Goal: Task Accomplishment & Management: Manage account settings

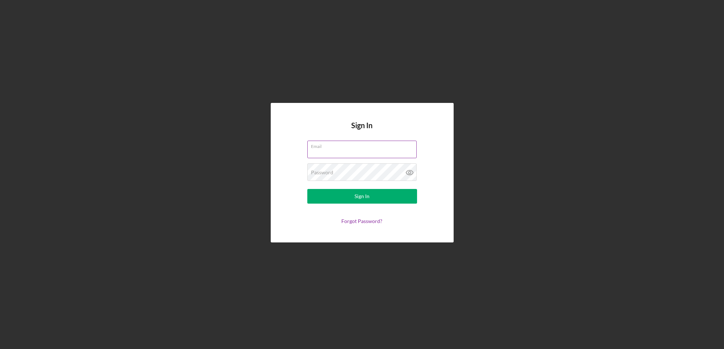
click at [329, 153] on input "Email" at bounding box center [361, 149] width 109 height 18
type input "[EMAIL_ADDRESS][DOMAIN_NAME]"
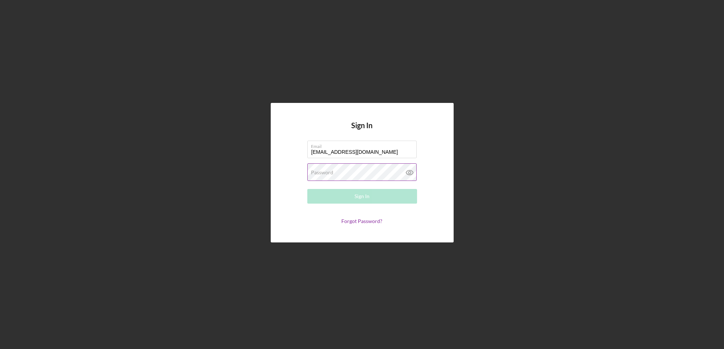
click at [330, 170] on label "Password" at bounding box center [322, 172] width 22 height 6
click at [307, 189] on button "Sign In" at bounding box center [362, 196] width 110 height 15
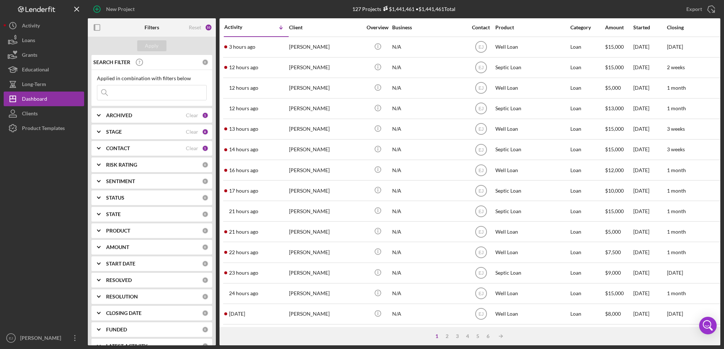
click at [720, 315] on div "New Project 127 Projects $1,441,461 • $1,441,461 Total Export Icon/Export Filte…" at bounding box center [362, 174] width 724 height 349
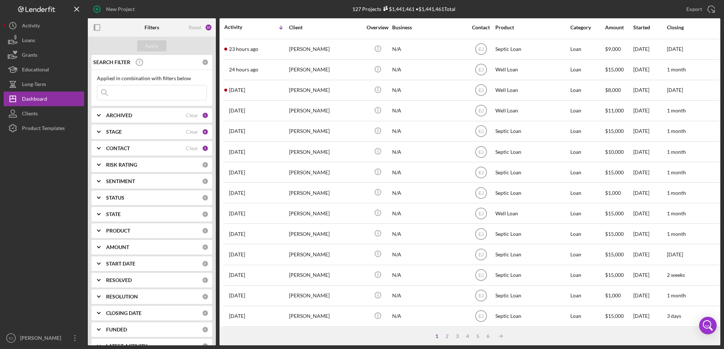
scroll to position [238, 0]
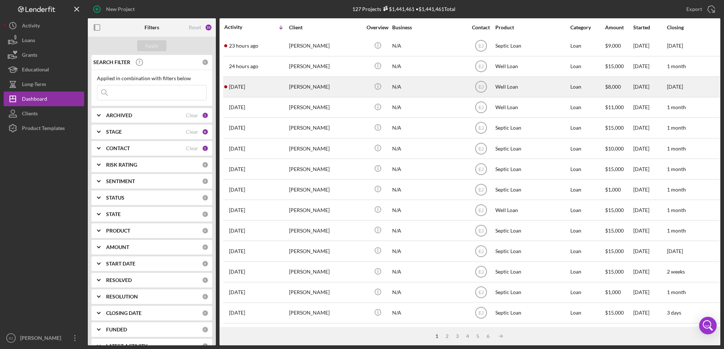
click at [267, 79] on div "2 days ago Peggy Gibson" at bounding box center [256, 86] width 64 height 19
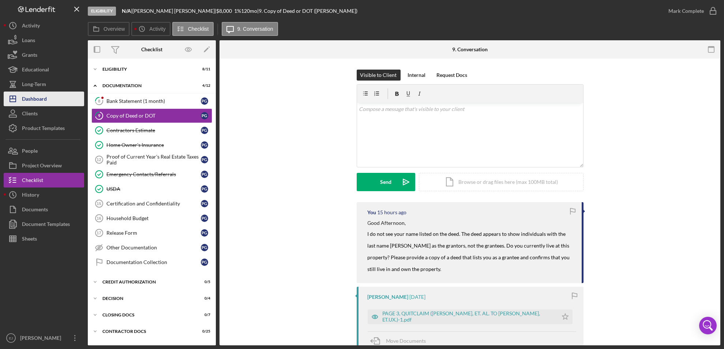
click at [35, 103] on div "Dashboard" at bounding box center [34, 99] width 25 height 16
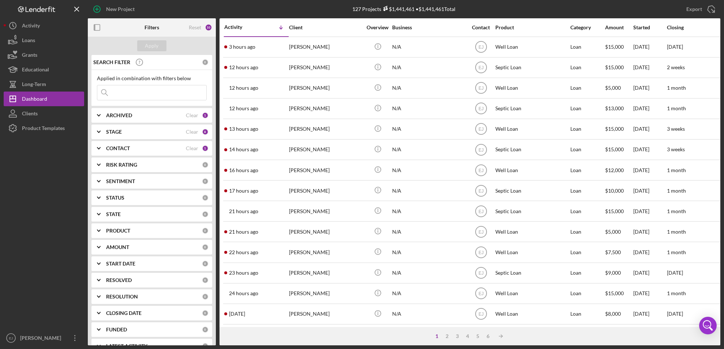
drag, startPoint x: 359, startPoint y: 175, endPoint x: 572, endPoint y: 10, distance: 269.3
click at [572, 10] on div "Export Icon/Export" at bounding box center [614, 9] width 211 height 18
click at [172, 96] on input at bounding box center [151, 92] width 109 height 15
type input "Dixon"
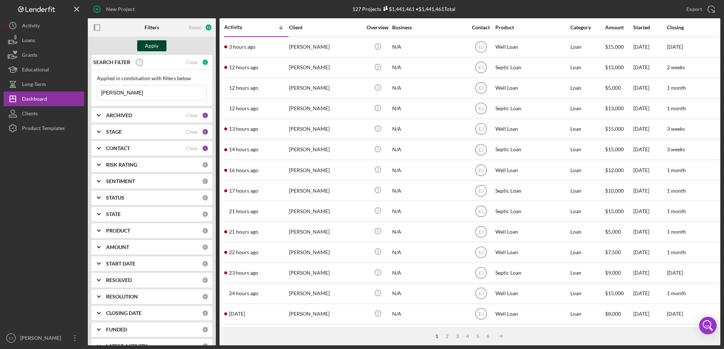
click at [154, 42] on div "Apply" at bounding box center [152, 45] width 14 height 11
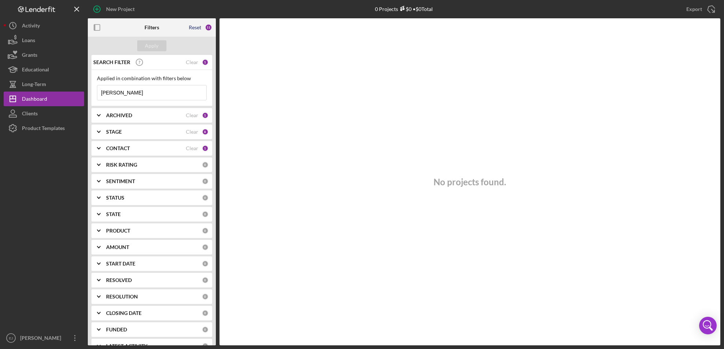
click at [196, 26] on div "Reset" at bounding box center [195, 28] width 12 height 6
click at [147, 42] on div "Apply" at bounding box center [152, 45] width 14 height 11
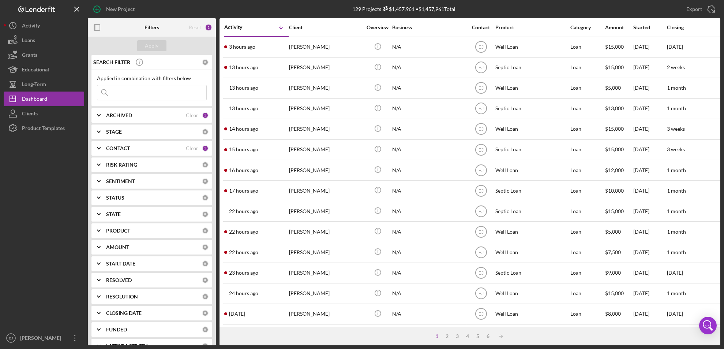
click at [99, 147] on icon "Icon/Expander" at bounding box center [99, 148] width 18 height 18
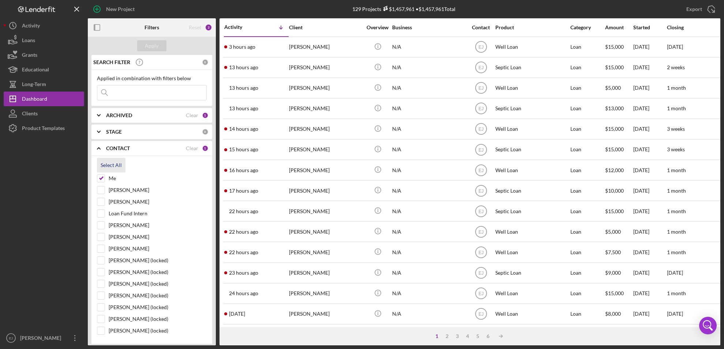
click at [102, 165] on div "Select All" at bounding box center [111, 165] width 21 height 15
checkbox input "true"
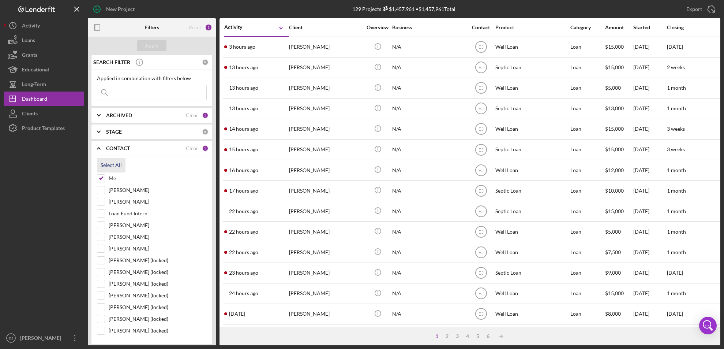
checkbox input "true"
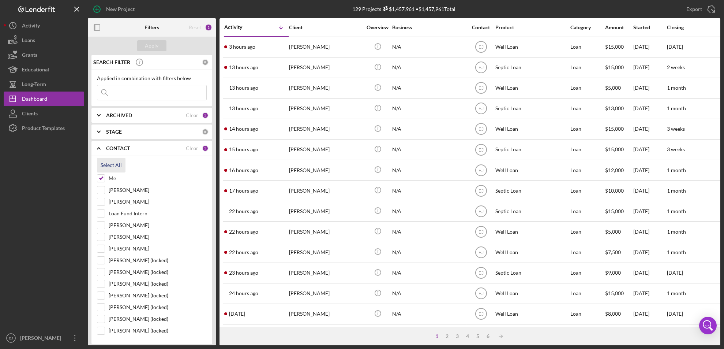
checkbox input "true"
click at [158, 48] on button "Apply" at bounding box center [151, 45] width 29 height 11
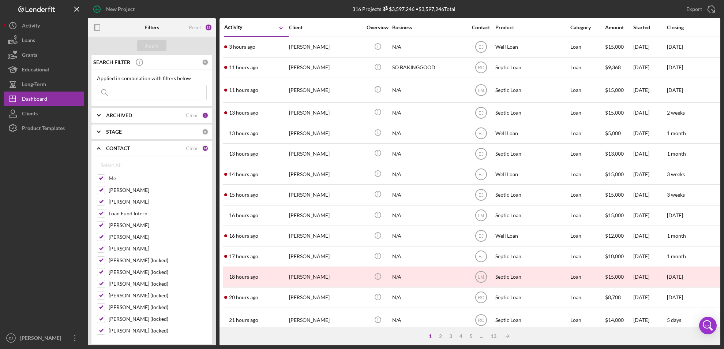
click at [116, 128] on div "STAGE 0" at bounding box center [157, 131] width 102 height 15
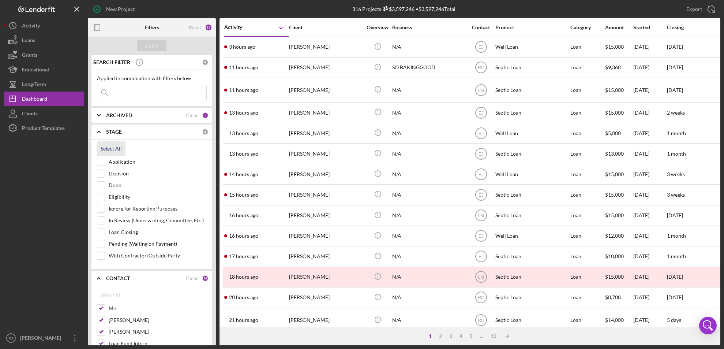
click at [112, 151] on div "Select All" at bounding box center [111, 148] width 21 height 15
checkbox input "true"
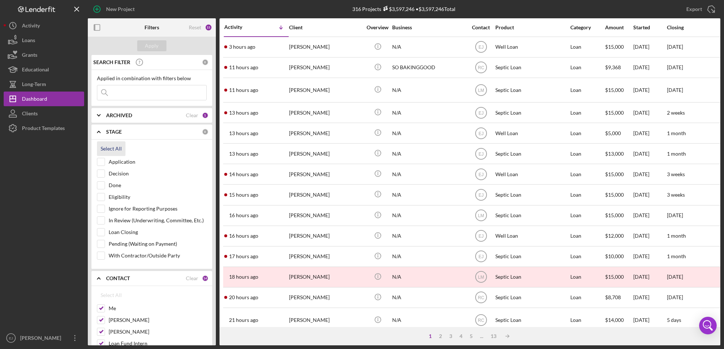
checkbox input "true"
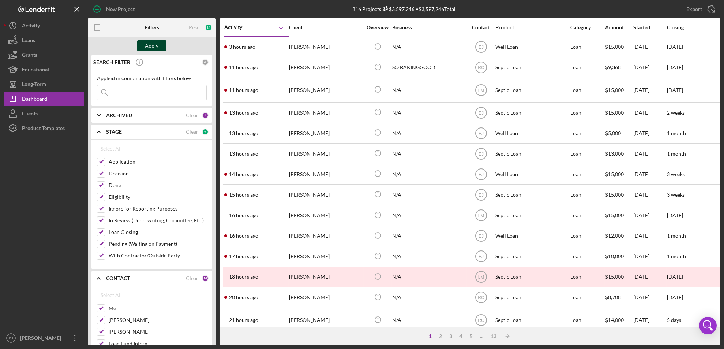
click at [152, 46] on div "Apply" at bounding box center [152, 45] width 14 height 11
click at [99, 120] on icon "Icon/Expander" at bounding box center [99, 115] width 18 height 18
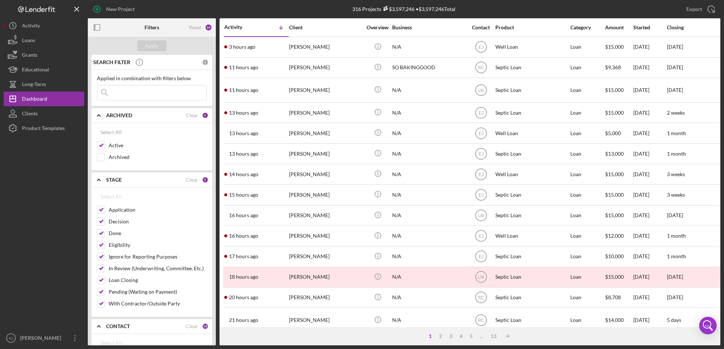
click at [133, 95] on input at bounding box center [151, 92] width 109 height 15
type input "Dixon"
click at [160, 46] on button "Apply" at bounding box center [151, 45] width 29 height 11
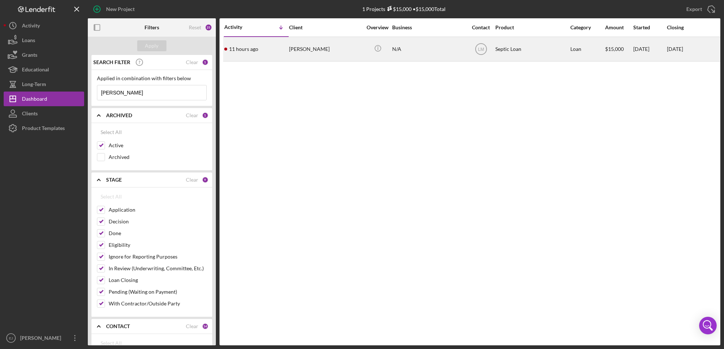
click at [321, 52] on div "[PERSON_NAME]" at bounding box center [325, 48] width 73 height 23
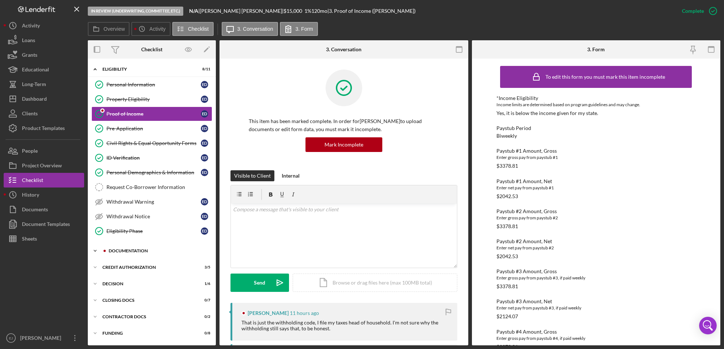
click at [97, 250] on icon "Icon/Expander" at bounding box center [95, 250] width 15 height 15
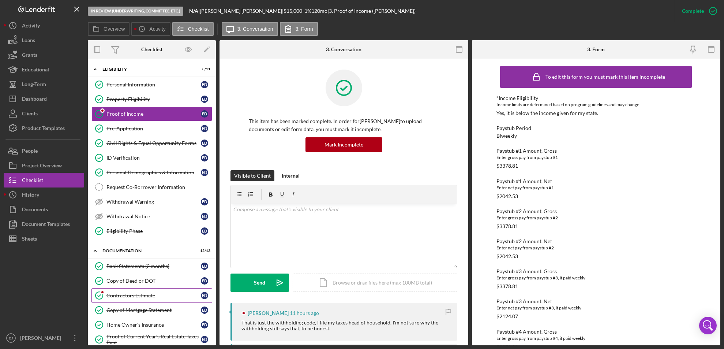
click at [143, 297] on div "Contractors Estimate" at bounding box center [153, 295] width 94 height 6
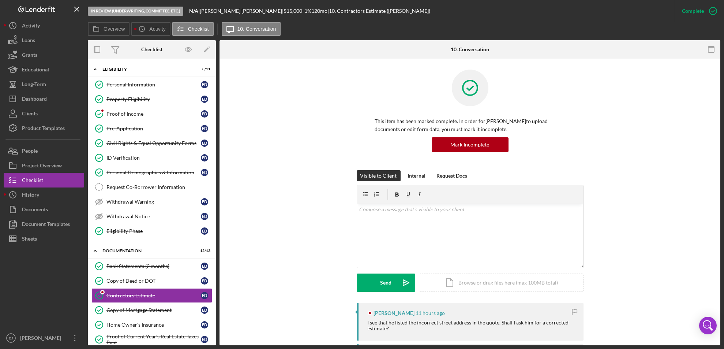
click at [720, 289] on div "In Review (Underwriting, Committee, Etc.) N/A | Elizabeth Dixon | $15,000 $15,0…" at bounding box center [362, 174] width 724 height 349
click at [720, 250] on div "In Review (Underwriting, Committee, Etc.) N/A | Elizabeth Dixon | $15,000 $15,0…" at bounding box center [362, 174] width 724 height 349
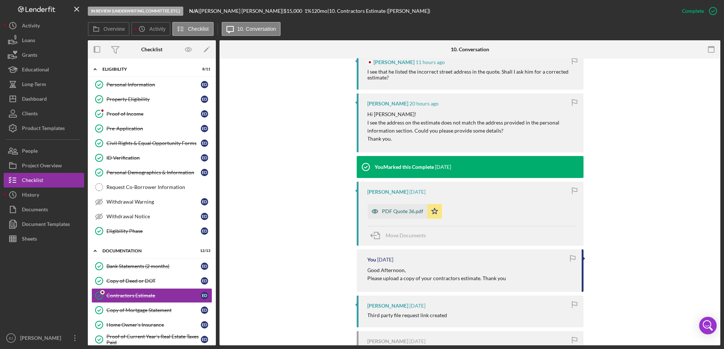
click at [392, 210] on div "PDF Quote 36.pdf" at bounding box center [402, 211] width 41 height 6
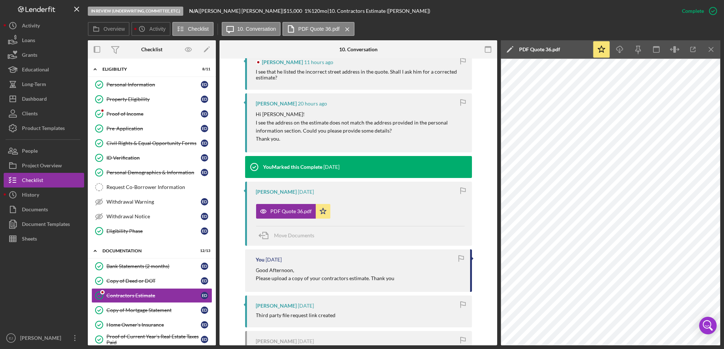
click at [497, 161] on div "Contractors Estimate Contractors Estimate This item has been marked complete. I…" at bounding box center [358, 202] width 278 height 286
click at [162, 87] on div "Personal Information" at bounding box center [153, 85] width 94 height 6
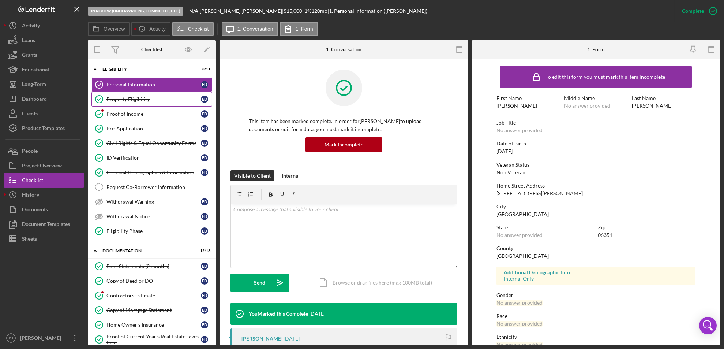
click at [120, 100] on div "Property Eligibility" at bounding box center [153, 99] width 94 height 6
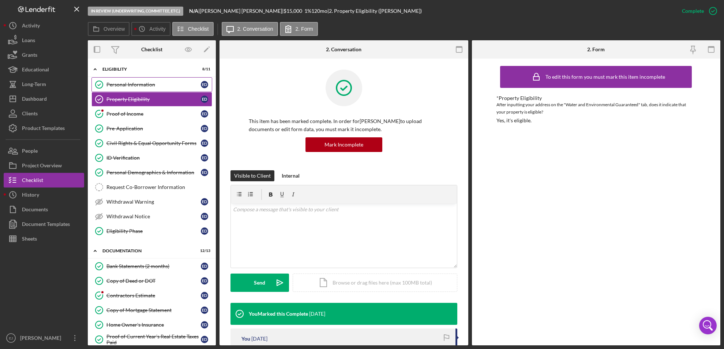
click at [132, 83] on div "Personal Information" at bounding box center [153, 85] width 94 height 6
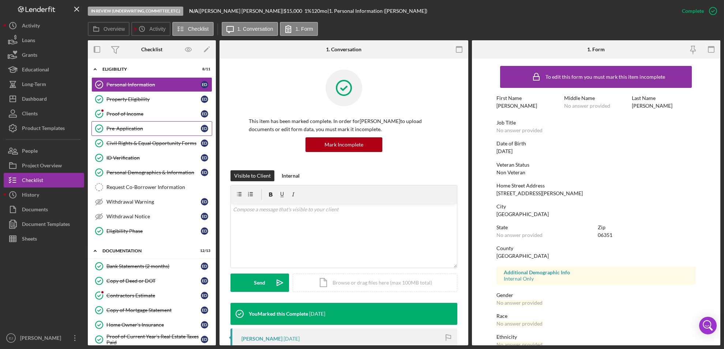
click at [131, 128] on div "Pre-Application" at bounding box center [153, 128] width 94 height 6
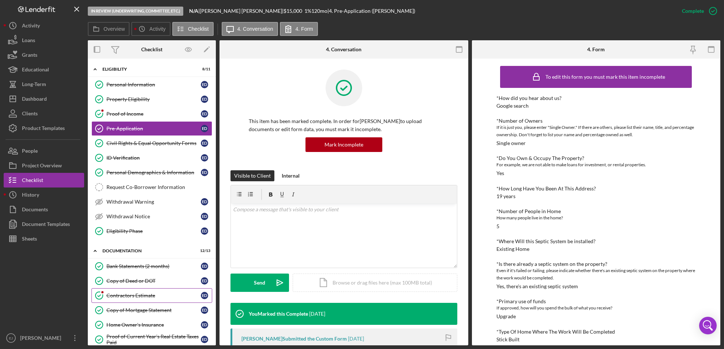
click at [138, 291] on link "Contractors Estimate Contractors Estimate E D" at bounding box center [151, 295] width 121 height 15
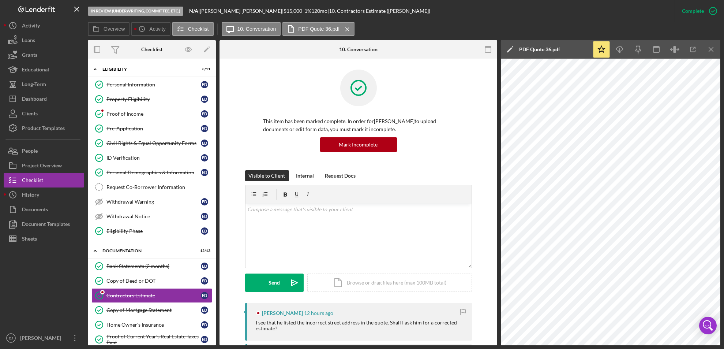
scroll to position [251, 0]
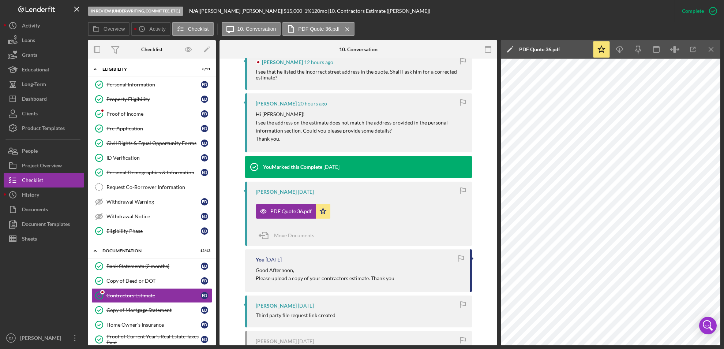
click at [497, 154] on div "Contractors Estimate Contractors Estimate This item has been marked complete. I…" at bounding box center [358, 202] width 278 height 286
click at [497, 146] on div "Contractors Estimate Contractors Estimate This item has been marked complete. I…" at bounding box center [358, 202] width 278 height 286
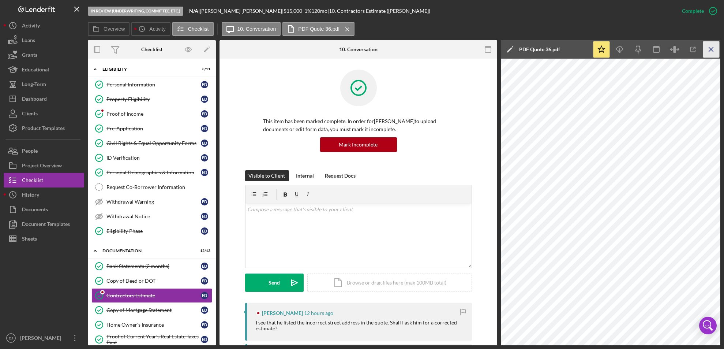
click at [708, 50] on icon "Icon/Menu Close" at bounding box center [711, 49] width 16 height 16
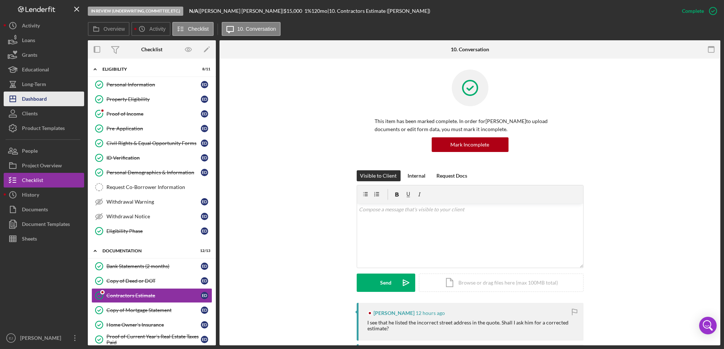
click at [31, 97] on div "Dashboard" at bounding box center [34, 99] width 25 height 16
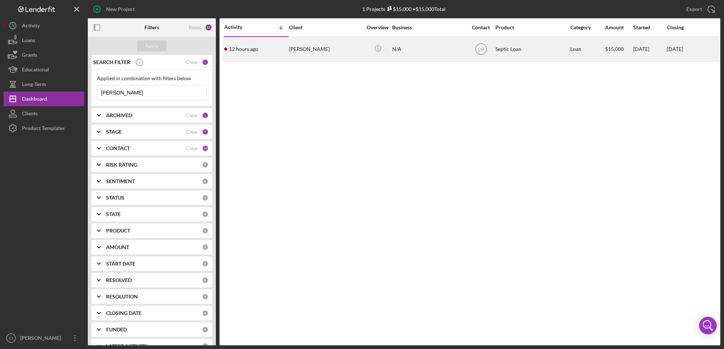
click at [271, 44] on div "12 hours ago Elizabeth Dixon" at bounding box center [256, 48] width 64 height 23
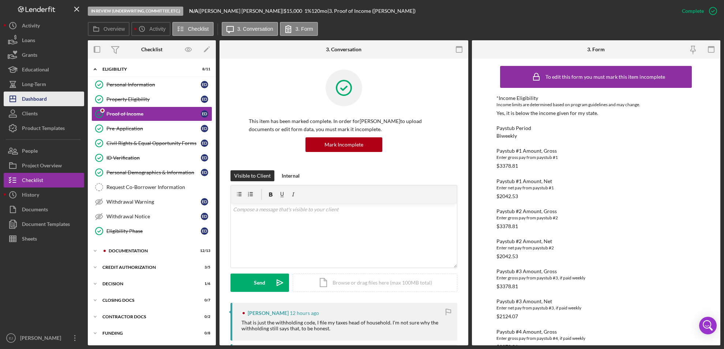
click at [33, 99] on div "Dashboard" at bounding box center [34, 99] width 25 height 16
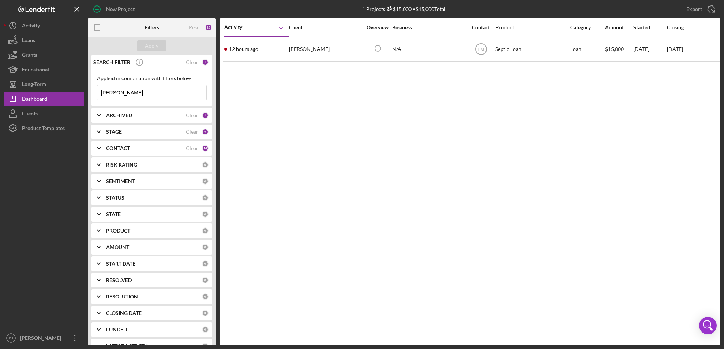
click at [121, 94] on input "Dixon" at bounding box center [151, 92] width 109 height 15
type input "D"
click at [147, 44] on div "Apply" at bounding box center [152, 45] width 14 height 11
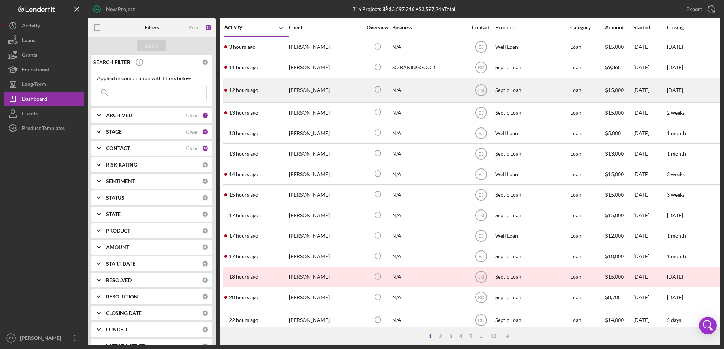
click at [319, 90] on div "[PERSON_NAME]" at bounding box center [325, 89] width 73 height 23
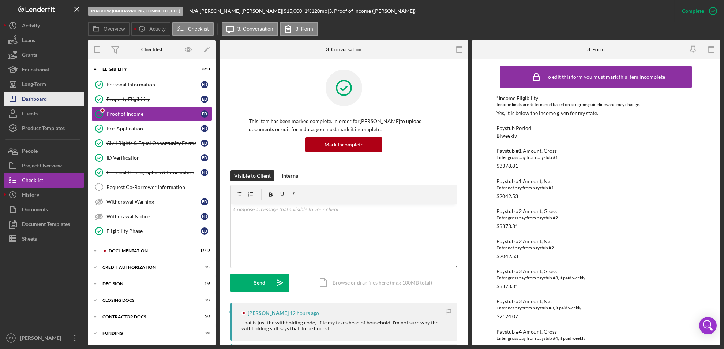
click at [46, 95] on div "Dashboard" at bounding box center [34, 99] width 25 height 16
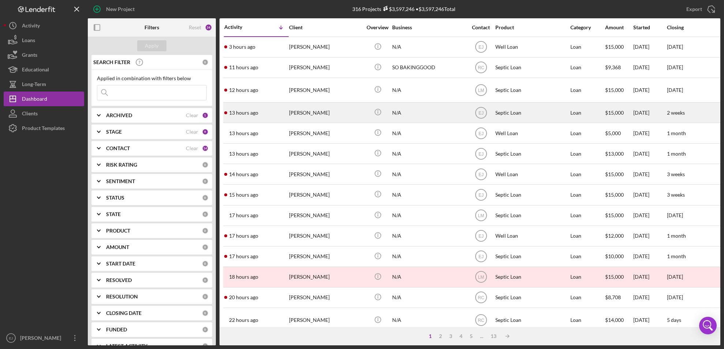
click at [328, 113] on div "[PERSON_NAME]" at bounding box center [325, 112] width 73 height 19
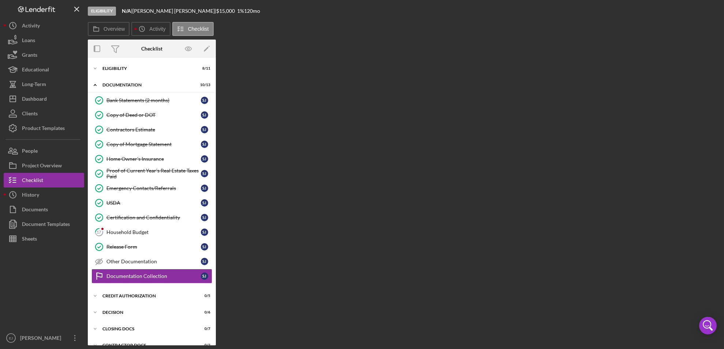
scroll to position [27, 0]
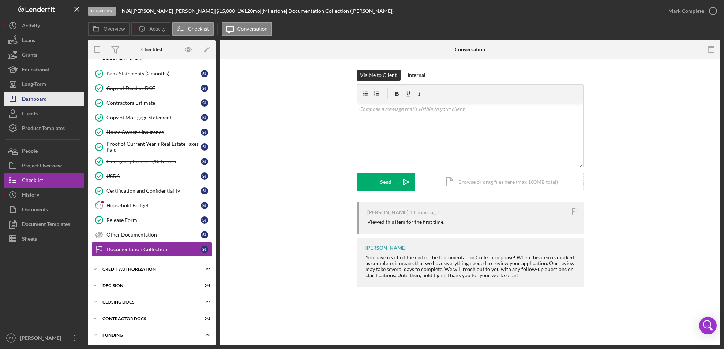
click at [25, 96] on div "Dashboard" at bounding box center [34, 99] width 25 height 16
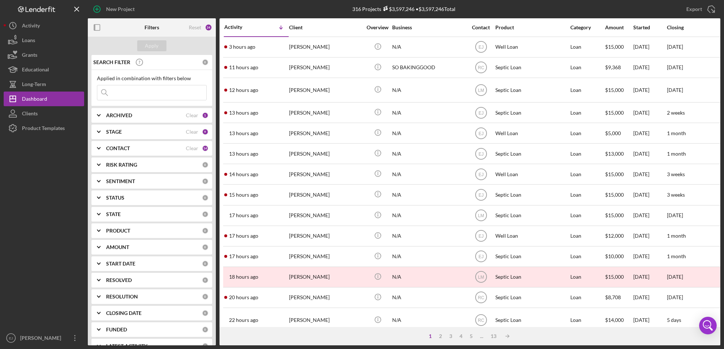
scroll to position [246, 0]
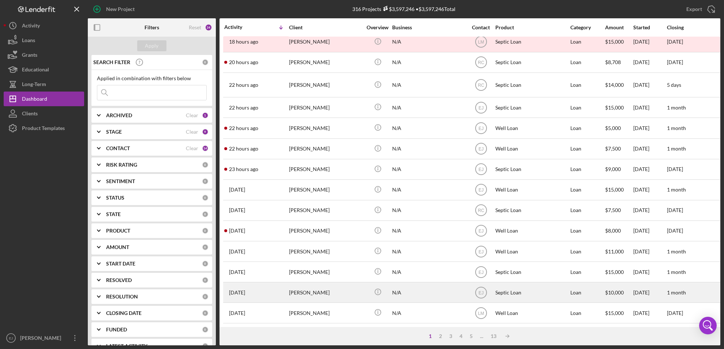
click at [323, 287] on div "Kacie Thornton" at bounding box center [325, 291] width 73 height 19
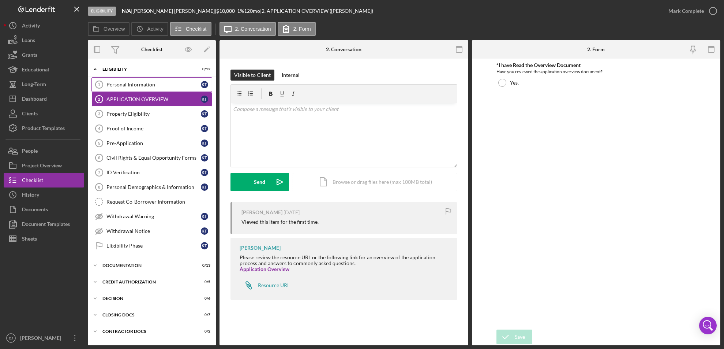
click at [142, 90] on link "Personal Information 1 Personal Information K T" at bounding box center [151, 84] width 121 height 15
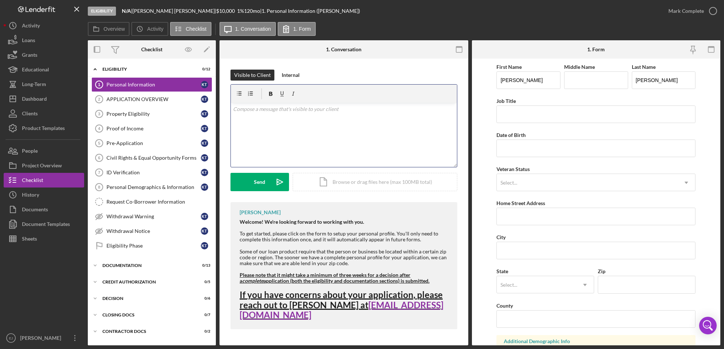
click at [322, 114] on div "v Color teal Color pink Remove color Add row above Add row below Add column bef…" at bounding box center [344, 135] width 226 height 64
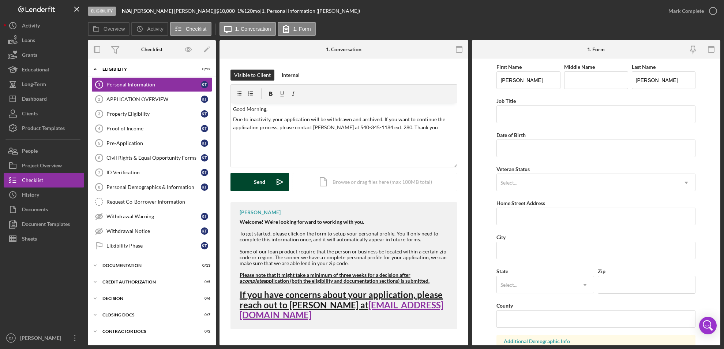
click at [267, 178] on button "Send Icon/icon-invite-send" at bounding box center [259, 182] width 59 height 18
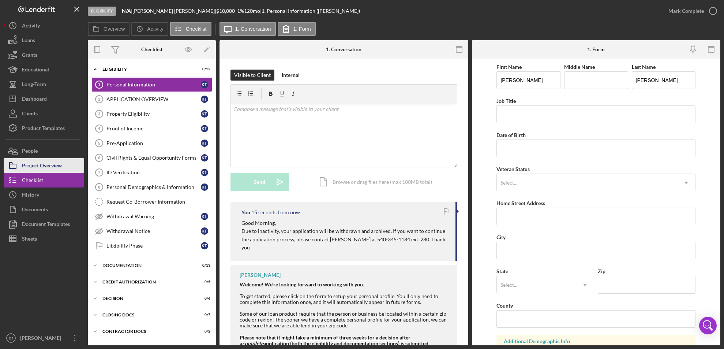
click at [54, 170] on div "Project Overview" at bounding box center [42, 166] width 40 height 16
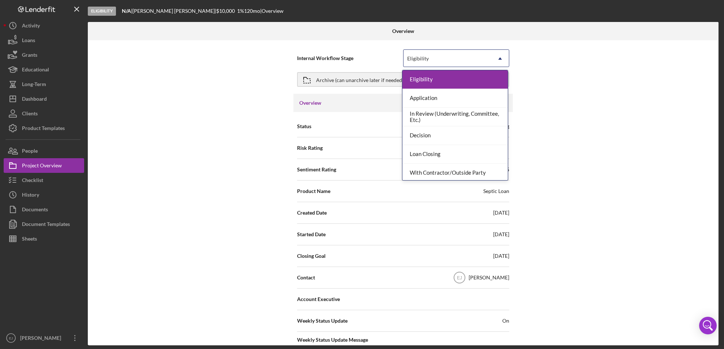
click at [498, 57] on icon "Icon/Dropdown Arrow" at bounding box center [500, 59] width 18 height 18
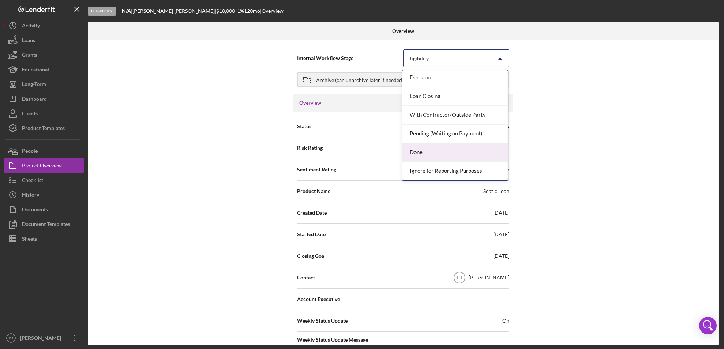
click at [473, 150] on div "Done" at bounding box center [454, 152] width 105 height 19
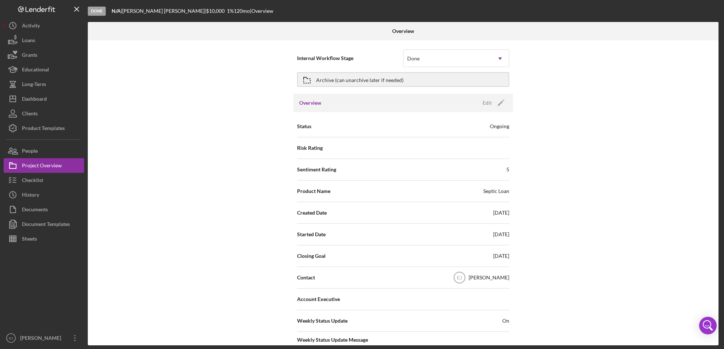
click at [719, 312] on div "Overview Internal Workflow Stage Done Icon/Dropdown Arrow Archive (can unarchiv…" at bounding box center [404, 183] width 632 height 323
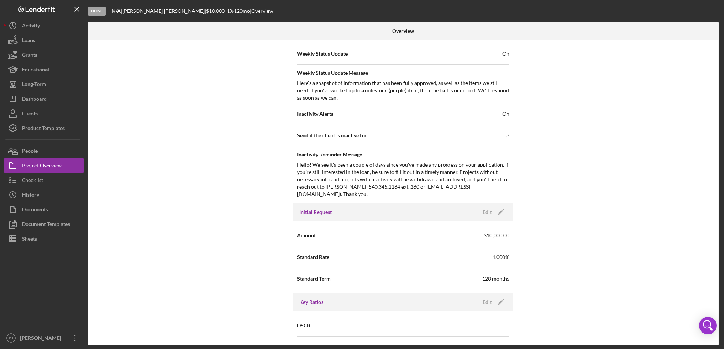
scroll to position [534, 0]
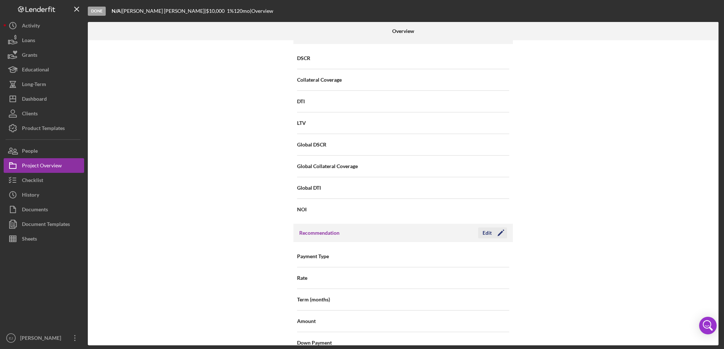
click at [492, 225] on icon "Icon/Edit" at bounding box center [501, 232] width 18 height 18
click at [577, 225] on div "Internal Workflow Stage Done Icon/Dropdown Arrow Archive (can unarchive later i…" at bounding box center [403, 192] width 630 height 305
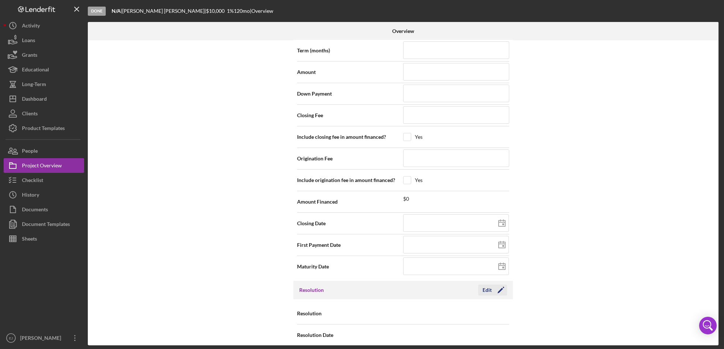
click at [492, 282] on icon "Icon/Edit" at bounding box center [501, 290] width 18 height 18
click at [497, 312] on icon "Icon/Dropdown Arrow" at bounding box center [500, 314] width 18 height 18
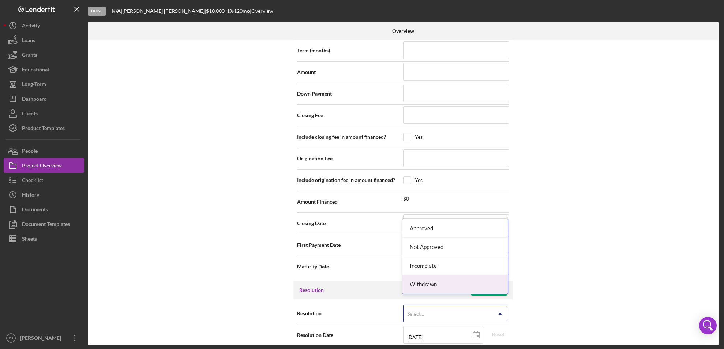
click at [482, 286] on div "Withdrawn" at bounding box center [454, 284] width 105 height 19
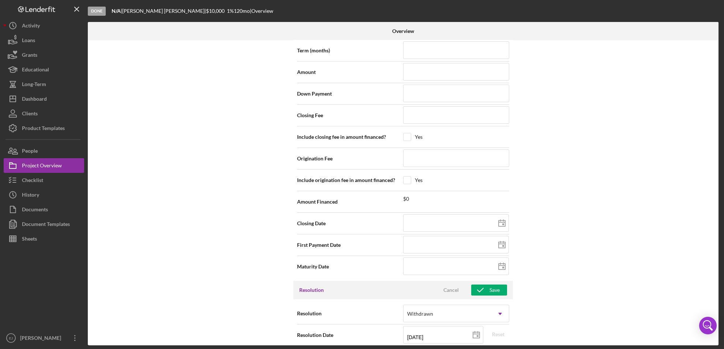
scroll to position [829, 0]
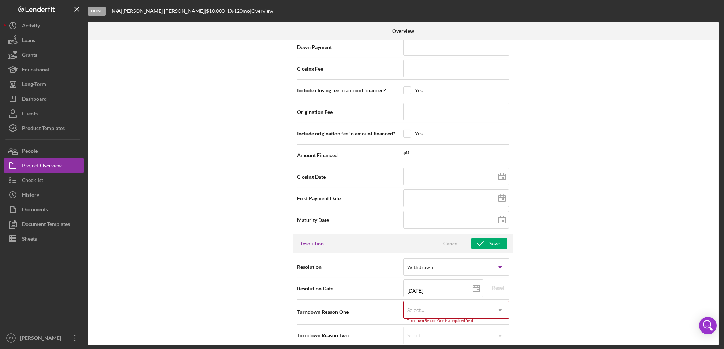
click at [505, 341] on div "Resolution option Withdrawn, selected. Withdrawn Icon/Dropdown Arrow Resolution…" at bounding box center [402, 300] width 219 height 97
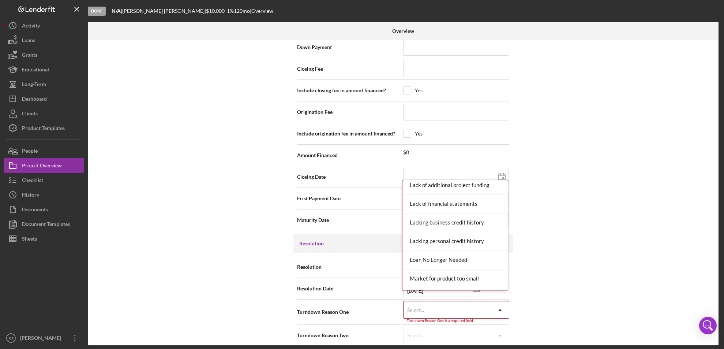
scroll to position [428, 0]
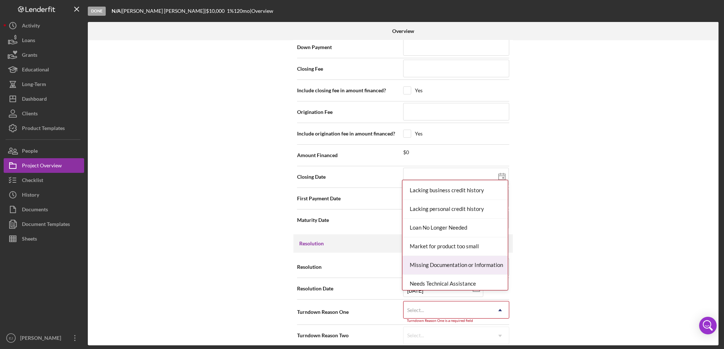
click at [483, 262] on div "Missing Documentation or Information" at bounding box center [454, 265] width 105 height 19
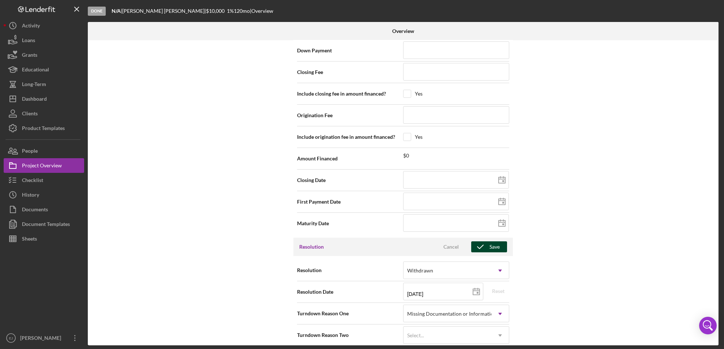
click at [489, 241] on div "Save" at bounding box center [494, 246] width 10 height 11
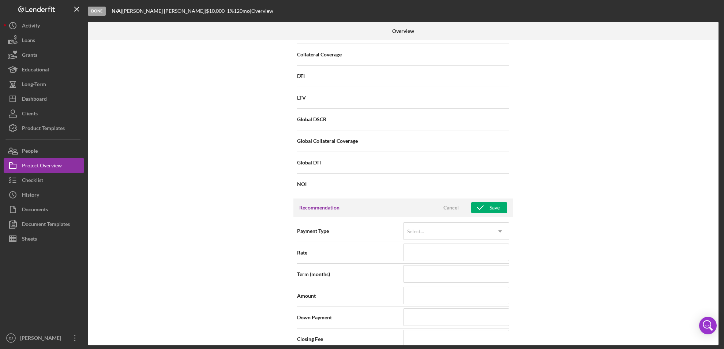
scroll to position [25, 0]
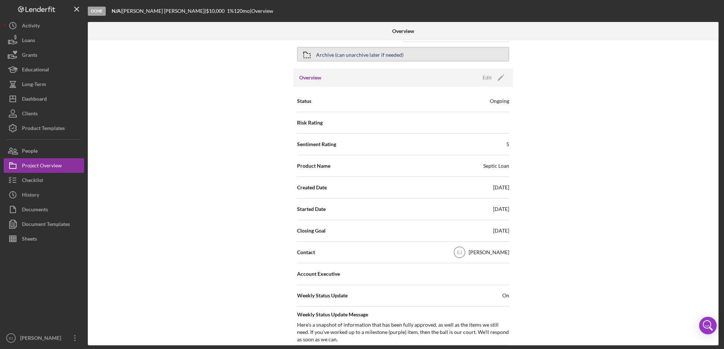
click at [323, 50] on div "Archive (can unarchive later if needed)" at bounding box center [359, 54] width 87 height 13
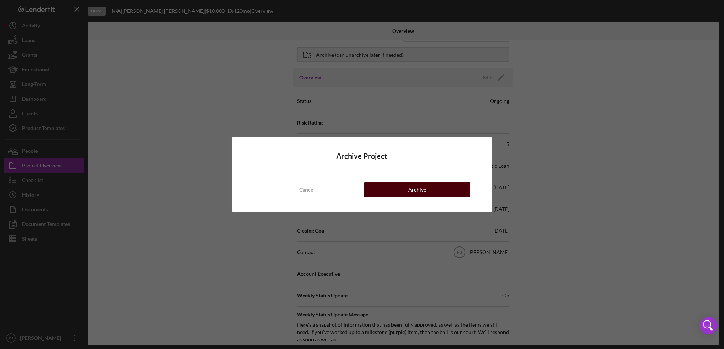
click at [451, 189] on button "Archive" at bounding box center [417, 189] width 107 height 15
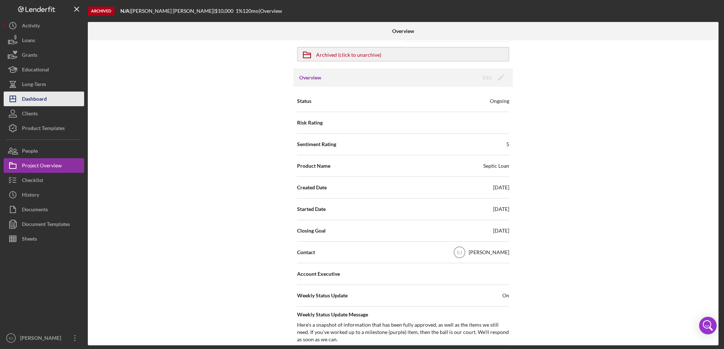
click at [37, 101] on div "Dashboard" at bounding box center [34, 99] width 25 height 16
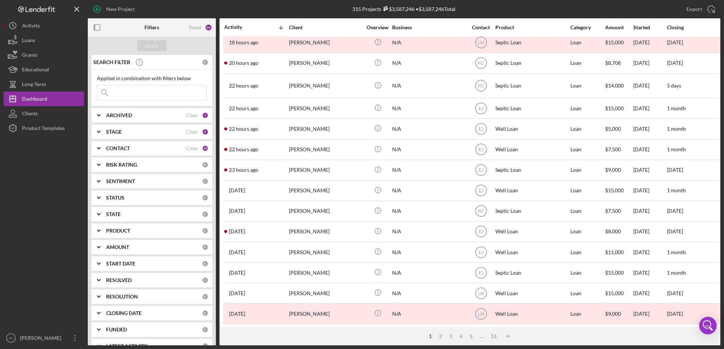
scroll to position [246, 0]
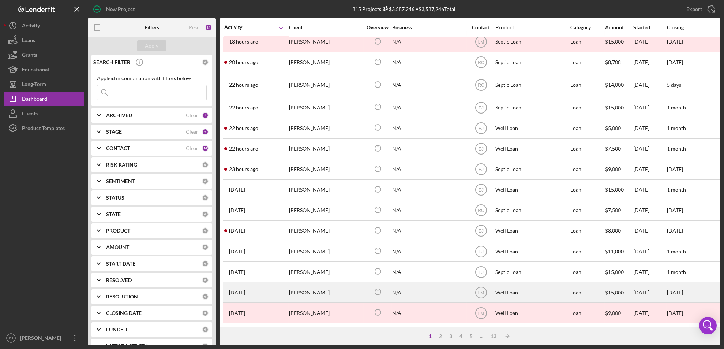
click at [297, 290] on div "[PERSON_NAME]" at bounding box center [325, 291] width 73 height 19
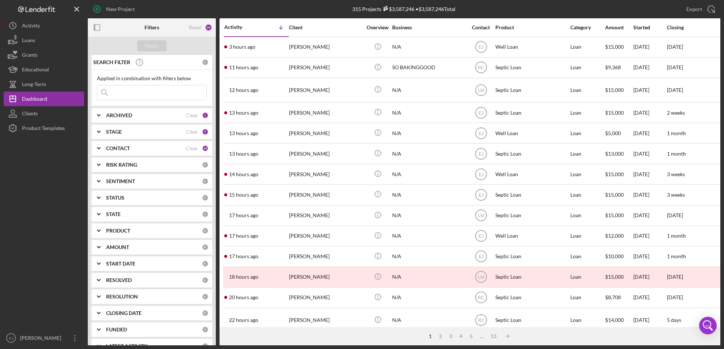
scroll to position [246, 0]
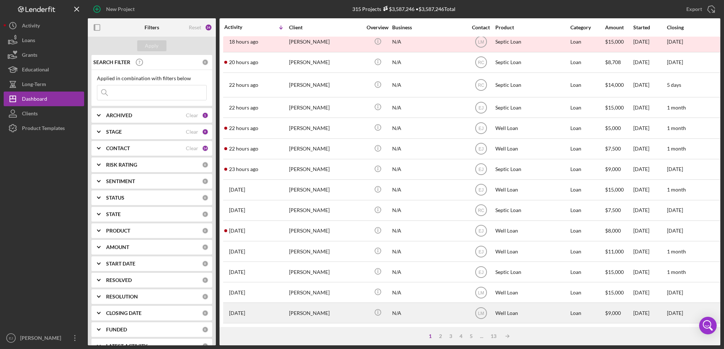
click at [319, 303] on div "[PERSON_NAME]" at bounding box center [325, 312] width 73 height 19
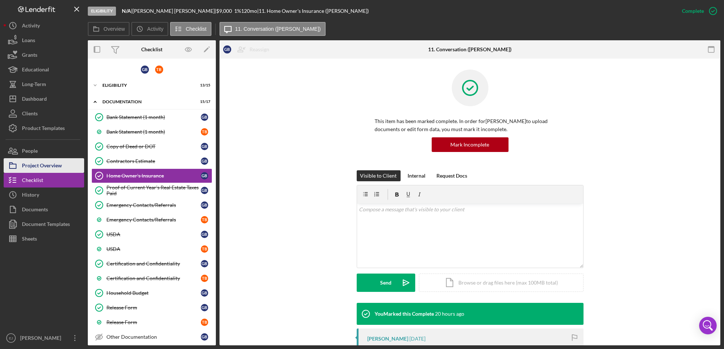
click at [41, 160] on div "Project Overview" at bounding box center [42, 166] width 40 height 16
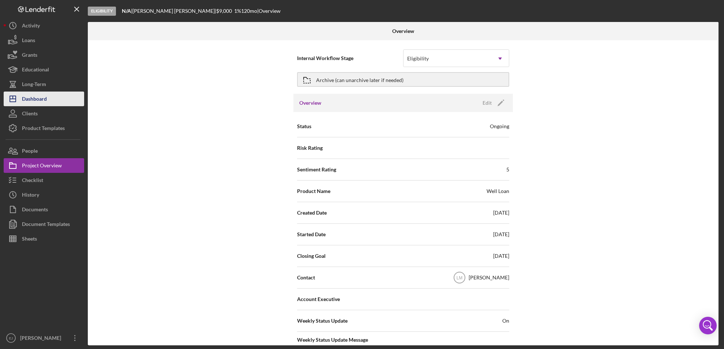
click at [42, 100] on div "Dashboard" at bounding box center [34, 99] width 25 height 16
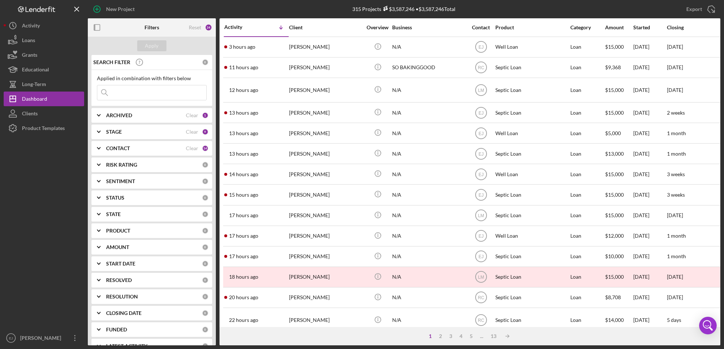
click at [720, 302] on div "New Project 315 Projects $3,587,246 • $3,587,246 Total Export Icon/Export Filte…" at bounding box center [362, 174] width 724 height 349
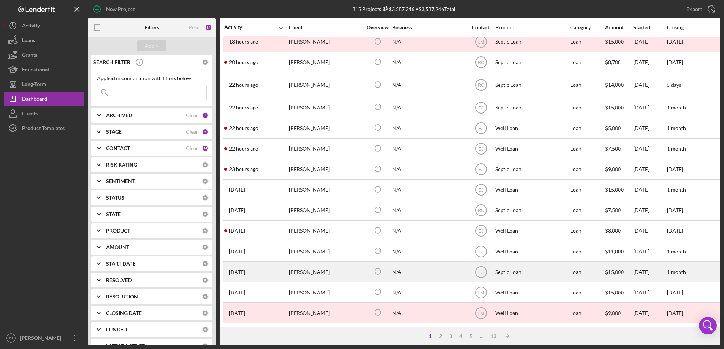
click at [313, 263] on div "Quandra Whaley" at bounding box center [325, 271] width 73 height 19
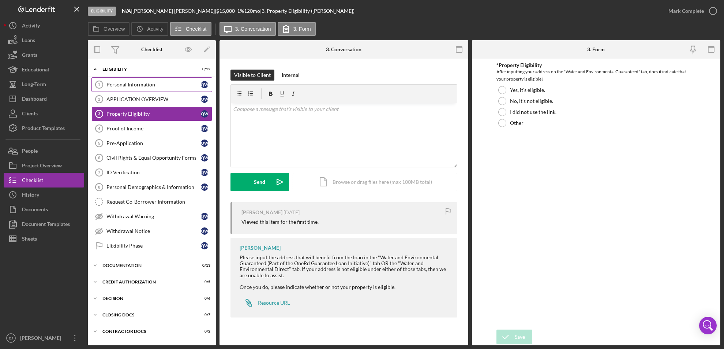
click at [151, 90] on link "Personal Information 1 Personal Information Q W" at bounding box center [151, 84] width 121 height 15
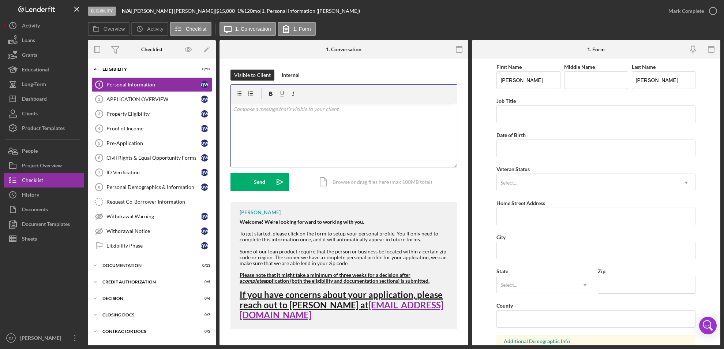
click at [274, 114] on div "v Color teal Color pink Remove color Add row above Add row below Add column bef…" at bounding box center [344, 135] width 226 height 64
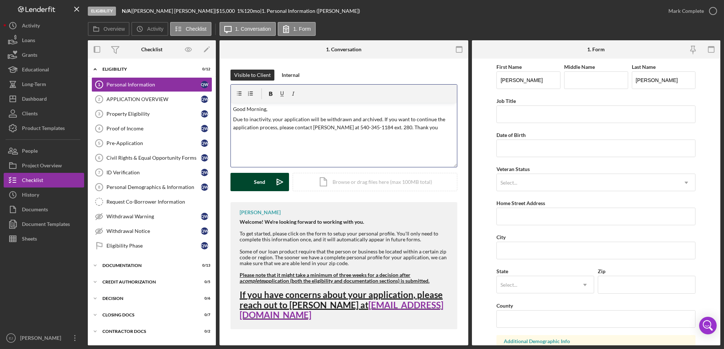
click at [260, 179] on div "Send" at bounding box center [259, 182] width 11 height 18
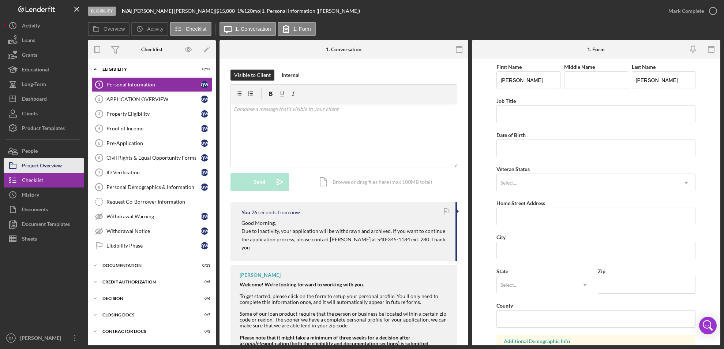
click at [62, 169] on button "Project Overview" at bounding box center [44, 165] width 80 height 15
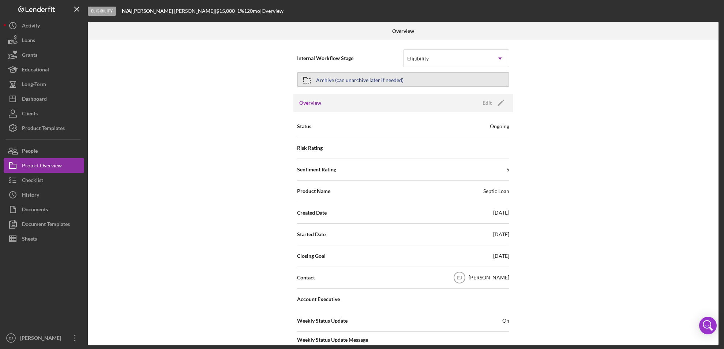
click at [312, 82] on icon "button" at bounding box center [307, 80] width 18 height 18
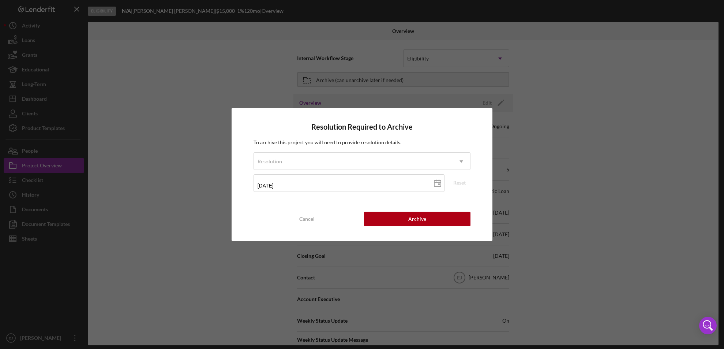
click at [260, 92] on div "Resolution Required to Archive To archive this project you will need to provide…" at bounding box center [362, 174] width 724 height 349
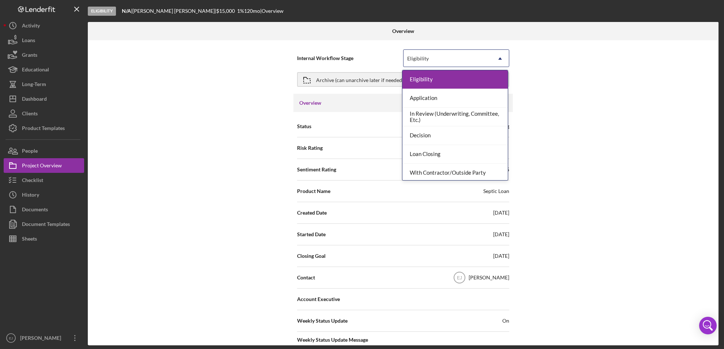
click at [500, 59] on icon "Icon/Dropdown Arrow" at bounding box center [500, 59] width 18 height 18
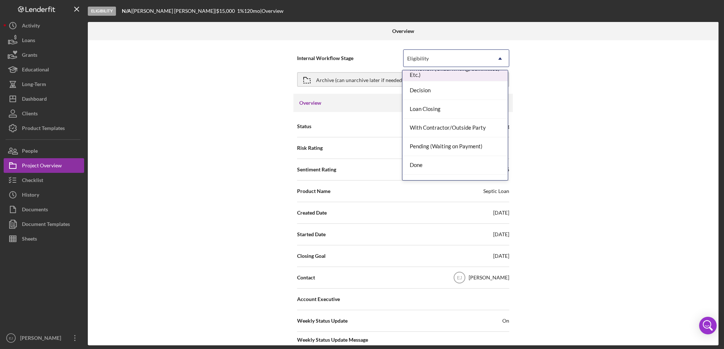
scroll to position [58, 0]
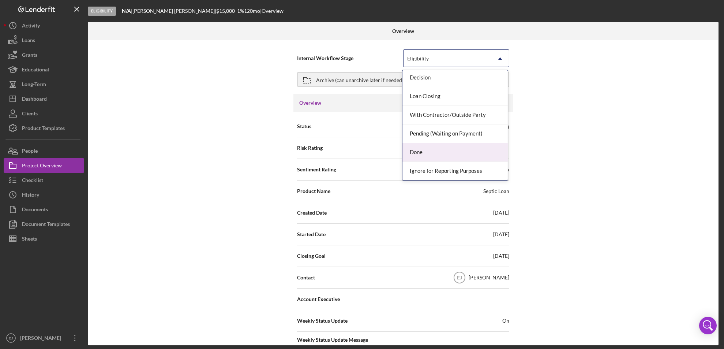
click at [486, 151] on div "Done" at bounding box center [454, 152] width 105 height 19
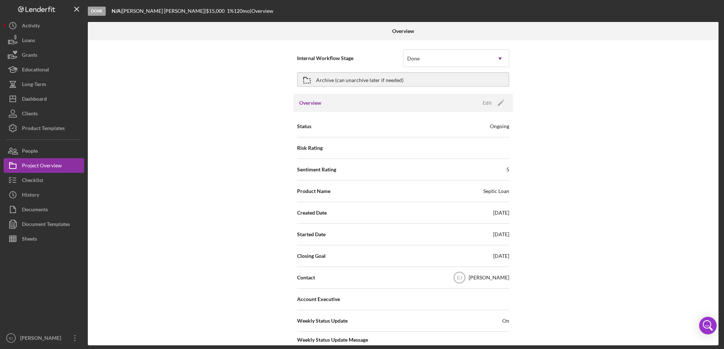
click at [719, 296] on div "Overview Internal Workflow Stage Done Icon/Dropdown Arrow Archive (can unarchiv…" at bounding box center [404, 183] width 632 height 323
click at [713, 296] on div "Internal Workflow Stage Done Icon/Dropdown Arrow Archive (can unarchive later i…" at bounding box center [403, 192] width 630 height 305
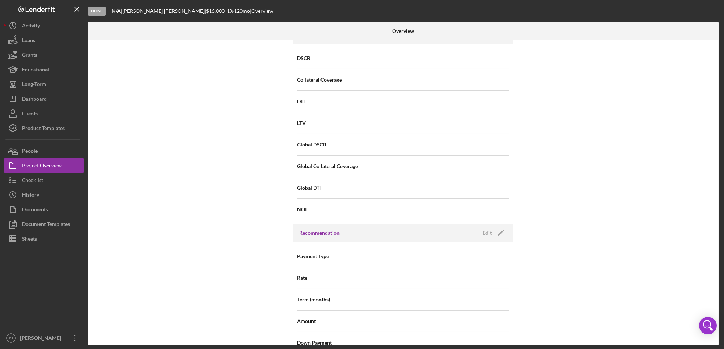
scroll to position [782, 0]
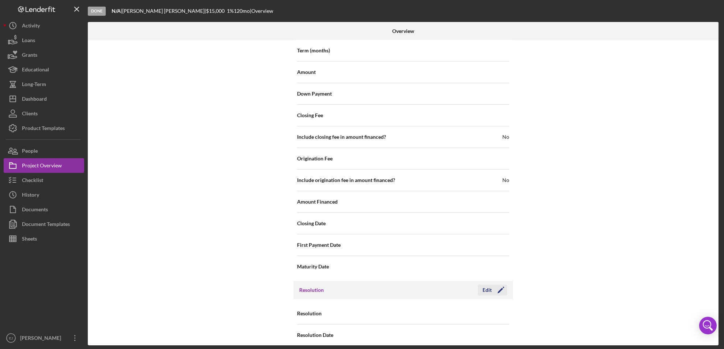
click at [483, 284] on div "Edit" at bounding box center [486, 289] width 9 height 11
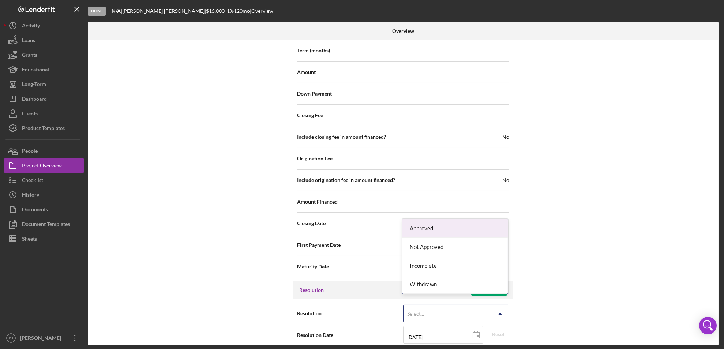
click at [497, 305] on icon "Icon/Dropdown Arrow" at bounding box center [500, 314] width 18 height 18
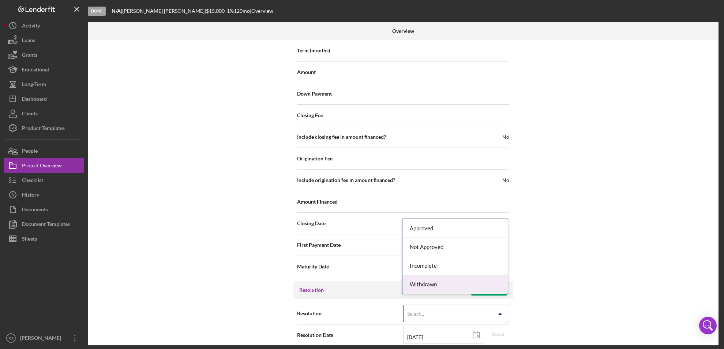
click at [482, 287] on div "Withdrawn" at bounding box center [454, 284] width 105 height 19
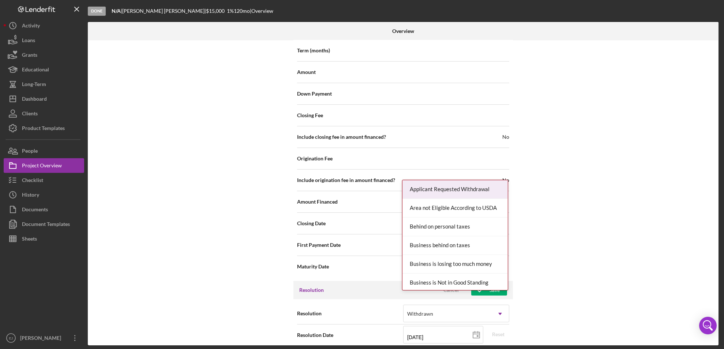
scroll to position [829, 0]
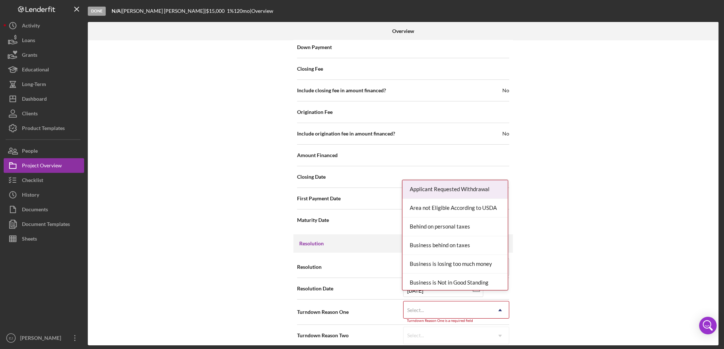
click at [506, 342] on div "Internal Workflow Stage Done Icon/Dropdown Arrow Archive (can unarchive later i…" at bounding box center [403, 192] width 630 height 305
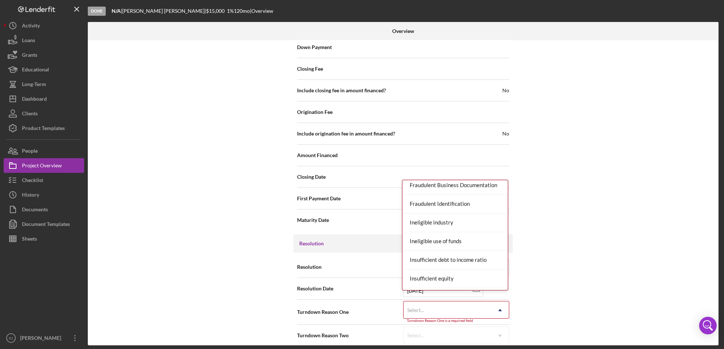
scroll to position [287, 0]
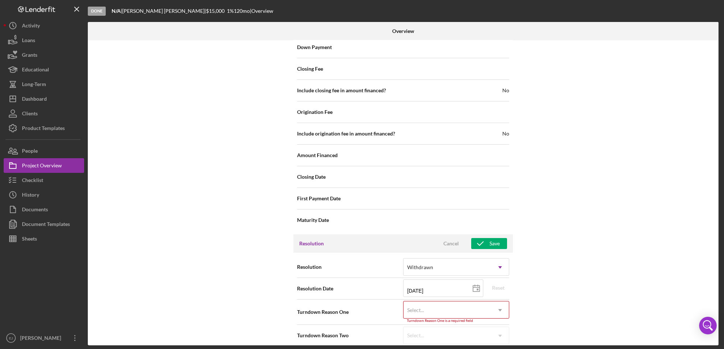
click at [508, 263] on div "Resolution Withdrawn Icon/Dropdown Arrow Resolution Date 09/09/2025 2025-09-09 …" at bounding box center [402, 300] width 219 height 97
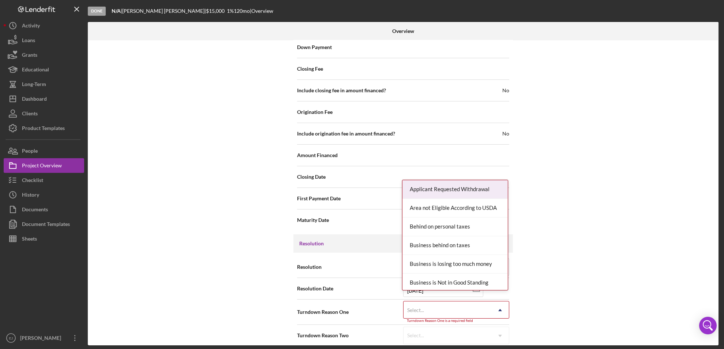
click at [501, 306] on icon "Icon/Dropdown Arrow" at bounding box center [500, 310] width 18 height 18
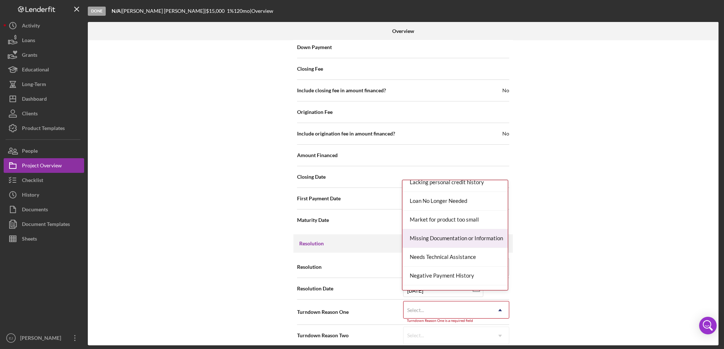
click at [474, 236] on div "Missing Documentation or Information" at bounding box center [454, 238] width 105 height 19
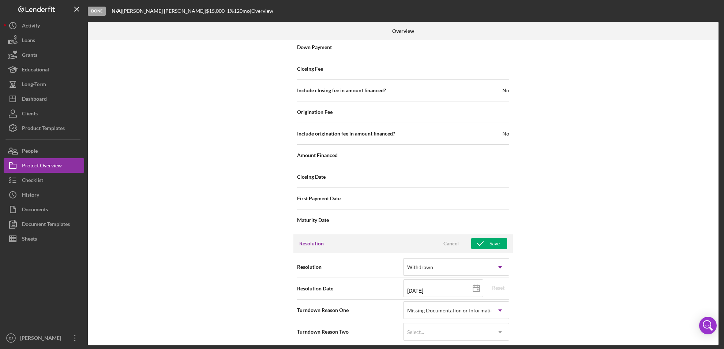
scroll to position [825, 0]
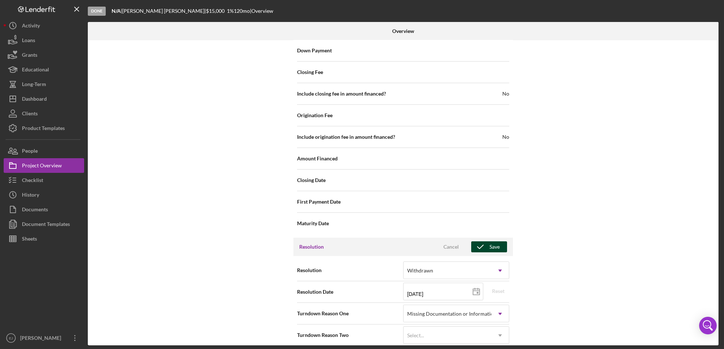
click at [492, 241] on div "Save" at bounding box center [494, 246] width 10 height 11
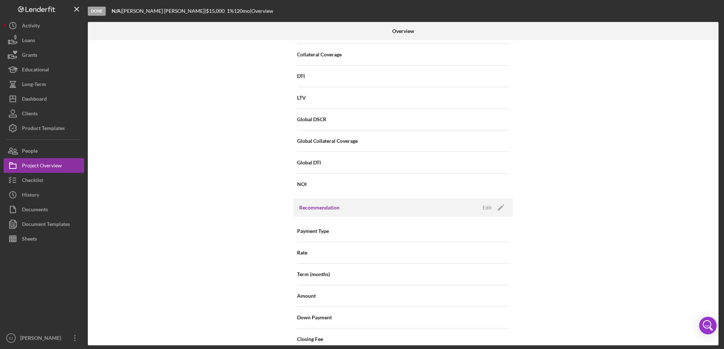
scroll to position [25, 0]
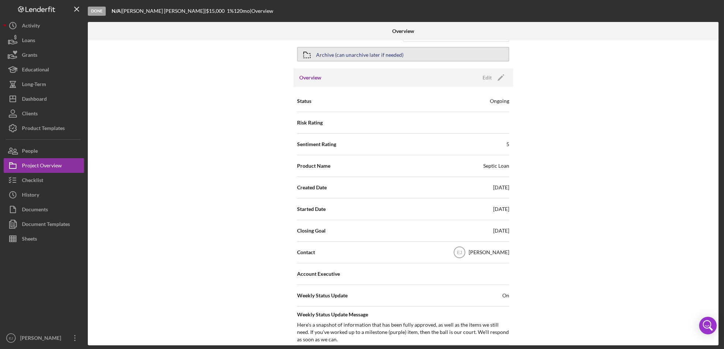
click at [351, 50] on div "Archive (can unarchive later if needed)" at bounding box center [359, 54] width 87 height 13
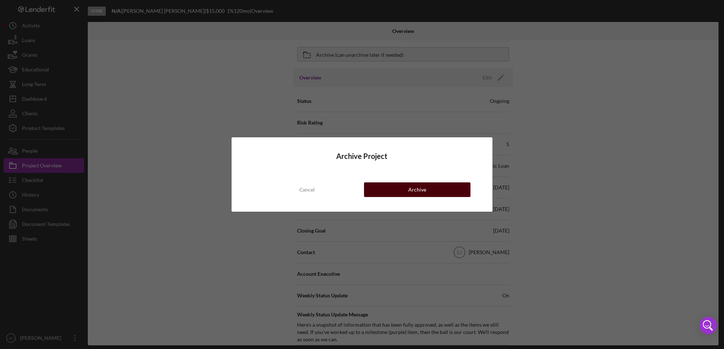
click at [440, 189] on button "Archive" at bounding box center [417, 189] width 107 height 15
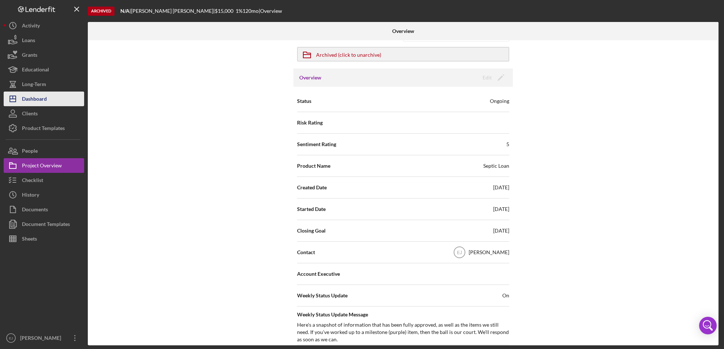
click at [67, 93] on button "Icon/Dashboard Dashboard" at bounding box center [44, 98] width 80 height 15
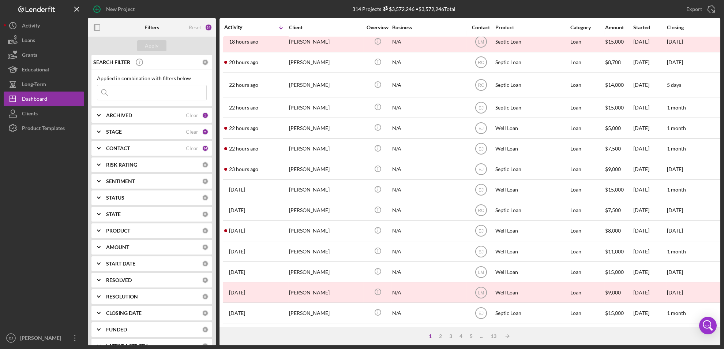
scroll to position [246, 0]
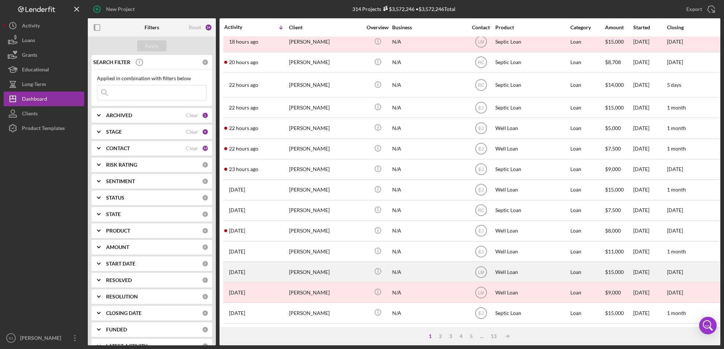
click at [316, 266] on div "[PERSON_NAME]" at bounding box center [325, 271] width 73 height 19
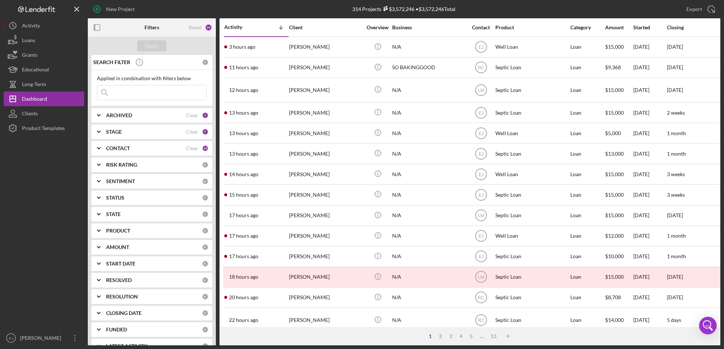
scroll to position [246, 0]
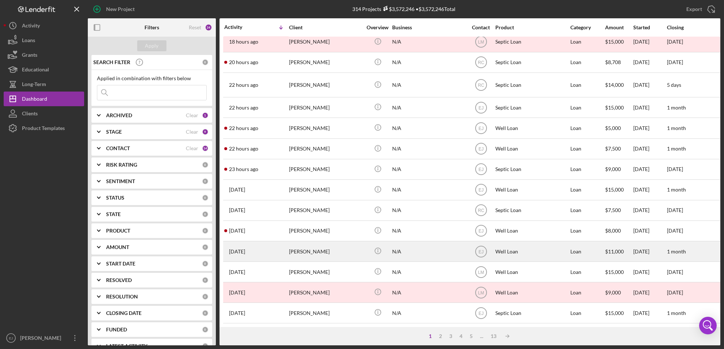
click at [314, 245] on div "Lashawn Halsey" at bounding box center [325, 250] width 73 height 19
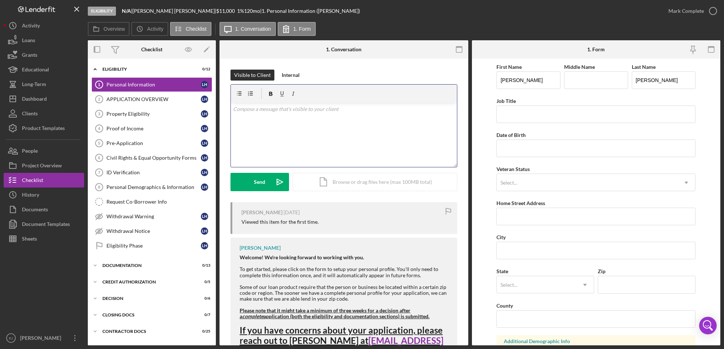
click at [253, 106] on p at bounding box center [344, 109] width 222 height 8
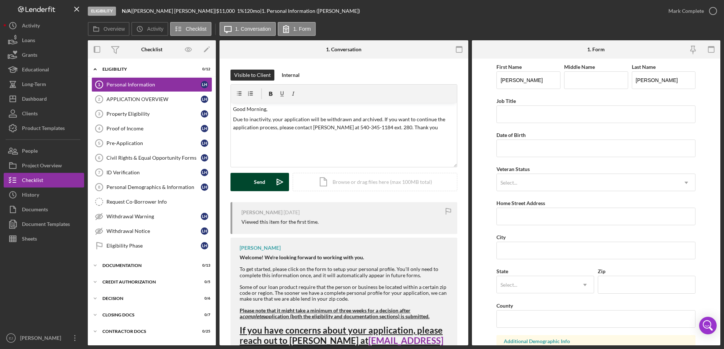
click at [263, 178] on div "Send" at bounding box center [259, 182] width 11 height 18
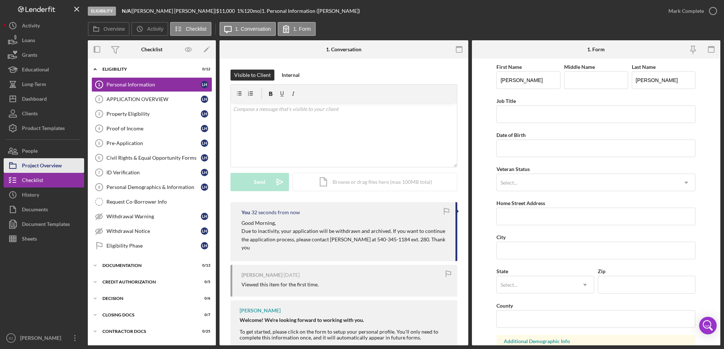
click at [57, 169] on div "Project Overview" at bounding box center [42, 166] width 40 height 16
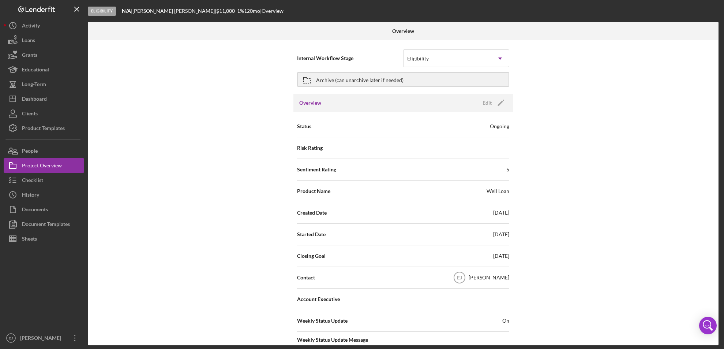
click at [719, 306] on div "Overview Internal Workflow Stage Eligibility Icon/Dropdown Arrow Archive (can u…" at bounding box center [404, 183] width 632 height 323
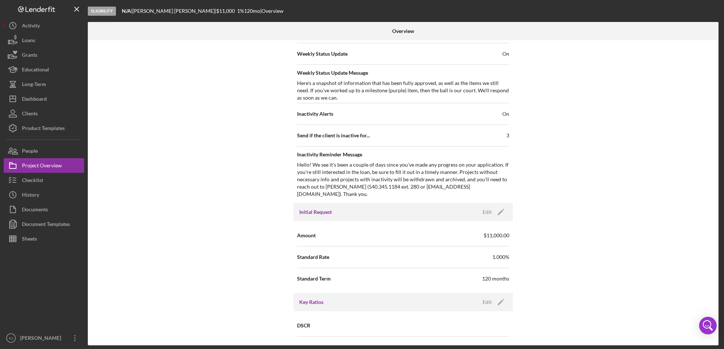
click at [718, 305] on div "Overview Internal Workflow Stage Eligibility Icon/Dropdown Arrow Archive (can u…" at bounding box center [404, 183] width 632 height 323
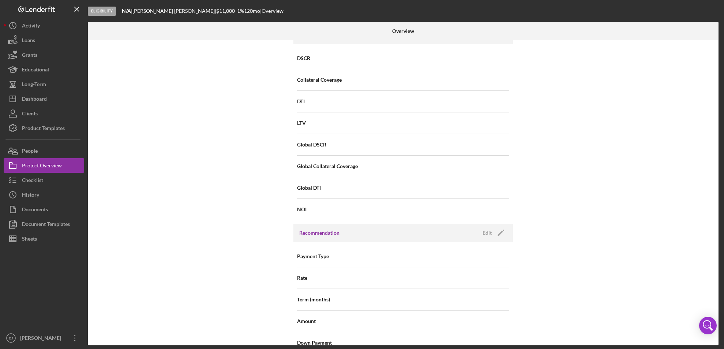
scroll to position [782, 0]
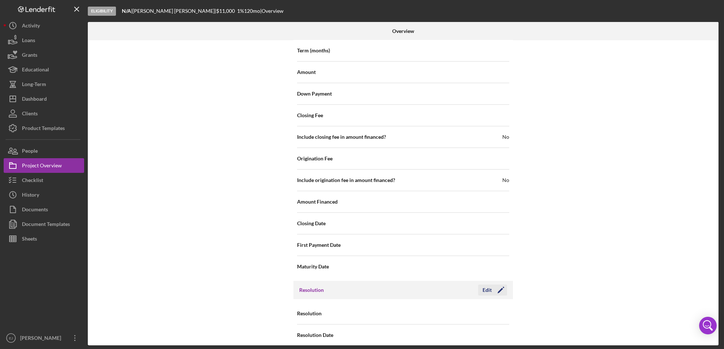
click at [486, 284] on div "Edit" at bounding box center [486, 289] width 9 height 11
click at [497, 305] on icon "Icon/Dropdown Arrow" at bounding box center [500, 314] width 18 height 18
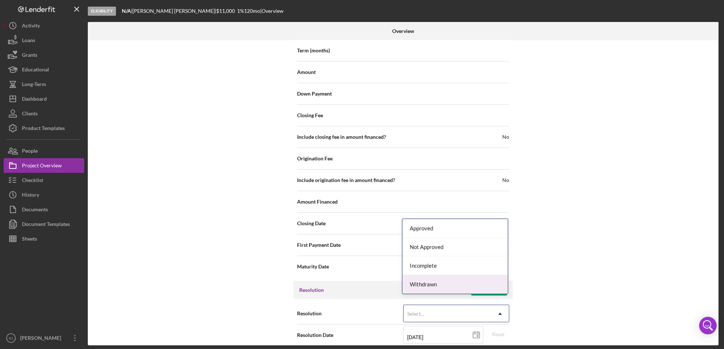
click at [494, 286] on div "Withdrawn" at bounding box center [454, 284] width 105 height 19
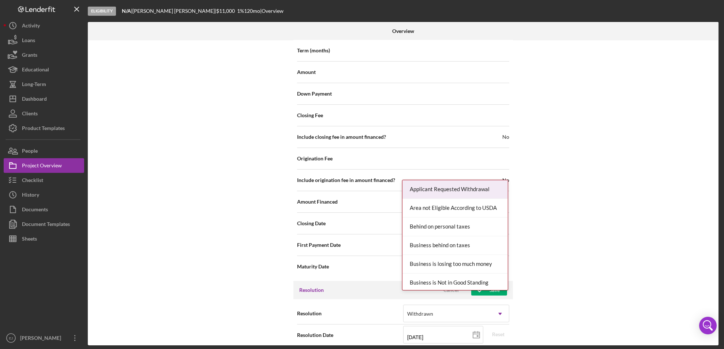
scroll to position [829, 0]
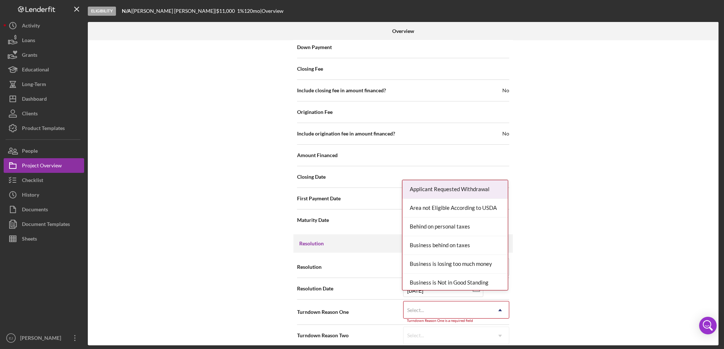
click at [503, 341] on div "Resolution Withdrawn Icon/Dropdown Arrow Resolution Date [DATE] [DATE] Reset Tu…" at bounding box center [402, 300] width 219 height 97
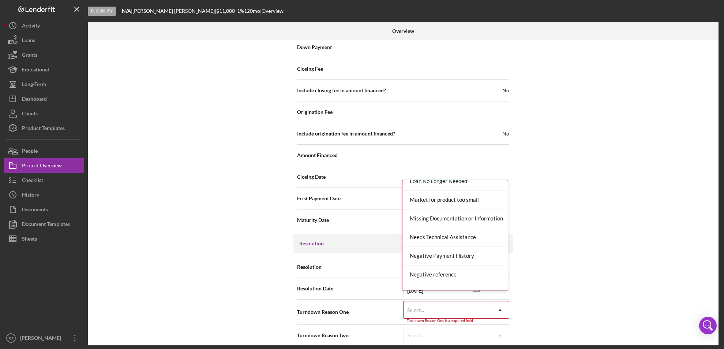
scroll to position [494, 0]
click at [466, 201] on div "Missing Documentation or Information" at bounding box center [454, 199] width 105 height 19
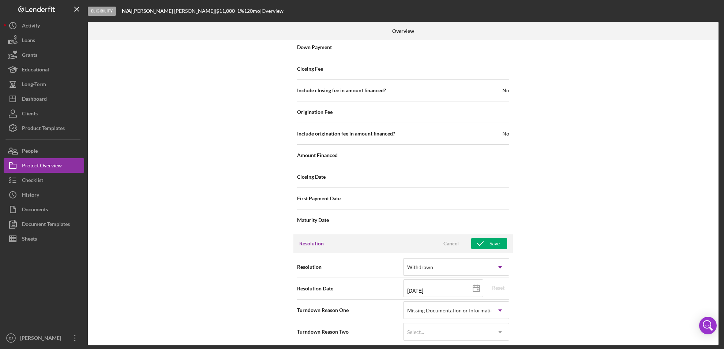
scroll to position [825, 0]
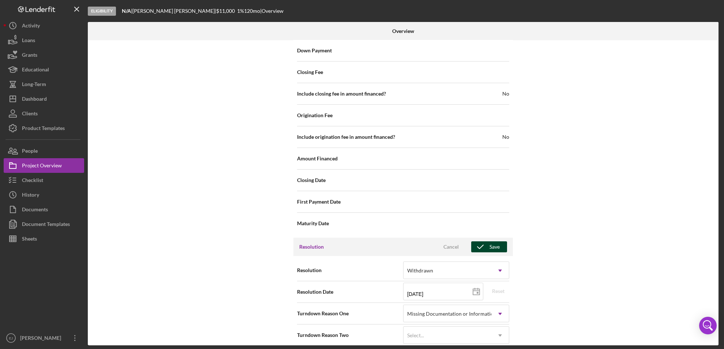
click at [479, 237] on icon "button" at bounding box center [480, 246] width 18 height 18
click at [721, 163] on div "Eligibility N/A | Lashawn Halsey | $11,000 1 % 120 mo | Overview Overview Inter…" at bounding box center [362, 174] width 724 height 349
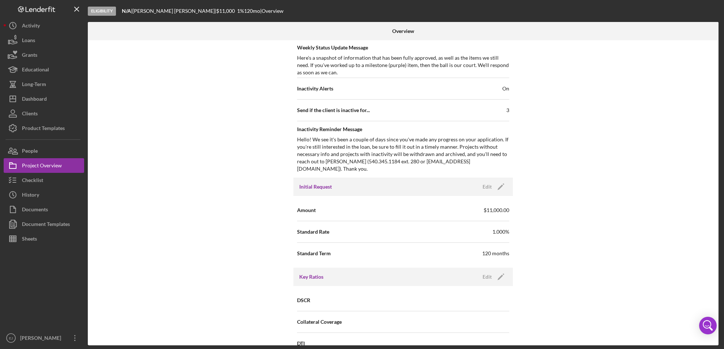
scroll to position [25, 0]
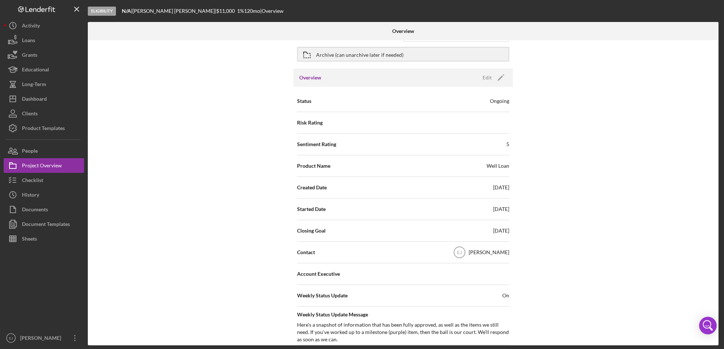
click at [719, 29] on div "Overview Internal Workflow Stage Eligibility Icon/Dropdown Arrow Archive (can u…" at bounding box center [404, 183] width 632 height 323
click at [109, 11] on div "Eligibility" at bounding box center [102, 11] width 28 height 9
click at [716, 38] on div at bounding box center [613, 31] width 210 height 18
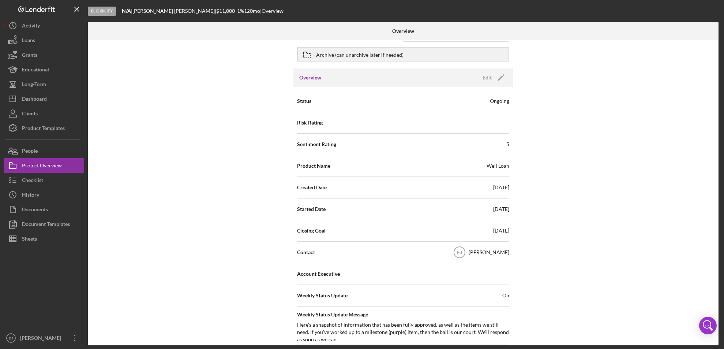
click at [716, 38] on div at bounding box center [613, 31] width 210 height 18
click at [486, 75] on div "Edit" at bounding box center [486, 77] width 9 height 11
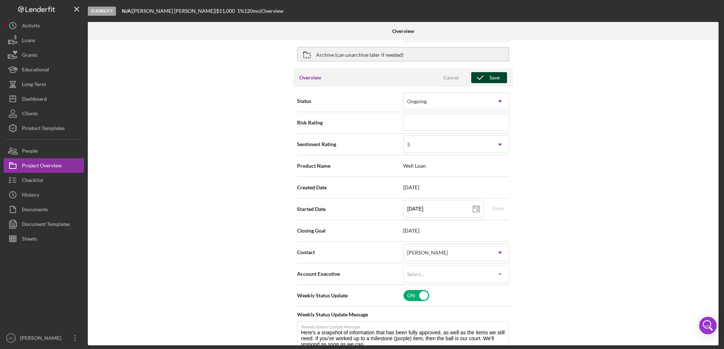
click at [487, 76] on icon "button" at bounding box center [480, 77] width 18 height 18
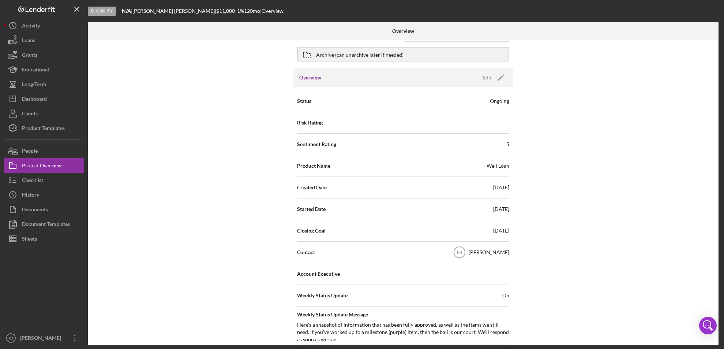
click at [716, 36] on div at bounding box center [613, 31] width 210 height 18
click at [369, 54] on div "Archive (can unarchive later if needed)" at bounding box center [359, 54] width 87 height 13
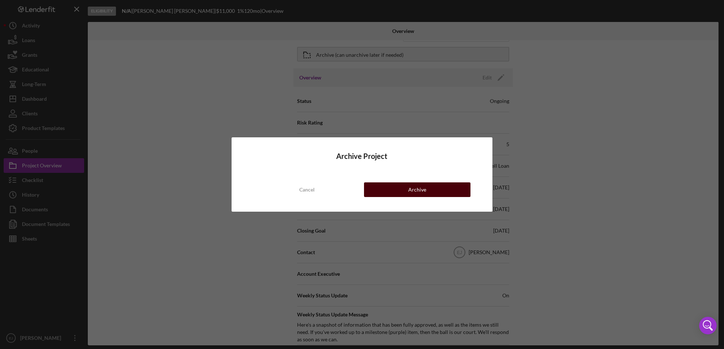
click at [444, 187] on button "Archive" at bounding box center [417, 189] width 107 height 15
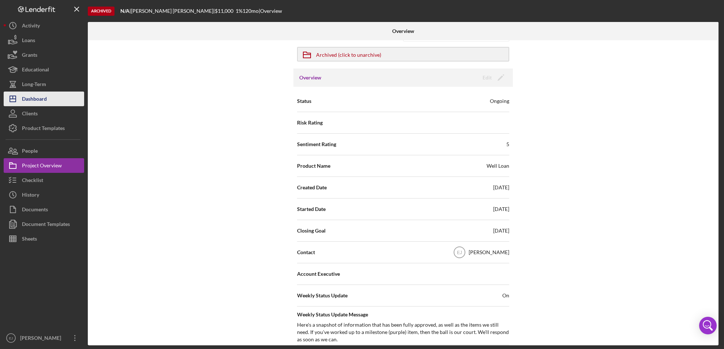
click at [30, 102] on div "Dashboard" at bounding box center [34, 99] width 25 height 16
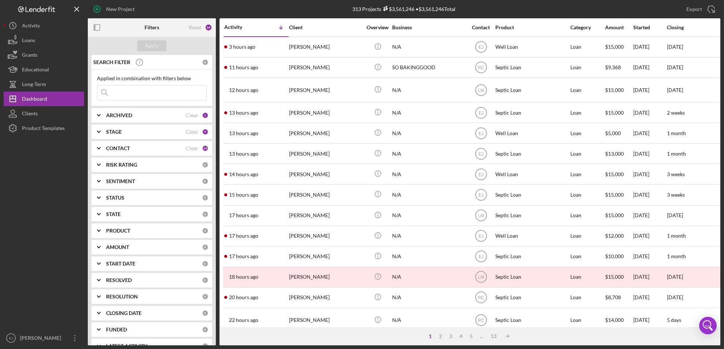
scroll to position [246, 0]
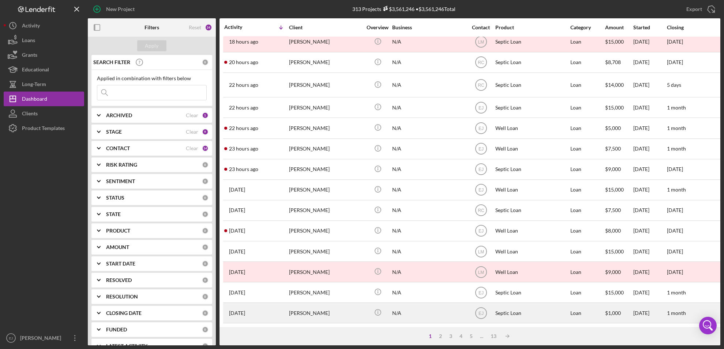
click at [312, 303] on div "[PERSON_NAME]" at bounding box center [325, 312] width 73 height 19
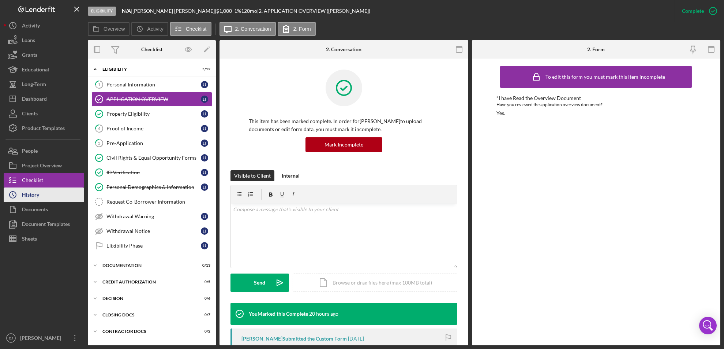
click at [58, 190] on button "Icon/History History" at bounding box center [44, 194] width 80 height 15
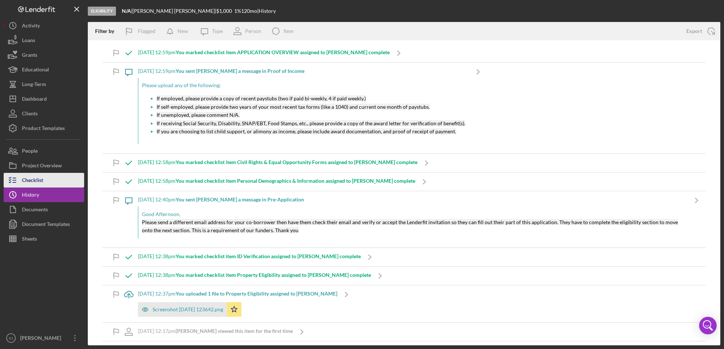
click at [50, 174] on button "Checklist" at bounding box center [44, 180] width 80 height 15
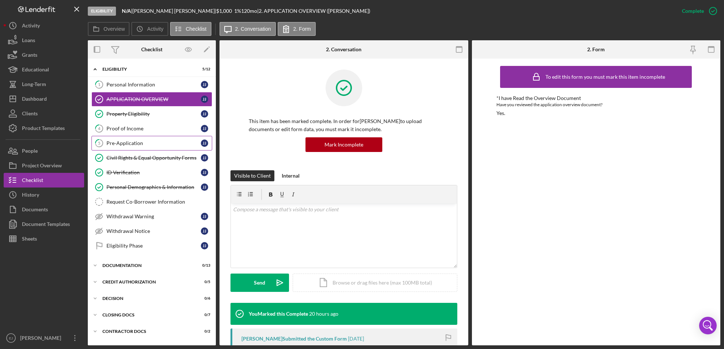
click at [155, 142] on div "Pre-Application" at bounding box center [153, 143] width 94 height 6
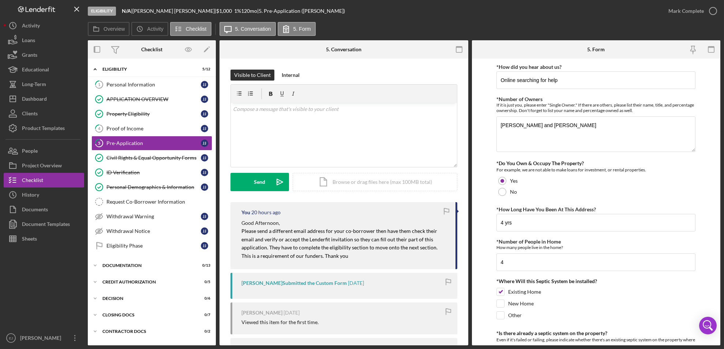
click at [487, 310] on form "*How did you hear about us? Online searching for help *Number of Owners If it i…" at bounding box center [596, 202] width 249 height 286
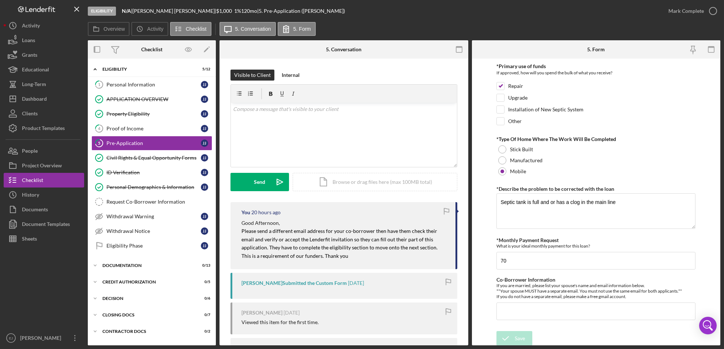
scroll to position [331, 0]
click at [46, 99] on div "Dashboard" at bounding box center [34, 99] width 25 height 16
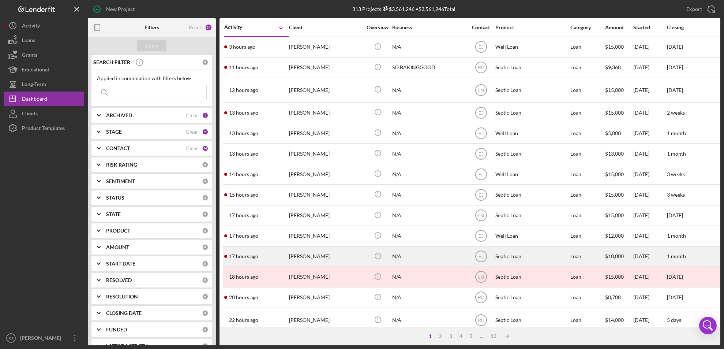
click at [300, 260] on div "Melba Erby" at bounding box center [325, 255] width 73 height 19
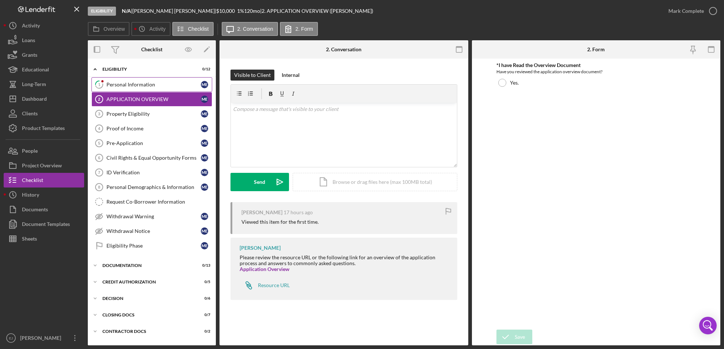
click at [134, 83] on div "Personal Information" at bounding box center [153, 85] width 94 height 6
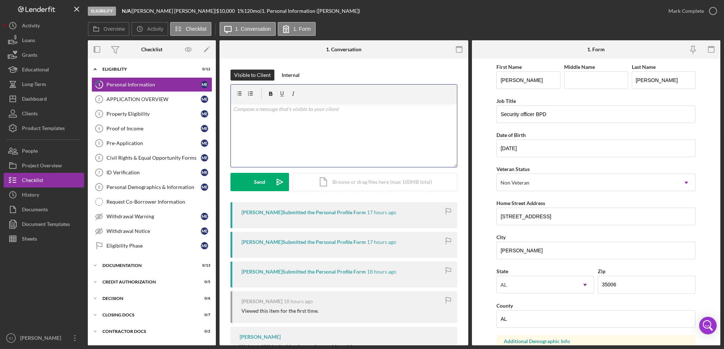
click at [283, 121] on div "v Color teal Color pink Remove color Add row above Add row below Add column bef…" at bounding box center [344, 135] width 226 height 64
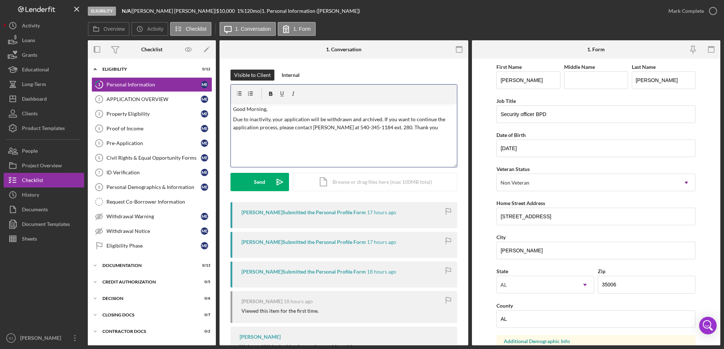
click at [271, 118] on p "Due to inactivity, your application will be withdrawn and archived. If you want…" at bounding box center [344, 123] width 222 height 16
click at [271, 177] on icon "Icon/icon-invite-send" at bounding box center [280, 182] width 18 height 18
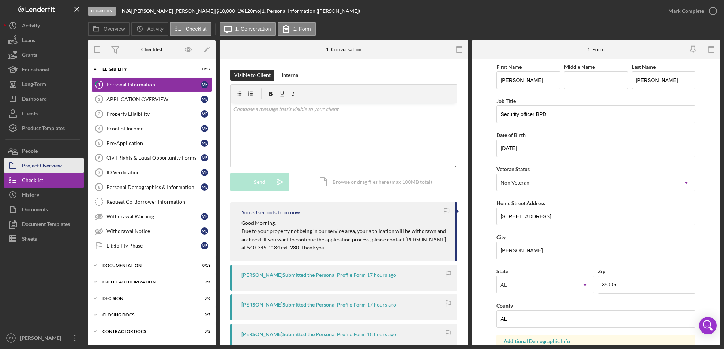
click at [61, 167] on div "Project Overview" at bounding box center [42, 166] width 40 height 16
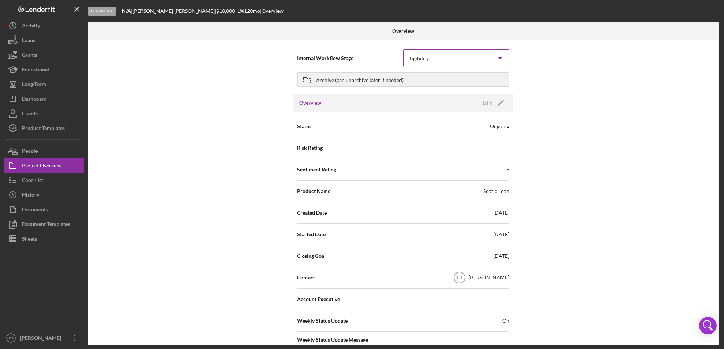
click at [502, 57] on icon "Icon/Dropdown Arrow" at bounding box center [500, 59] width 18 height 18
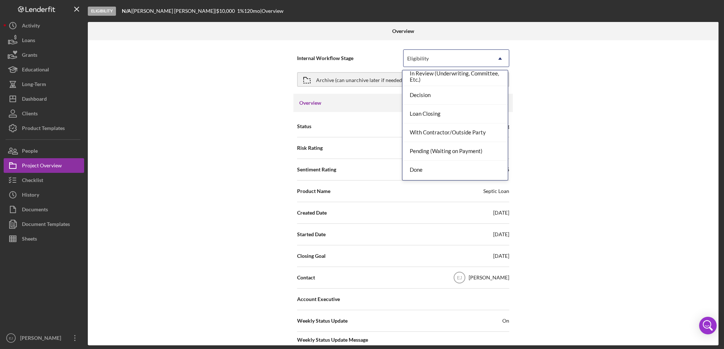
scroll to position [58, 0]
click at [462, 146] on div "Done" at bounding box center [454, 152] width 105 height 19
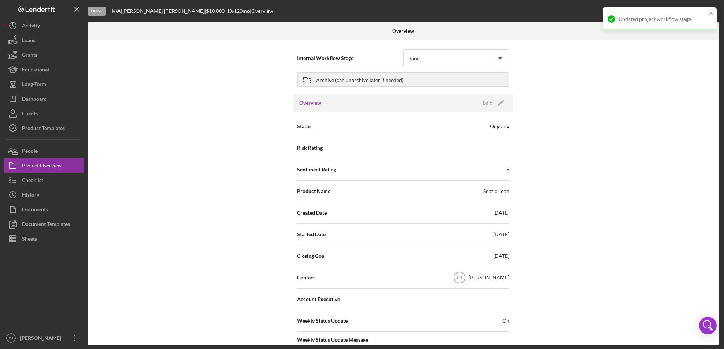
click at [719, 275] on div "Overview Internal Workflow Stage Done Icon/Dropdown Arrow Archive (can unarchiv…" at bounding box center [404, 183] width 632 height 323
click at [718, 283] on div "Overview Internal Workflow Stage Done Icon/Dropdown Arrow Archive (can unarchiv…" at bounding box center [404, 183] width 632 height 323
click at [715, 272] on div "Internal Workflow Stage Done Icon/Dropdown Arrow Archive (can unarchive later i…" at bounding box center [403, 192] width 630 height 305
click at [716, 276] on div "Internal Workflow Stage Done Icon/Dropdown Arrow Archive (can unarchive later i…" at bounding box center [403, 192] width 630 height 305
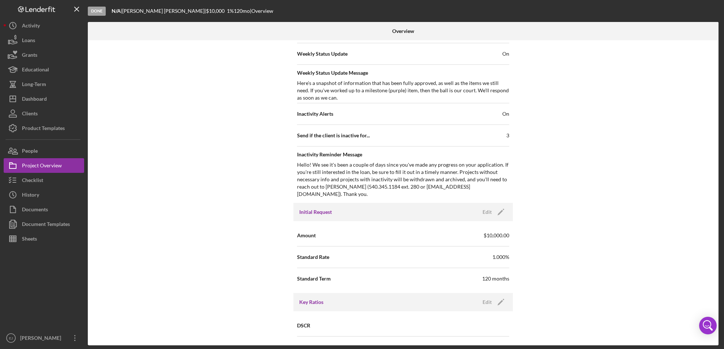
drag, startPoint x: 717, startPoint y: 276, endPoint x: 714, endPoint y: 302, distance: 26.1
click at [714, 302] on div "Internal Workflow Stage Done Icon/Dropdown Arrow Archive (can unarchive later i…" at bounding box center [403, 192] width 630 height 305
click at [716, 303] on div "Internal Workflow Stage Done Icon/Dropdown Arrow Archive (can unarchive later i…" at bounding box center [403, 192] width 630 height 305
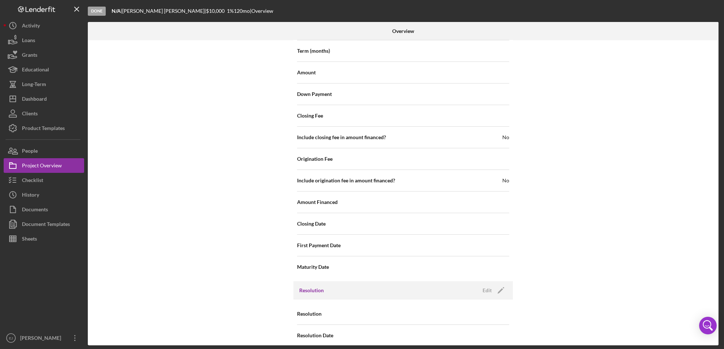
scroll to position [782, 0]
click at [492, 281] on icon "Icon/Edit" at bounding box center [501, 290] width 18 height 18
click at [498, 305] on icon "Icon/Dropdown Arrow" at bounding box center [500, 314] width 18 height 18
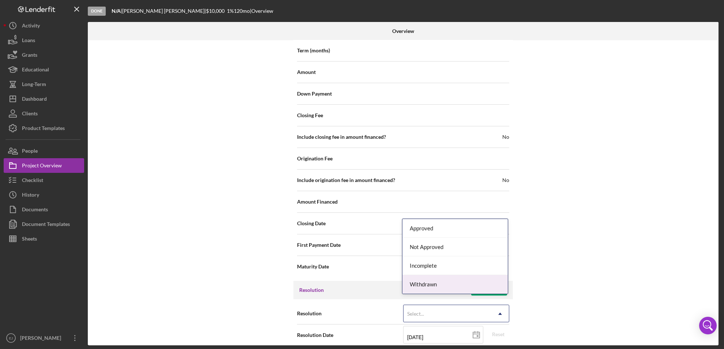
click at [495, 289] on div "Withdrawn" at bounding box center [454, 284] width 105 height 19
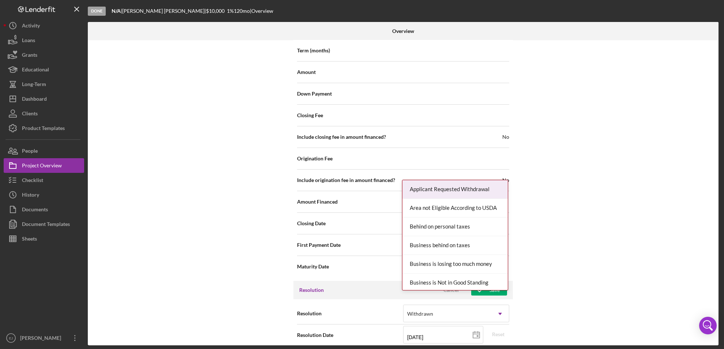
scroll to position [829, 0]
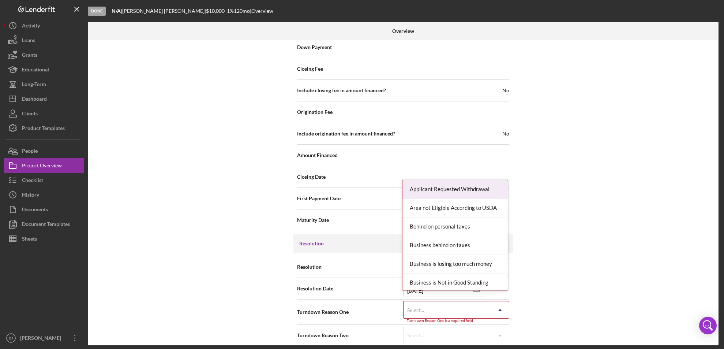
click at [500, 340] on div "Resolution Withdrawn Icon/Dropdown Arrow Resolution Date [DATE] [DATE] Reset Tu…" at bounding box center [402, 300] width 219 height 97
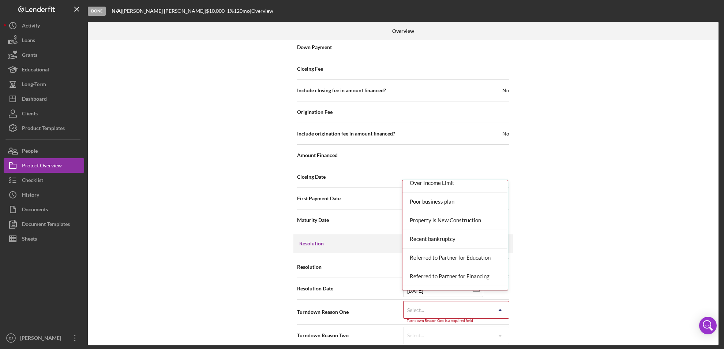
scroll to position [752, 0]
click at [486, 189] on div "Outside of service area" at bounding box center [454, 183] width 105 height 19
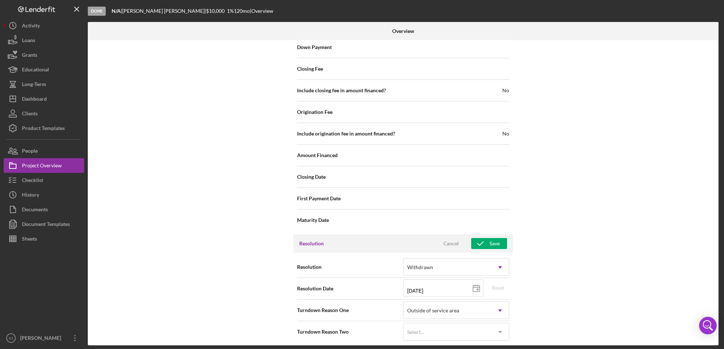
scroll to position [825, 0]
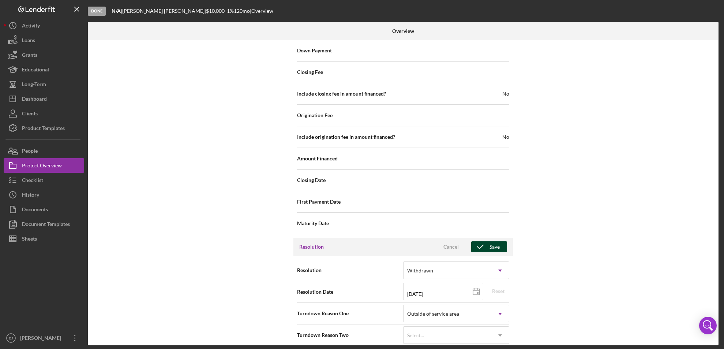
click at [495, 241] on div "Save" at bounding box center [494, 246] width 10 height 11
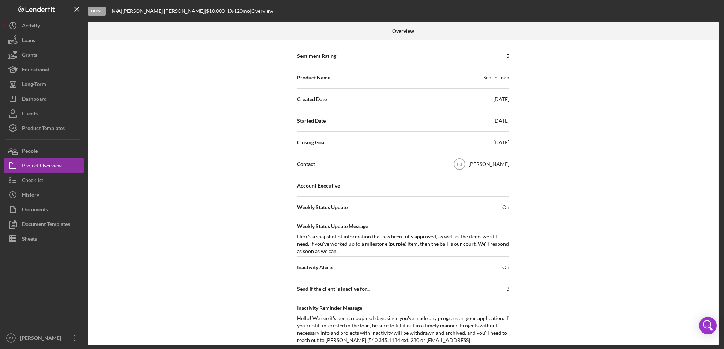
scroll to position [0, 0]
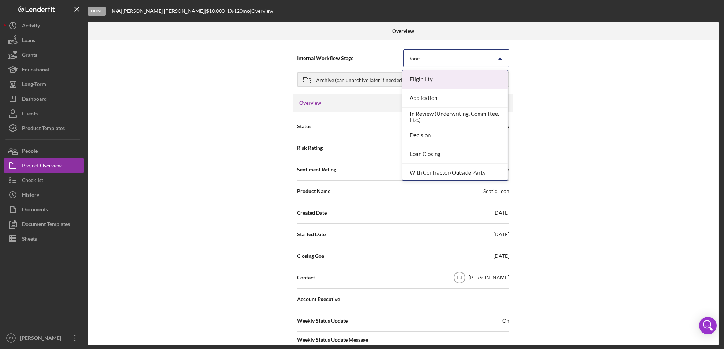
click at [500, 61] on icon "Icon/Dropdown Arrow" at bounding box center [500, 59] width 18 height 18
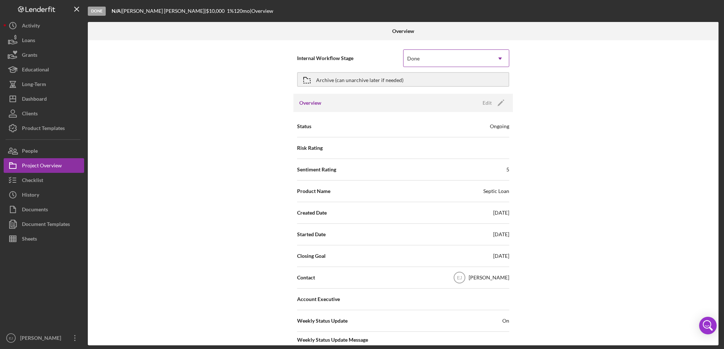
click at [503, 55] on icon "Icon/Dropdown Arrow" at bounding box center [500, 59] width 18 height 18
click at [321, 80] on div "Archive (can unarchive later if needed)" at bounding box center [359, 79] width 87 height 13
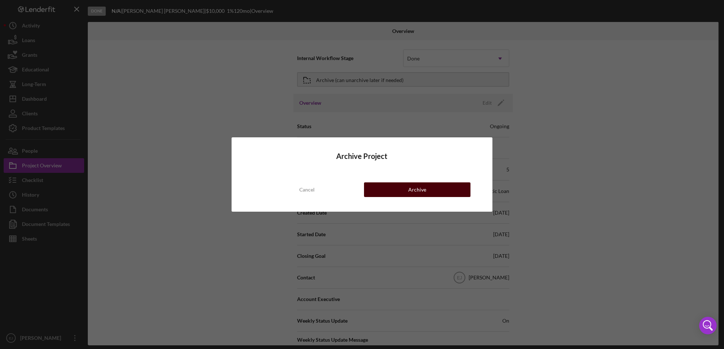
click at [414, 184] on div "Archive" at bounding box center [417, 189] width 18 height 15
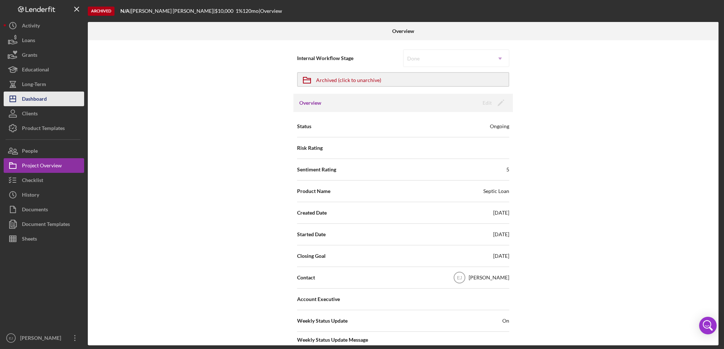
click at [27, 100] on div "Dashboard" at bounding box center [34, 99] width 25 height 16
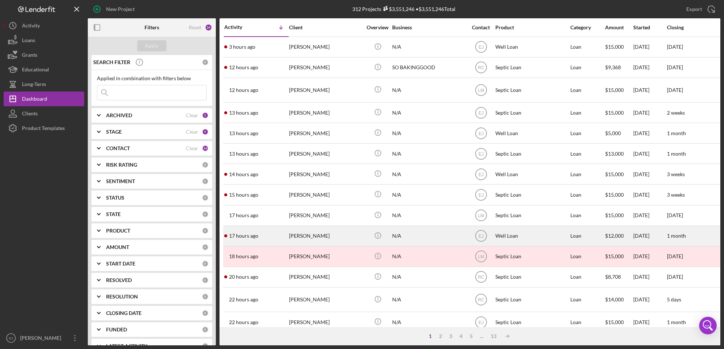
click at [319, 234] on div "[PERSON_NAME]" at bounding box center [325, 235] width 73 height 19
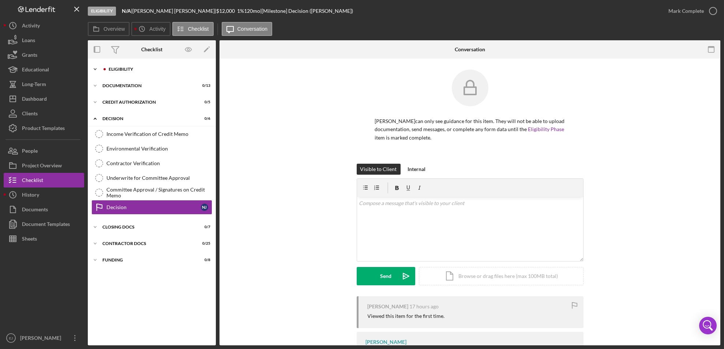
click at [95, 68] on icon "Icon/Expander" at bounding box center [95, 69] width 15 height 15
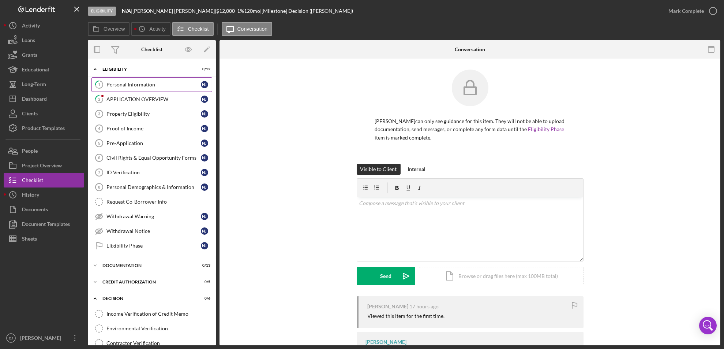
click at [116, 86] on div "Personal Information" at bounding box center [153, 85] width 94 height 6
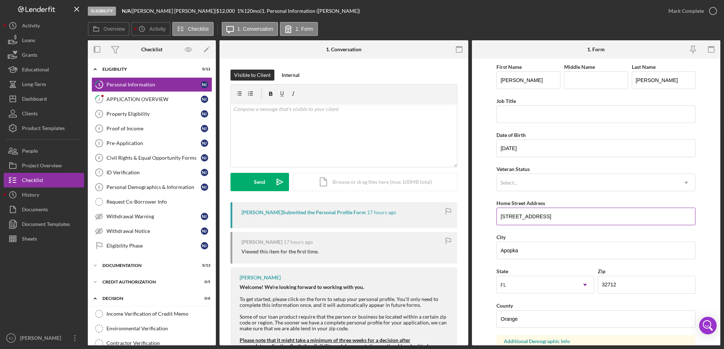
drag, startPoint x: 497, startPoint y: 212, endPoint x: 590, endPoint y: 206, distance: 93.8
click at [590, 206] on div "Home Street Address 2339 w highland ave" at bounding box center [595, 211] width 199 height 27
click at [178, 117] on link "Property Eligibility 3 Property Eligibility N J" at bounding box center [151, 113] width 121 height 15
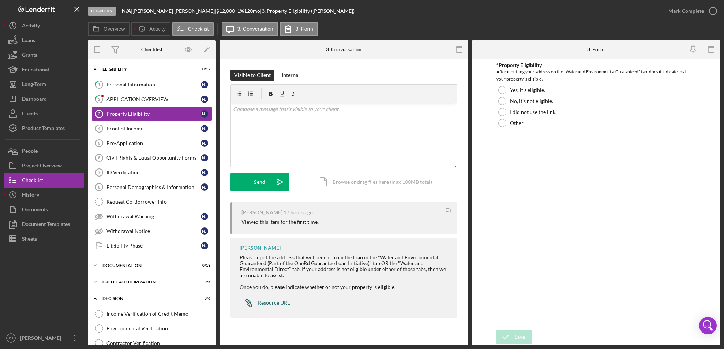
click at [277, 302] on div "Resource URL" at bounding box center [274, 303] width 32 height 6
click at [355, 187] on div "Icon/Document Browse or drag files here (max 100MB total) Tap to choose files o…" at bounding box center [375, 182] width 165 height 18
click at [266, 175] on div "Upload" at bounding box center [260, 182] width 16 height 18
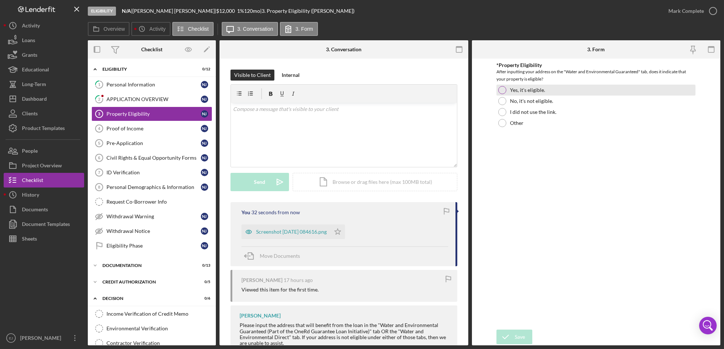
click at [503, 88] on div at bounding box center [502, 90] width 8 height 8
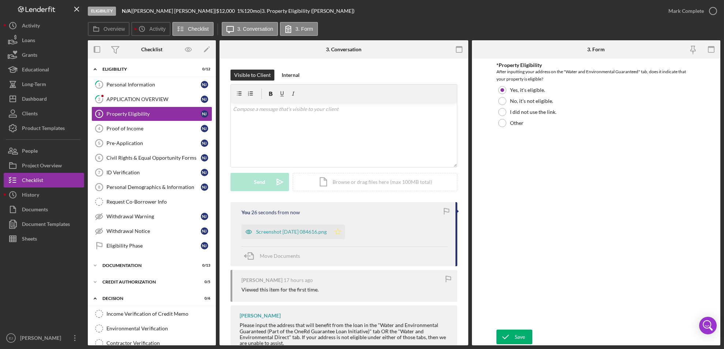
click at [345, 228] on icon "Icon/Star" at bounding box center [337, 231] width 15 height 15
click at [524, 332] on div "Save" at bounding box center [520, 336] width 10 height 15
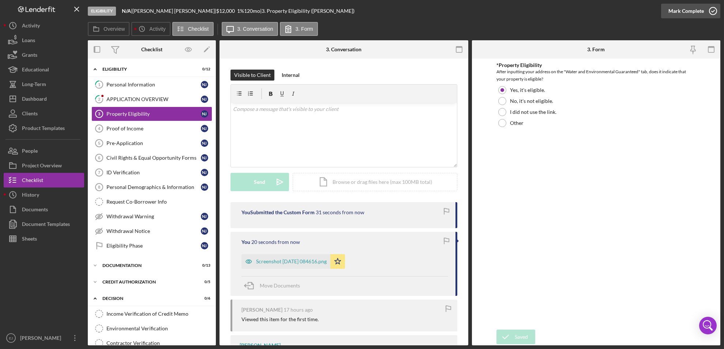
click at [711, 11] on icon "button" at bounding box center [713, 11] width 18 height 18
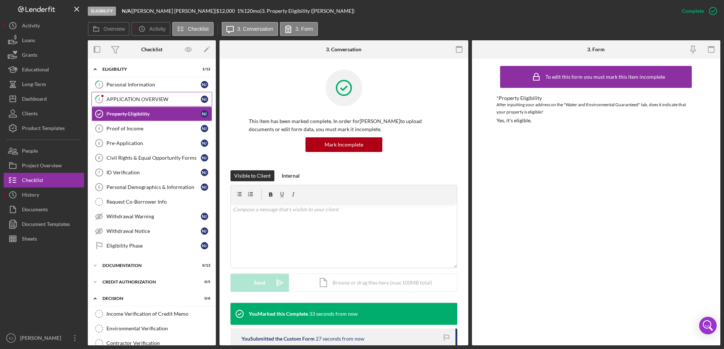
click at [159, 97] on div "APPLICATION OVERVIEW" at bounding box center [153, 99] width 94 height 6
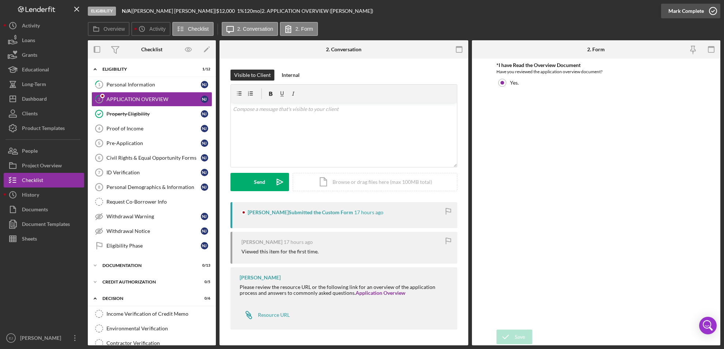
click at [712, 6] on icon "button" at bounding box center [713, 11] width 18 height 18
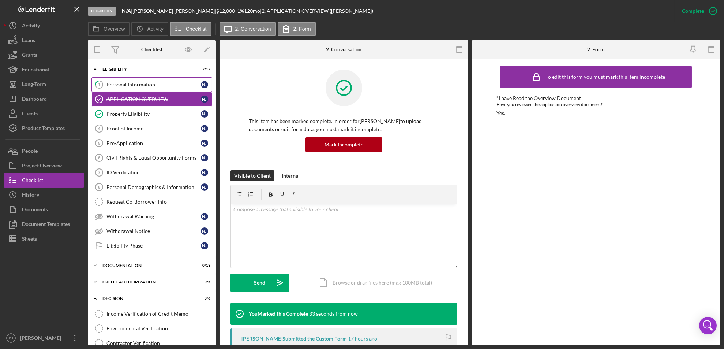
click at [143, 84] on div "Personal Information" at bounding box center [153, 85] width 94 height 6
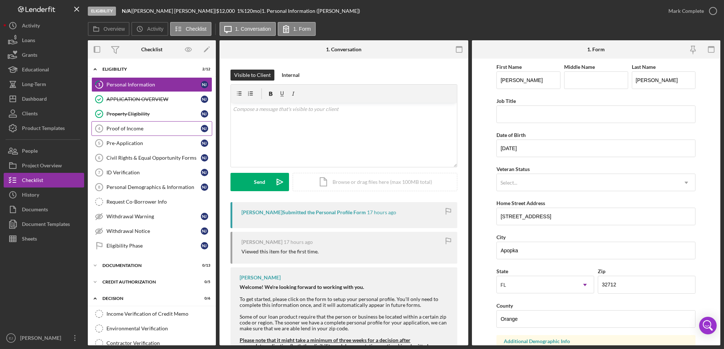
click at [159, 128] on div "Proof of Income" at bounding box center [153, 128] width 94 height 6
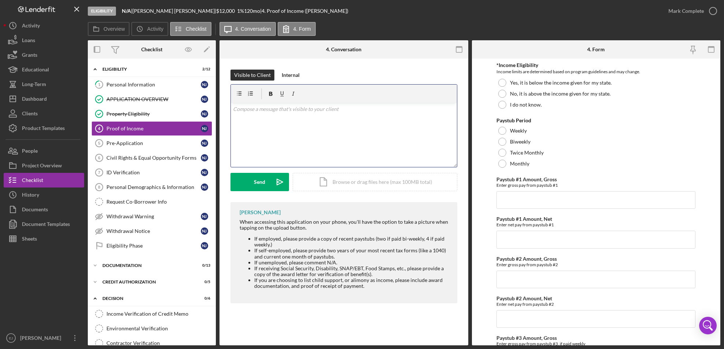
click at [258, 121] on div "v Color teal Color pink Remove color Add row above Add row below Add column bef…" at bounding box center [344, 135] width 226 height 64
click at [257, 120] on div "v Color teal Color pink Remove color Add row above Add row below Add column bef…" at bounding box center [344, 135] width 226 height 64
click at [254, 123] on p at bounding box center [344, 119] width 222 height 8
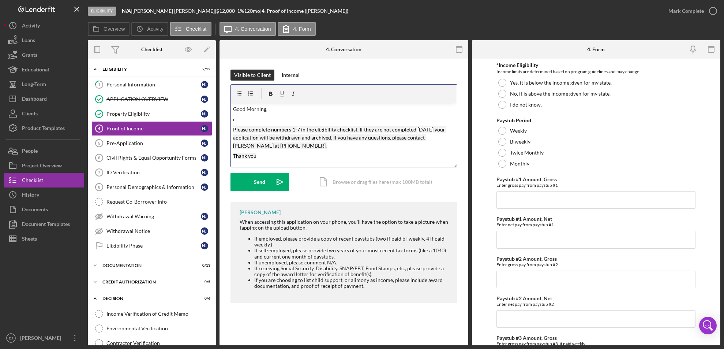
click at [233, 126] on mark "Please complete numbers 1-7 in the eligibility checklist. If they are not compl…" at bounding box center [339, 137] width 213 height 23
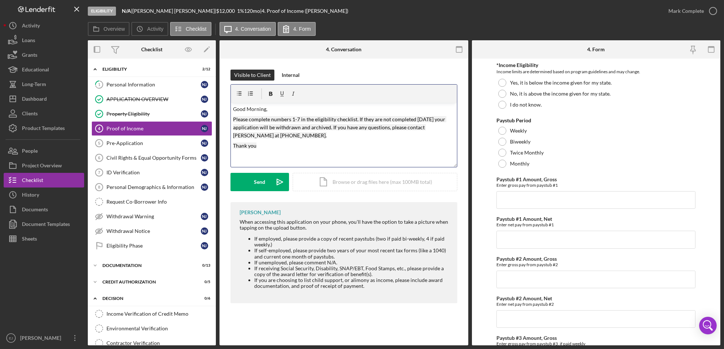
click at [293, 116] on mark "Please complete numbers 1-7 in the eligibility checklist. If they are not compl…" at bounding box center [339, 127] width 213 height 23
click at [300, 118] on mark "Please complete numbers 4-7 in the eligibility checklist. If they are not compl…" at bounding box center [339, 127] width 213 height 23
click at [259, 181] on div "Send" at bounding box center [259, 182] width 11 height 18
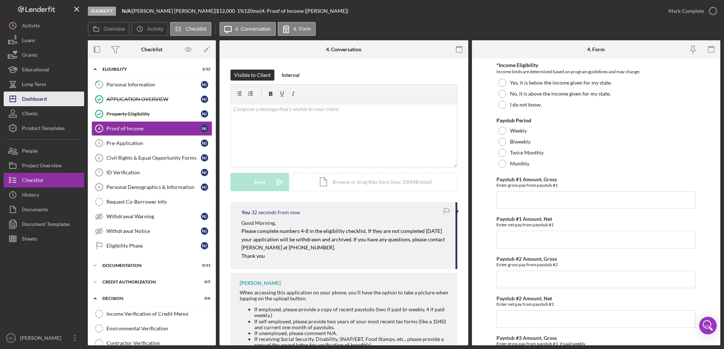
click at [49, 94] on button "Icon/Dashboard Dashboard" at bounding box center [44, 98] width 80 height 15
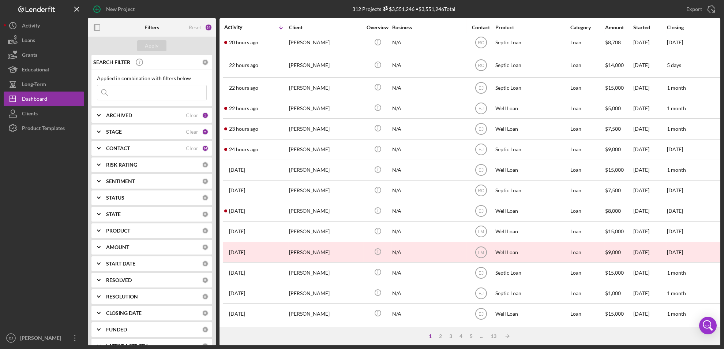
scroll to position [246, 0]
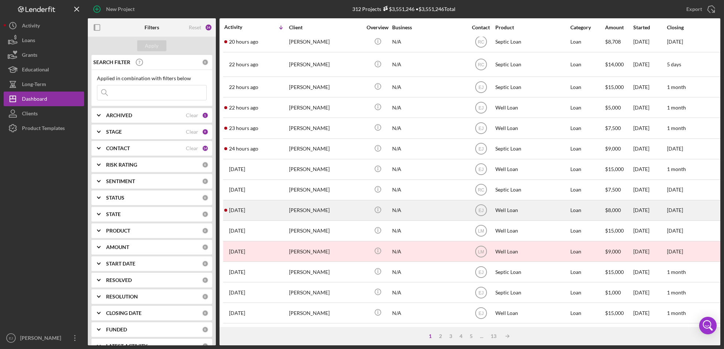
click at [331, 203] on div "[PERSON_NAME]" at bounding box center [325, 209] width 73 height 19
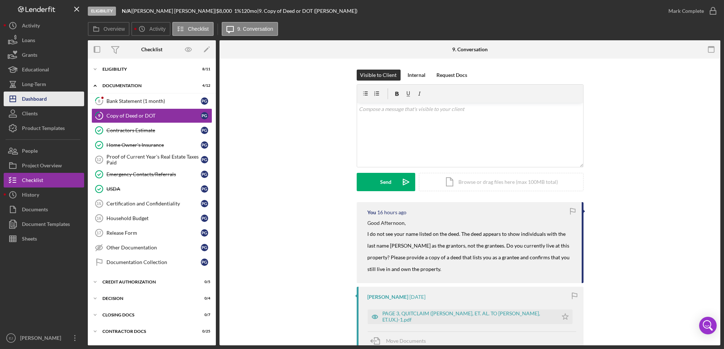
click at [50, 98] on button "Icon/Dashboard Dashboard" at bounding box center [44, 98] width 80 height 15
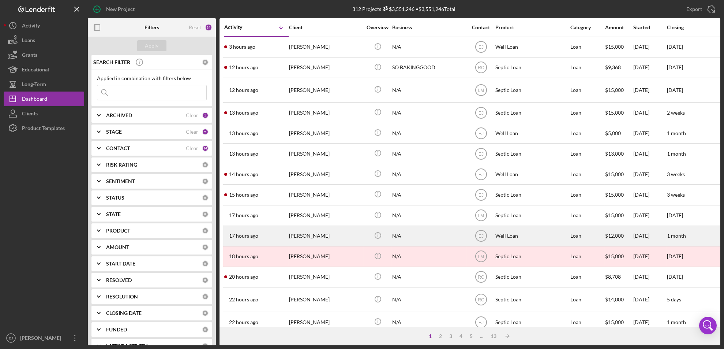
click at [285, 237] on div "17 hours ago Nicole Jones" at bounding box center [256, 235] width 64 height 19
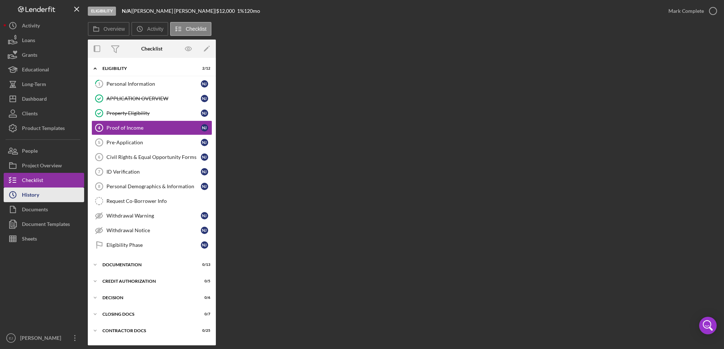
click at [66, 200] on button "Icon/History History" at bounding box center [44, 194] width 80 height 15
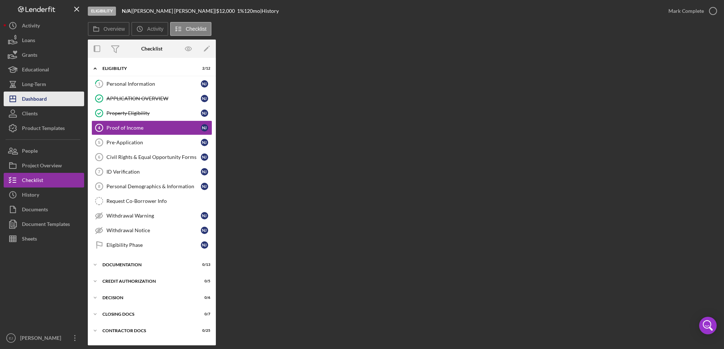
click at [58, 97] on button "Icon/Dashboard Dashboard" at bounding box center [44, 98] width 80 height 15
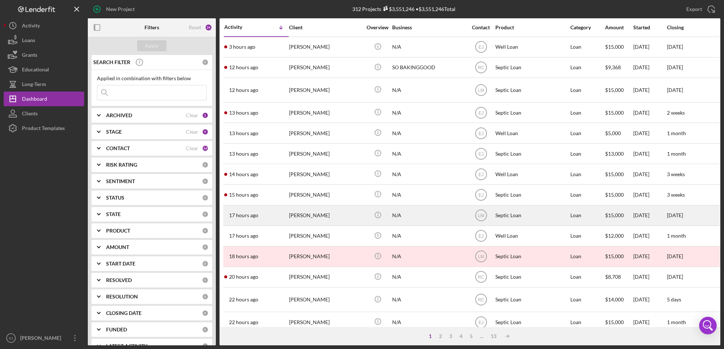
click at [319, 218] on div "[PERSON_NAME]" at bounding box center [325, 215] width 73 height 19
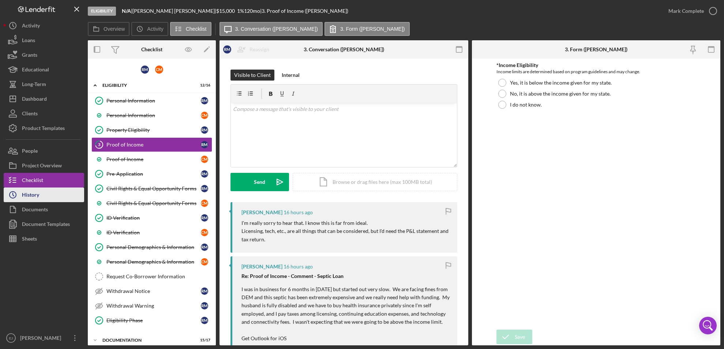
click at [23, 196] on div "History" at bounding box center [30, 195] width 17 height 16
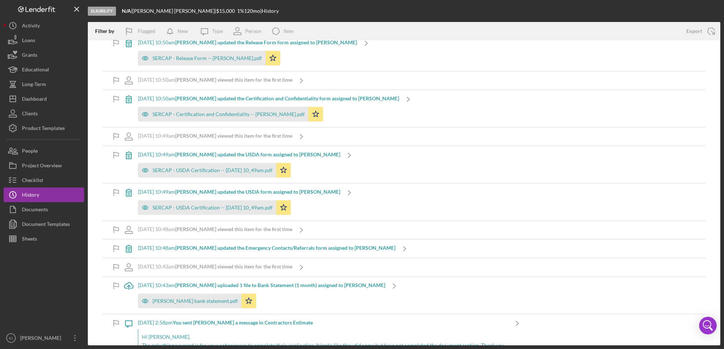
scroll to position [3719, 0]
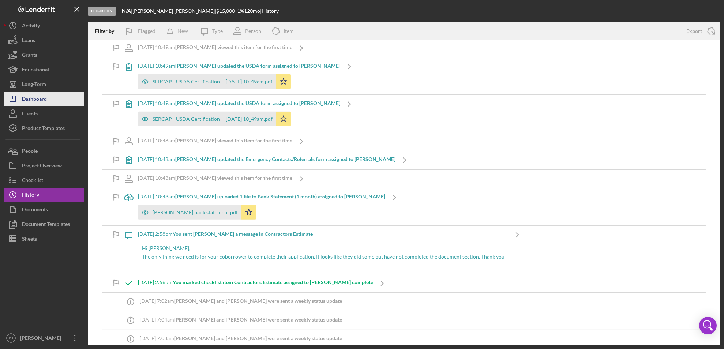
click at [67, 96] on button "Icon/Dashboard Dashboard" at bounding box center [44, 98] width 80 height 15
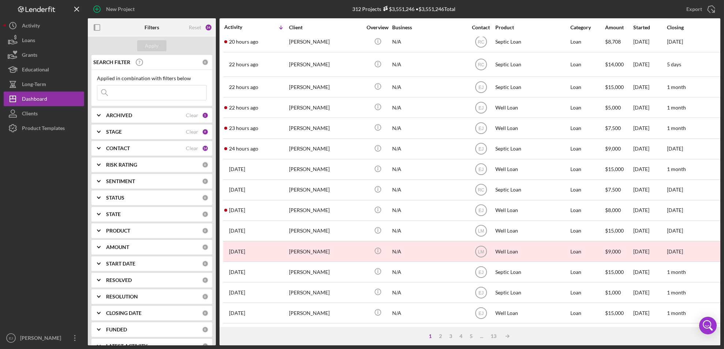
scroll to position [246, 0]
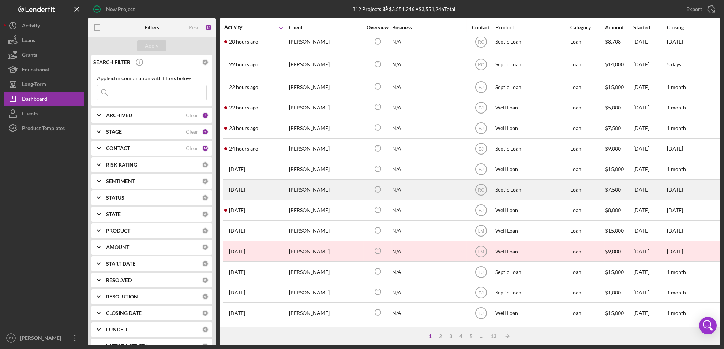
click at [308, 180] on div "[PERSON_NAME]" at bounding box center [325, 189] width 73 height 19
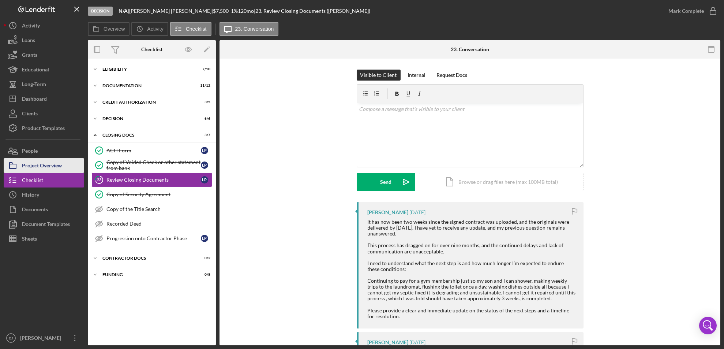
click at [68, 170] on button "Project Overview" at bounding box center [44, 165] width 80 height 15
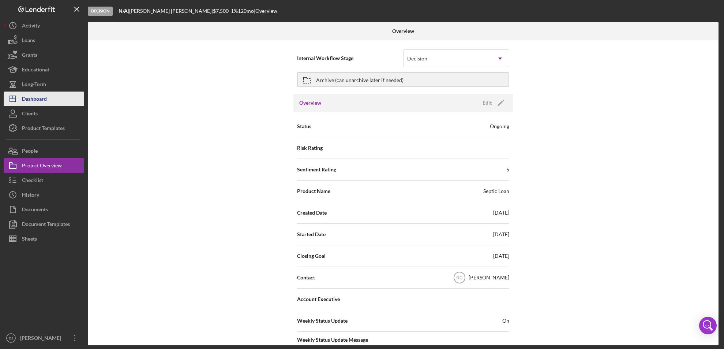
click at [33, 96] on div "Dashboard" at bounding box center [34, 99] width 25 height 16
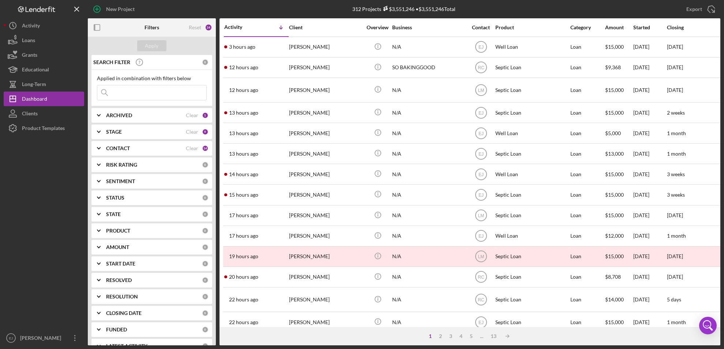
scroll to position [246, 0]
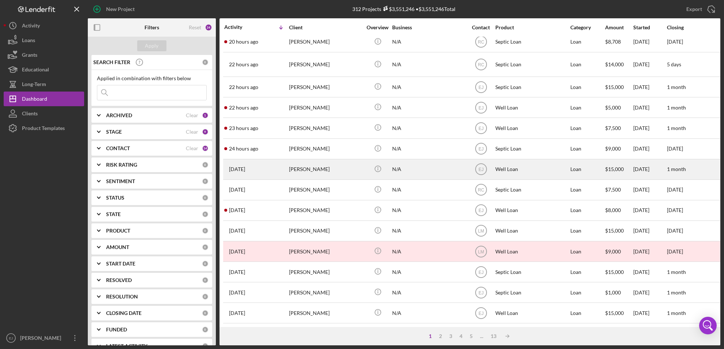
click at [317, 168] on div "[PERSON_NAME]" at bounding box center [325, 168] width 73 height 19
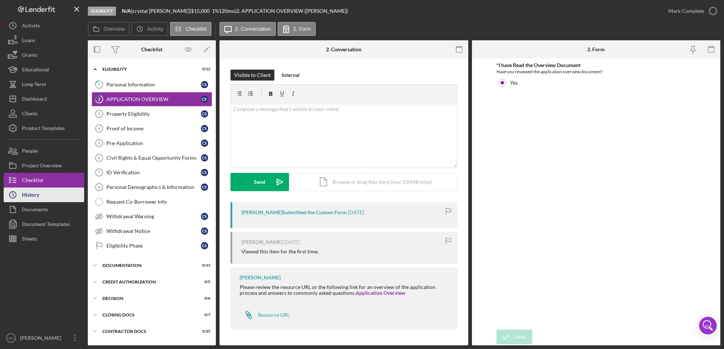
click at [54, 192] on button "Icon/History History" at bounding box center [44, 194] width 80 height 15
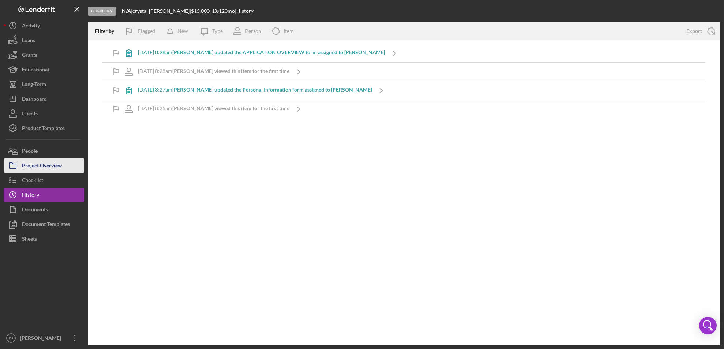
click at [63, 164] on button "Project Overview" at bounding box center [44, 165] width 80 height 15
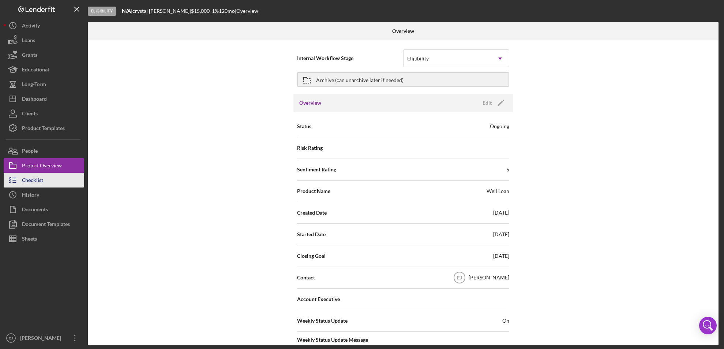
click at [64, 178] on button "Checklist" at bounding box center [44, 180] width 80 height 15
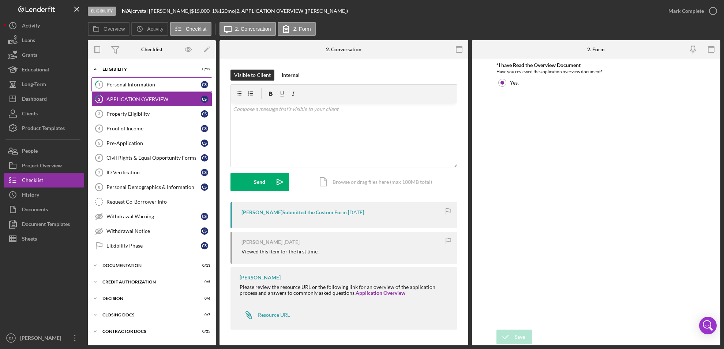
click at [159, 80] on link "1 Personal Information c s" at bounding box center [151, 84] width 121 height 15
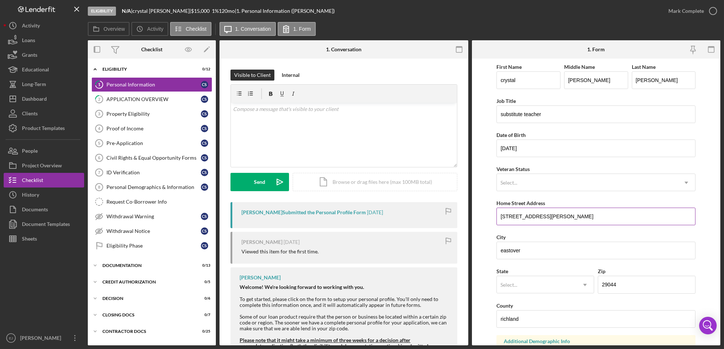
click at [498, 217] on input "260willie wilson rd" at bounding box center [595, 216] width 199 height 18
drag, startPoint x: 498, startPoint y: 217, endPoint x: 560, endPoint y: 216, distance: 61.4
click at [560, 216] on input "260willie wilson rd" at bounding box center [595, 216] width 199 height 18
click at [162, 113] on div "Property Eligibility" at bounding box center [153, 114] width 94 height 6
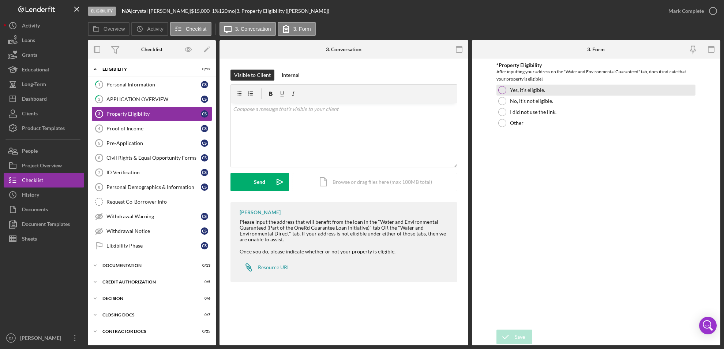
click at [502, 90] on div at bounding box center [502, 90] width 8 height 8
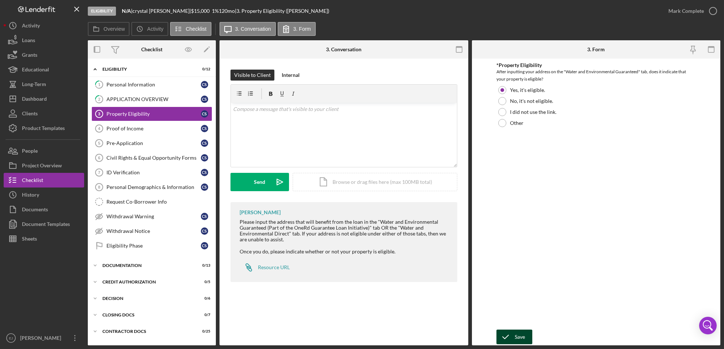
click at [522, 338] on div "Save" at bounding box center [520, 336] width 10 height 15
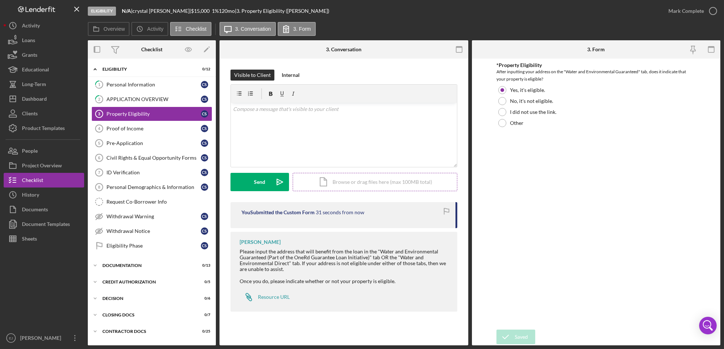
click at [372, 183] on div "Icon/Document Browse or drag files here (max 100MB total) Tap to choose files o…" at bounding box center [375, 182] width 165 height 18
click at [264, 181] on div "Upload" at bounding box center [260, 182] width 16 height 18
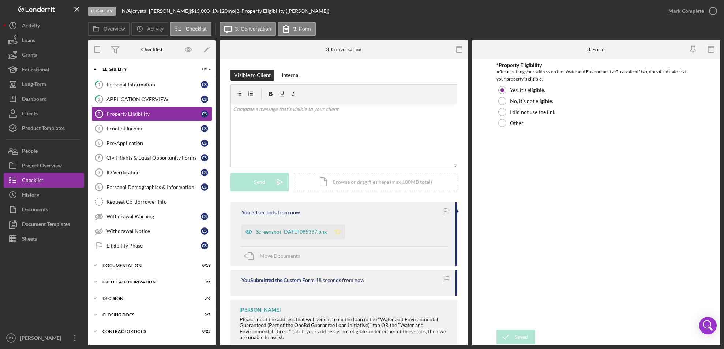
click at [345, 234] on icon "Icon/Star" at bounding box center [337, 231] width 15 height 15
click at [711, 13] on icon "button" at bounding box center [713, 11] width 18 height 18
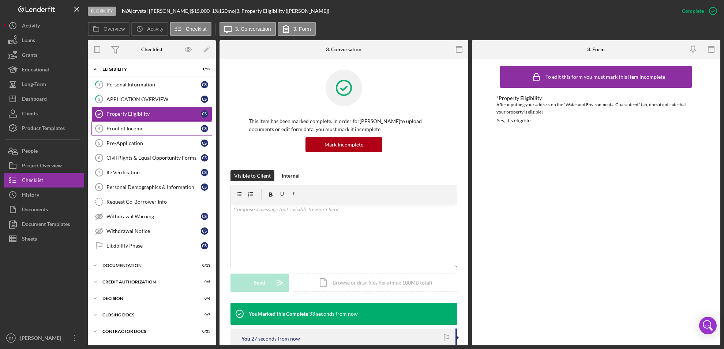
click at [142, 127] on div "Proof of Income" at bounding box center [153, 128] width 94 height 6
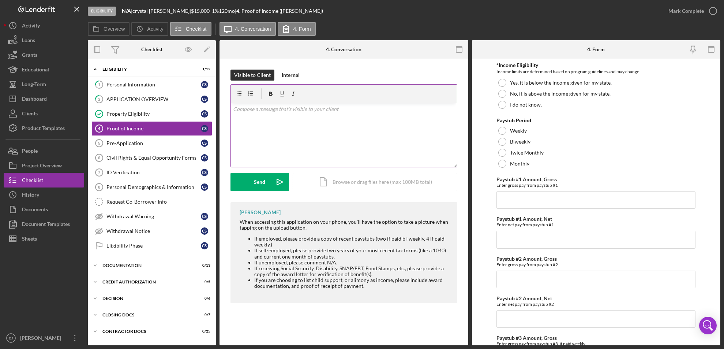
click at [297, 117] on div "v Color teal Color pink Remove color Add row above Add row below Add column bef…" at bounding box center [344, 135] width 226 height 64
click at [299, 118] on div "v Color teal Color pink Remove color Add row above Add row below Add column bef…" at bounding box center [344, 135] width 226 height 64
click at [264, 115] on div "v Color teal Color pink Remove color Add row above Add row below Add column bef…" at bounding box center [344, 135] width 226 height 64
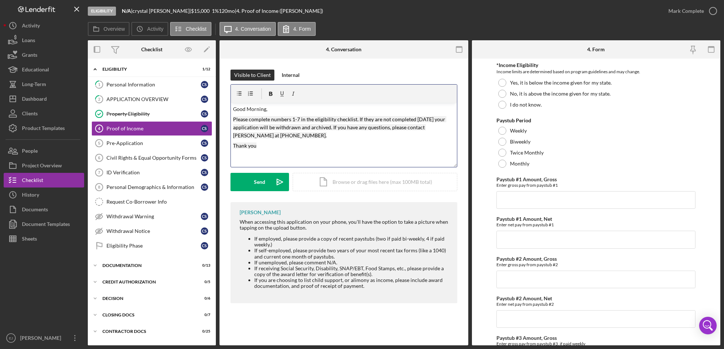
click at [292, 119] on mark "Please complete numbers 1-7 in the eligibility checklist. If they are not compl…" at bounding box center [339, 127] width 213 height 23
click at [301, 116] on mark "Please complete numbers 4-7 in the eligibility checklist. If they are not compl…" at bounding box center [339, 127] width 213 height 23
click at [250, 179] on button "Send Icon/icon-invite-send" at bounding box center [259, 182] width 59 height 18
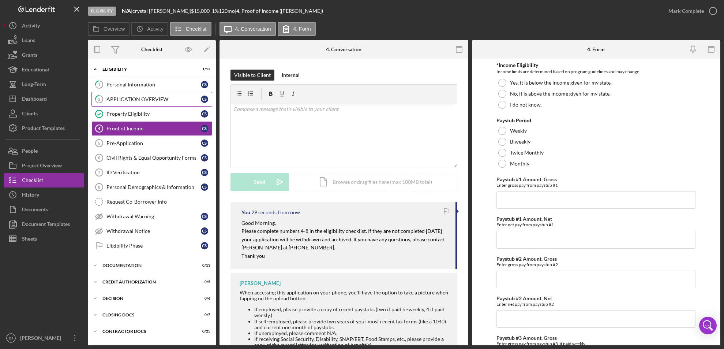
click at [146, 99] on div "APPLICATION OVERVIEW" at bounding box center [153, 99] width 94 height 6
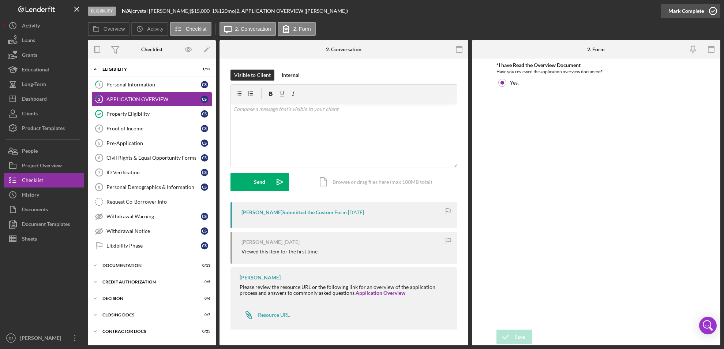
click at [715, 15] on icon "button" at bounding box center [713, 11] width 18 height 18
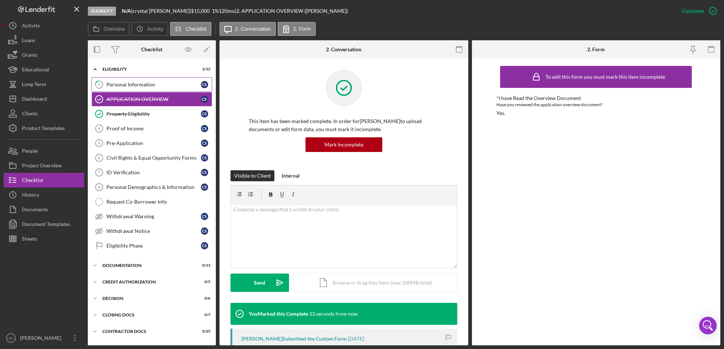
click at [161, 89] on link "1 Personal Information c s" at bounding box center [151, 84] width 121 height 15
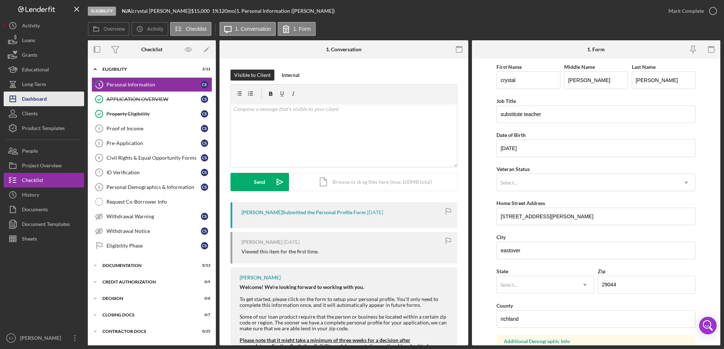
click at [44, 104] on div "Dashboard" at bounding box center [34, 99] width 25 height 16
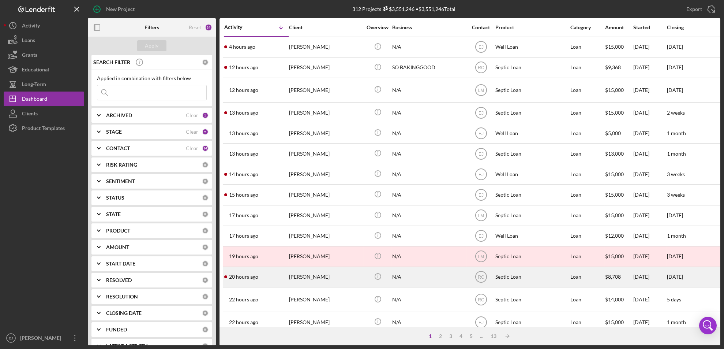
click at [316, 282] on div "[PERSON_NAME]" at bounding box center [325, 276] width 73 height 19
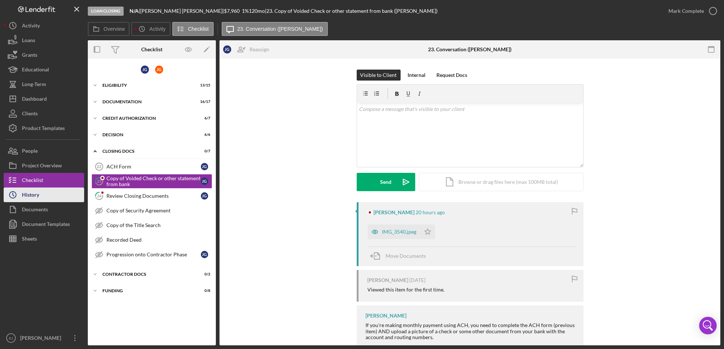
click at [57, 197] on button "Icon/History History" at bounding box center [44, 194] width 80 height 15
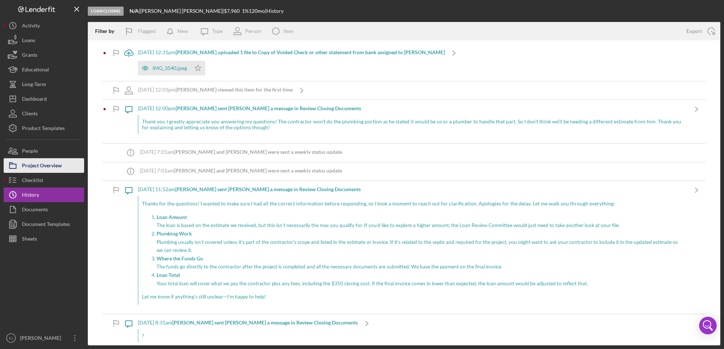
click at [57, 168] on div "Project Overview" at bounding box center [42, 166] width 40 height 16
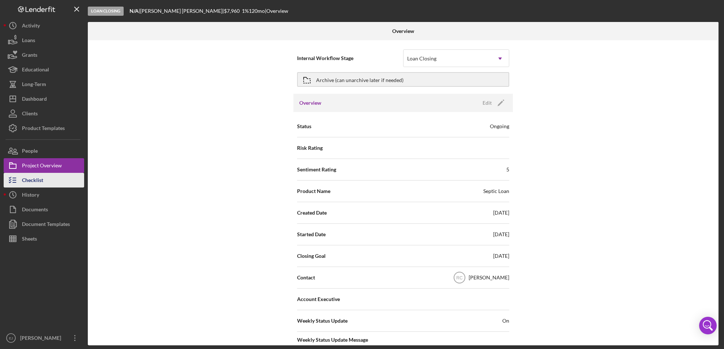
click at [50, 182] on button "Checklist" at bounding box center [44, 180] width 80 height 15
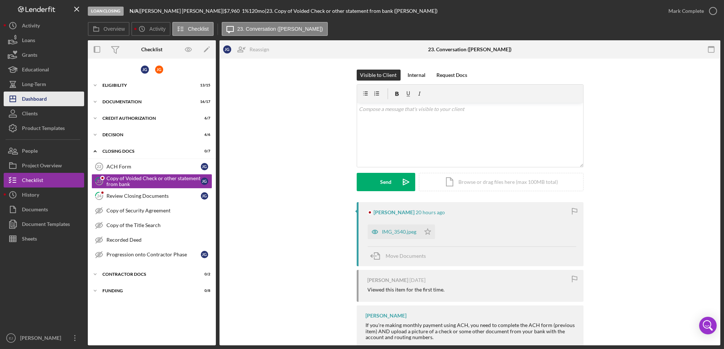
click at [42, 102] on div "Dashboard" at bounding box center [34, 99] width 25 height 16
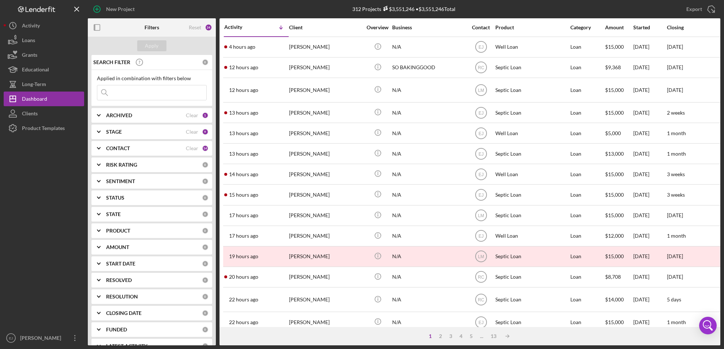
scroll to position [246, 0]
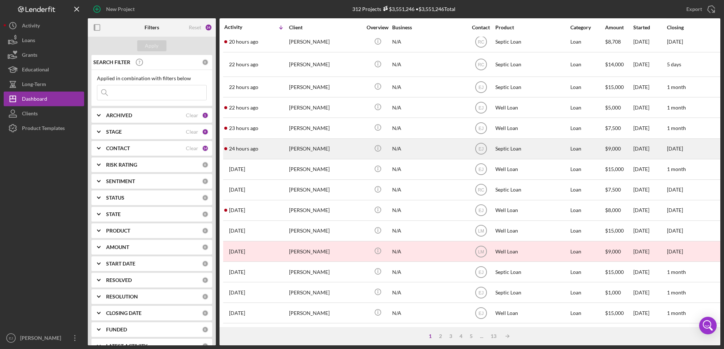
click at [284, 142] on div "24 hours ago Caitlin Wiseman" at bounding box center [256, 148] width 64 height 19
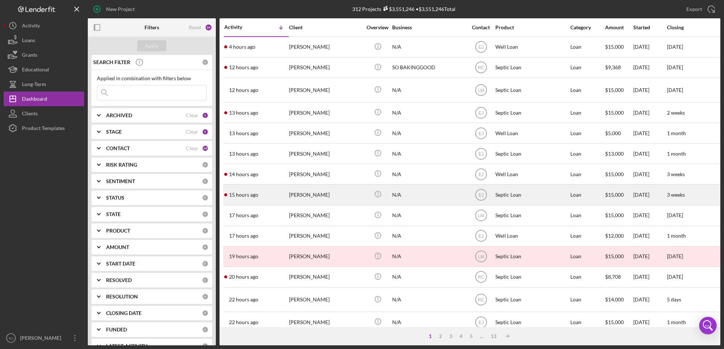
click at [300, 195] on div "[PERSON_NAME]" at bounding box center [325, 194] width 73 height 19
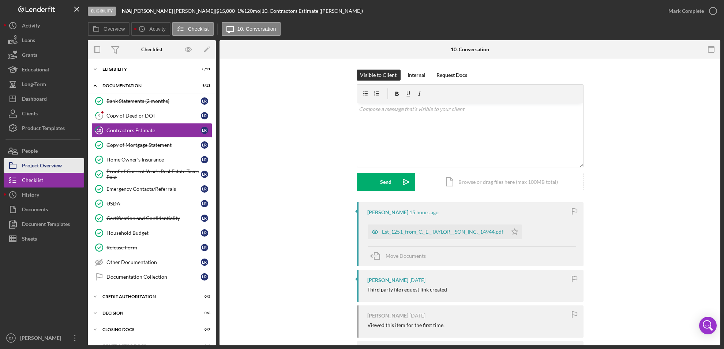
click at [28, 172] on div "Project Overview" at bounding box center [42, 166] width 40 height 16
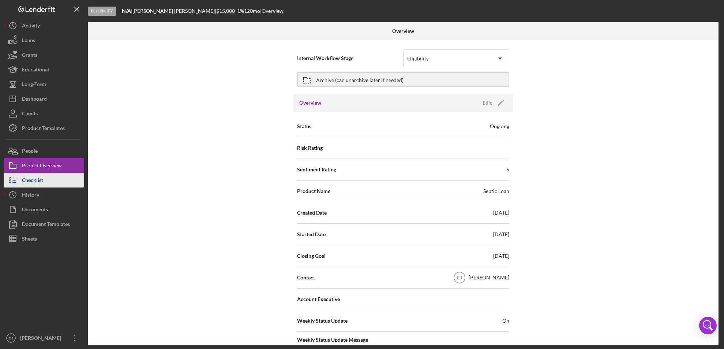
click at [34, 182] on div "Checklist" at bounding box center [32, 181] width 21 height 16
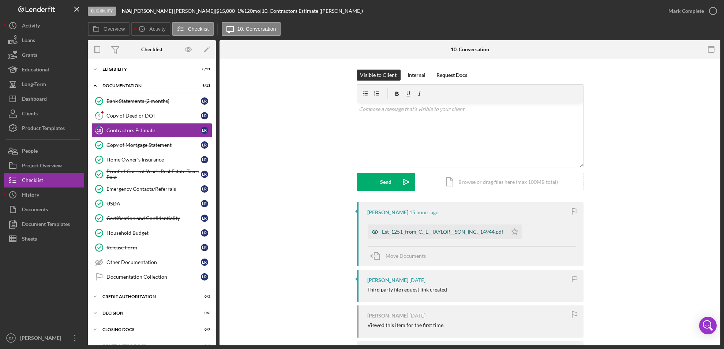
click at [406, 233] on div "Est_1251_from_C._E._TAYLOR__SON_INC._14944.pdf" at bounding box center [442, 232] width 121 height 6
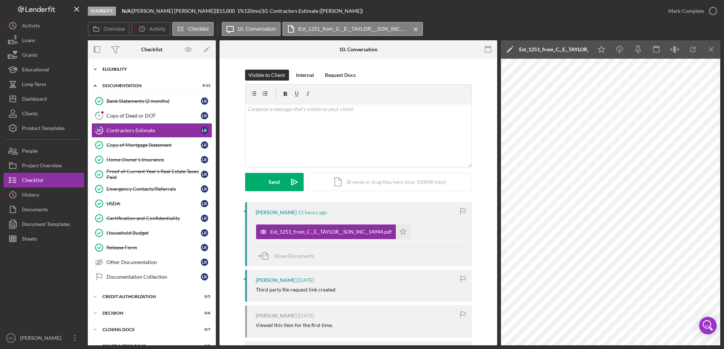
click at [98, 69] on icon "Icon/Expander" at bounding box center [95, 69] width 15 height 15
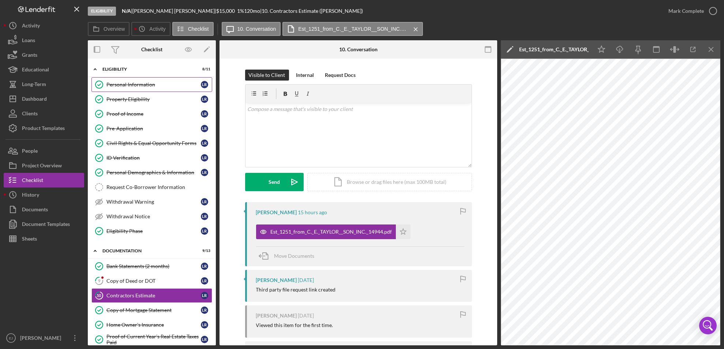
click at [120, 87] on div "Personal Information" at bounding box center [153, 85] width 94 height 6
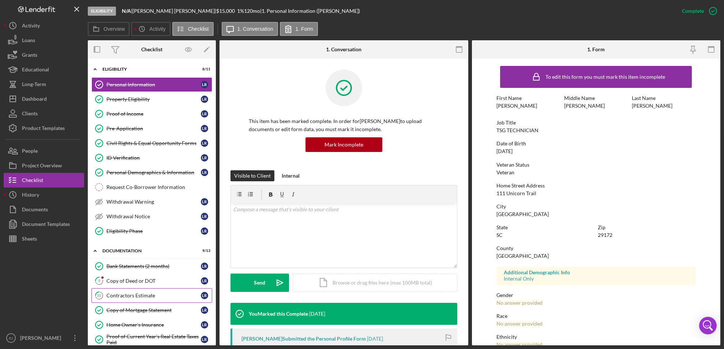
click at [142, 295] on div "Contractors Estimate" at bounding box center [153, 295] width 94 height 6
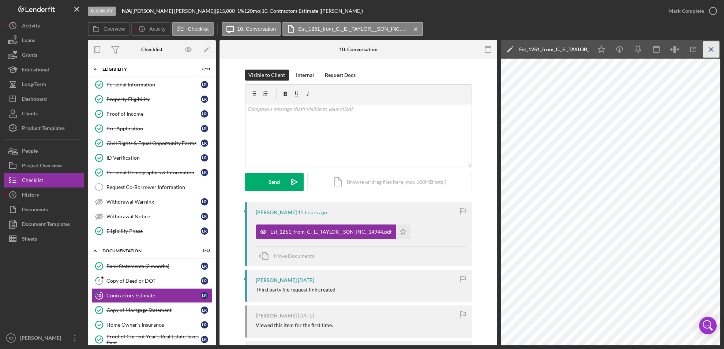
click at [716, 49] on icon "Icon/Menu Close" at bounding box center [711, 49] width 16 height 16
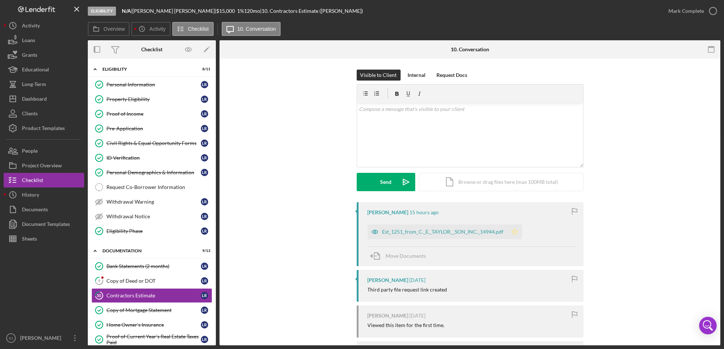
click at [510, 232] on icon "Icon/Star" at bounding box center [514, 231] width 15 height 15
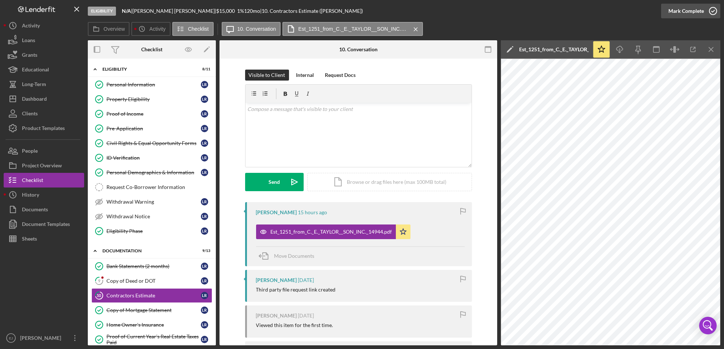
click at [713, 15] on icon "button" at bounding box center [713, 11] width 18 height 18
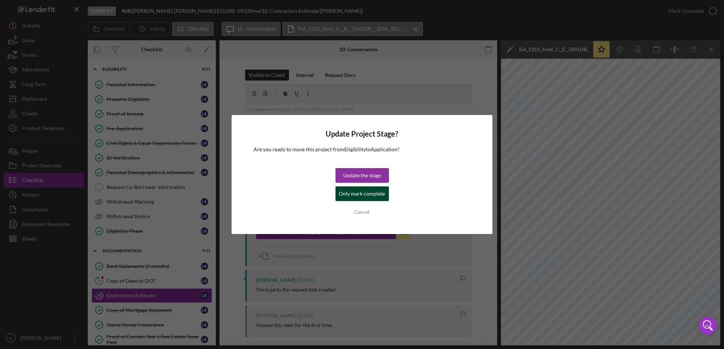
click at [358, 191] on div "Only mark complete" at bounding box center [362, 193] width 46 height 15
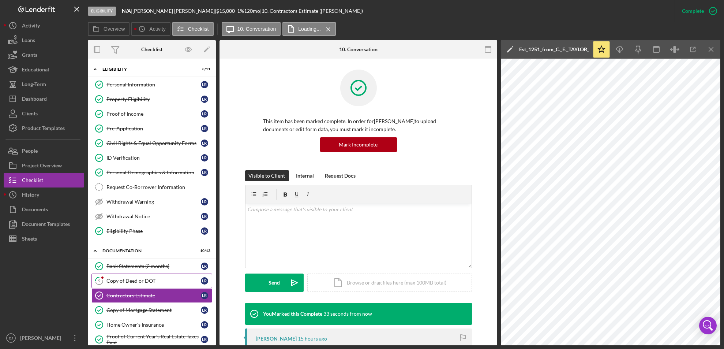
click at [140, 283] on div "Copy of Deed or DOT" at bounding box center [153, 281] width 94 height 6
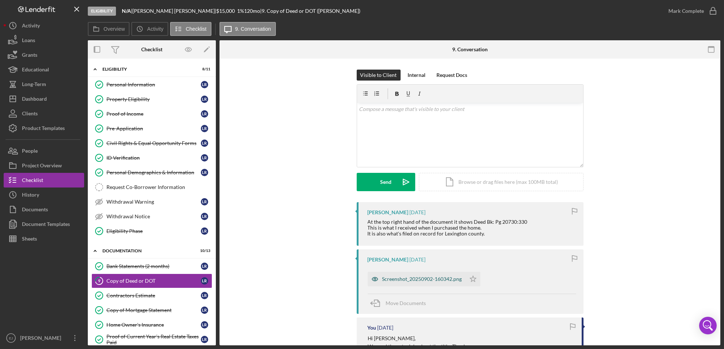
click at [441, 278] on div "Screenshot_20250902-160342.png" at bounding box center [422, 279] width 80 height 6
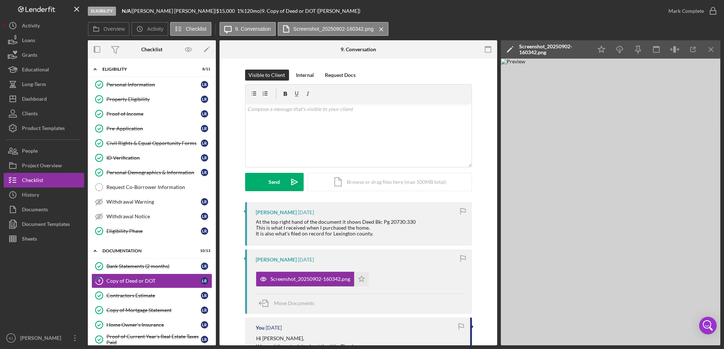
click at [723, 11] on html "Eligibility N/A | Lisa Roberts | $15,000 $15,000 1 % 120 mo | 9. Copy of Deed o…" at bounding box center [362, 174] width 724 height 349
click at [691, 44] on icon "button" at bounding box center [693, 49] width 16 height 16
click at [712, 53] on icon "Icon/Menu Close" at bounding box center [711, 49] width 16 height 16
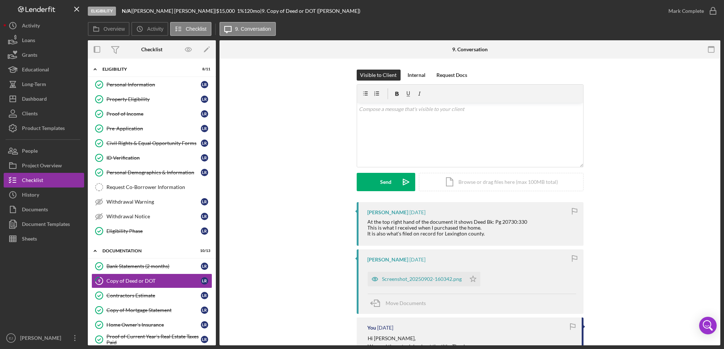
scroll to position [193, 0]
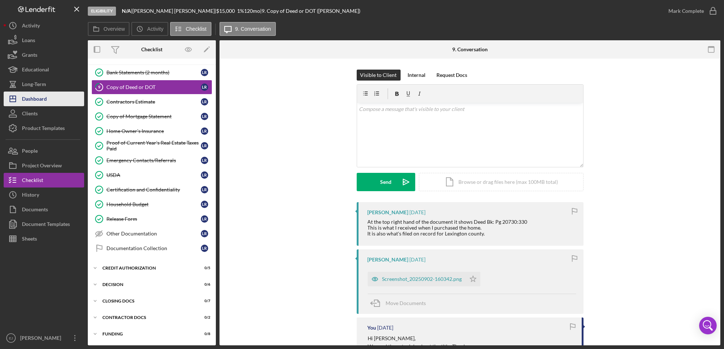
click at [52, 98] on button "Icon/Dashboard Dashboard" at bounding box center [44, 98] width 80 height 15
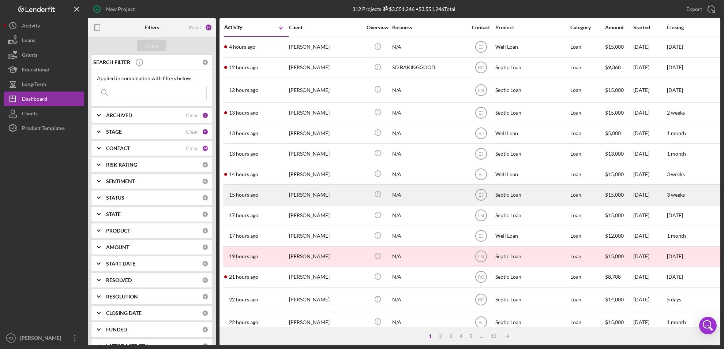
click at [319, 203] on div "[PERSON_NAME]" at bounding box center [325, 194] width 73 height 19
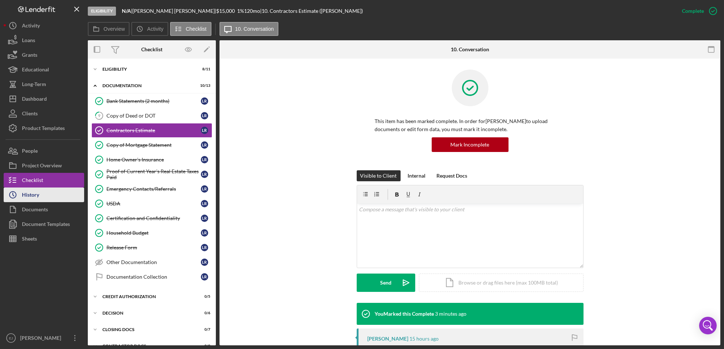
click at [52, 200] on button "Icon/History History" at bounding box center [44, 194] width 80 height 15
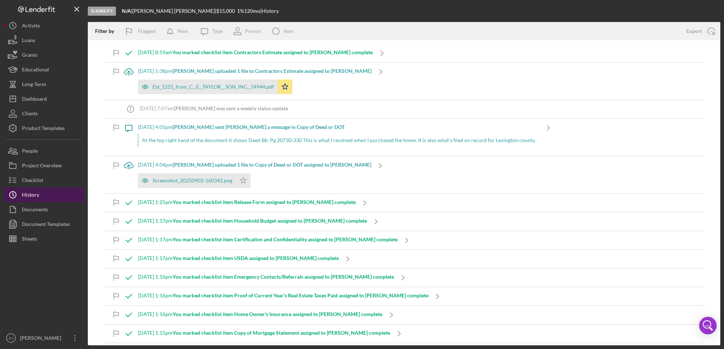
click at [45, 197] on button "Icon/History History" at bounding box center [44, 194] width 80 height 15
click at [54, 180] on button "Checklist" at bounding box center [44, 180] width 80 height 15
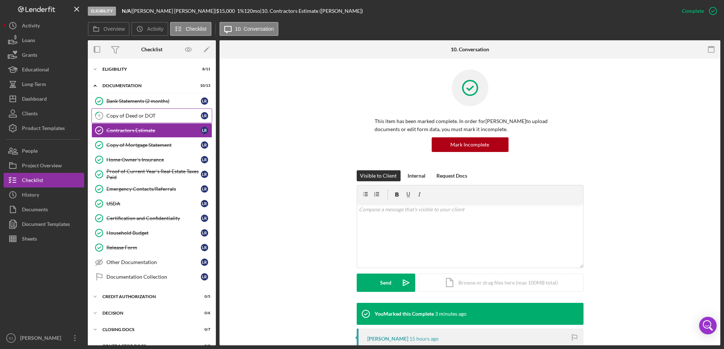
click at [159, 122] on link "9 Copy of Deed or DOT L R" at bounding box center [151, 115] width 121 height 15
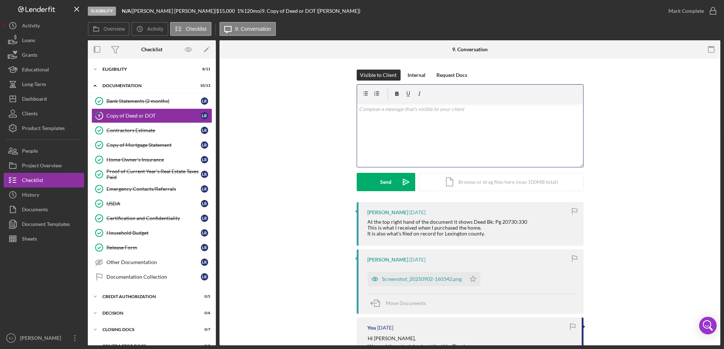
click at [383, 121] on div "v Color teal Color pink Remove color Add row above Add row below Add column bef…" at bounding box center [470, 135] width 226 height 64
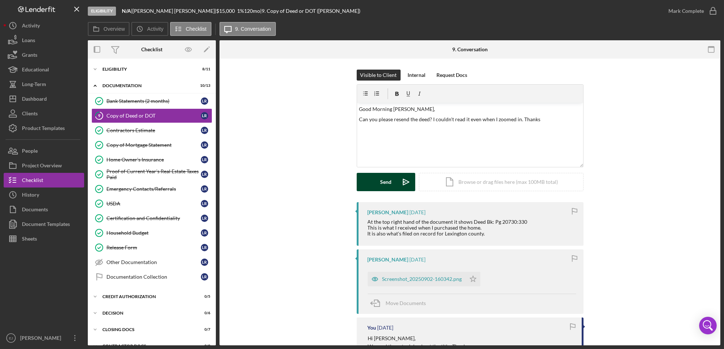
click at [393, 190] on button "Send Icon/icon-invite-send" at bounding box center [386, 182] width 59 height 18
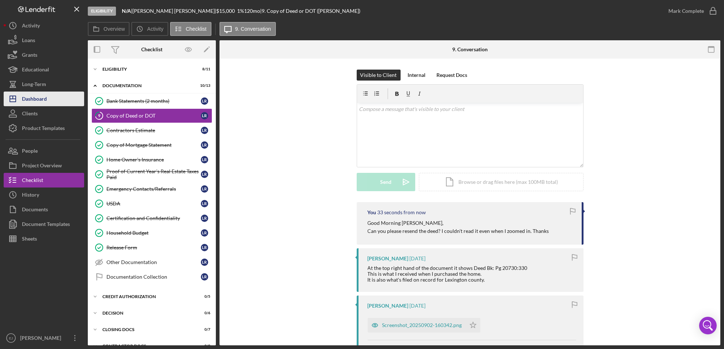
click at [41, 94] on div "Dashboard" at bounding box center [34, 99] width 25 height 16
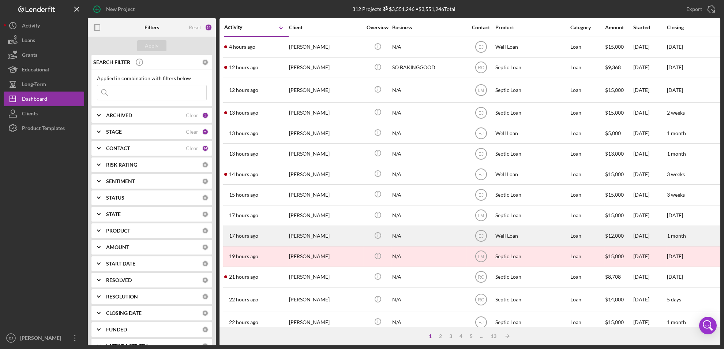
click at [321, 235] on div "[PERSON_NAME]" at bounding box center [325, 235] width 73 height 19
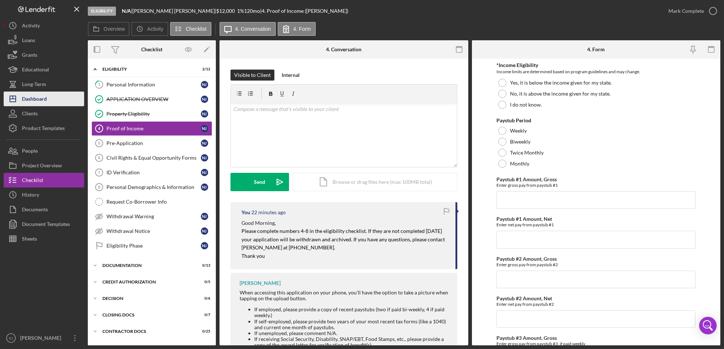
click at [42, 102] on div "Dashboard" at bounding box center [34, 99] width 25 height 16
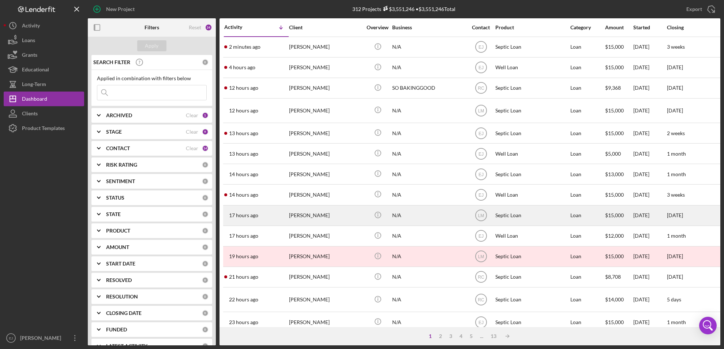
click at [317, 219] on div "[PERSON_NAME]" at bounding box center [325, 215] width 73 height 19
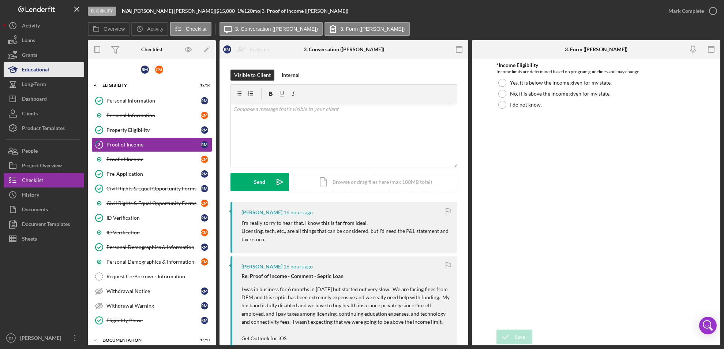
drag, startPoint x: 54, startPoint y: 93, endPoint x: 76, endPoint y: 74, distance: 29.3
click at [76, 74] on button "Educational" at bounding box center [44, 69] width 80 height 15
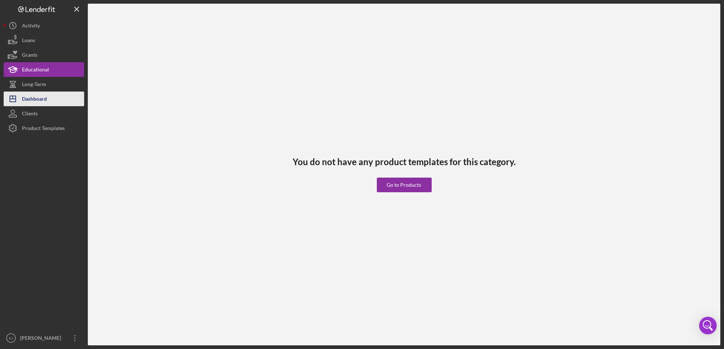
click at [58, 98] on button "Icon/Dashboard Dashboard" at bounding box center [44, 98] width 80 height 15
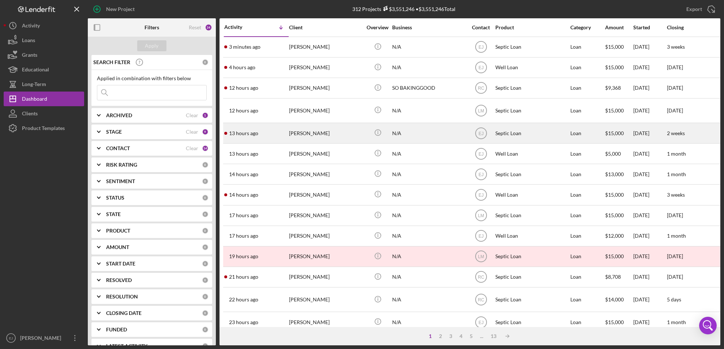
click at [308, 136] on div "[PERSON_NAME]" at bounding box center [325, 132] width 73 height 19
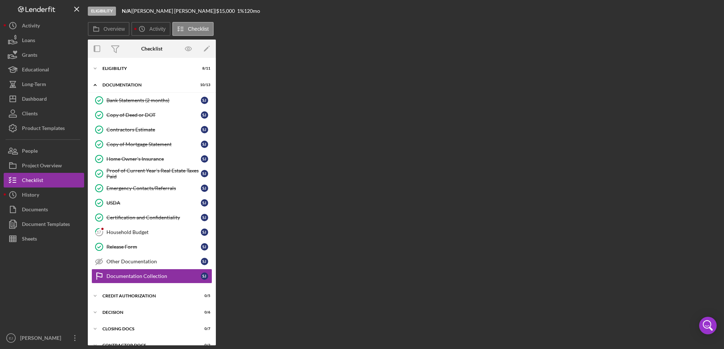
scroll to position [27, 0]
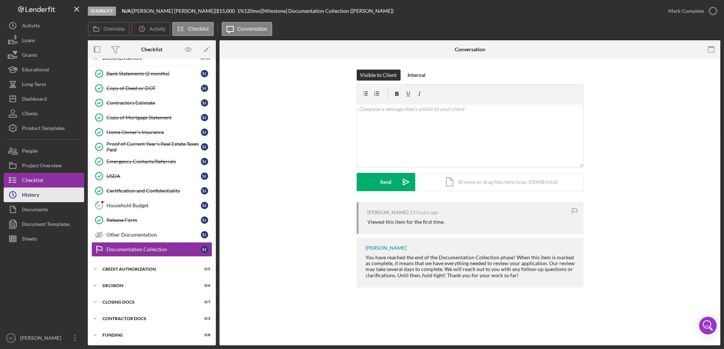
click at [35, 194] on div "History" at bounding box center [30, 195] width 17 height 16
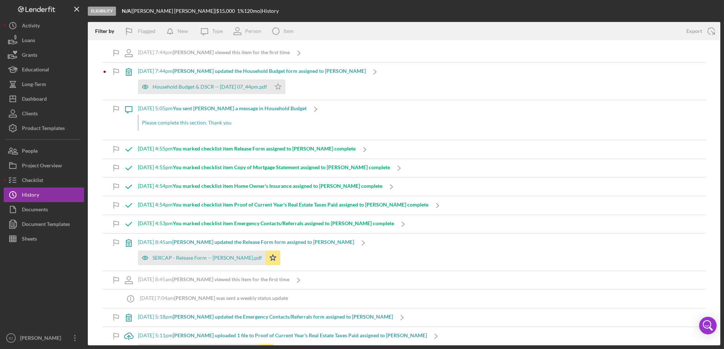
click at [252, 150] on b "You marked checklist item Release Form assigned to Stephanie J. complete" at bounding box center [264, 148] width 183 height 6
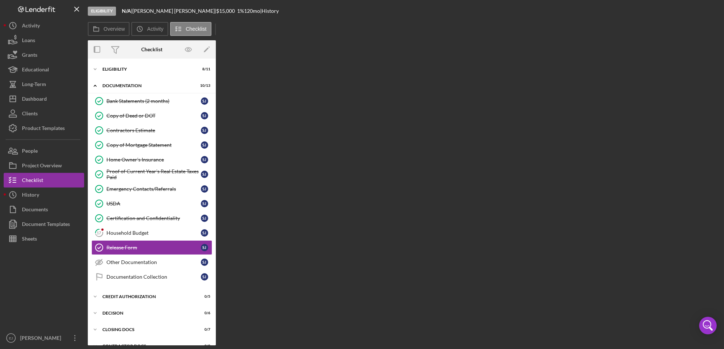
scroll to position [27, 0]
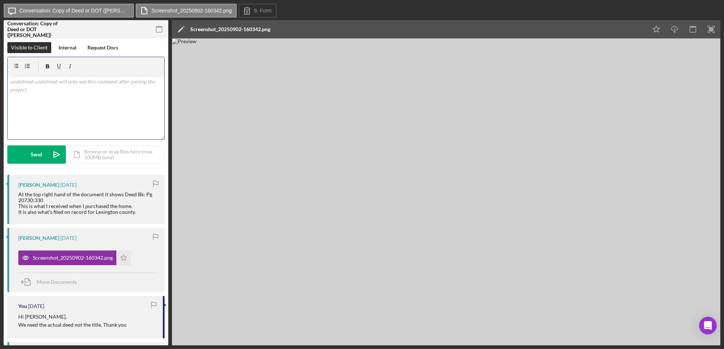
click at [23, 93] on div "v Color teal Color pink Remove color Add row above Add row below Add column bef…" at bounding box center [86, 107] width 157 height 64
click at [11, 83] on p "Can you please resend the deed even when I zoom in I can not read it." at bounding box center [86, 86] width 153 height 16
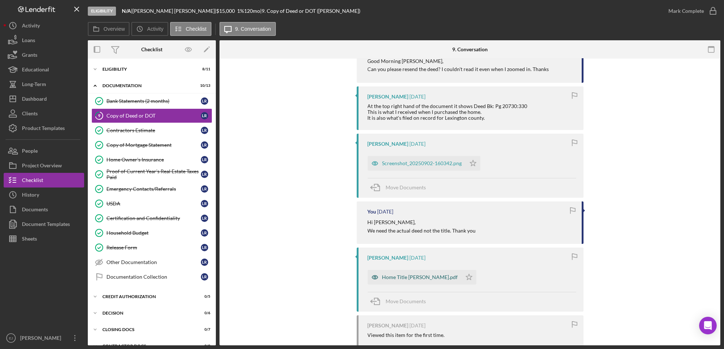
click at [398, 275] on div "Home Title [PERSON_NAME].pdf" at bounding box center [420, 277] width 76 height 6
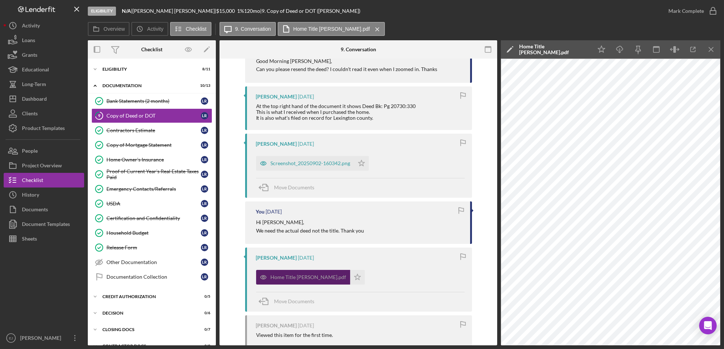
click at [308, 277] on div "Home Title [PERSON_NAME].pdf" at bounding box center [309, 277] width 76 height 6
click at [709, 46] on icon "Icon/Menu Close" at bounding box center [711, 49] width 16 height 16
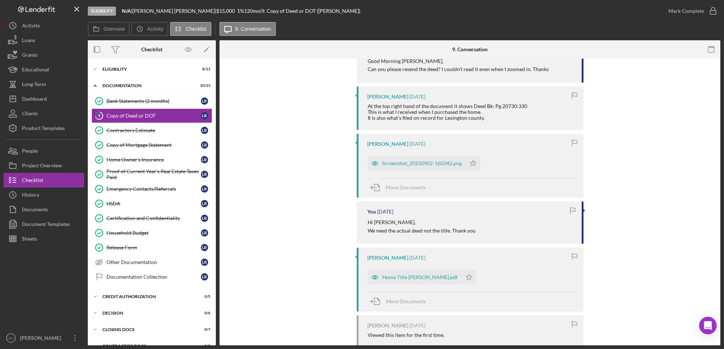
click at [721, 145] on div "Eligibility N/A | [PERSON_NAME] | $15,000 $15,000 1 % 120 mo | 9. Copy of Deed …" at bounding box center [362, 174] width 724 height 349
click at [720, 145] on div "Eligibility N/A | [PERSON_NAME] | $15,000 $15,000 1 % 120 mo | 9. Copy of Deed …" at bounding box center [362, 174] width 724 height 349
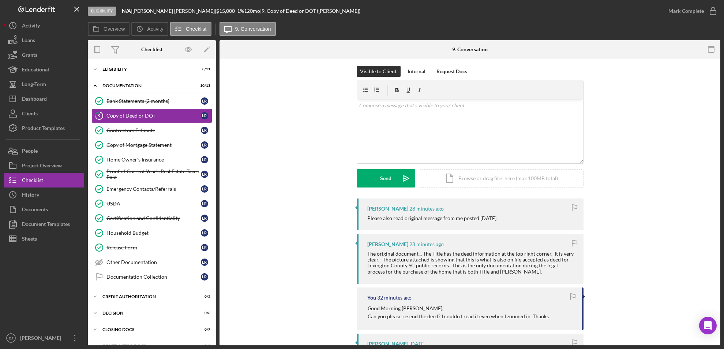
scroll to position [0, 0]
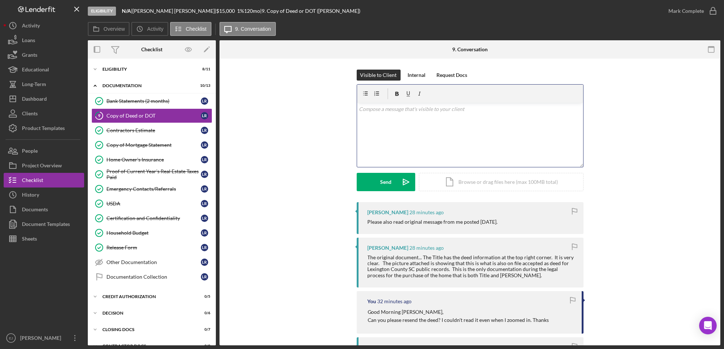
click at [377, 118] on div "v Color teal Color pink Remove color Add row above Add row below Add column bef…" at bounding box center [470, 135] width 226 height 64
click at [359, 120] on p "I will put it through to underwriting if they need anything different they will…" at bounding box center [470, 123] width 222 height 16
click at [357, 118] on div "v Color teal Color pink Remove color Add row above Add row below Add column bef…" at bounding box center [470, 135] width 226 height 64
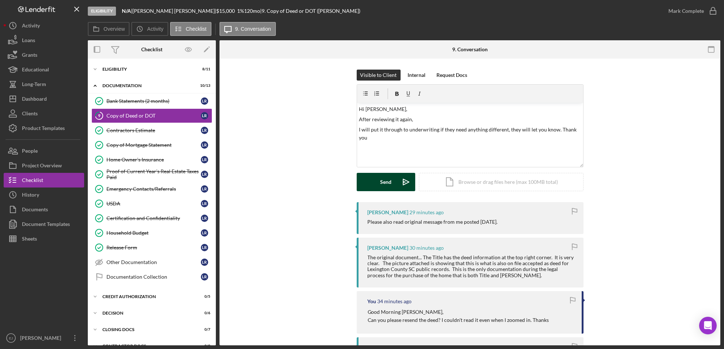
click at [384, 177] on div "Send" at bounding box center [385, 182] width 11 height 18
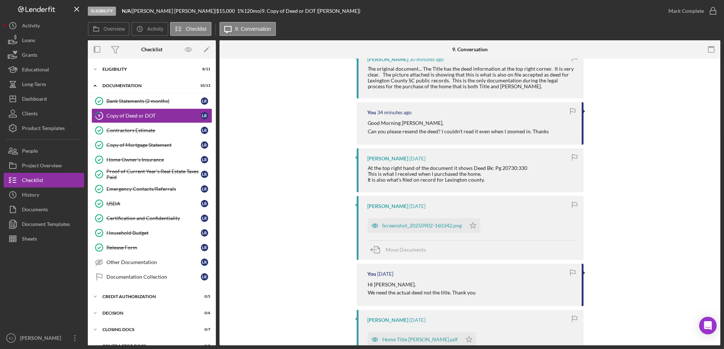
scroll to position [376, 0]
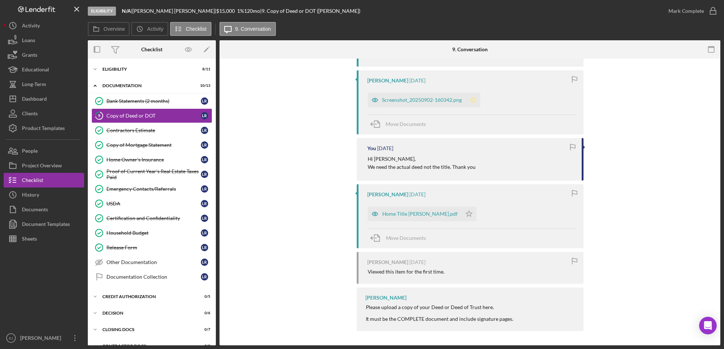
click at [469, 96] on icon "Icon/Star" at bounding box center [473, 100] width 15 height 15
click at [466, 211] on polygon "button" at bounding box center [469, 213] width 6 height 6
click at [704, 11] on icon "button" at bounding box center [713, 11] width 18 height 18
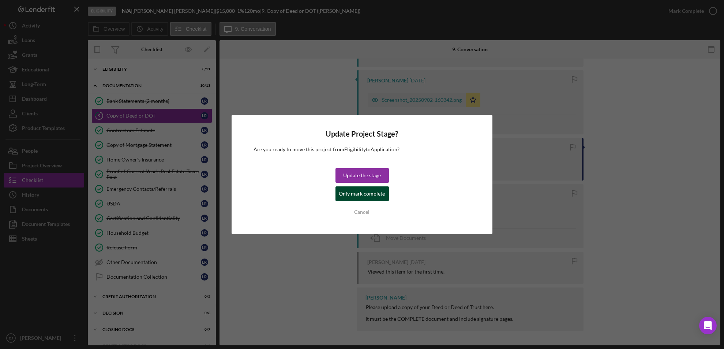
click at [357, 195] on div "Only mark complete" at bounding box center [362, 193] width 46 height 15
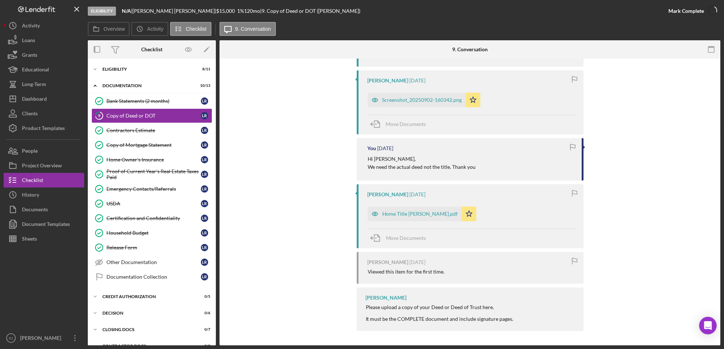
scroll to position [502, 0]
click at [720, 190] on div "Eligibility N/A | [PERSON_NAME] | $15,000 $15,000 1 % 120 mo | 9. Copy of Deed …" at bounding box center [362, 174] width 724 height 349
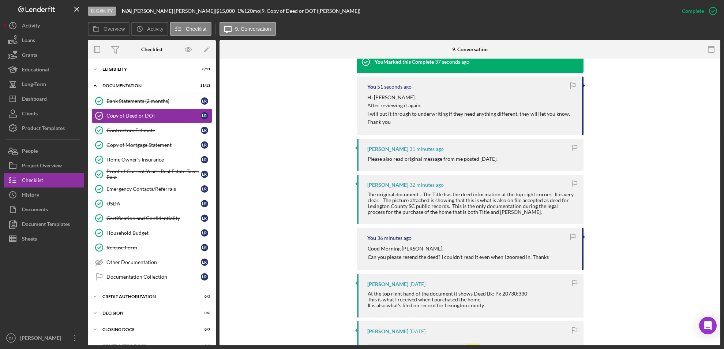
click at [717, 126] on div "This item has been marked complete. In order for [PERSON_NAME] to upload docume…" at bounding box center [469, 201] width 501 height 789
click at [717, 121] on div "This item has been marked complete. In order for [PERSON_NAME] to upload docume…" at bounding box center [469, 201] width 501 height 789
click at [718, 120] on div "This item has been marked complete. In order for [PERSON_NAME] to upload docume…" at bounding box center [469, 201] width 501 height 789
click at [720, 123] on div "Eligibility N/A | [PERSON_NAME] | $15,000 $15,000 1 % 120 mo | 9. Copy of Deed …" at bounding box center [362, 174] width 724 height 349
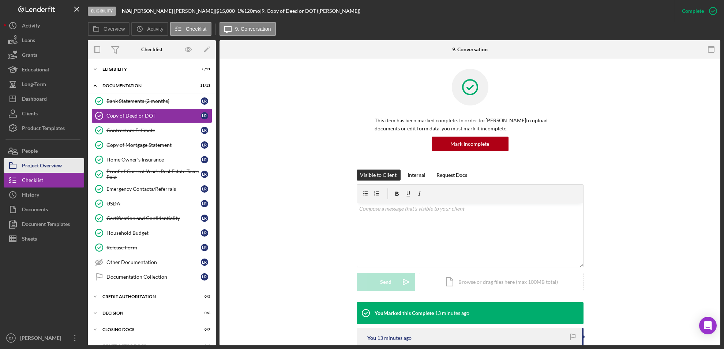
click at [55, 167] on div "Project Overview" at bounding box center [42, 166] width 40 height 16
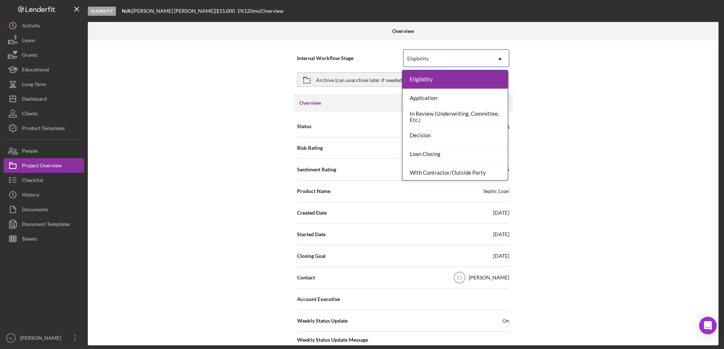
click at [500, 56] on icon "Icon/Dropdown Arrow" at bounding box center [500, 59] width 18 height 18
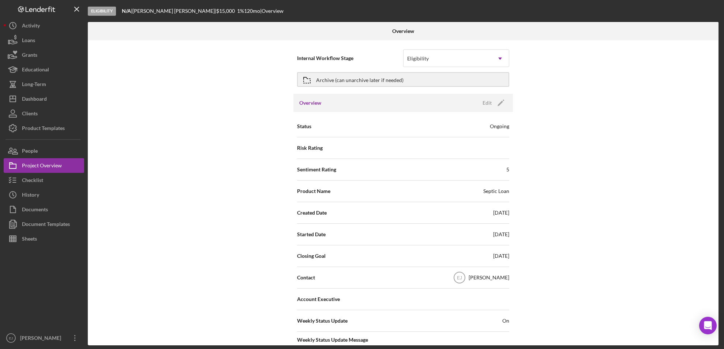
click at [554, 77] on div "Internal Workflow Stage Eligibility Icon/Dropdown Arrow Archive (can unarchive …" at bounding box center [403, 192] width 630 height 305
click at [487, 99] on div "Edit" at bounding box center [486, 102] width 9 height 11
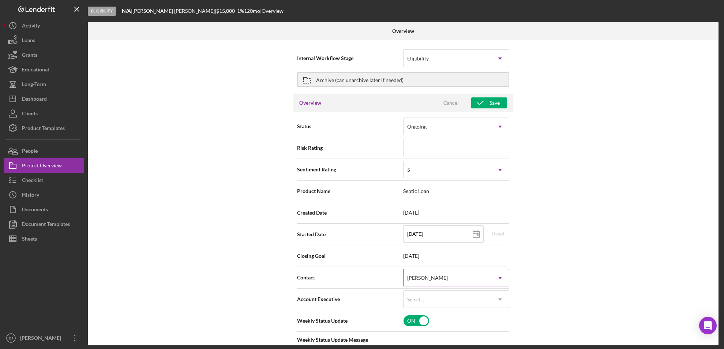
click at [502, 276] on icon "Icon/Dropdown Arrow" at bounding box center [500, 278] width 18 height 18
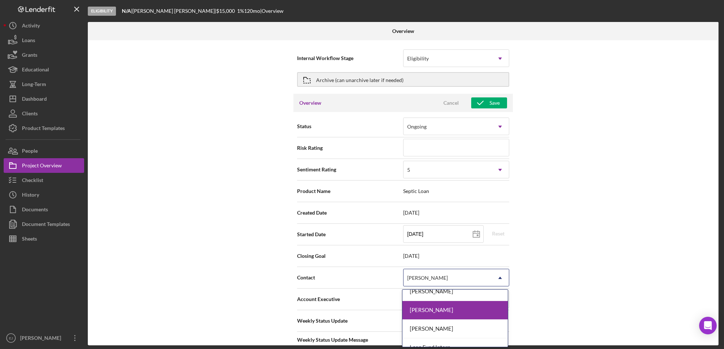
scroll to position [49, 0]
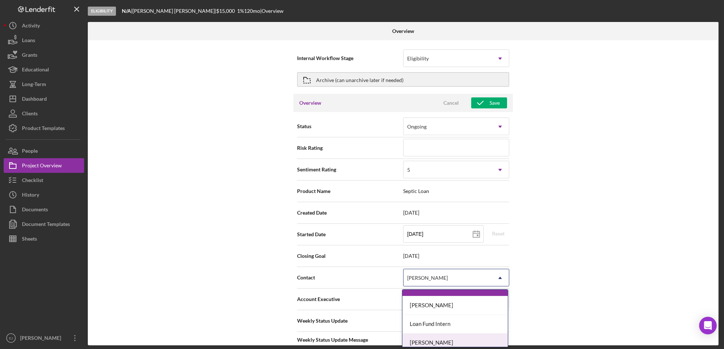
click at [490, 338] on div "[PERSON_NAME]" at bounding box center [454, 342] width 105 height 19
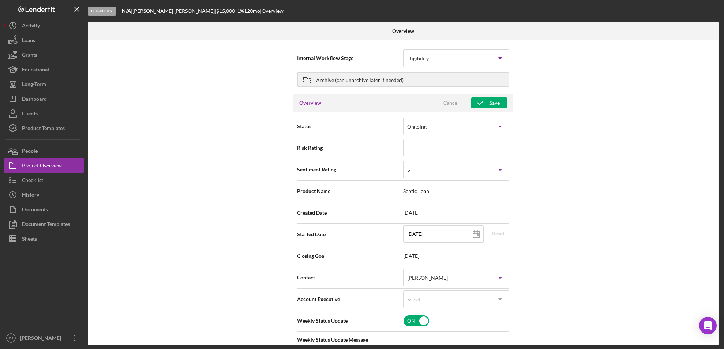
click at [492, 94] on div "Overview Cancel Save" at bounding box center [402, 103] width 219 height 18
click at [494, 104] on div "Save" at bounding box center [494, 102] width 10 height 11
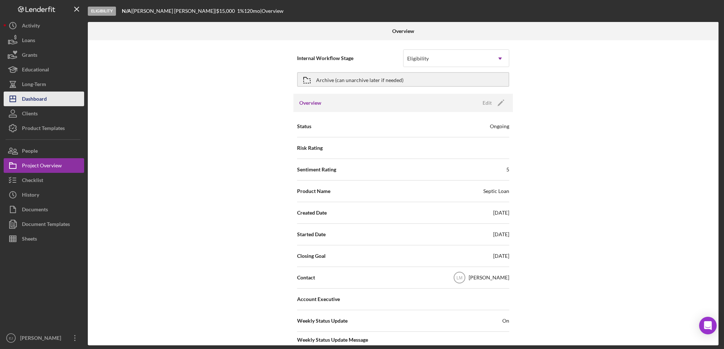
click at [49, 99] on button "Icon/Dashboard Dashboard" at bounding box center [44, 98] width 80 height 15
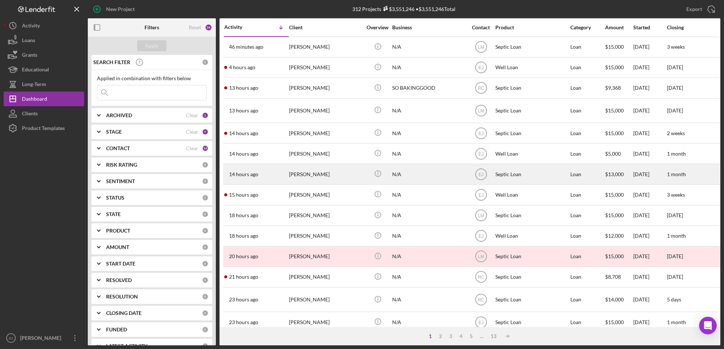
click at [313, 177] on div "[PERSON_NAME]" at bounding box center [325, 173] width 73 height 19
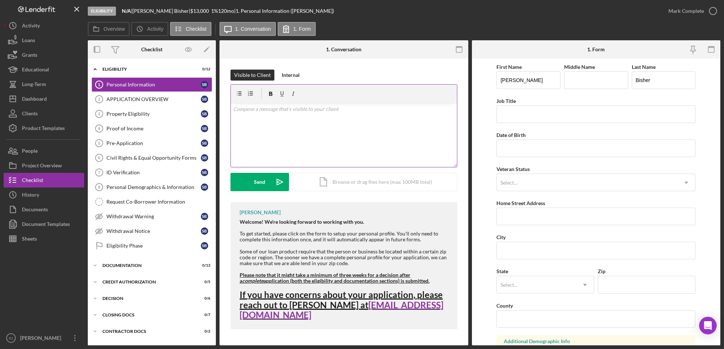
click at [366, 121] on div "v Color teal Color pink Remove color Add row above Add row below Add column bef…" at bounding box center [344, 135] width 226 height 64
click at [231, 107] on div "v Color teal Color pink Remove color Add row above Add row below Add column bef…" at bounding box center [344, 135] width 226 height 64
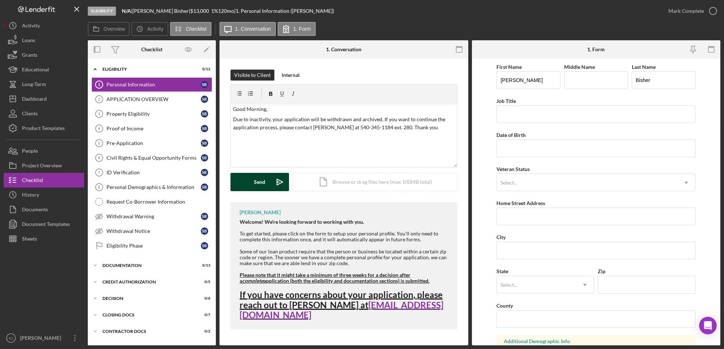
click at [268, 175] on button "Send Icon/icon-invite-send" at bounding box center [259, 182] width 59 height 18
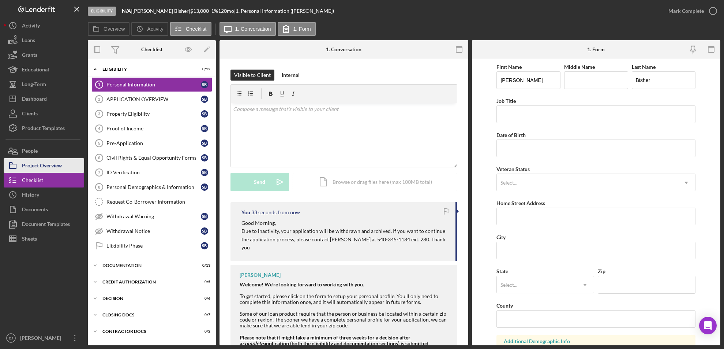
click at [61, 166] on div "Project Overview" at bounding box center [42, 166] width 40 height 16
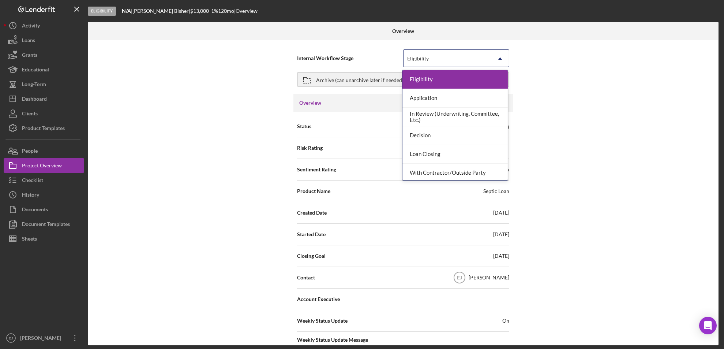
click at [505, 58] on icon "Icon/Dropdown Arrow" at bounding box center [500, 59] width 18 height 18
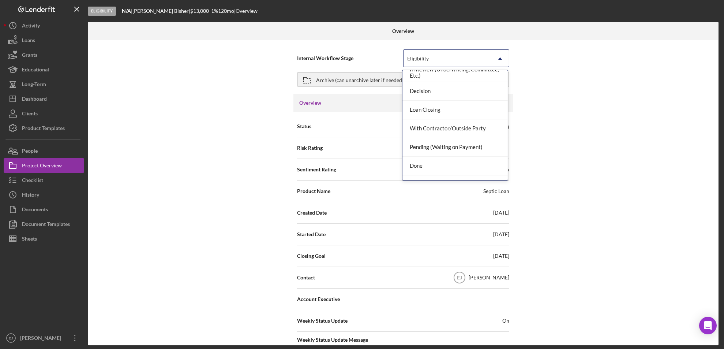
scroll to position [58, 0]
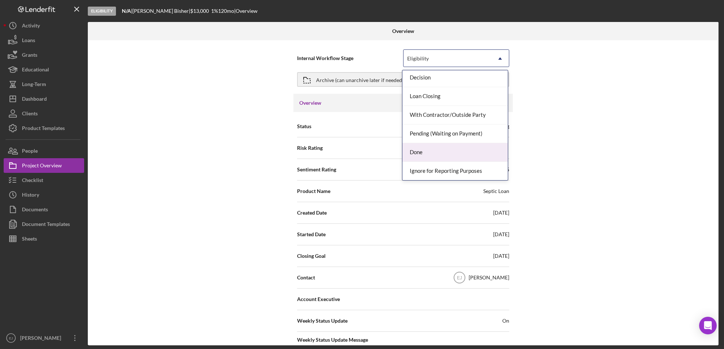
click at [486, 152] on div "Done" at bounding box center [454, 152] width 105 height 19
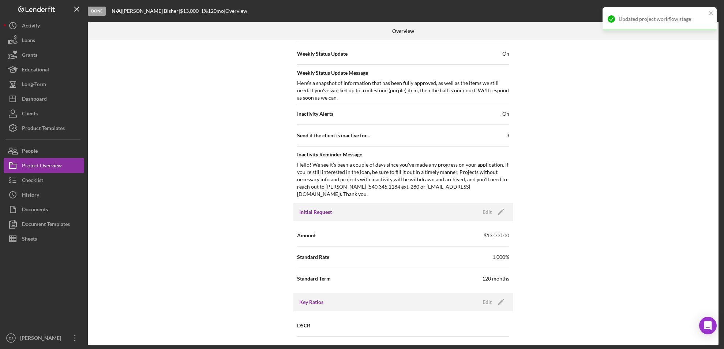
scroll to position [782, 0]
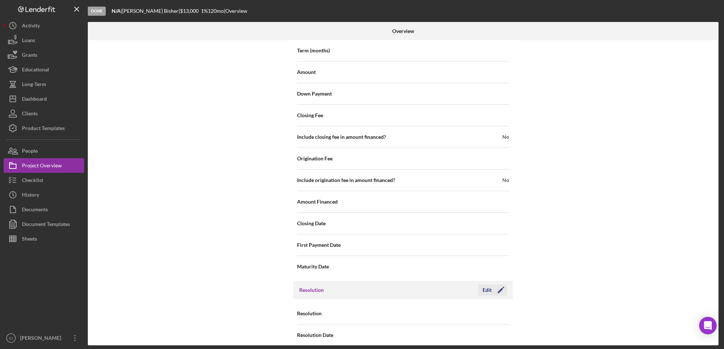
click at [485, 284] on div "Edit" at bounding box center [486, 289] width 9 height 11
click at [497, 305] on icon "Icon/Dropdown Arrow" at bounding box center [500, 314] width 18 height 18
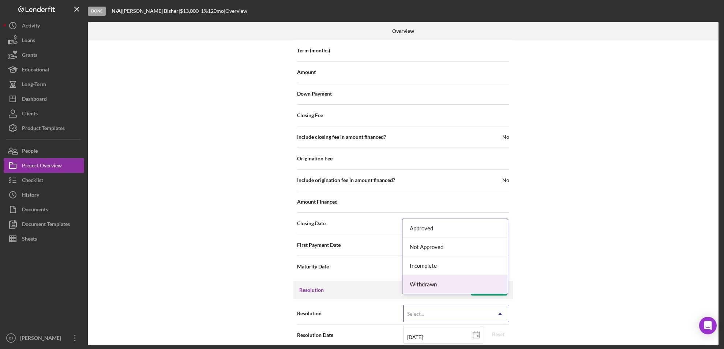
click at [497, 284] on div "Withdrawn" at bounding box center [454, 284] width 105 height 19
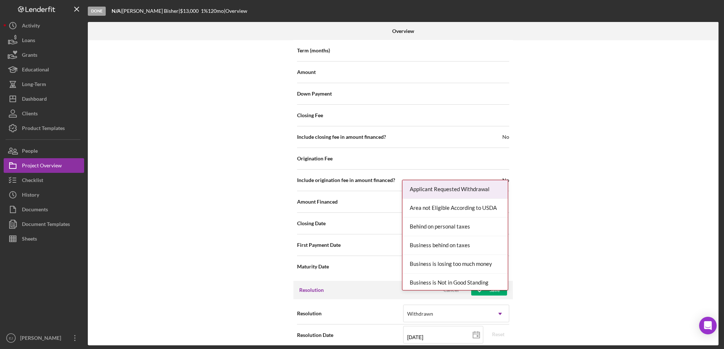
scroll to position [829, 0]
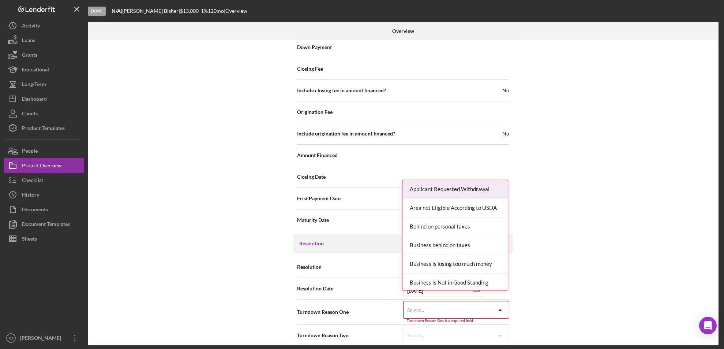
click at [495, 341] on div "Internal Workflow Stage Done Icon/Dropdown Arrow Archive (can unarchive later i…" at bounding box center [403, 192] width 630 height 305
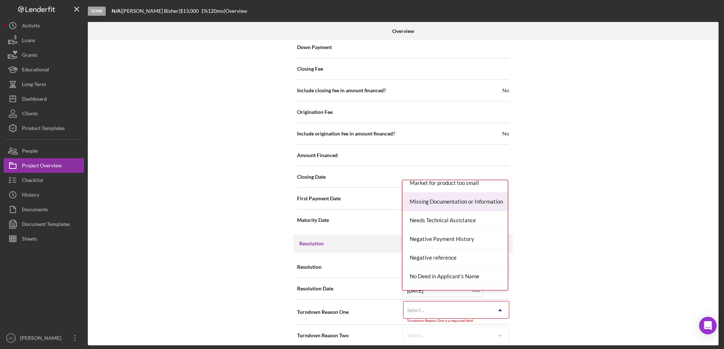
scroll to position [491, 0]
click at [489, 201] on div "Missing Documentation or Information" at bounding box center [454, 202] width 105 height 19
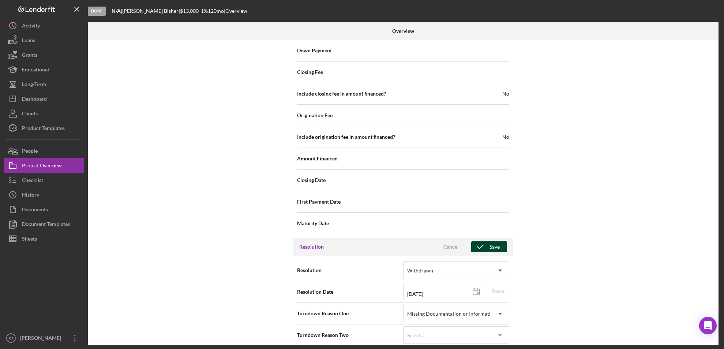
click at [489, 241] on div "Save" at bounding box center [494, 246] width 10 height 11
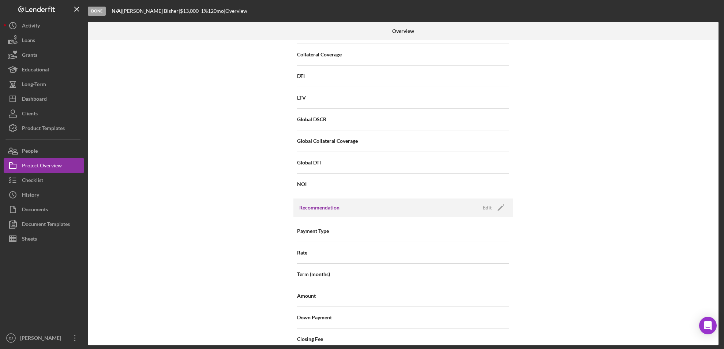
scroll to position [0, 0]
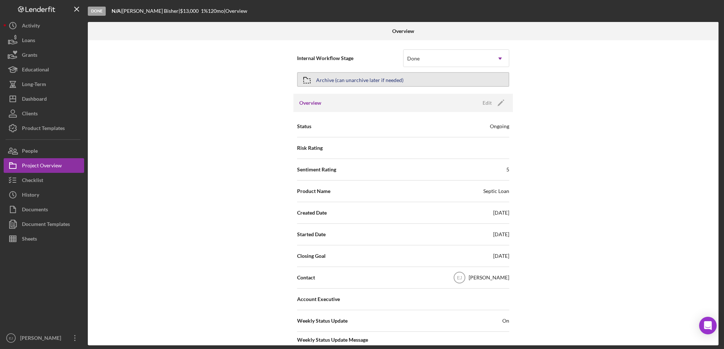
click at [351, 75] on div "Archive (can unarchive later if needed)" at bounding box center [359, 79] width 87 height 13
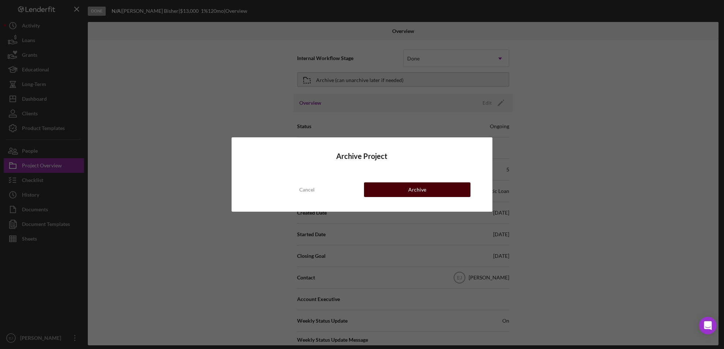
click at [423, 187] on div "Archive" at bounding box center [417, 189] width 18 height 15
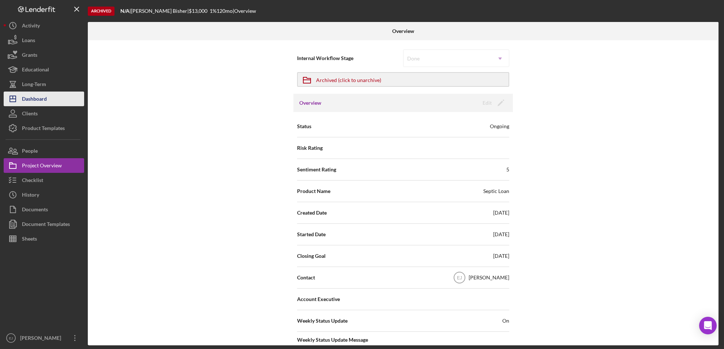
click at [44, 97] on div "Dashboard" at bounding box center [34, 99] width 25 height 16
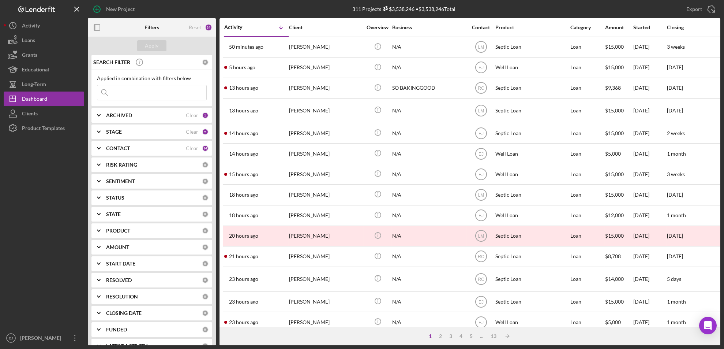
click at [136, 107] on div "SEARCH FILTER 0 Applied in combination with filters below Icon/Menu Close Icon/…" at bounding box center [152, 200] width 128 height 290
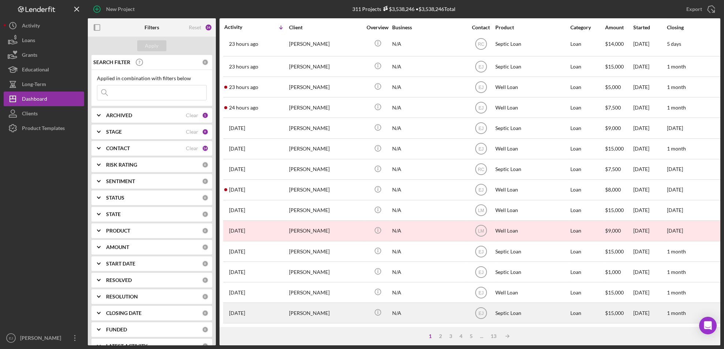
click at [330, 304] on div "[PERSON_NAME]" at bounding box center [325, 312] width 73 height 19
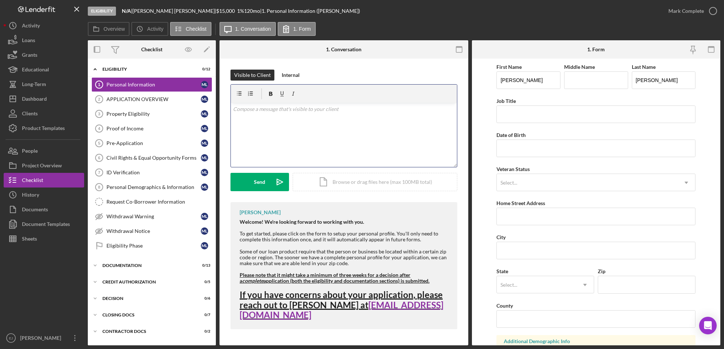
click at [305, 121] on div "v Color teal Color pink Remove color Add row above Add row below Add column bef…" at bounding box center [344, 135] width 226 height 64
click at [231, 106] on div "v Color teal Color pink Remove color Add row above Add row below Add column bef…" at bounding box center [344, 135] width 226 height 64
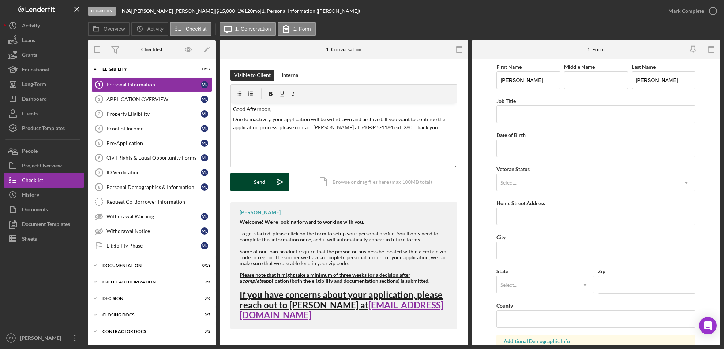
click at [261, 186] on div "Send" at bounding box center [259, 182] width 11 height 18
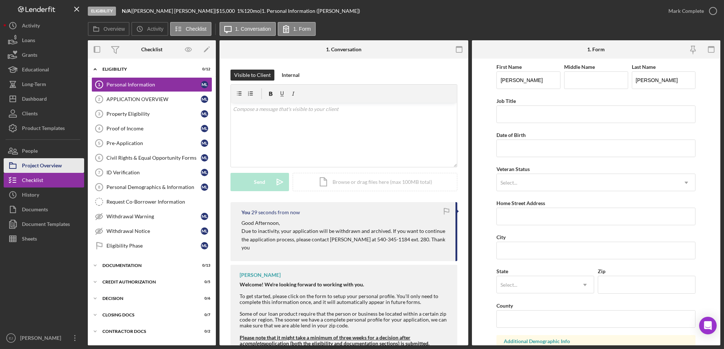
click at [61, 170] on div "Project Overview" at bounding box center [42, 166] width 40 height 16
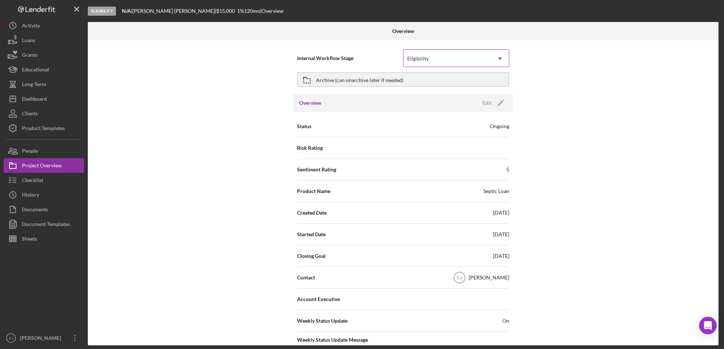
click at [498, 57] on icon "Icon/Dropdown Arrow" at bounding box center [500, 59] width 18 height 18
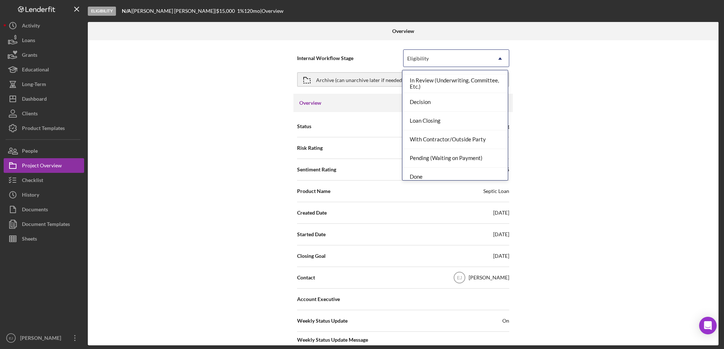
scroll to position [58, 0]
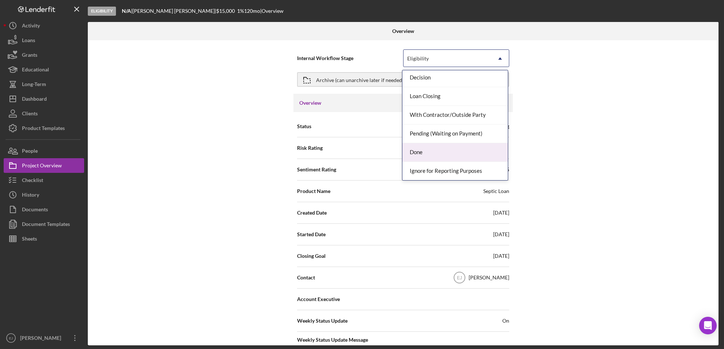
click at [473, 158] on div "Done" at bounding box center [454, 152] width 105 height 19
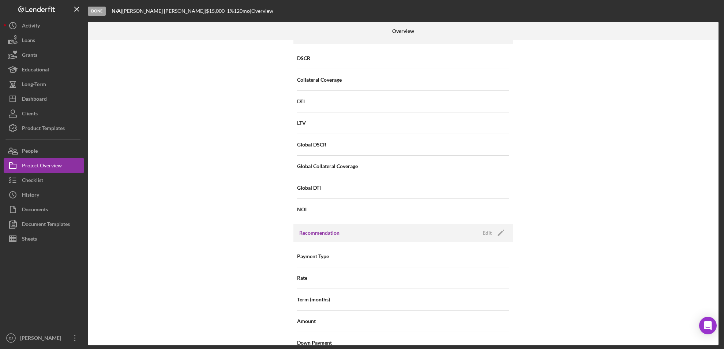
scroll to position [782, 0]
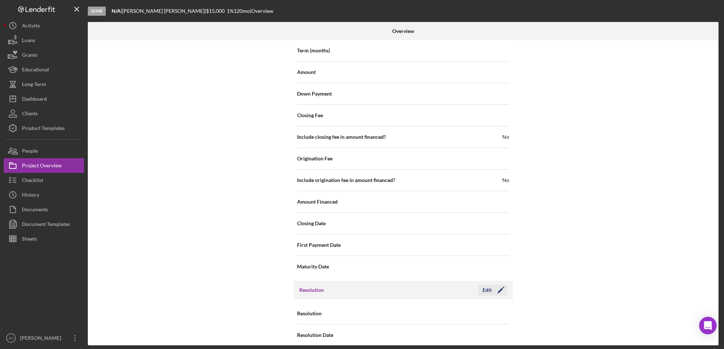
click at [487, 284] on div "Edit" at bounding box center [486, 289] width 9 height 11
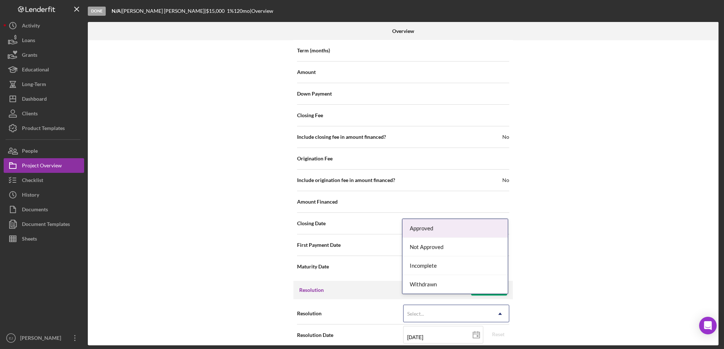
click at [496, 308] on icon "Icon/Dropdown Arrow" at bounding box center [500, 314] width 18 height 18
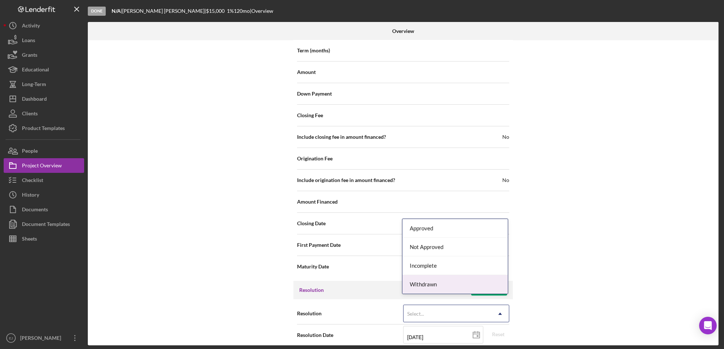
click at [488, 284] on div "Withdrawn" at bounding box center [454, 284] width 105 height 19
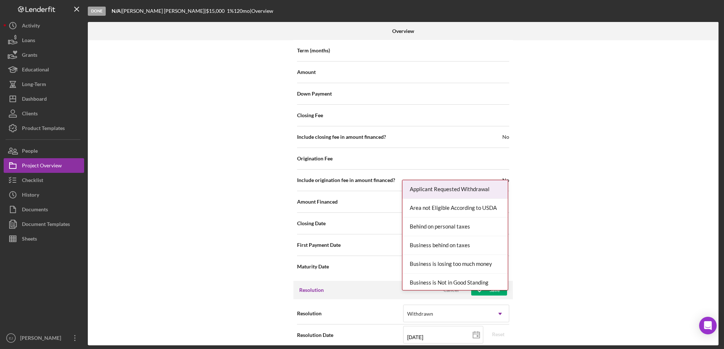
scroll to position [829, 0]
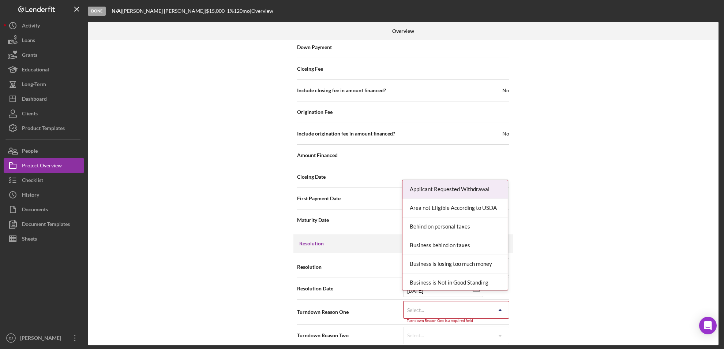
click at [504, 341] on div "Resolution Withdrawn Icon/Dropdown Arrow Resolution Date [DATE] [DATE] Reset Tu…" at bounding box center [402, 300] width 219 height 97
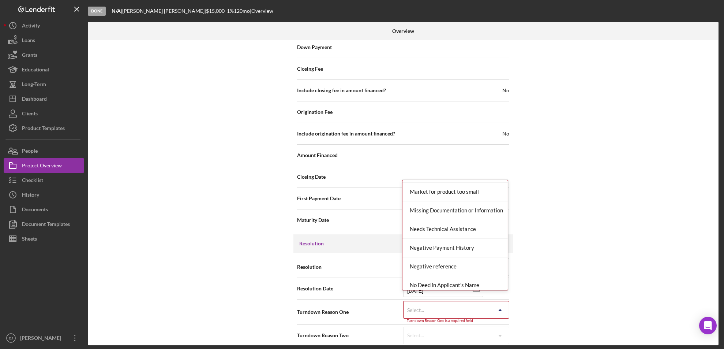
scroll to position [475, 0]
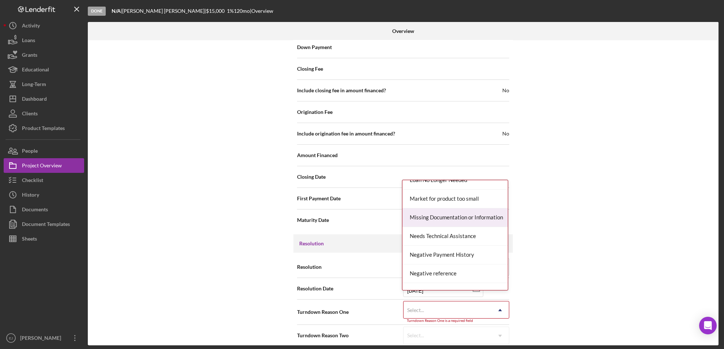
click at [490, 220] on div "Missing Documentation or Information" at bounding box center [454, 217] width 105 height 19
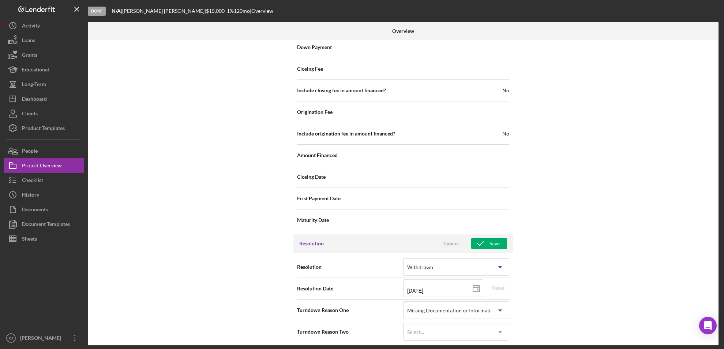
scroll to position [825, 0]
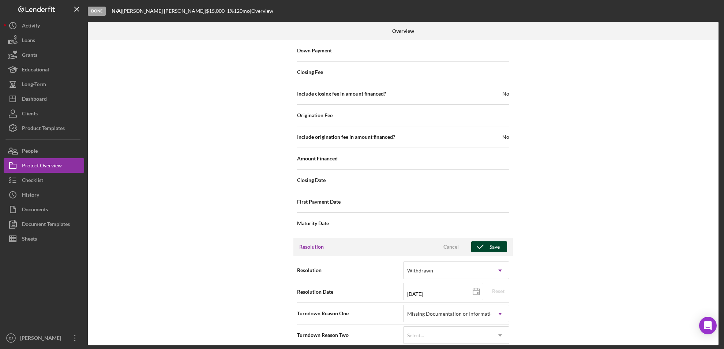
click at [492, 241] on div "Save" at bounding box center [494, 246] width 10 height 11
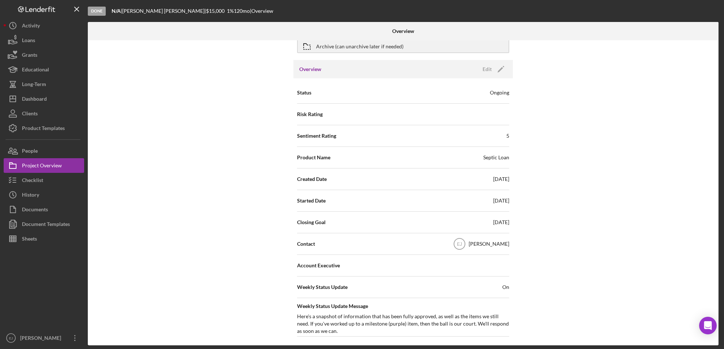
scroll to position [14, 0]
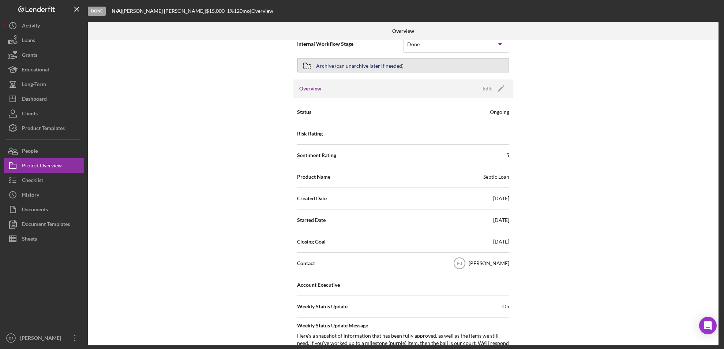
click at [327, 64] on div "Archive (can unarchive later if needed)" at bounding box center [359, 65] width 87 height 13
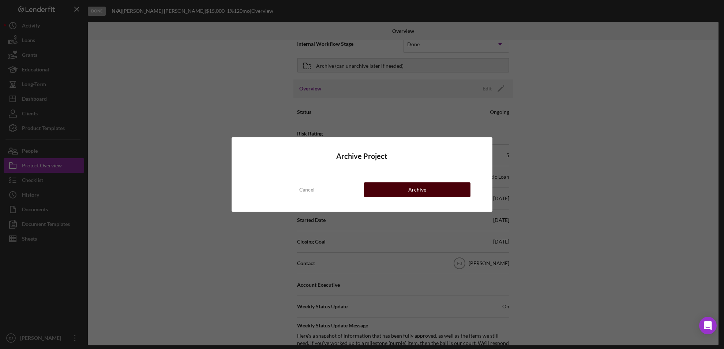
click at [405, 185] on button "Archive" at bounding box center [417, 189] width 107 height 15
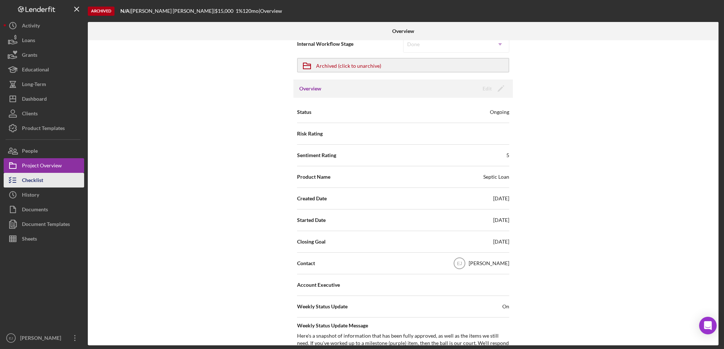
click at [58, 176] on button "Checklist" at bounding box center [44, 180] width 80 height 15
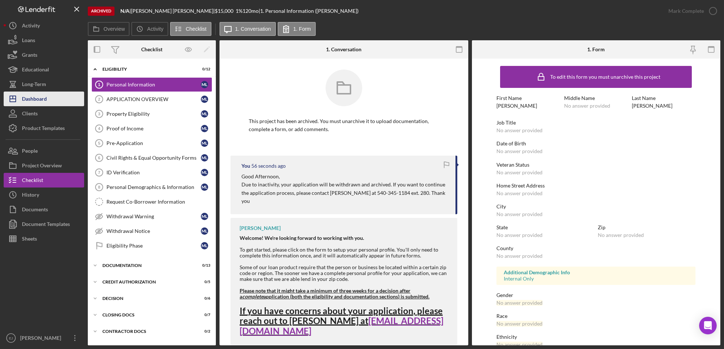
click at [48, 97] on button "Icon/Dashboard Dashboard" at bounding box center [44, 98] width 80 height 15
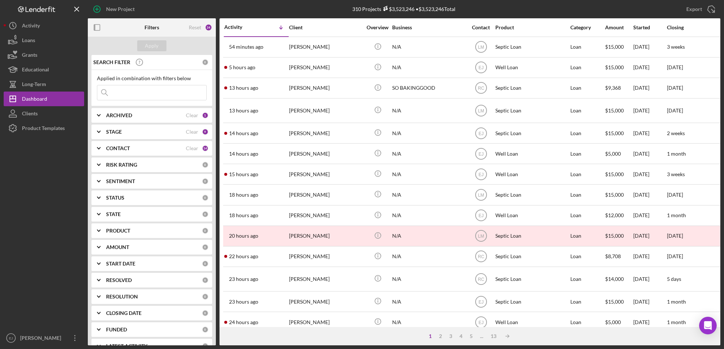
click at [100, 127] on icon "Icon/Expander" at bounding box center [99, 132] width 18 height 18
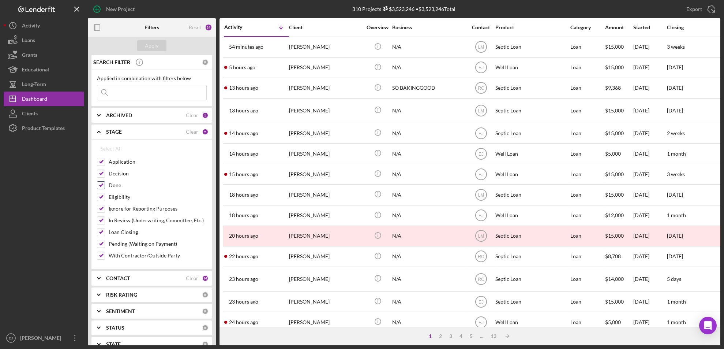
click at [103, 183] on input "Done" at bounding box center [100, 184] width 7 height 7
checkbox input "false"
click at [155, 41] on div "Apply" at bounding box center [152, 45] width 14 height 11
click at [100, 114] on polyline at bounding box center [98, 114] width 3 height 1
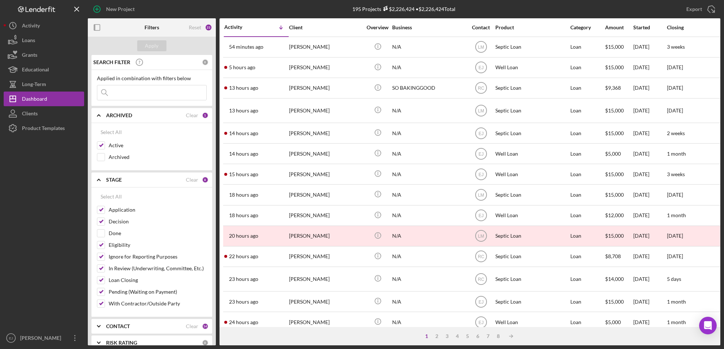
click at [99, 114] on polyline at bounding box center [98, 114] width 3 height 1
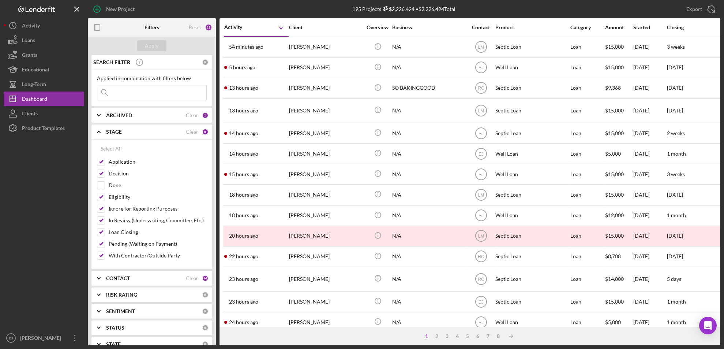
click at [98, 278] on polyline at bounding box center [98, 277] width 3 height 1
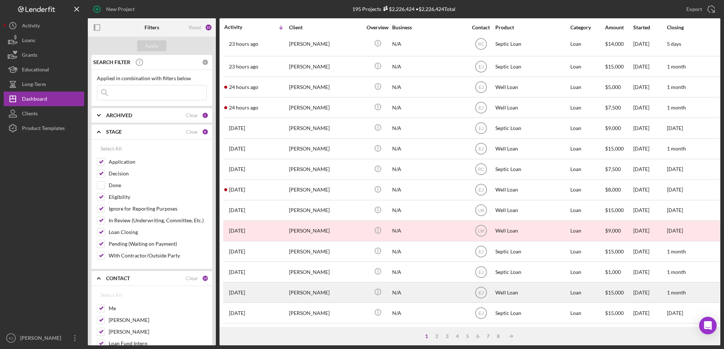
click at [323, 284] on div "[PERSON_NAME]" at bounding box center [325, 291] width 73 height 19
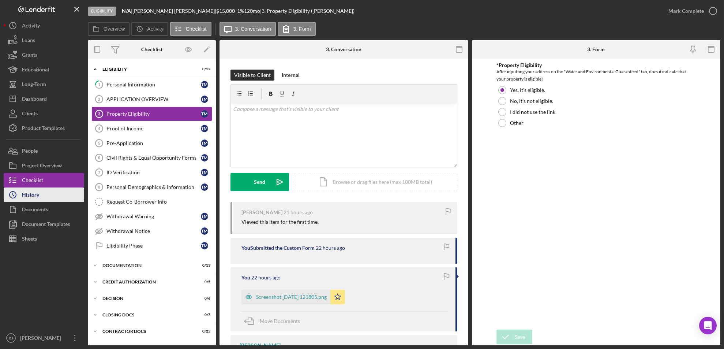
click at [68, 190] on button "Icon/History History" at bounding box center [44, 194] width 80 height 15
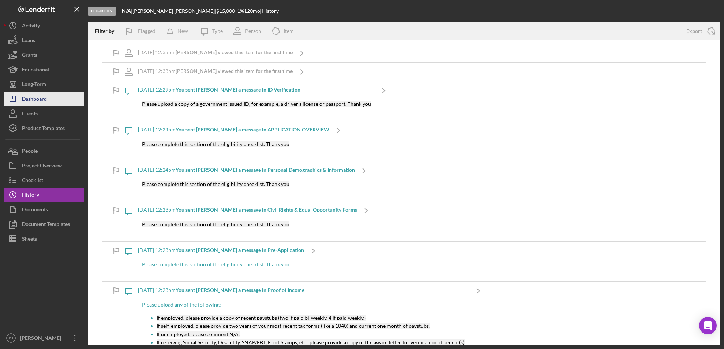
click at [28, 103] on div "Dashboard" at bounding box center [34, 99] width 25 height 16
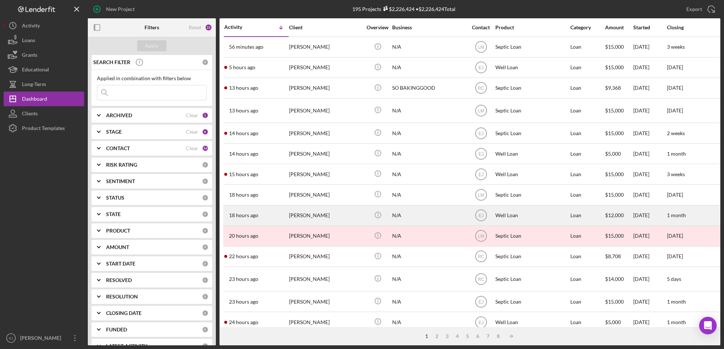
click at [314, 223] on div "[PERSON_NAME]" at bounding box center [325, 215] width 73 height 19
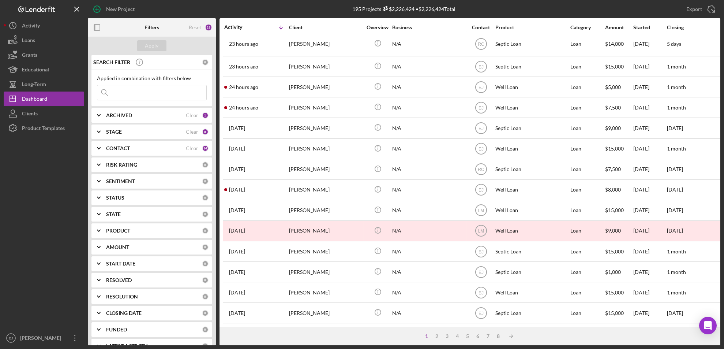
scroll to position [246, 0]
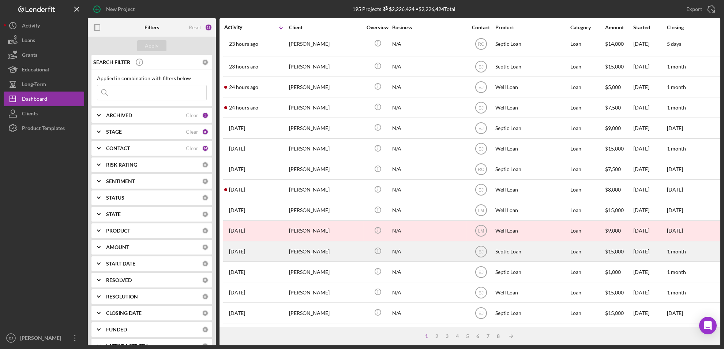
click at [308, 248] on div "[PERSON_NAME]" at bounding box center [325, 250] width 73 height 19
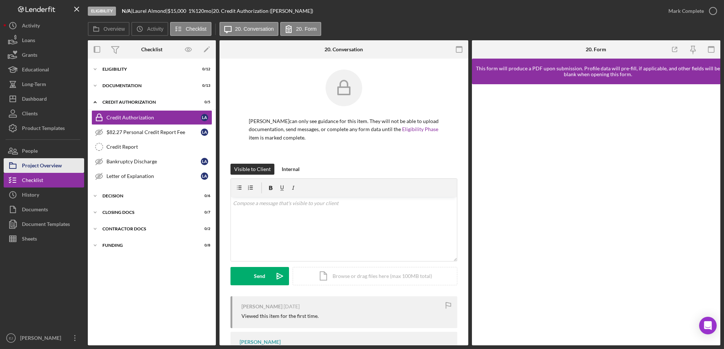
click at [35, 165] on div "Project Overview" at bounding box center [42, 166] width 40 height 16
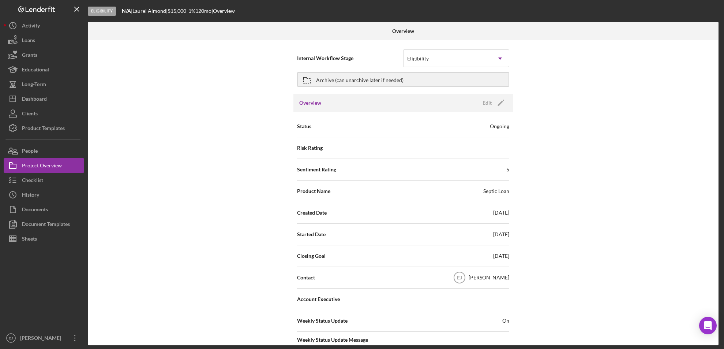
click at [720, 310] on div "Overview Internal Workflow Stage Eligibility Icon/Dropdown Arrow Archive (can u…" at bounding box center [404, 183] width 632 height 323
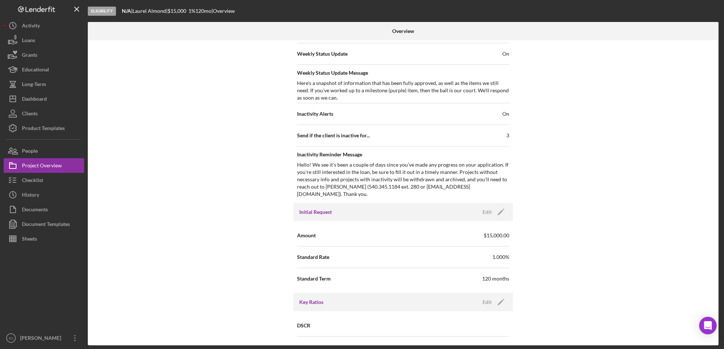
scroll to position [782, 0]
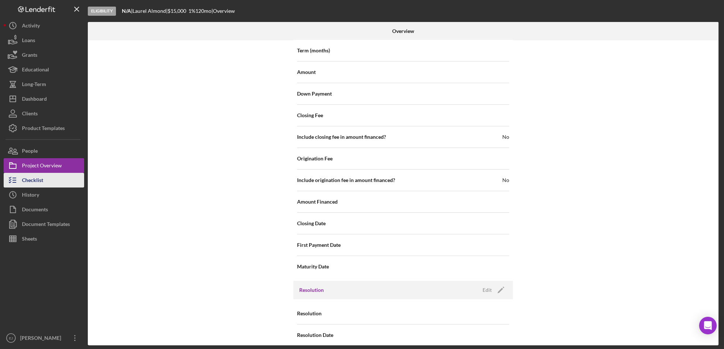
click at [56, 176] on button "Checklist" at bounding box center [44, 180] width 80 height 15
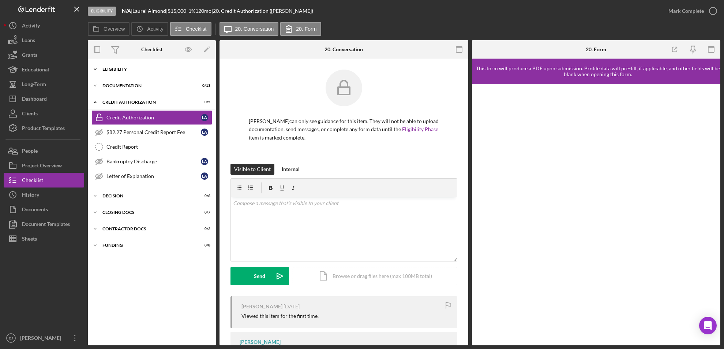
click at [97, 67] on icon "Icon/Expander" at bounding box center [95, 69] width 15 height 15
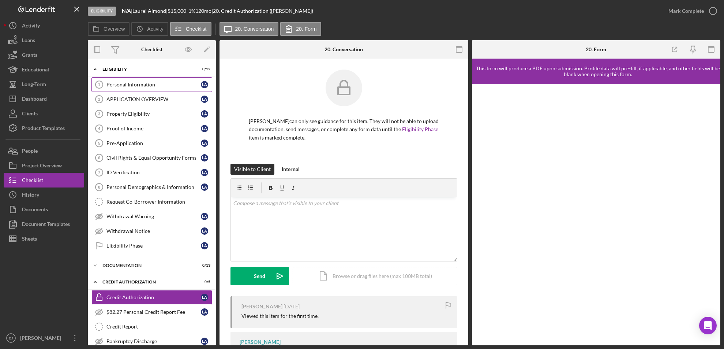
click at [122, 79] on link "Personal Information 1 Personal Information L A" at bounding box center [151, 84] width 121 height 15
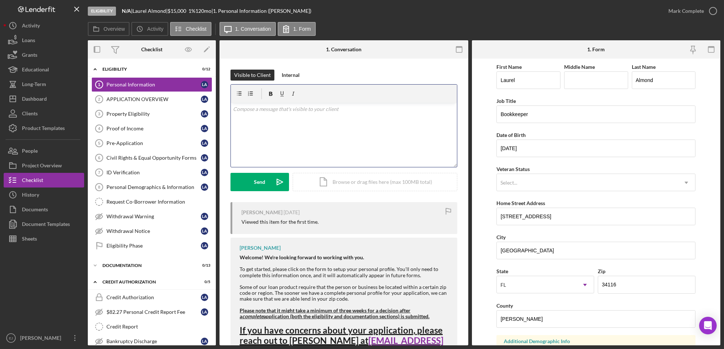
click at [251, 114] on div "v Color teal Color pink Remove color Add row above Add row below Add column bef…" at bounding box center [344, 135] width 226 height 64
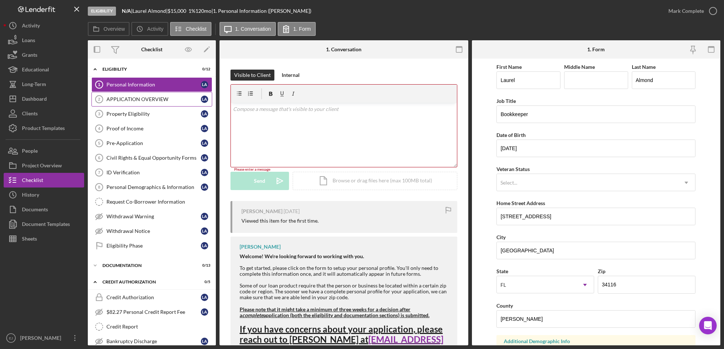
click at [149, 99] on div "APPLICATION OVERVIEW" at bounding box center [153, 99] width 94 height 6
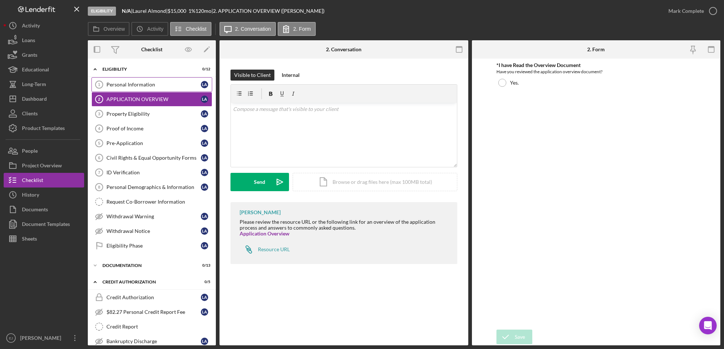
click at [148, 84] on div "Personal Information" at bounding box center [153, 85] width 94 height 6
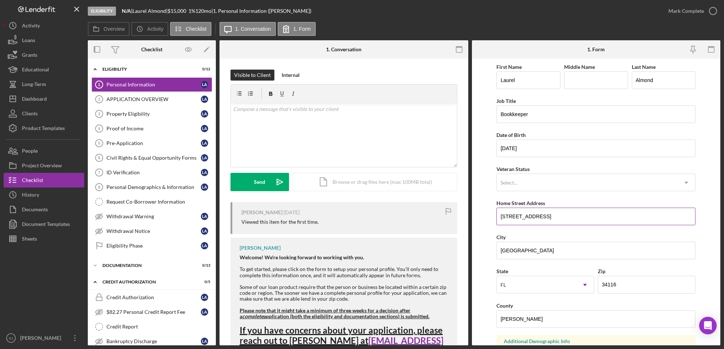
drag, startPoint x: 497, startPoint y: 214, endPoint x: 554, endPoint y: 214, distance: 57.4
click at [554, 214] on input "[STREET_ADDRESS]" at bounding box center [595, 216] width 199 height 18
click at [152, 115] on div "Property Eligibility" at bounding box center [153, 114] width 94 height 6
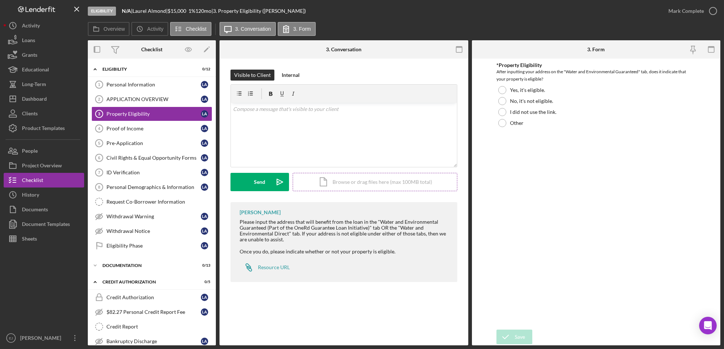
click at [361, 180] on div "Icon/Document Browse or drag files here (max 100MB total) Tap to choose files o…" at bounding box center [375, 182] width 165 height 18
click at [270, 270] on div "Resource URL" at bounding box center [274, 267] width 32 height 6
click at [154, 84] on div "Personal Information" at bounding box center [153, 85] width 94 height 6
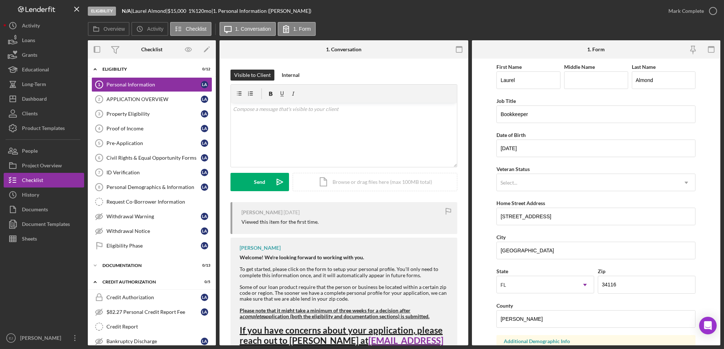
click at [707, 199] on form "First Name [PERSON_NAME] Middle Name Last Name [PERSON_NAME] Job Title Bookkeep…" at bounding box center [596, 202] width 249 height 286
drag, startPoint x: 498, startPoint y: 214, endPoint x: 567, endPoint y: 214, distance: 68.8
click at [567, 214] on input "[STREET_ADDRESS]" at bounding box center [595, 216] width 199 height 18
click at [146, 111] on div "Property Eligibility" at bounding box center [153, 114] width 94 height 6
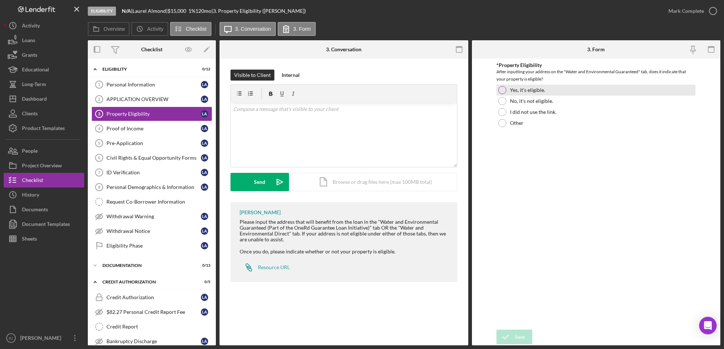
click at [501, 89] on div at bounding box center [502, 90] width 8 height 8
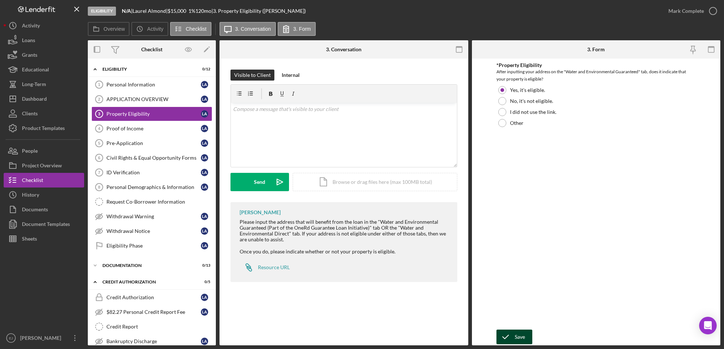
click at [499, 339] on icon "submit" at bounding box center [505, 336] width 18 height 18
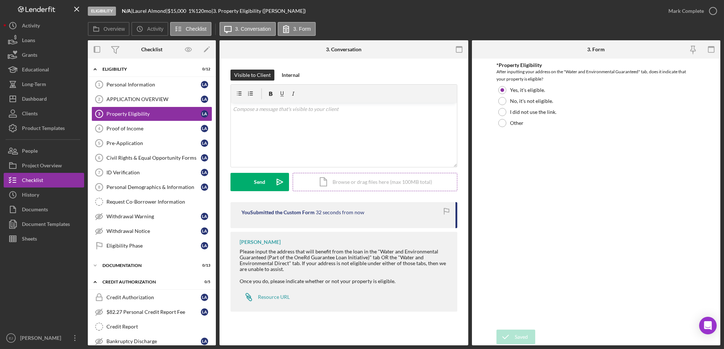
click at [404, 185] on div "Icon/Document Browse or drag files here (max 100MB total) Tap to choose files o…" at bounding box center [375, 182] width 165 height 18
click at [243, 179] on button "Upload Icon/Upload" at bounding box center [259, 182] width 59 height 18
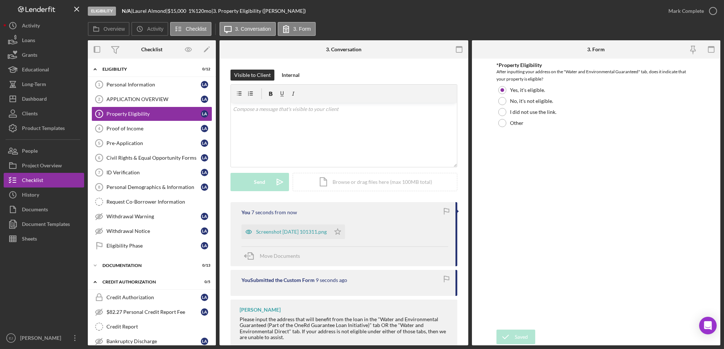
click at [468, 155] on div "Overview Internal Workflow Stage Eligibility Icon/Dropdown Arrow Archive (can u…" at bounding box center [404, 192] width 632 height 305
click at [345, 232] on icon "Icon/Star" at bounding box center [337, 231] width 15 height 15
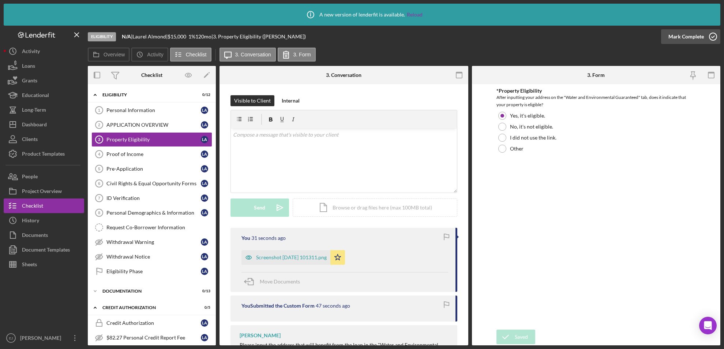
click at [711, 34] on icon "button" at bounding box center [713, 36] width 18 height 18
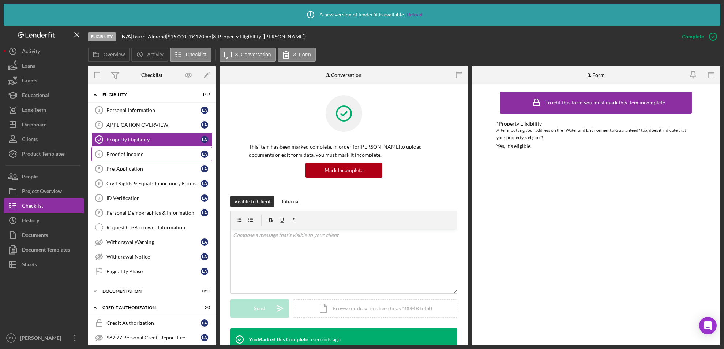
click at [157, 151] on div "Proof of Income" at bounding box center [153, 154] width 94 height 6
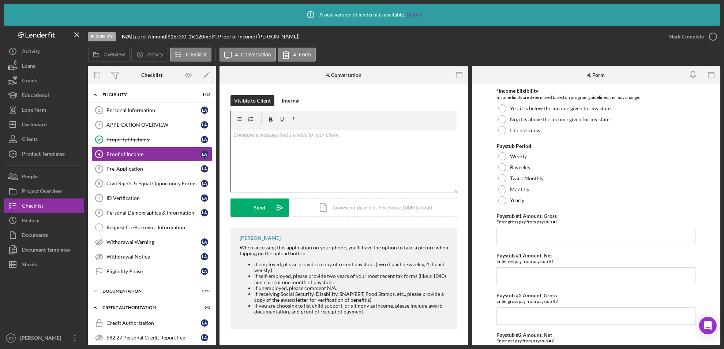
click at [299, 140] on div "v Color teal Color pink Remove color Add row above Add row below Add column bef…" at bounding box center [344, 160] width 226 height 64
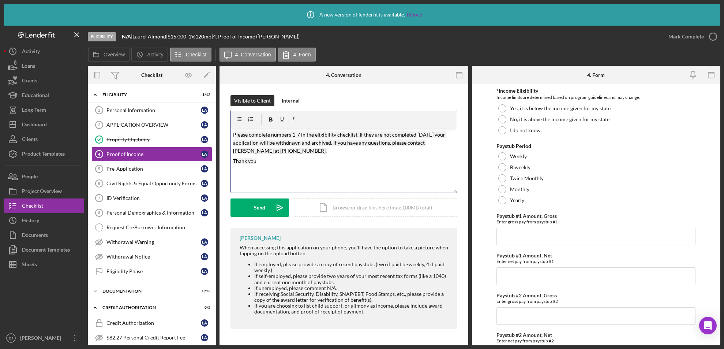
click at [298, 140] on mark "Please complete numbers 1-7 in the eligibility checklist. If they are not compl…" at bounding box center [339, 142] width 213 height 23
click at [300, 133] on mark "Please complete numbers 1-7 in the eligibility checklist. If they are not compl…" at bounding box center [339, 142] width 213 height 23
click at [231, 134] on div "v Color teal Color pink Remove color Add row above Add row below Add column bef…" at bounding box center [344, 160] width 226 height 64
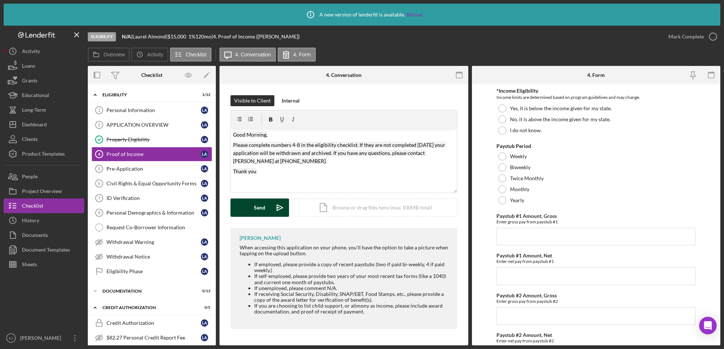
click at [263, 209] on div "Send" at bounding box center [259, 207] width 11 height 18
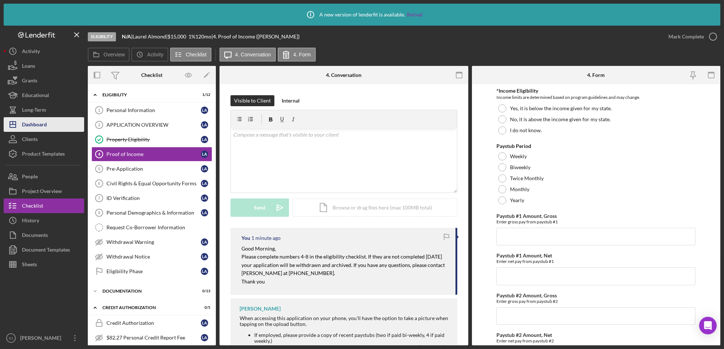
click at [44, 121] on div "Dashboard" at bounding box center [34, 125] width 25 height 16
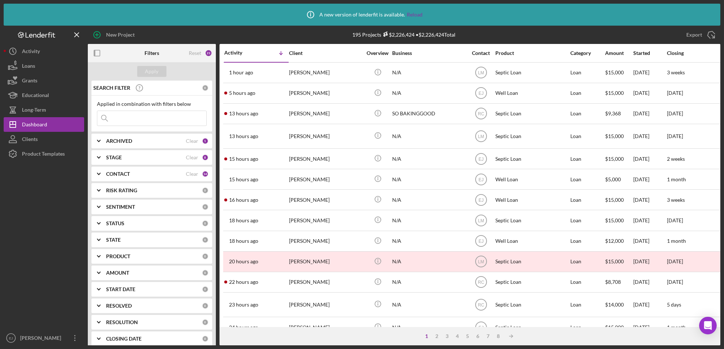
click at [720, 306] on div "Activity Icon/Table Sort Arrow Client Overview Business Contact Product Categor…" at bounding box center [469, 185] width 501 height 283
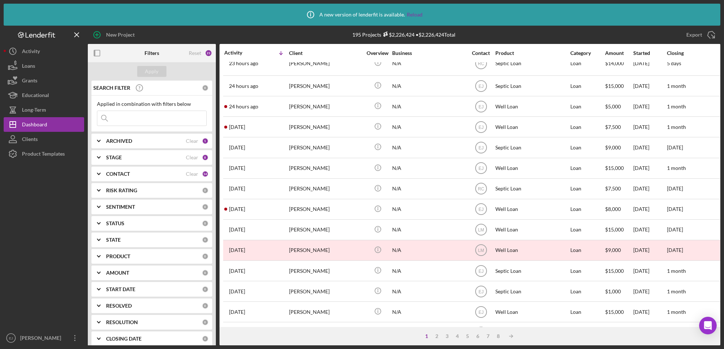
scroll to position [272, 0]
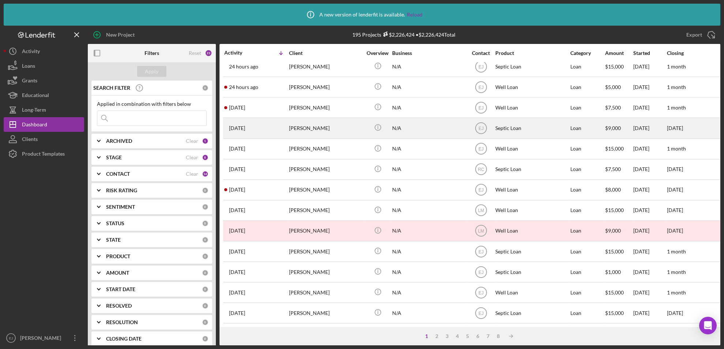
click at [302, 118] on div "[PERSON_NAME]" at bounding box center [325, 127] width 73 height 19
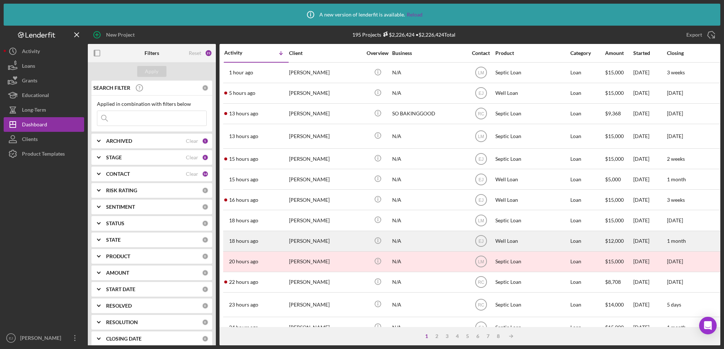
click at [310, 249] on div "[PERSON_NAME]" at bounding box center [325, 240] width 73 height 19
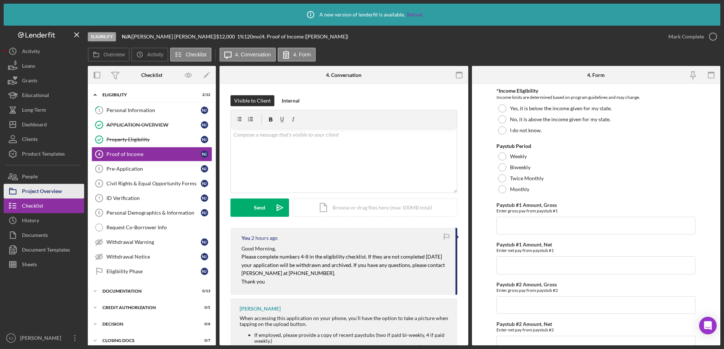
click at [56, 196] on div "Project Overview" at bounding box center [42, 192] width 40 height 16
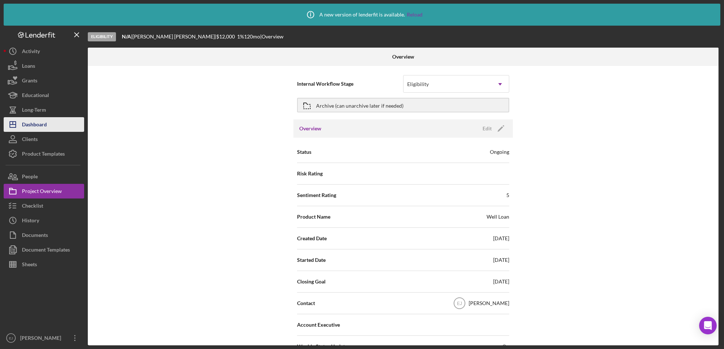
click at [45, 124] on div "Dashboard" at bounding box center [34, 125] width 25 height 16
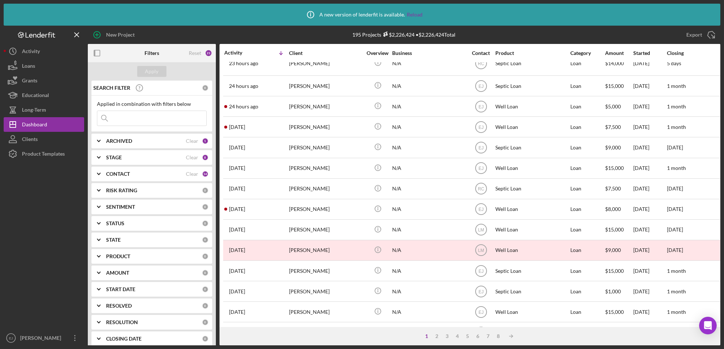
scroll to position [272, 0]
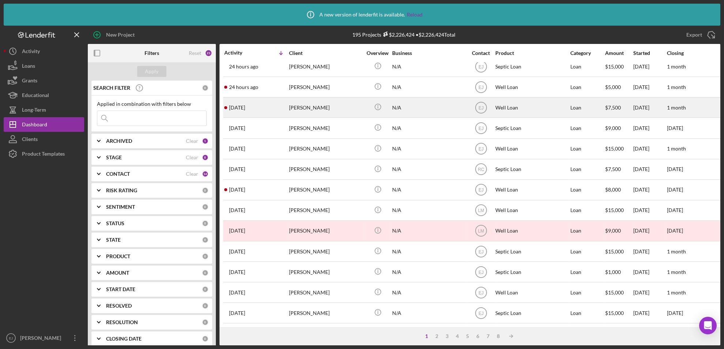
click at [303, 105] on div "[PERSON_NAME]" at bounding box center [325, 107] width 73 height 19
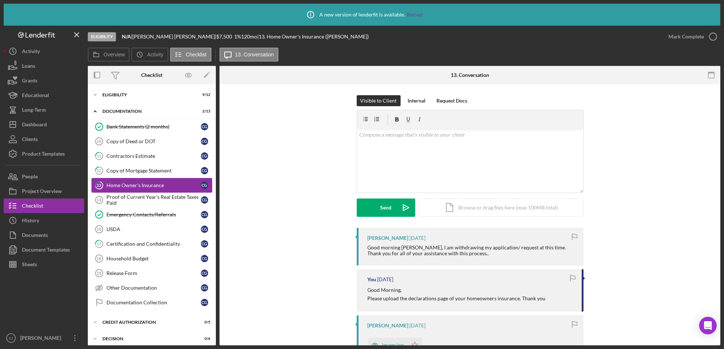
click at [166, 182] on div "Home Owner's Insurance" at bounding box center [153, 185] width 94 height 6
click at [370, 148] on div "v Color teal Color pink Remove color Add row above Add row below Add column bef…" at bounding box center [470, 160] width 226 height 64
click at [357, 143] on div "v Color teal Color pink Remove color Add row above Add row below Add column bef…" at bounding box center [470, 160] width 226 height 64
click at [490, 146] on p "Thank you for letting us know.I am sorry to hear that." at bounding box center [470, 145] width 222 height 8
click at [494, 144] on p "Thank you for letting us know. I am sorry to hear that." at bounding box center [470, 145] width 222 height 8
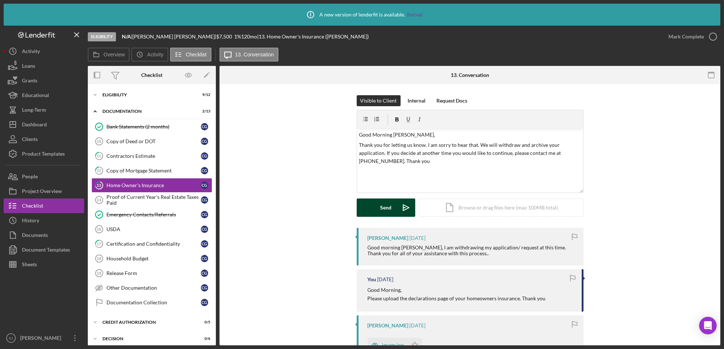
click at [374, 212] on button "Send Icon/icon-invite-send" at bounding box center [386, 207] width 59 height 18
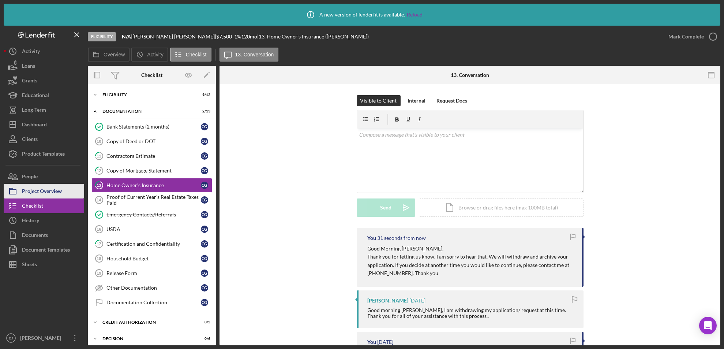
click at [49, 190] on div "Project Overview" at bounding box center [42, 192] width 40 height 16
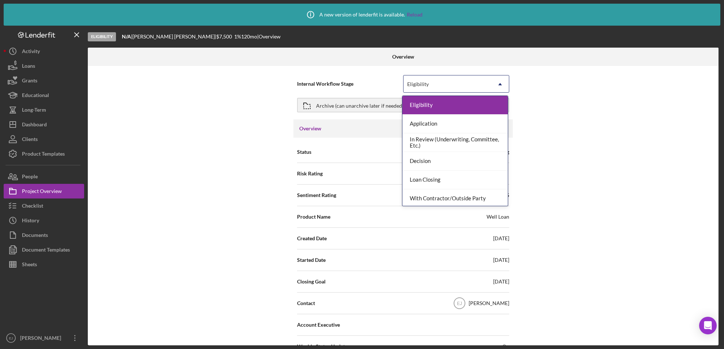
click at [497, 83] on icon "Icon/Dropdown Arrow" at bounding box center [500, 84] width 18 height 18
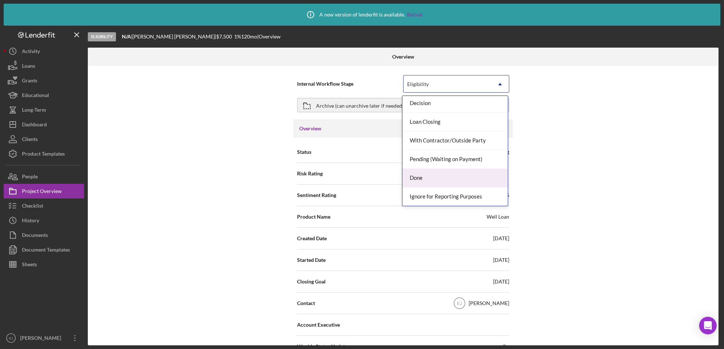
click at [479, 180] on div "Done" at bounding box center [454, 178] width 105 height 19
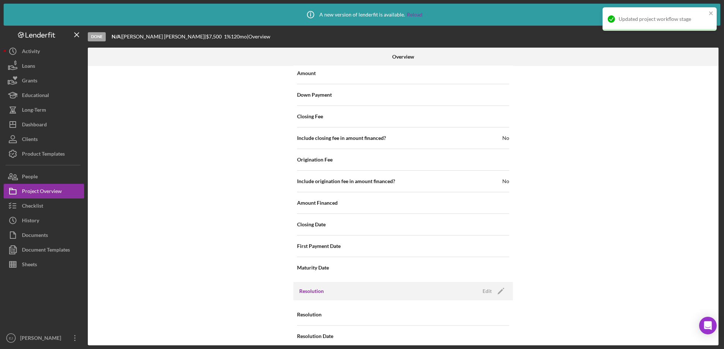
scroll to position [807, 0]
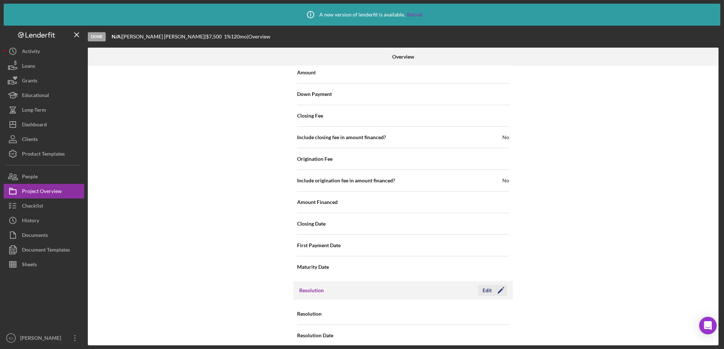
click at [495, 284] on icon "Icon/Edit" at bounding box center [501, 290] width 18 height 18
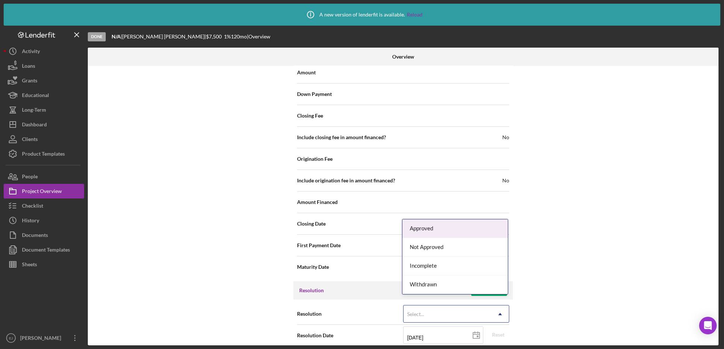
click at [500, 305] on icon "Icon/Dropdown Arrow" at bounding box center [500, 314] width 18 height 18
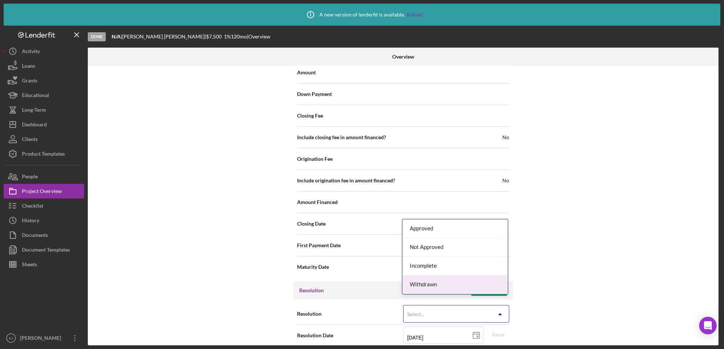
click at [489, 288] on div "Withdrawn" at bounding box center [454, 284] width 105 height 19
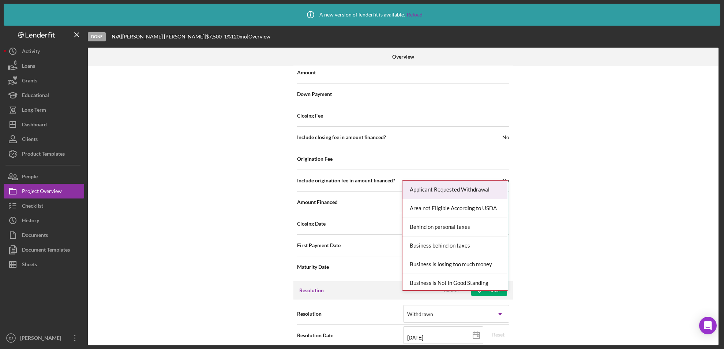
scroll to position [854, 0]
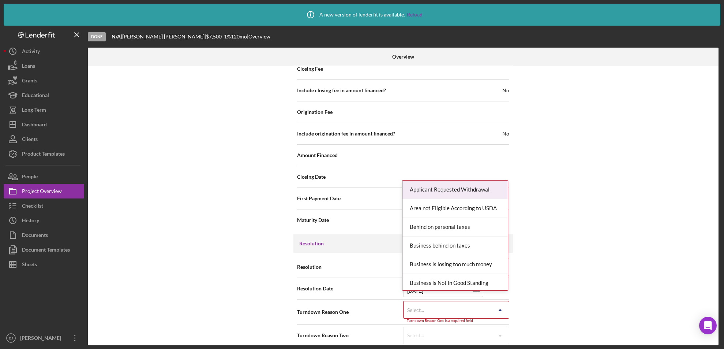
click at [505, 343] on div "Internal Workflow Stage Done Icon/Dropdown Arrow Archive (can unarchive later i…" at bounding box center [403, 205] width 630 height 279
click at [473, 195] on div "Applicant Requested Withdrawal" at bounding box center [454, 189] width 105 height 19
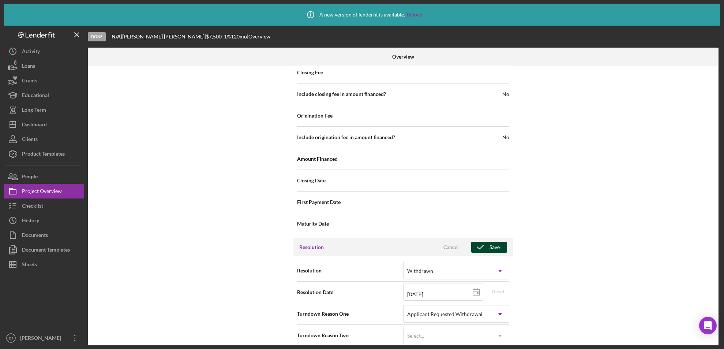
click at [493, 241] on div "Save" at bounding box center [494, 246] width 10 height 11
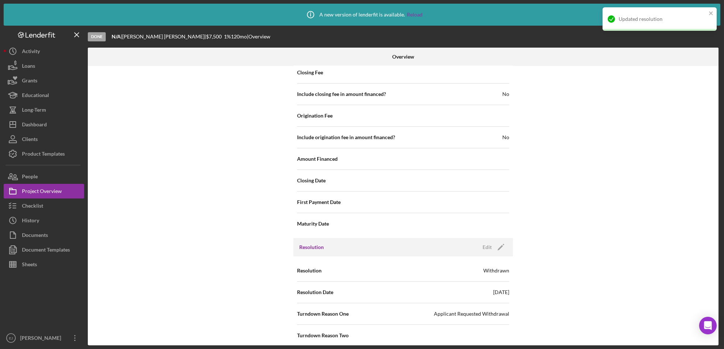
click at [723, 187] on div "Icon/Info A new version of lenderfit is available. Reload Done N/A | [PERSON_NA…" at bounding box center [362, 174] width 724 height 349
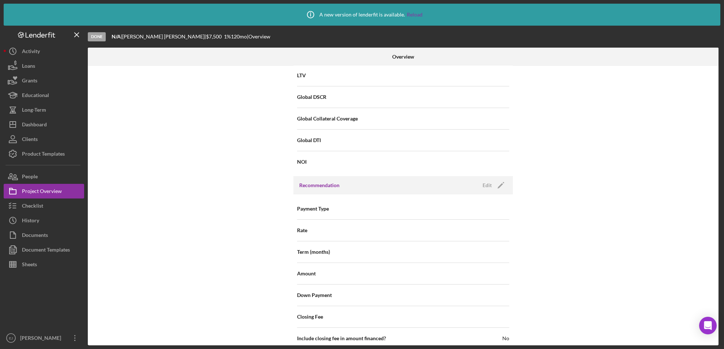
scroll to position [362, 0]
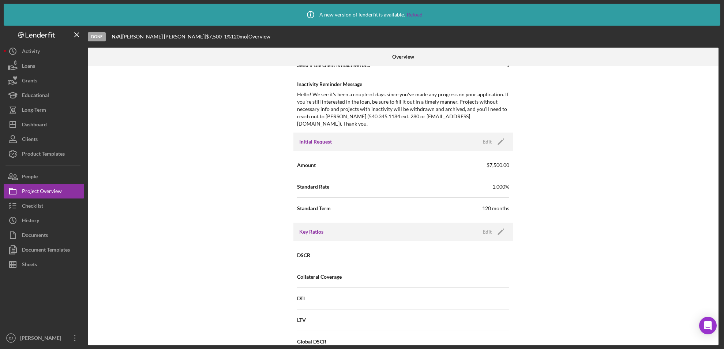
click at [716, 76] on div "Internal Workflow Stage Done Icon/Dropdown Arrow Archive (can unarchive later i…" at bounding box center [403, 205] width 630 height 279
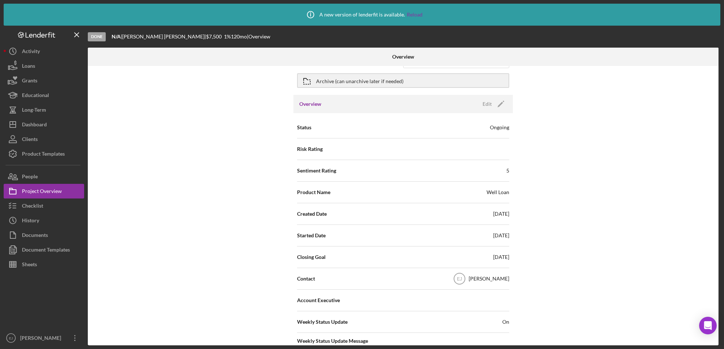
scroll to position [0, 0]
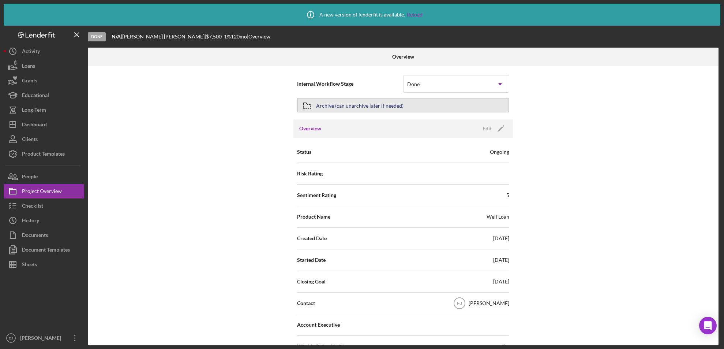
click at [323, 106] on div "Archive (can unarchive later if needed)" at bounding box center [359, 104] width 87 height 13
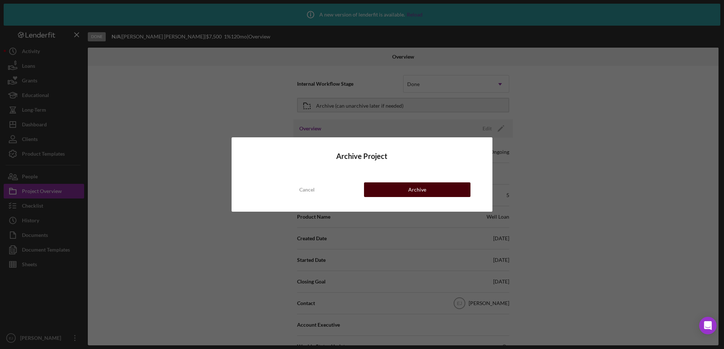
click at [453, 187] on button "Archive" at bounding box center [417, 189] width 107 height 15
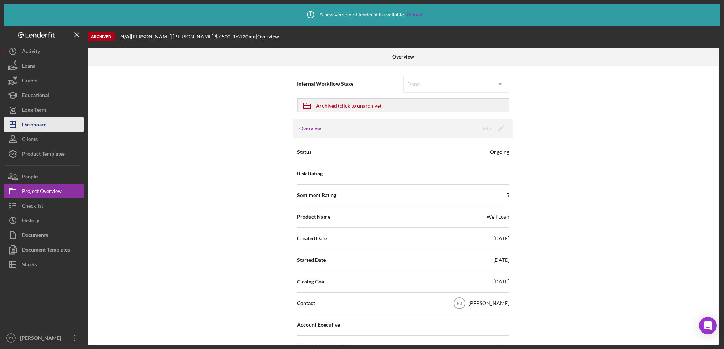
click at [53, 120] on button "Icon/Dashboard Dashboard" at bounding box center [44, 124] width 80 height 15
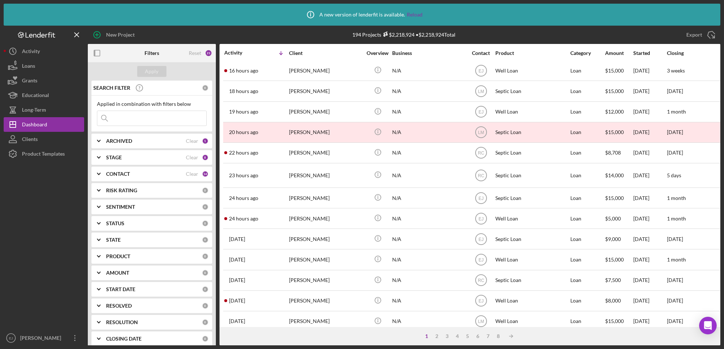
scroll to position [116, 0]
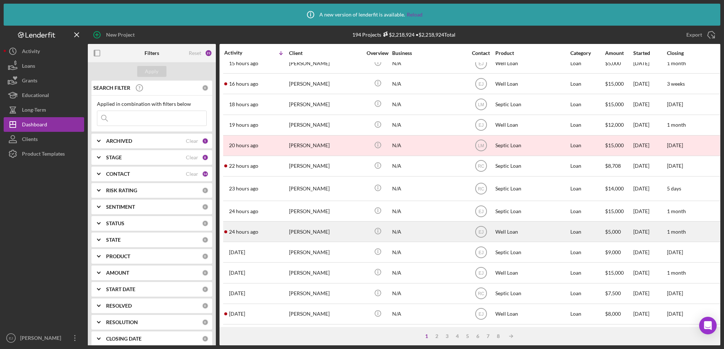
click at [323, 231] on div "[PERSON_NAME]" at bounding box center [325, 231] width 73 height 19
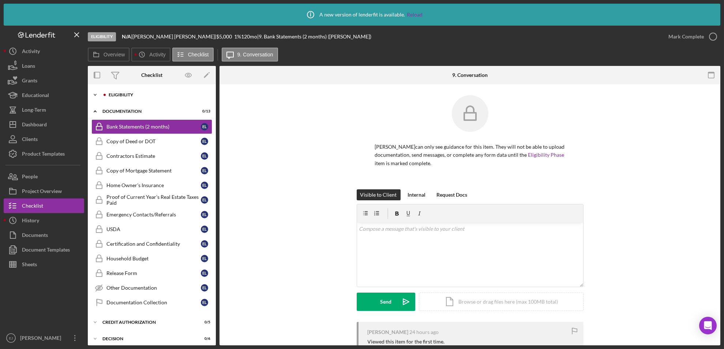
click at [200, 96] on div "Eligibility" at bounding box center [158, 95] width 98 height 4
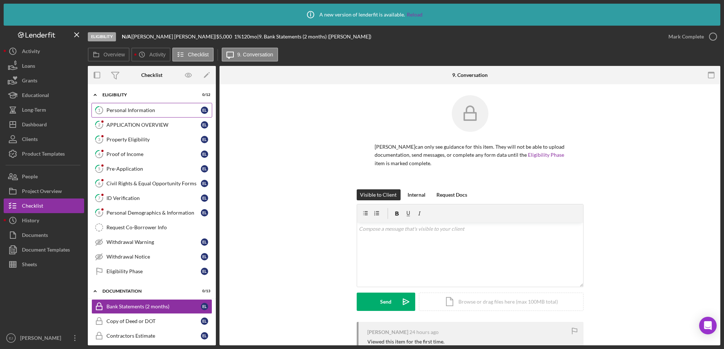
click at [142, 107] on div "Personal Information" at bounding box center [153, 110] width 94 height 6
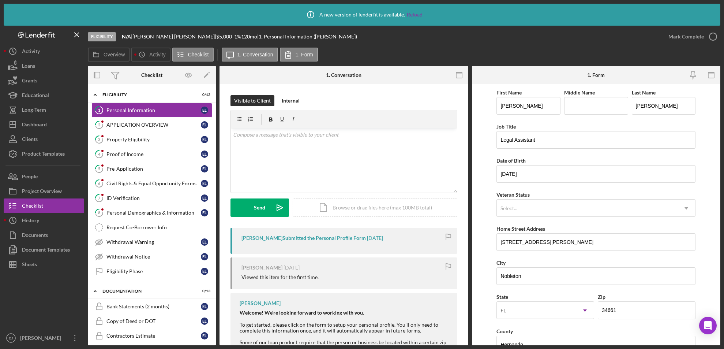
scroll to position [227, 0]
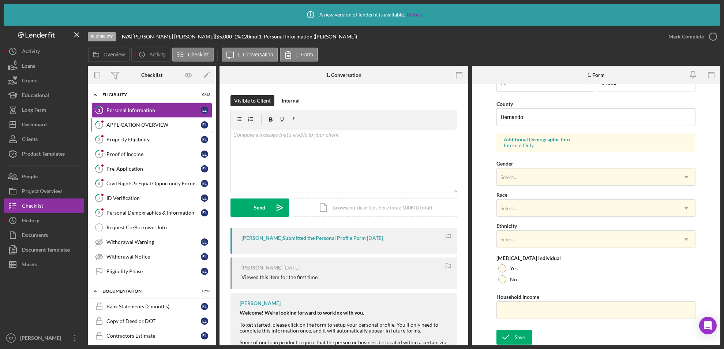
click at [146, 125] on div "APPLICATION OVERVIEW" at bounding box center [153, 125] width 94 height 6
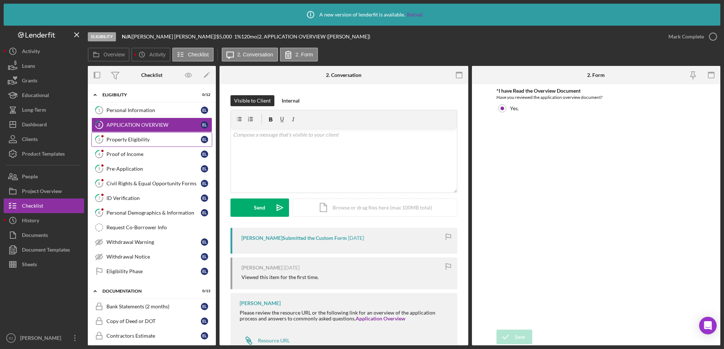
click at [142, 135] on link "3 Property Eligibility E L" at bounding box center [151, 139] width 121 height 15
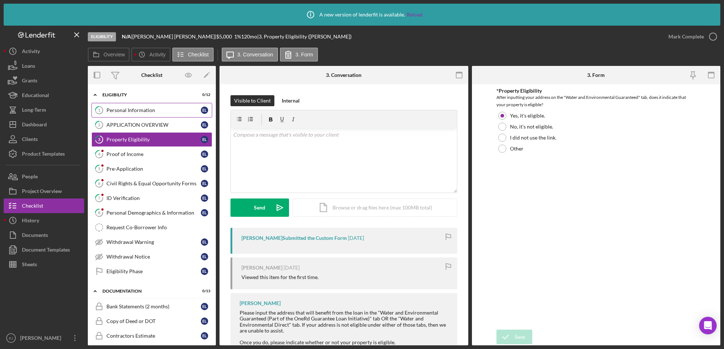
click at [142, 105] on link "1 Personal Information E L" at bounding box center [151, 110] width 121 height 15
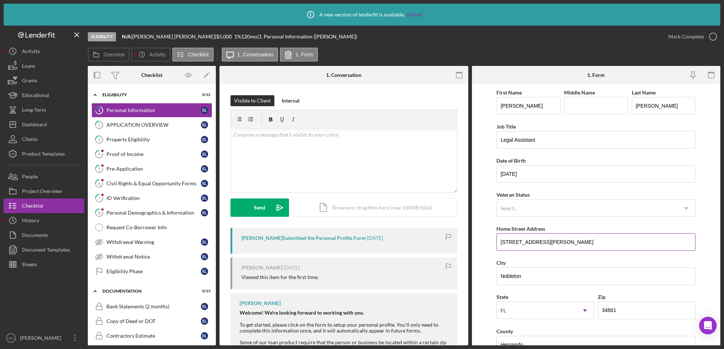
drag, startPoint x: 497, startPoint y: 241, endPoint x: 582, endPoint y: 242, distance: 85.2
click at [582, 242] on input "[STREET_ADDRESS][PERSON_NAME]" at bounding box center [595, 242] width 199 height 18
drag, startPoint x: 362, startPoint y: 210, endPoint x: 342, endPoint y: 209, distance: 20.9
click at [342, 209] on div "Icon/Document Browse or drag files here (max 100MB total) Tap to choose files o…" at bounding box center [375, 207] width 165 height 18
click at [277, 211] on icon "Icon/Upload" at bounding box center [280, 207] width 18 height 18
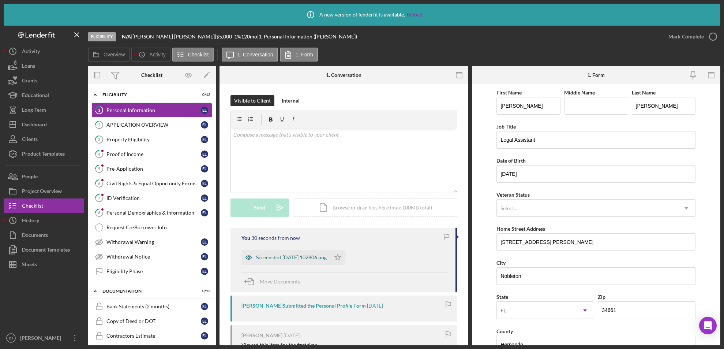
click at [316, 257] on div "Screenshot [DATE] 102806.png" at bounding box center [291, 257] width 71 height 6
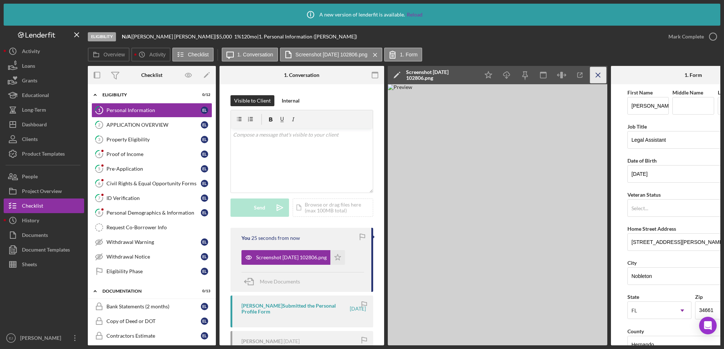
click at [598, 77] on icon "Icon/Menu Close" at bounding box center [598, 75] width 16 height 16
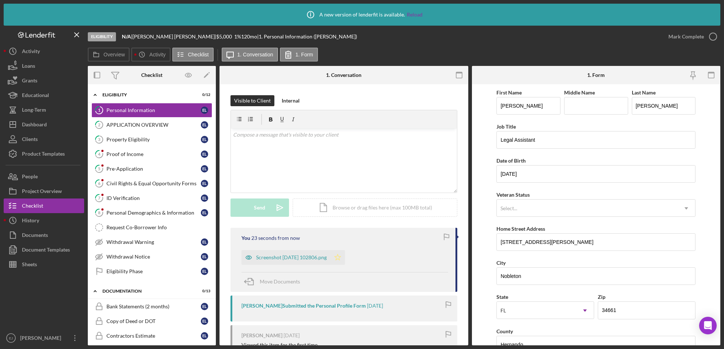
click at [341, 258] on polygon "button" at bounding box center [338, 257] width 6 height 6
click at [710, 39] on icon "button" at bounding box center [713, 36] width 18 height 18
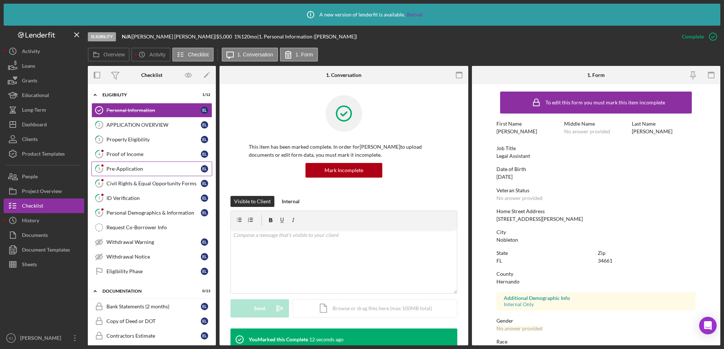
click at [130, 166] on div "Pre-Application" at bounding box center [153, 169] width 94 height 6
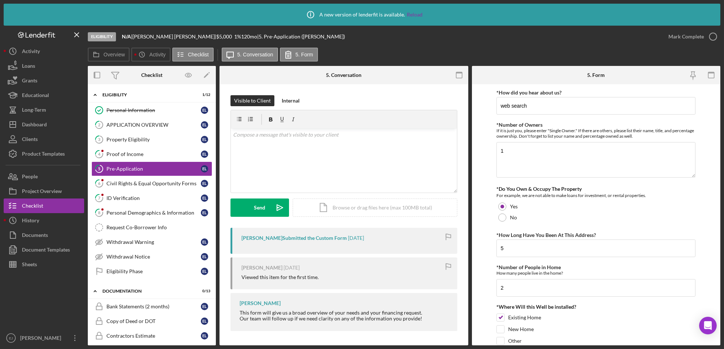
click at [467, 338] on div "Visible to Client Internal v Color teal Color pink Remove color Add row above A…" at bounding box center [343, 214] width 249 height 261
click at [467, 341] on div "Visible to Client Internal v Color teal Color pink Remove color Add row above A…" at bounding box center [343, 214] width 249 height 261
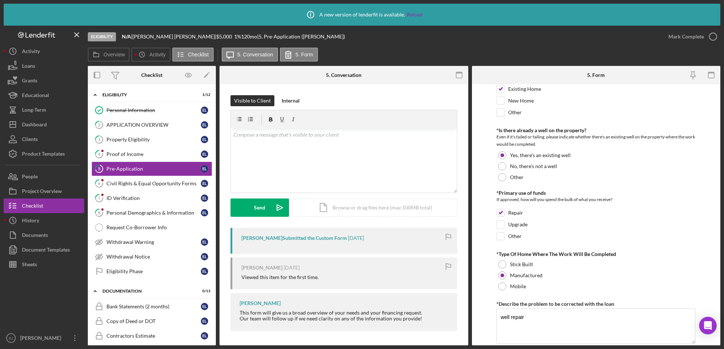
click at [720, 152] on div "Icon/Info A new version of lenderfit is available. Reload Eligibility N/A | [PE…" at bounding box center [362, 174] width 724 height 349
click at [720, 152] on form "*How did you hear about us? web search *Number of Owners If it is just you, ple…" at bounding box center [596, 214] width 249 height 261
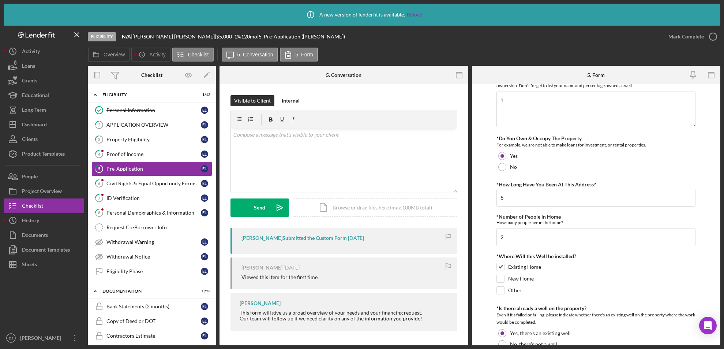
scroll to position [0, 0]
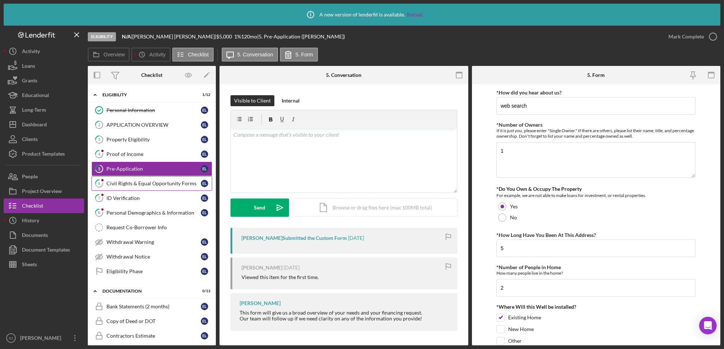
click at [149, 181] on div "Civil Rights & Equal Opportunity Forms" at bounding box center [153, 183] width 94 height 6
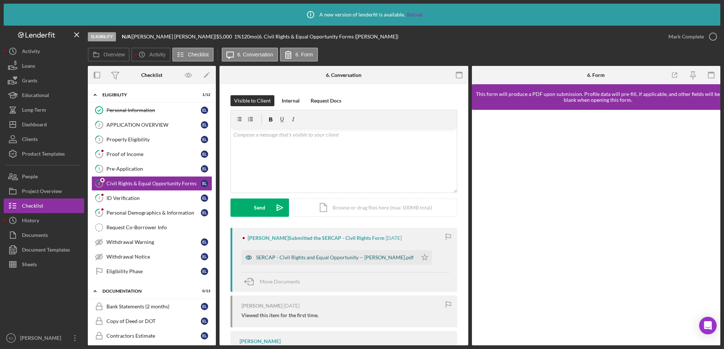
click at [328, 255] on div "SERCAP - Civil Rights and Equal Opportunity -- [PERSON_NAME].pdf" at bounding box center [335, 257] width 158 height 6
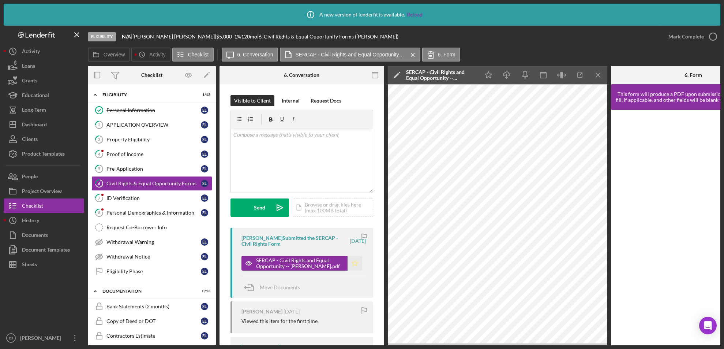
click at [350, 264] on icon "Icon/Star" at bounding box center [354, 263] width 15 height 15
click at [602, 75] on icon "Icon/Menu Close" at bounding box center [598, 75] width 16 height 16
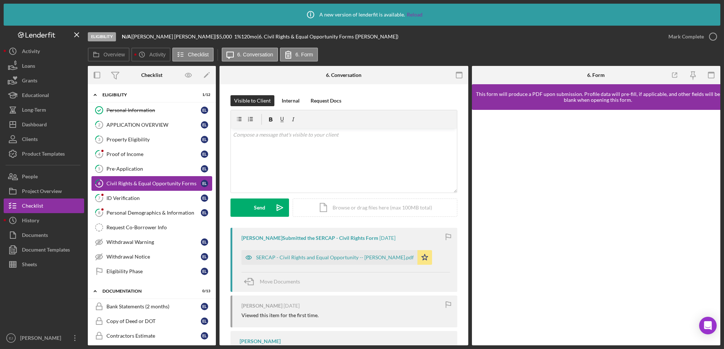
click at [135, 187] on link "6 Civil Rights & Equal Opportunity Forms E L" at bounding box center [151, 183] width 121 height 15
click at [138, 199] on div "ID Verification" at bounding box center [153, 198] width 94 height 6
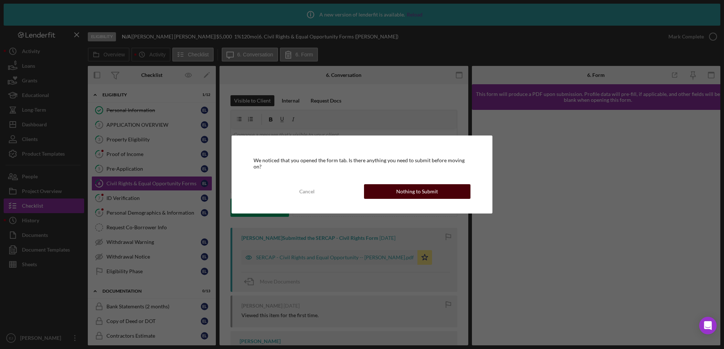
click at [403, 189] on div "Nothing to Submit" at bounding box center [417, 191] width 42 height 15
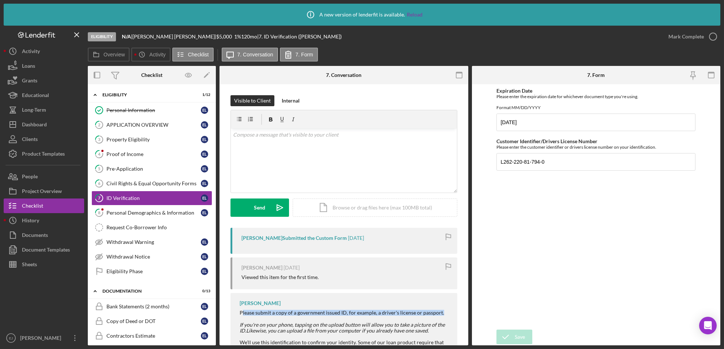
drag, startPoint x: 243, startPoint y: 310, endPoint x: 452, endPoint y: 310, distance: 209.2
click at [452, 310] on div "[PERSON_NAME] Please submit a copy of a government issued ID, for example, a dr…" at bounding box center [343, 326] width 227 height 67
copy div "lease submit a copy of a government issued ID, for example, a driver's license …"
click at [265, 143] on div "v Color teal Color pink Remove color Add row above Add row below Add column bef…" at bounding box center [344, 160] width 226 height 64
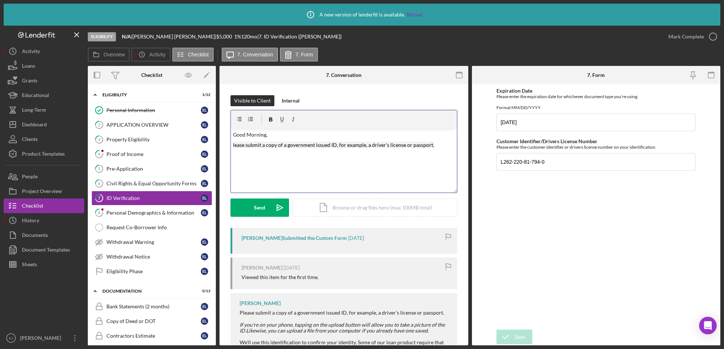
click at [233, 146] on mark "lease submit a copy of a government issued ID, for example, a driver's license …" at bounding box center [333, 145] width 201 height 6
click at [263, 142] on mark "Please submit a copy of a government issued ID, for example, a driver's license…" at bounding box center [335, 145] width 204 height 6
click at [440, 144] on p "Please upload a copy of a government issued ID, for example, a driver's license…" at bounding box center [344, 145] width 222 height 8
click at [263, 208] on div "Send" at bounding box center [259, 207] width 11 height 18
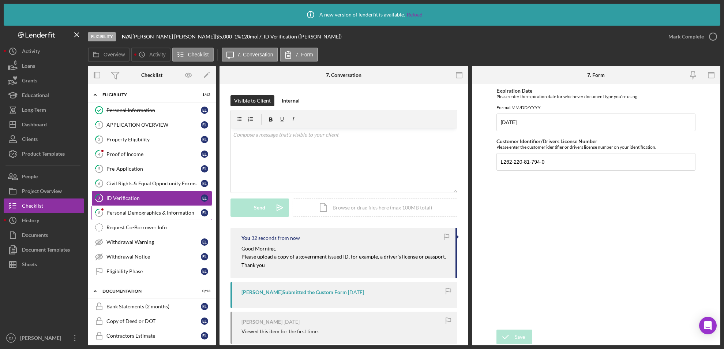
click at [142, 212] on div "Personal Demographics & Information" at bounding box center [153, 213] width 94 height 6
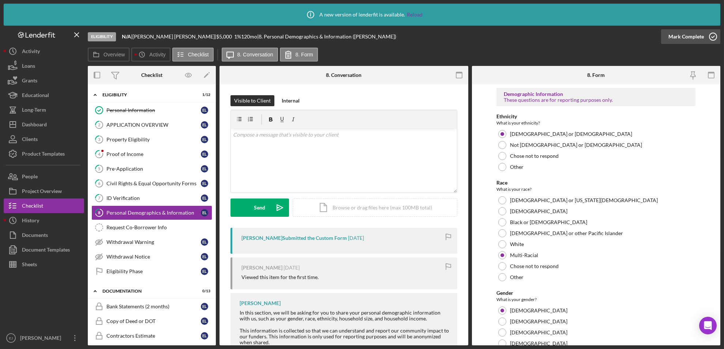
click at [716, 31] on icon "button" at bounding box center [713, 36] width 18 height 18
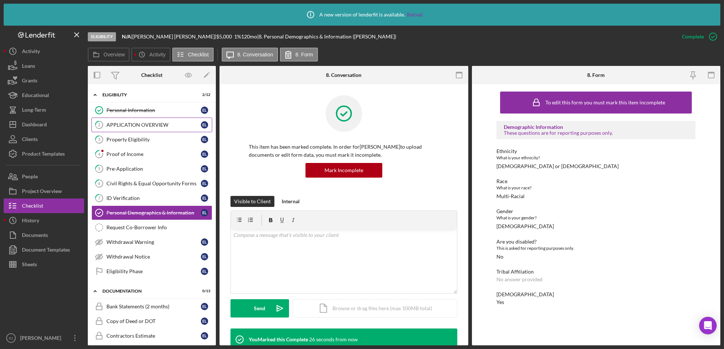
click at [141, 124] on div "APPLICATION OVERVIEW" at bounding box center [153, 125] width 94 height 6
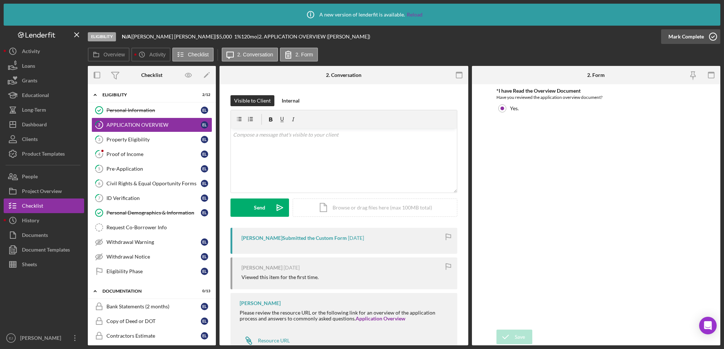
click at [711, 38] on icon "button" at bounding box center [713, 36] width 18 height 18
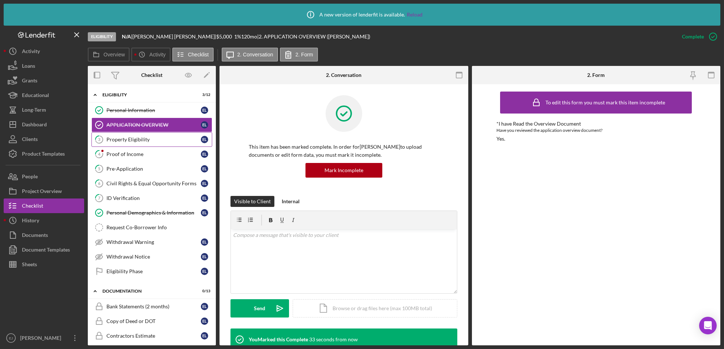
click at [135, 144] on link "3 Property Eligibility E L" at bounding box center [151, 139] width 121 height 15
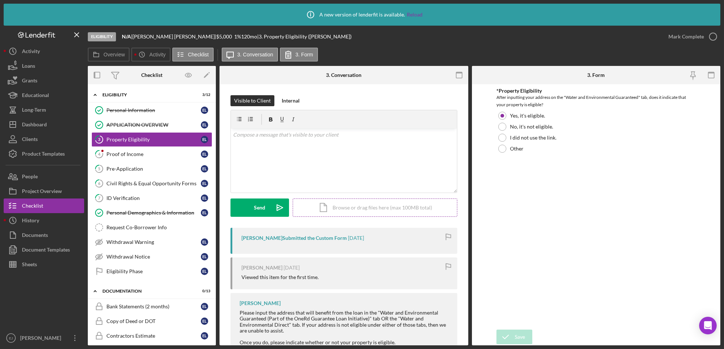
click at [393, 206] on div "Icon/Document Browse or drag files here (max 100MB total) Tap to choose files o…" at bounding box center [375, 207] width 165 height 18
click at [264, 212] on div "Upload" at bounding box center [260, 207] width 16 height 18
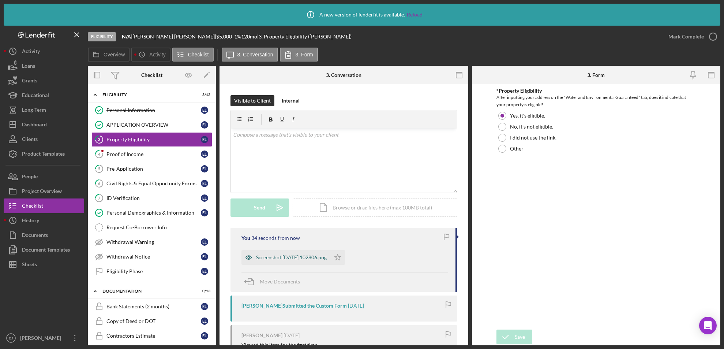
click at [317, 260] on div "Screenshot [DATE] 102806.png" at bounding box center [285, 257] width 89 height 15
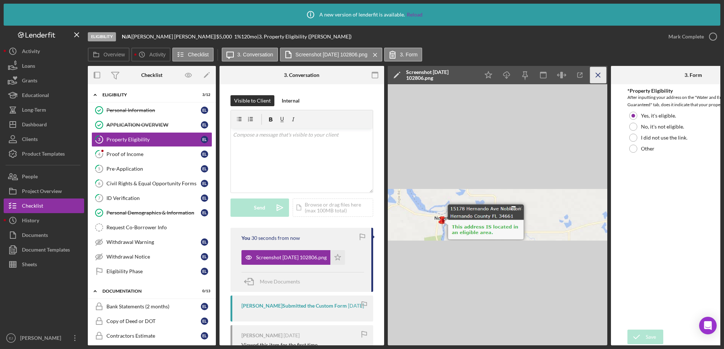
click at [599, 76] on line "button" at bounding box center [598, 75] width 4 height 4
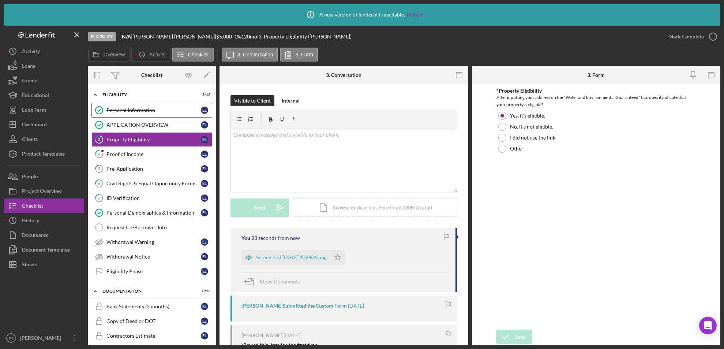
click at [136, 108] on div "Personal Information" at bounding box center [153, 110] width 94 height 6
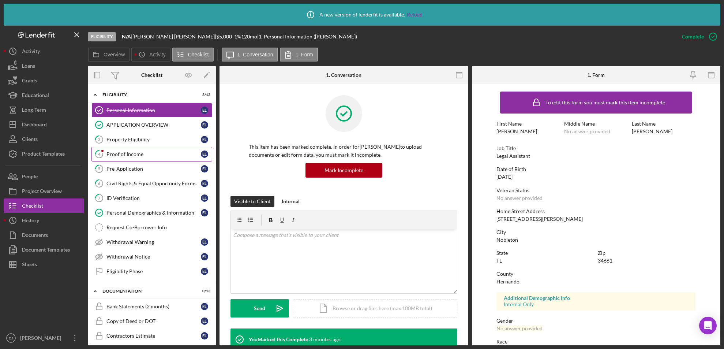
click at [130, 153] on div "Proof of Income" at bounding box center [153, 154] width 94 height 6
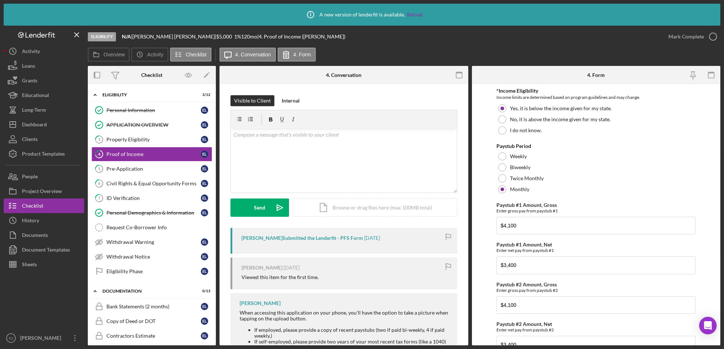
scroll to position [63, 0]
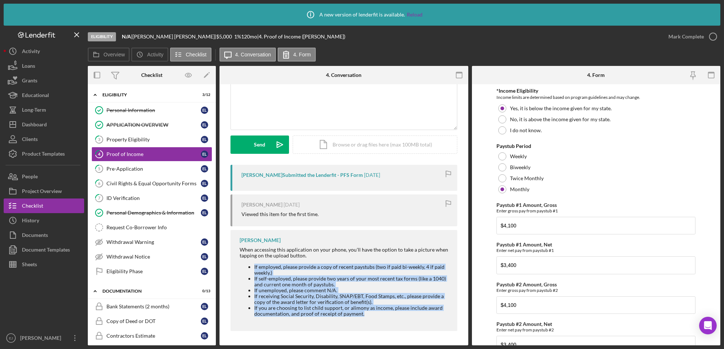
drag, startPoint x: 242, startPoint y: 261, endPoint x: 421, endPoint y: 317, distance: 187.0
click at [421, 317] on div "When accessing this application on your phone, you'll have the option to take a…" at bounding box center [345, 283] width 210 height 75
copy ul "If employed, please provide a copy of recent paystubs (two if paid bi-weekly, 4…"
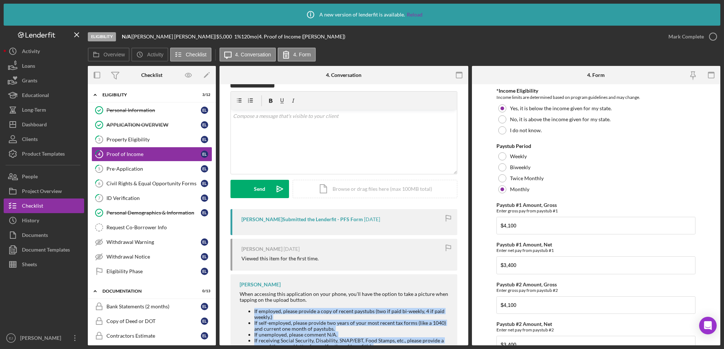
scroll to position [0, 0]
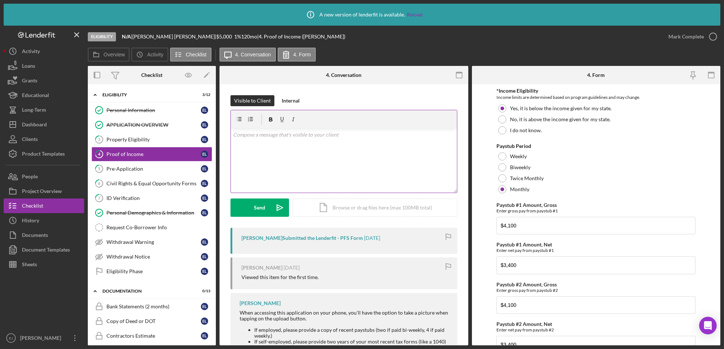
click at [248, 135] on p at bounding box center [344, 135] width 222 height 8
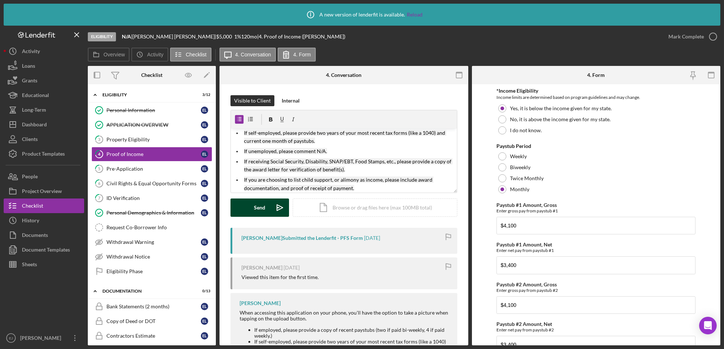
click at [262, 199] on div "Send" at bounding box center [259, 207] width 11 height 18
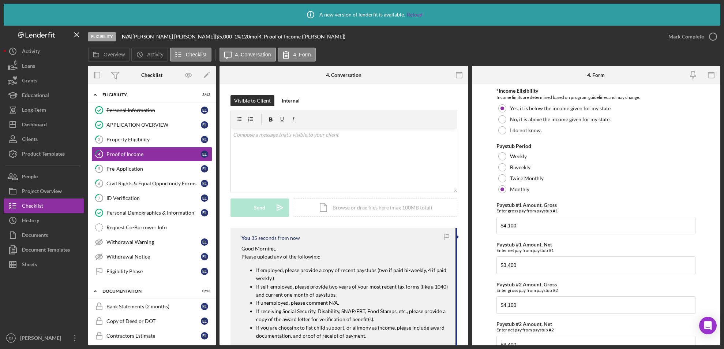
scroll to position [0, 0]
click at [58, 121] on button "Icon/Dashboard Dashboard" at bounding box center [44, 124] width 80 height 15
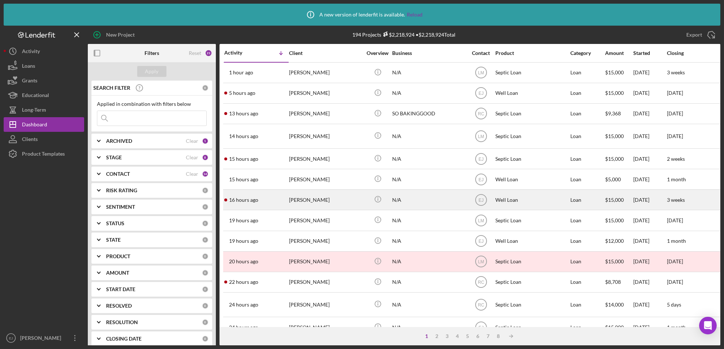
click at [305, 201] on div "[PERSON_NAME]" at bounding box center [325, 199] width 73 height 19
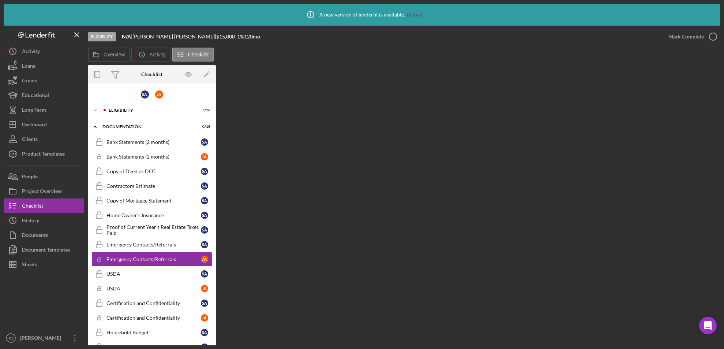
scroll to position [44, 0]
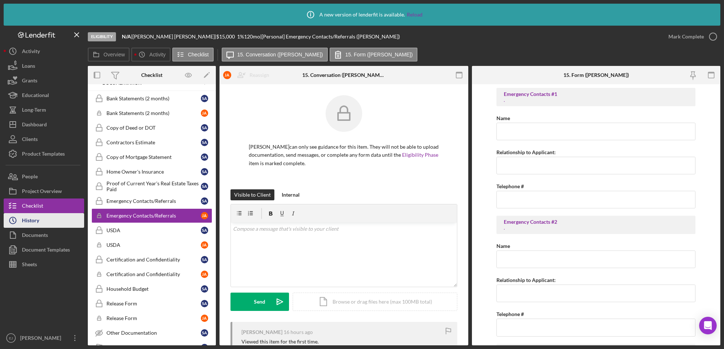
click at [52, 224] on button "Icon/History History" at bounding box center [44, 220] width 80 height 15
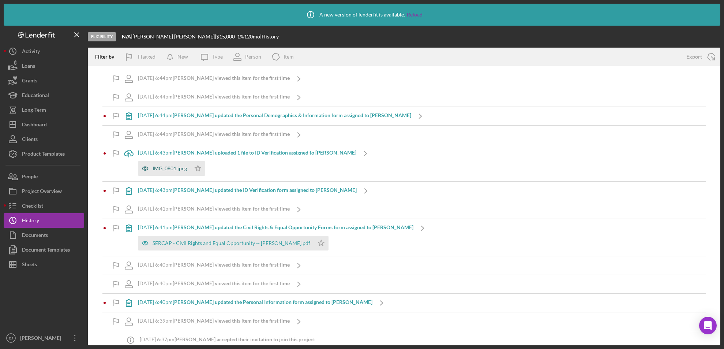
click at [176, 173] on div "IMG_0801.jpeg" at bounding box center [164, 168] width 53 height 15
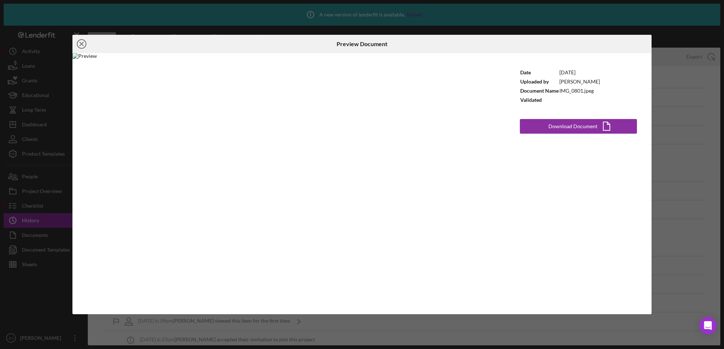
click at [82, 44] on icon "Icon/Close" at bounding box center [81, 44] width 18 height 18
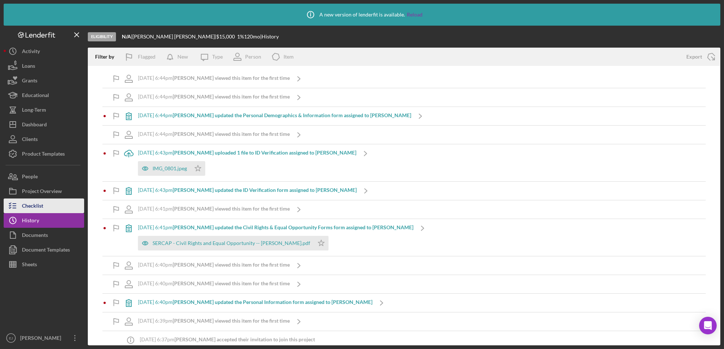
click at [71, 204] on button "Checklist" at bounding box center [44, 205] width 80 height 15
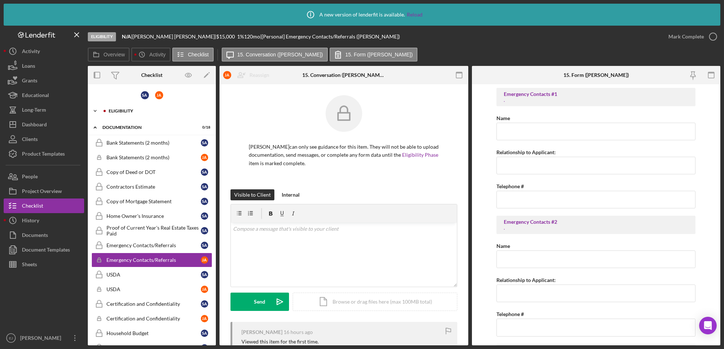
click at [94, 111] on icon "Icon/Expander" at bounding box center [95, 110] width 15 height 15
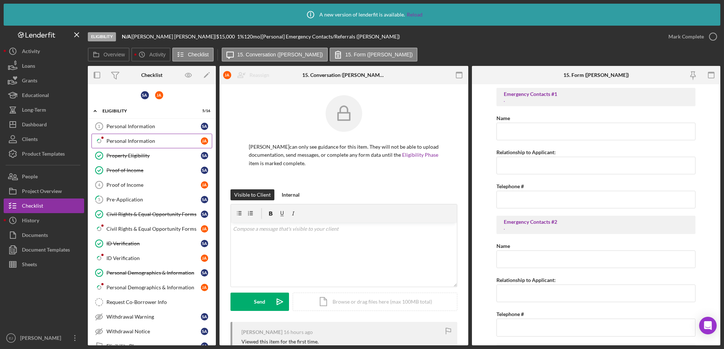
click at [136, 143] on link "Icon/Checklist Item Sub Partial Personal Information [PERSON_NAME]" at bounding box center [151, 140] width 121 height 15
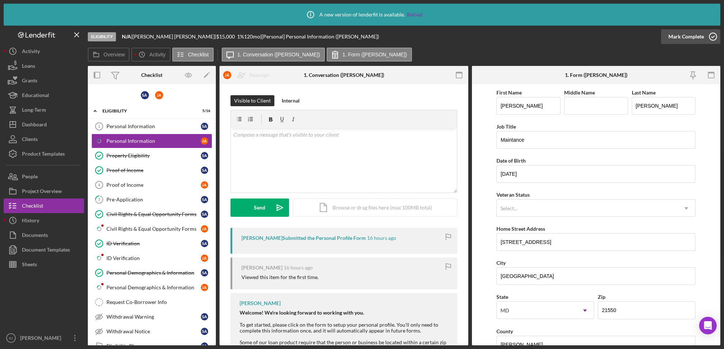
click at [711, 38] on icon "button" at bounding box center [713, 36] width 18 height 18
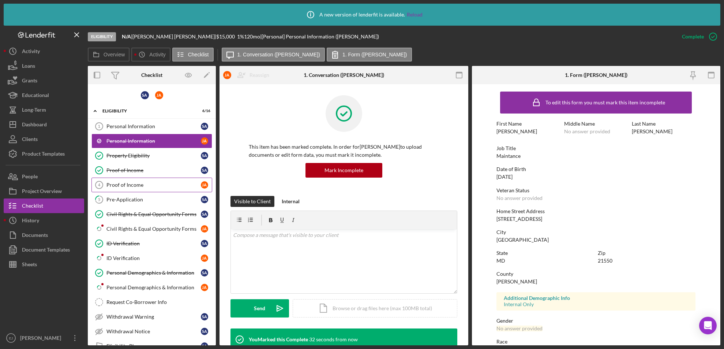
click at [151, 180] on link "Proof of Income 4 Proof of Income [PERSON_NAME]" at bounding box center [151, 184] width 121 height 15
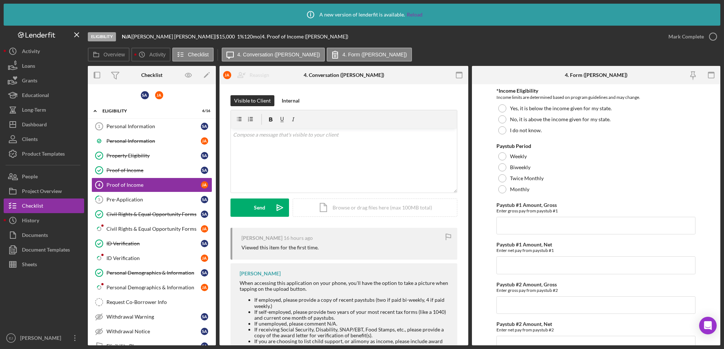
click at [469, 339] on div "Overview Internal Workflow Stage Eligibility Icon/Dropdown Arrow Archive (can u…" at bounding box center [404, 205] width 632 height 279
click at [465, 341] on div "Visible to Client Internal v Color teal Color pink Remove color Add row above A…" at bounding box center [343, 231] width 249 height 294
click at [468, 342] on div "Overview Internal Workflow Stage Eligibility Icon/Dropdown Arrow Archive (can u…" at bounding box center [404, 205] width 632 height 279
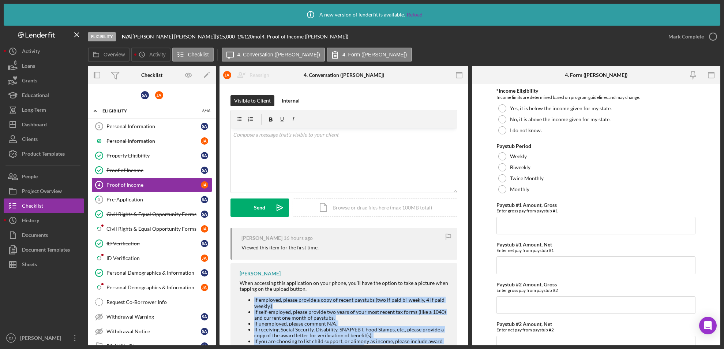
scroll to position [33, 0]
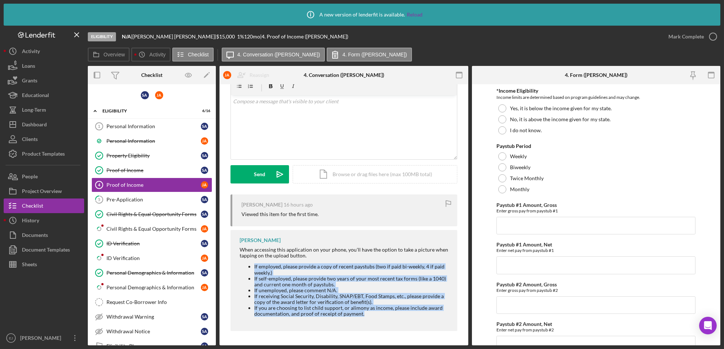
drag, startPoint x: 238, startPoint y: 297, endPoint x: 396, endPoint y: 355, distance: 168.6
click at [396, 348] on html "Icon/Info A new version of lenderfit is available. Reload Eligibility N/A | [PE…" at bounding box center [362, 174] width 724 height 349
copy ul "If employed, please provide a copy of recent paystubs (two if paid bi-weekly, 4…"
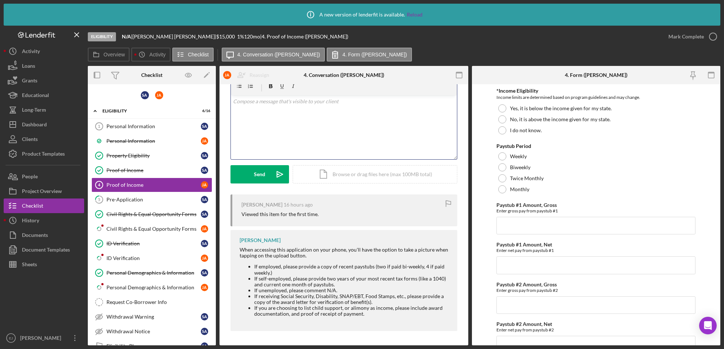
click at [259, 102] on p at bounding box center [344, 101] width 222 height 8
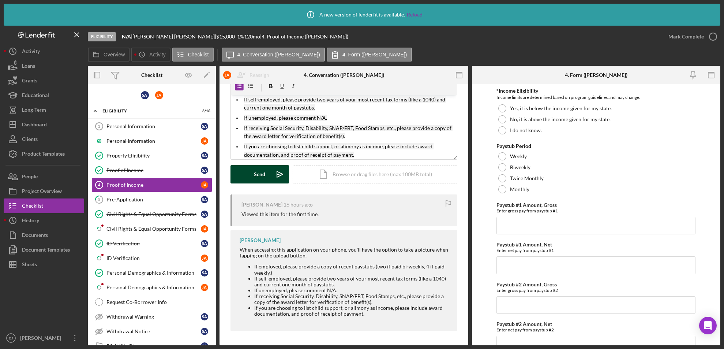
click at [255, 174] on div "Send" at bounding box center [259, 174] width 11 height 18
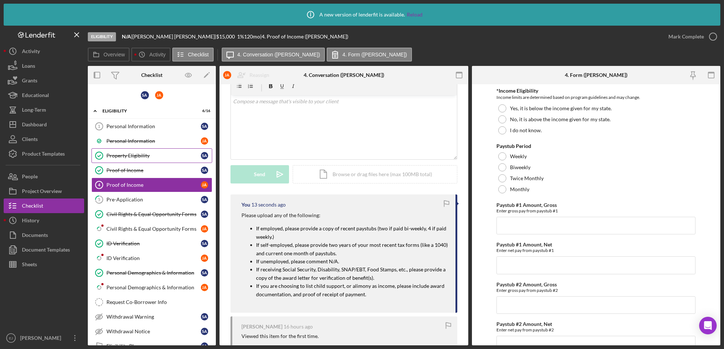
click at [181, 157] on div "Property Eligibility" at bounding box center [153, 156] width 94 height 6
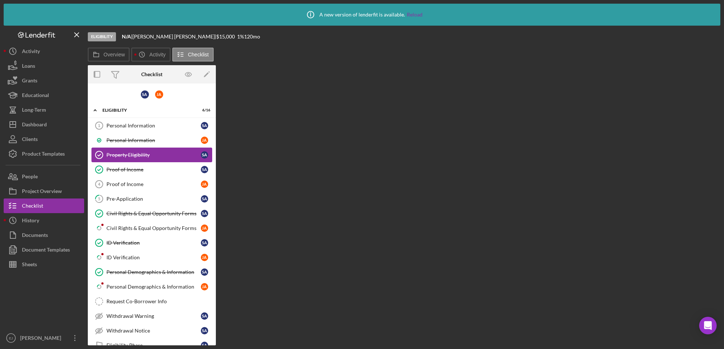
click at [181, 157] on link "Property Eligibility Property Eligibility S A" at bounding box center [151, 154] width 121 height 15
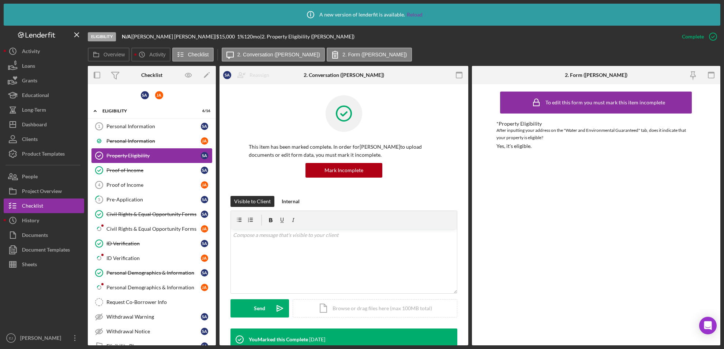
click at [181, 157] on link "Property Eligibility Property Eligibility S A" at bounding box center [151, 155] width 121 height 15
click at [181, 157] on div "Property Eligibility" at bounding box center [153, 156] width 94 height 6
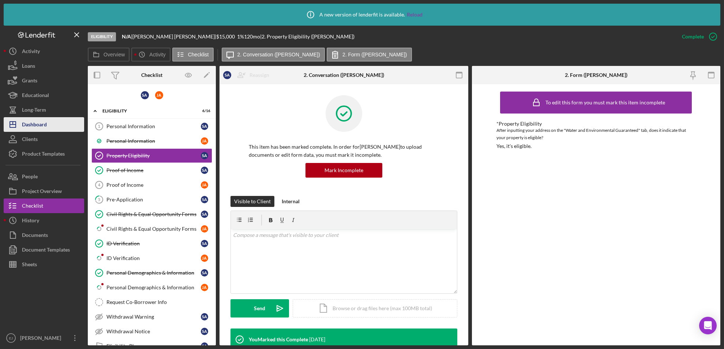
click at [33, 117] on div "Dashboard" at bounding box center [34, 125] width 25 height 16
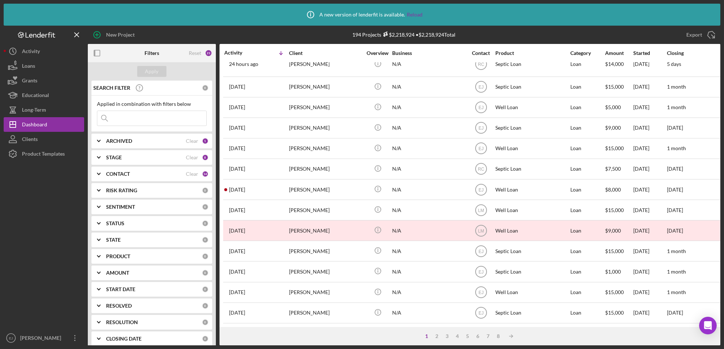
scroll to position [276, 0]
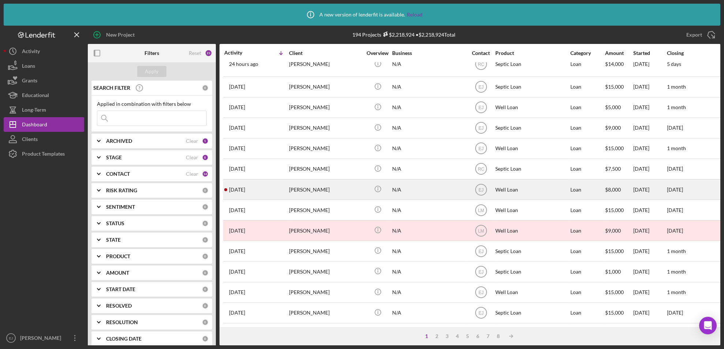
click at [312, 184] on div "[PERSON_NAME]" at bounding box center [325, 189] width 73 height 19
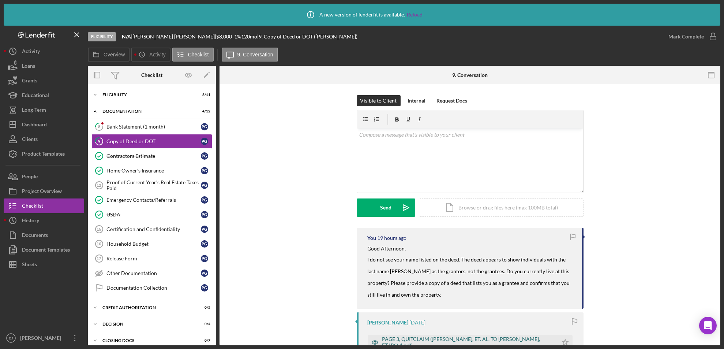
click at [455, 335] on div "PAGE 3, QUITCLAIM ([PERSON_NAME], ET. AL. TO [PERSON_NAME], ET.UX.)-1.pdf" at bounding box center [463, 342] width 190 height 15
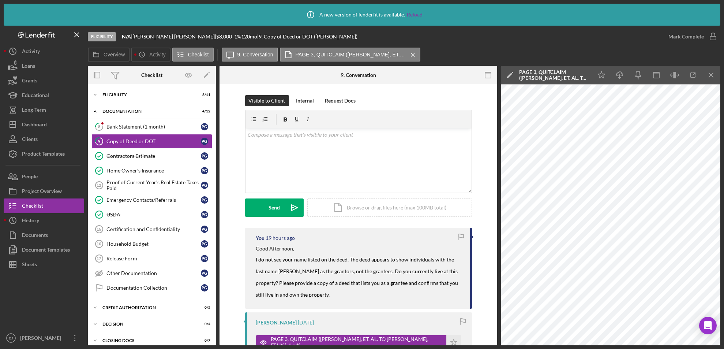
click at [497, 340] on div "9 Copy of Deed or DOT Visible to Client Internal Request Docs v Color teal Colo…" at bounding box center [358, 214] width 278 height 261
click at [498, 338] on div "Overview Internal Workflow Stage Eligibility Icon/Dropdown Arrow Archive (can u…" at bounding box center [404, 205] width 632 height 279
click at [497, 340] on div "Overview Internal Workflow Stage Eligibility Icon/Dropdown Arrow Archive (can u…" at bounding box center [404, 205] width 632 height 279
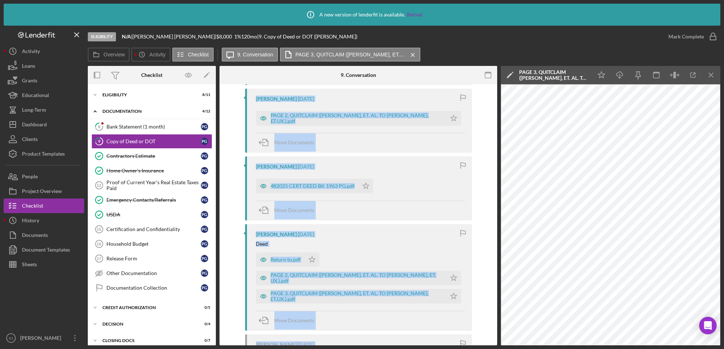
scroll to position [375, 0]
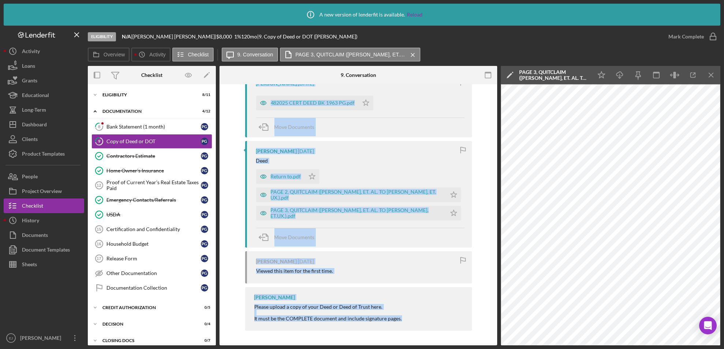
drag, startPoint x: 497, startPoint y: 340, endPoint x: 497, endPoint y: 349, distance: 9.1
click at [497, 348] on html "Icon/Info A new version of lenderfit is available. Reload Eligibility N/A | [PE…" at bounding box center [362, 174] width 724 height 349
click at [483, 173] on div "You 19 hours ago Good Afternoon, I do not see your name listed on the deed. The…" at bounding box center [358, 93] width 256 height 481
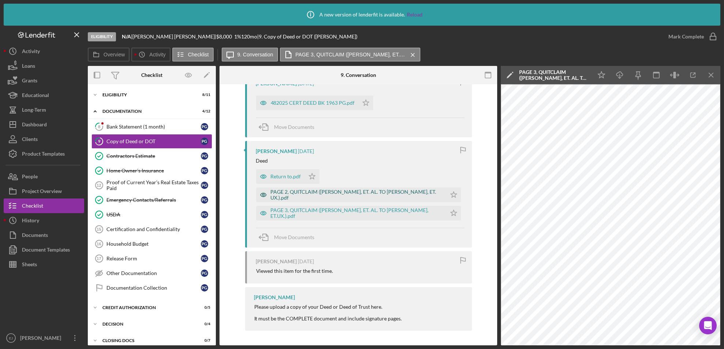
click at [349, 196] on div "PAGE 2, QUITCLAIM ([PERSON_NAME], ET. AL. TO [PERSON_NAME], ET. UX.).pdf" at bounding box center [357, 195] width 172 height 12
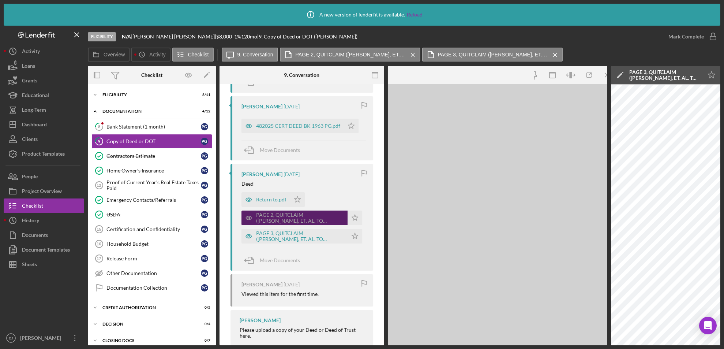
scroll to position [398, 0]
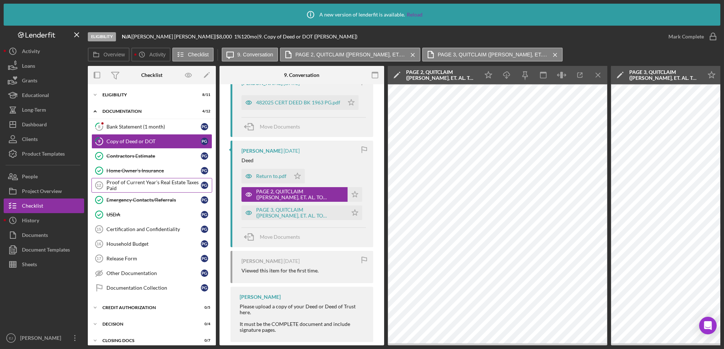
click at [156, 184] on div "Proof of Current Year's Real Estate Taxes Paid" at bounding box center [153, 185] width 94 height 12
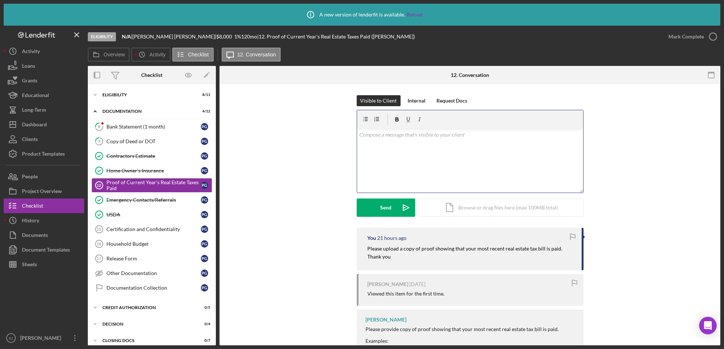
click at [378, 140] on div "v Color teal Color pink Remove color Add row above Add row below Add column bef…" at bounding box center [470, 160] width 226 height 64
click at [55, 121] on button "Icon/Dashboard Dashboard" at bounding box center [44, 124] width 80 height 15
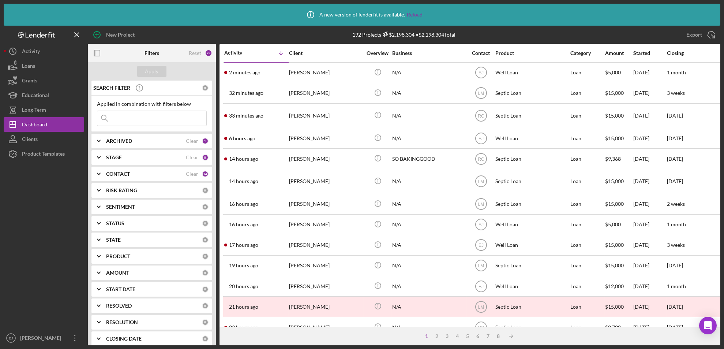
click at [140, 121] on input at bounding box center [151, 118] width 109 height 15
click at [146, 74] on div "Apply" at bounding box center [152, 71] width 14 height 11
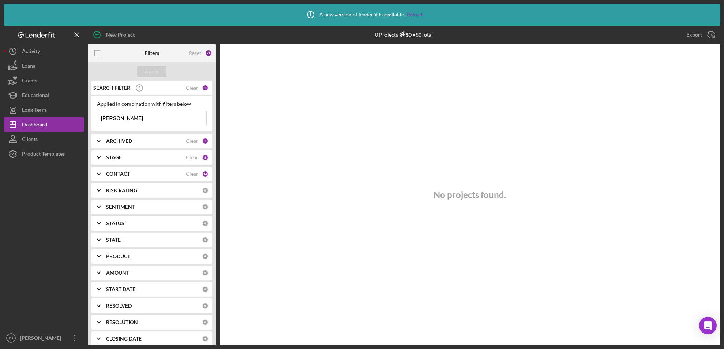
click at [99, 174] on polyline at bounding box center [98, 173] width 3 height 1
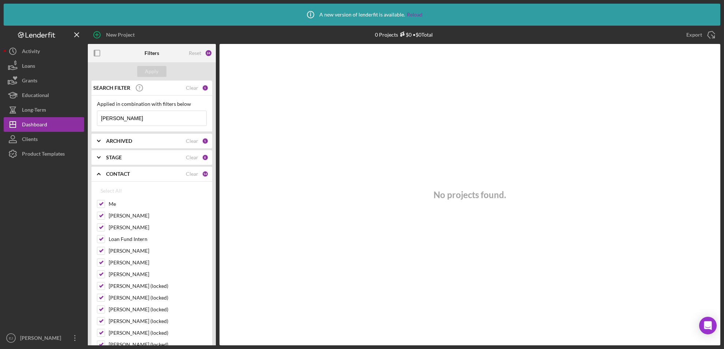
click at [99, 174] on icon "Icon/Expander" at bounding box center [99, 174] width 18 height 18
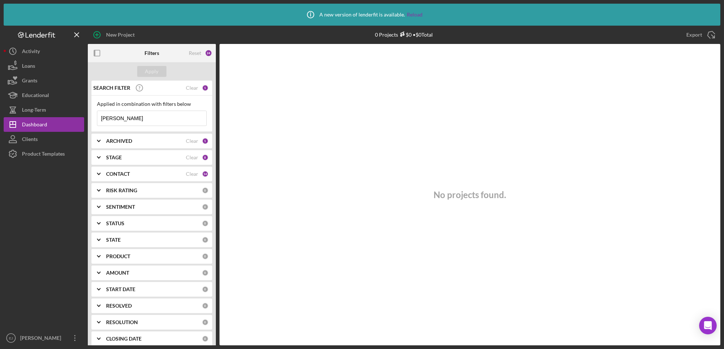
click at [98, 157] on icon "Icon/Expander" at bounding box center [99, 157] width 18 height 18
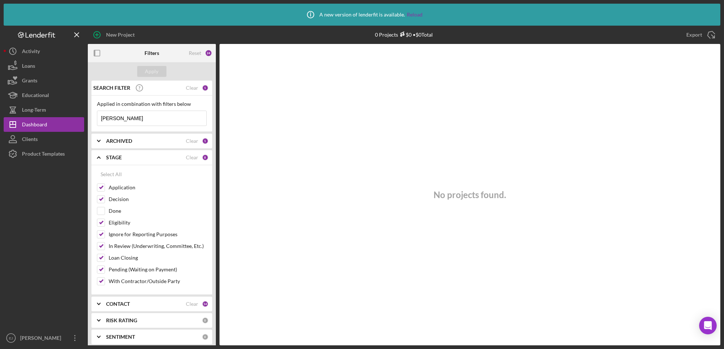
click at [98, 157] on polyline at bounding box center [98, 157] width 3 height 1
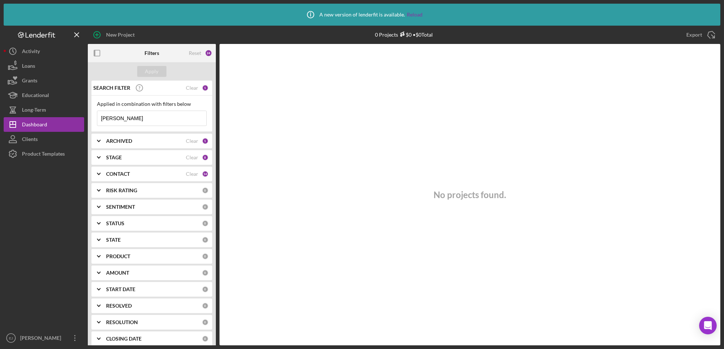
click at [98, 140] on polyline at bounding box center [98, 140] width 3 height 1
click at [98, 141] on icon "Icon/Expander" at bounding box center [99, 141] width 18 height 18
click at [101, 156] on icon "Icon/Expander" at bounding box center [99, 157] width 18 height 18
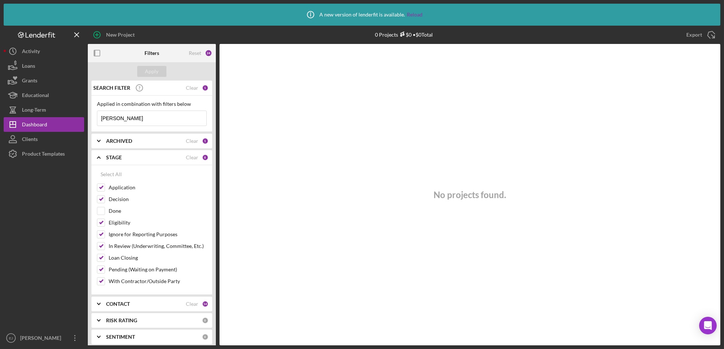
click at [99, 156] on icon "Icon/Expander" at bounding box center [99, 157] width 18 height 18
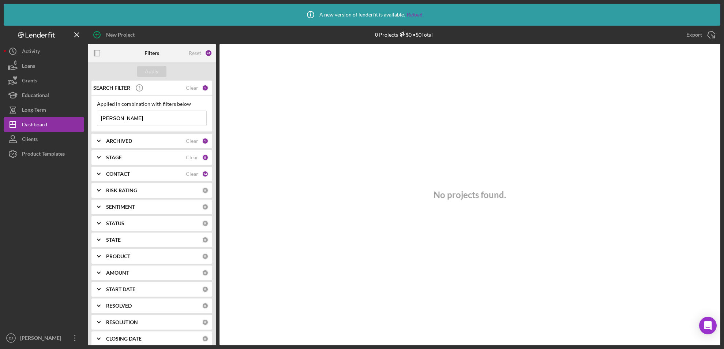
click at [100, 177] on icon "Icon/Expander" at bounding box center [99, 174] width 18 height 18
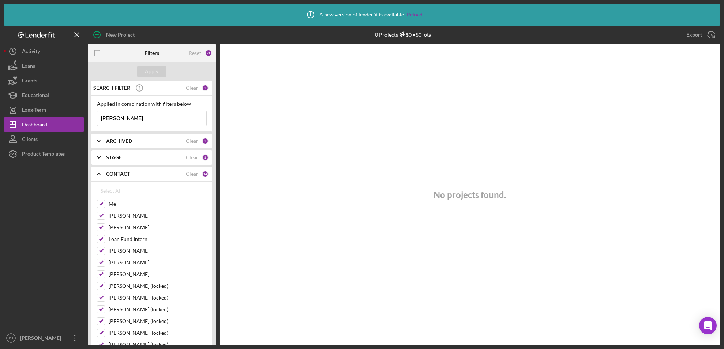
click at [100, 177] on icon "Icon/Expander" at bounding box center [99, 174] width 18 height 18
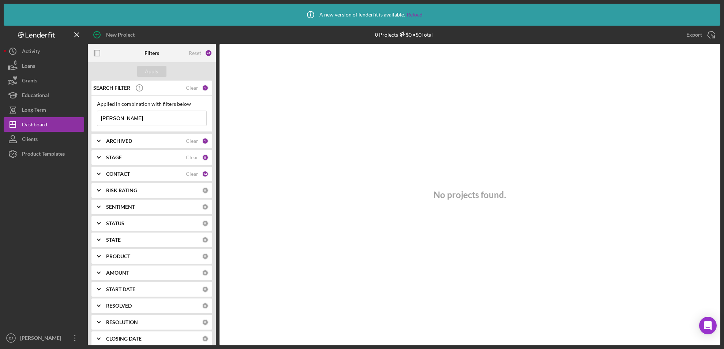
click at [101, 191] on icon "Icon/Expander" at bounding box center [99, 190] width 18 height 18
click at [100, 174] on icon "Icon/Expander" at bounding box center [99, 174] width 18 height 18
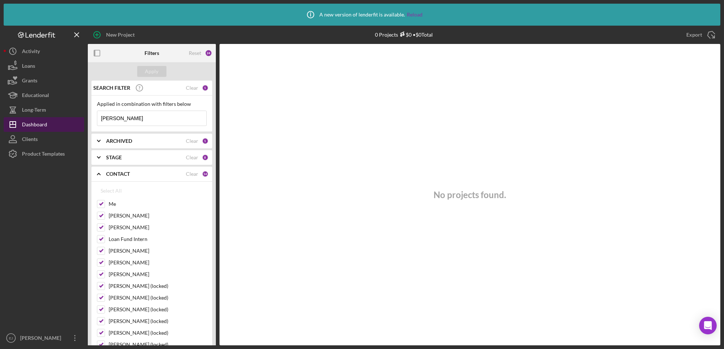
click at [60, 125] on button "Icon/Dashboard Dashboard" at bounding box center [44, 124] width 80 height 15
click at [132, 119] on input "[PERSON_NAME]" at bounding box center [151, 118] width 109 height 15
type input "O"
click at [154, 69] on div "Apply" at bounding box center [152, 71] width 14 height 11
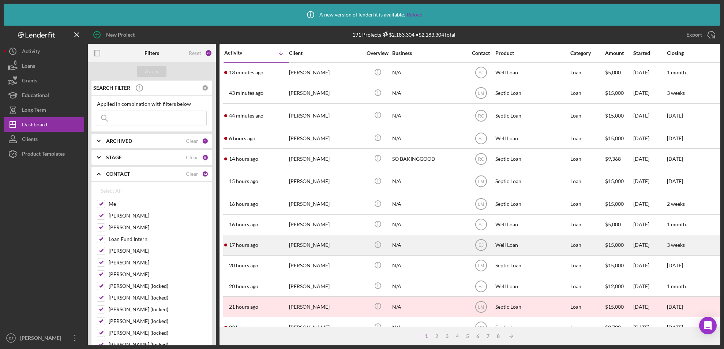
click at [256, 244] on time "17 hours ago" at bounding box center [243, 245] width 29 height 6
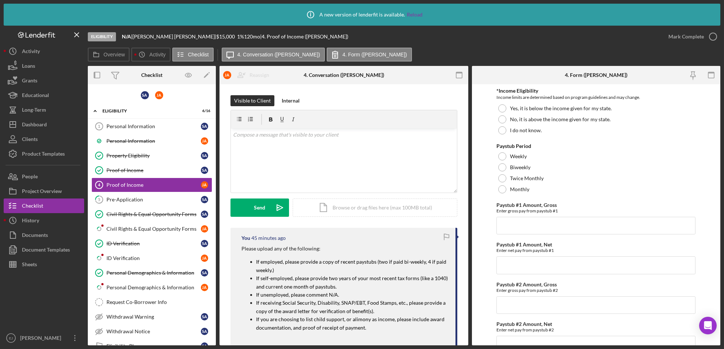
click at [256, 244] on div "You 45 minutes ago Please upload any of the following: If employed, please prov…" at bounding box center [343, 286] width 227 height 118
click at [140, 199] on div "Pre-Application" at bounding box center [153, 199] width 94 height 6
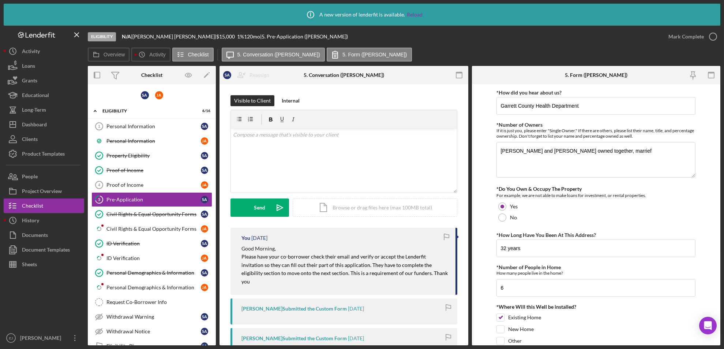
scroll to position [228, 0]
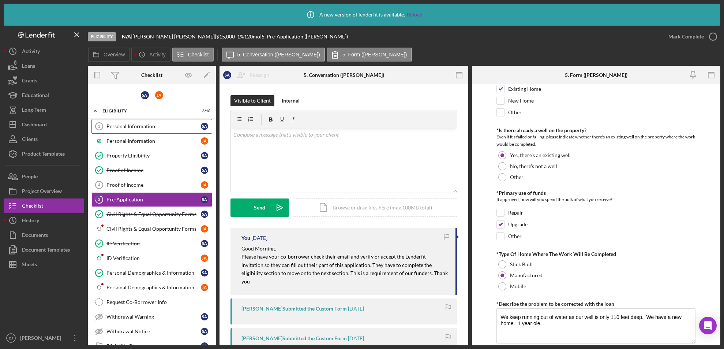
click at [138, 123] on div "Personal Information" at bounding box center [153, 126] width 94 height 6
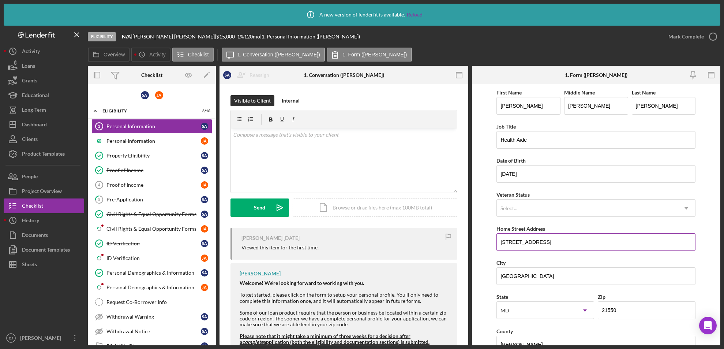
drag, startPoint x: 500, startPoint y: 241, endPoint x: 573, endPoint y: 242, distance: 73.1
click at [573, 242] on input "[STREET_ADDRESS]" at bounding box center [595, 242] width 199 height 18
click at [52, 189] on div "Project Overview" at bounding box center [42, 192] width 40 height 16
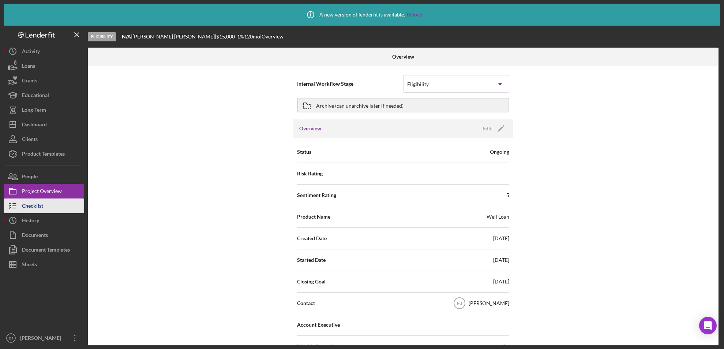
click at [57, 207] on button "Checklist" at bounding box center [44, 205] width 80 height 15
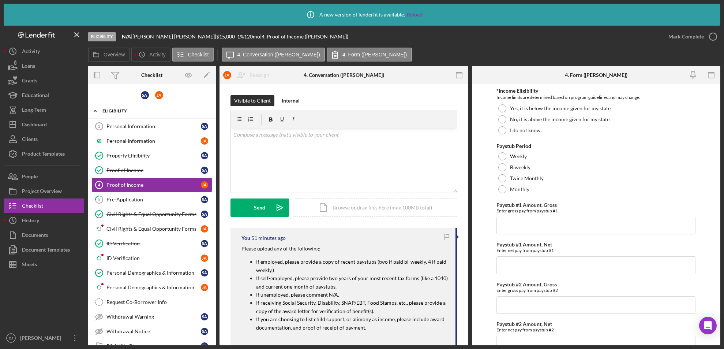
click at [106, 112] on div "Eligibility" at bounding box center [154, 111] width 104 height 4
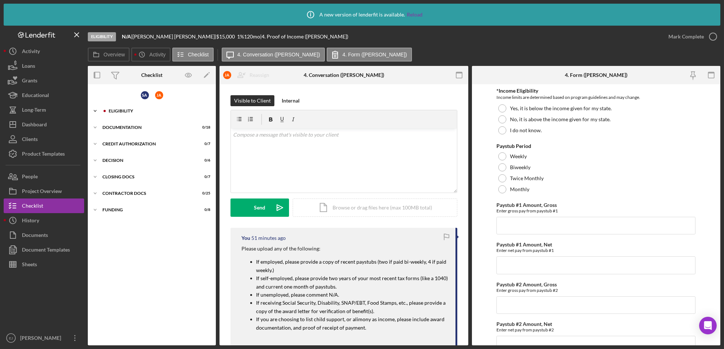
click at [105, 112] on div at bounding box center [104, 111] width 4 height 4
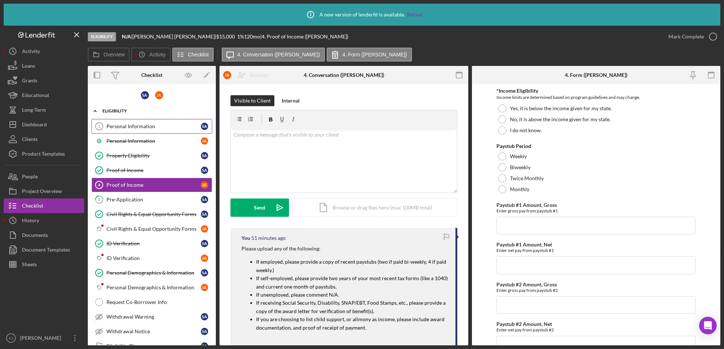
click at [125, 128] on div "Personal Information" at bounding box center [153, 126] width 94 height 6
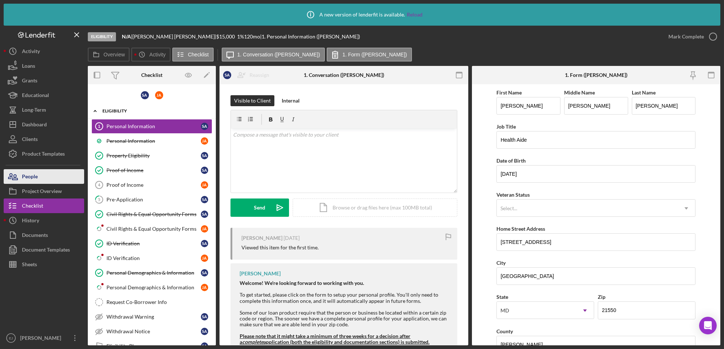
click at [46, 174] on button "People" at bounding box center [44, 176] width 80 height 15
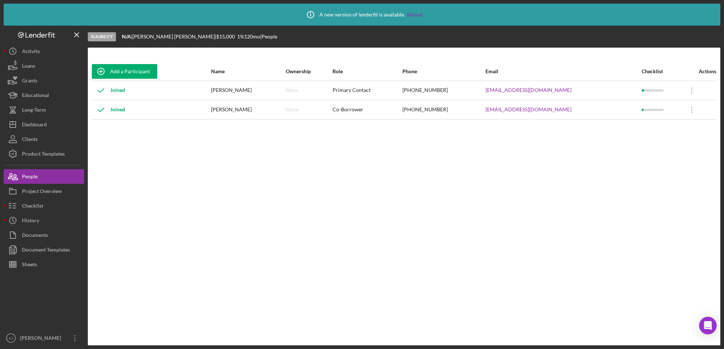
drag, startPoint x: 534, startPoint y: 61, endPoint x: 534, endPoint y: 66, distance: 5.1
click at [534, 61] on div "Add a Participant Name Ownership Role Phone Email Checklist Actions Joined [PER…" at bounding box center [404, 196] width 632 height 297
drag, startPoint x: 496, startPoint y: 89, endPoint x: 575, endPoint y: 84, distance: 79.1
click at [575, 84] on tr "Joined [PERSON_NAME] None Primary Contact [PHONE_NUMBER] [EMAIL_ADDRESS][DOMAIN…" at bounding box center [403, 89] width 625 height 19
copy tr "[EMAIL_ADDRESS][DOMAIN_NAME]"
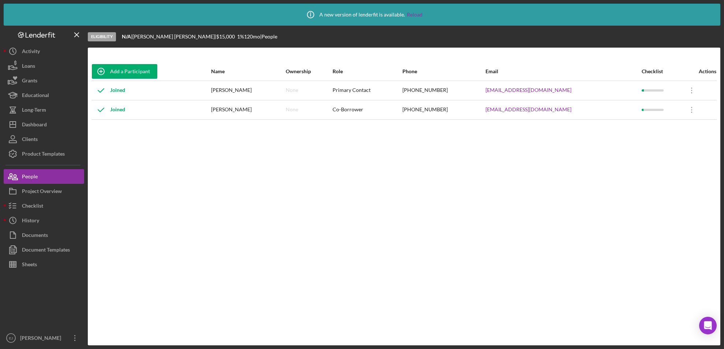
click at [573, 144] on div "Add a Participant Name Ownership Role Phone Email Checklist Actions Joined [PER…" at bounding box center [404, 196] width 632 height 268
drag, startPoint x: 494, startPoint y: 106, endPoint x: 588, endPoint y: 101, distance: 94.1
click at [588, 101] on tr "Joined [PERSON_NAME] None Co-Borrower [PHONE_NUMBER] [EMAIL_ADDRESS][DOMAIN_NAM…" at bounding box center [403, 109] width 625 height 19
copy tr "[EMAIL_ADDRESS][DOMAIN_NAME]"
click at [588, 101] on div "[EMAIL_ADDRESS][DOMAIN_NAME]" at bounding box center [562, 110] width 155 height 18
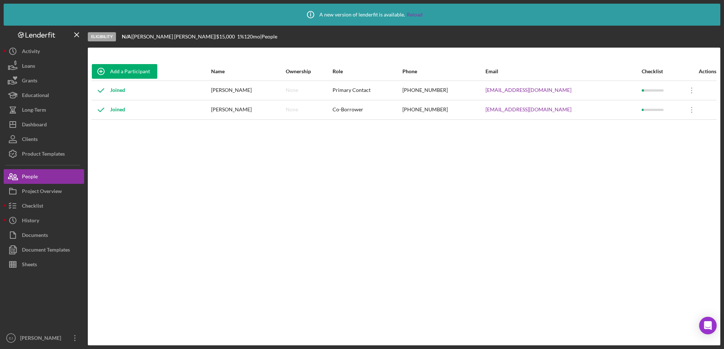
click at [521, 134] on div "Add a Participant Name Ownership Role Phone Email Checklist Actions Joined [PER…" at bounding box center [404, 196] width 632 height 268
drag, startPoint x: 424, startPoint y: 110, endPoint x: 471, endPoint y: 111, distance: 46.5
click at [471, 111] on tr "Joined [PERSON_NAME] None Co-Borrower [PHONE_NUMBER] [EMAIL_ADDRESS][DOMAIN_NAM…" at bounding box center [403, 109] width 625 height 19
click at [471, 111] on div "[PHONE_NUMBER]" at bounding box center [443, 110] width 82 height 18
copy tr "[PHONE_NUMBER]"
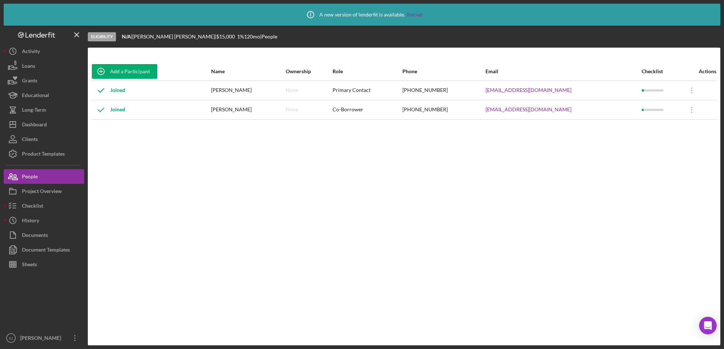
click at [543, 163] on div "Add a Participant Name Ownership Role Phone Email Checklist Actions Joined [PER…" at bounding box center [404, 196] width 632 height 268
drag, startPoint x: 422, startPoint y: 87, endPoint x: 490, endPoint y: 89, distance: 68.4
click at [490, 89] on tr "Joined [PERSON_NAME] None Primary Contact [PHONE_NUMBER] [EMAIL_ADDRESS][DOMAIN…" at bounding box center [403, 89] width 625 height 19
copy tr "[PHONE_NUMBER]"
click at [46, 203] on button "Checklist" at bounding box center [44, 205] width 80 height 15
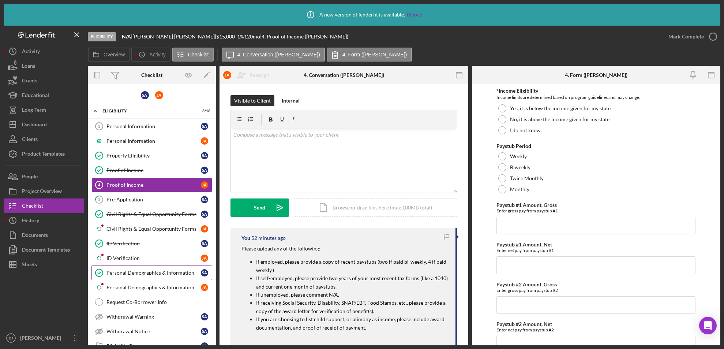
click at [147, 270] on div "Personal Demographics & Information" at bounding box center [153, 273] width 94 height 6
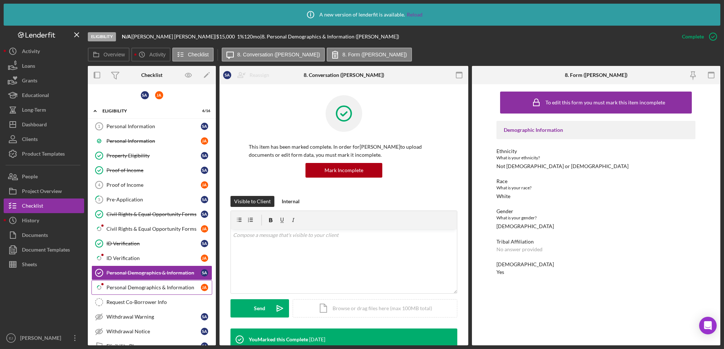
click at [147, 286] on div "Personal Demographics & Information" at bounding box center [153, 287] width 94 height 6
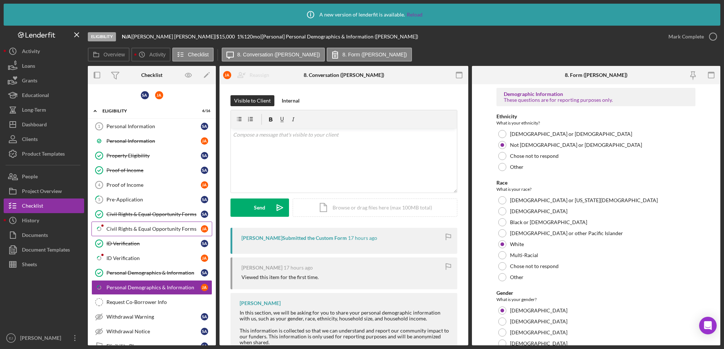
click at [188, 229] on div "Civil Rights & Equal Opportunity Forms" at bounding box center [153, 229] width 94 height 6
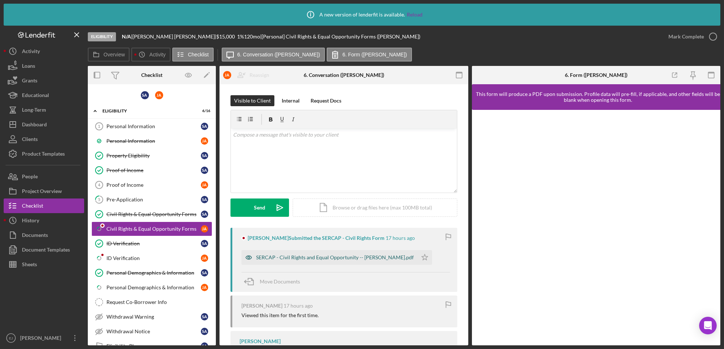
click at [358, 257] on div "SERCAP - Civil Rights and Equal Opportunity -- [PERSON_NAME].pdf" at bounding box center [335, 257] width 158 height 6
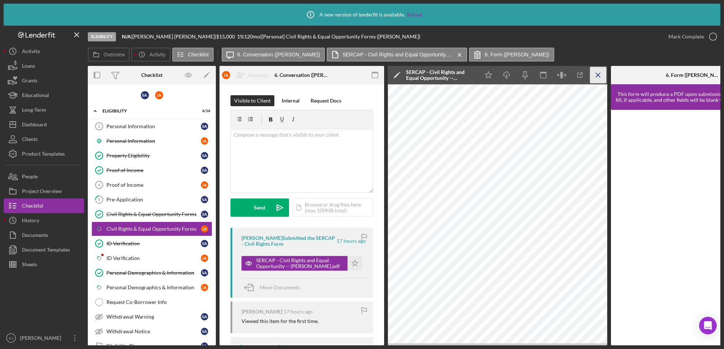
click at [599, 70] on icon "Icon/Menu Close" at bounding box center [598, 75] width 16 height 16
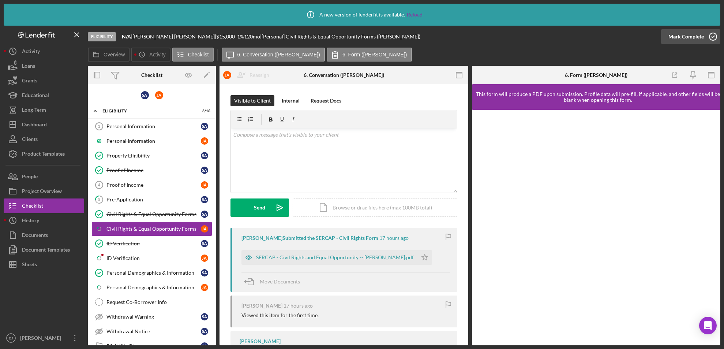
click at [714, 31] on icon "button" at bounding box center [713, 36] width 18 height 18
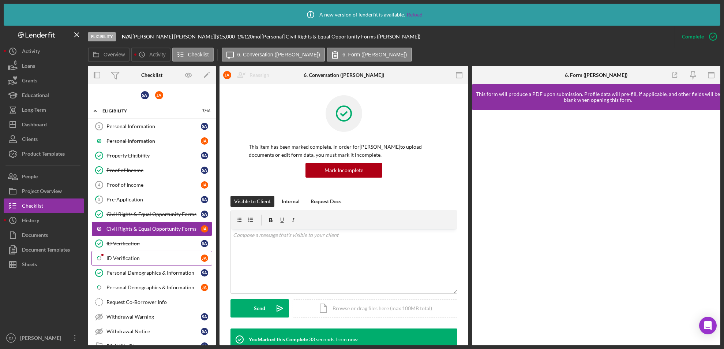
click at [162, 252] on link "Icon/Checklist Item Sub Partial ID Verification [PERSON_NAME]" at bounding box center [151, 258] width 121 height 15
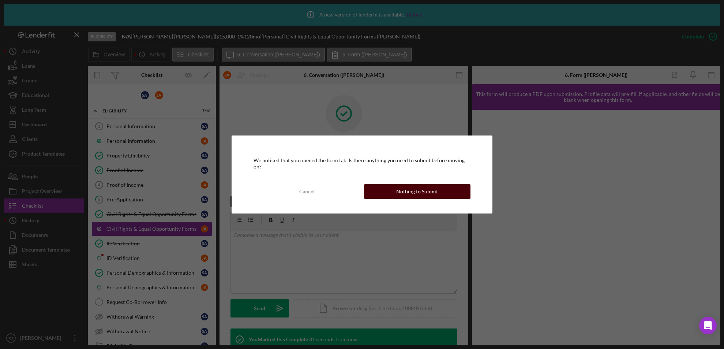
click at [447, 187] on button "Nothing to Submit" at bounding box center [417, 191] width 107 height 15
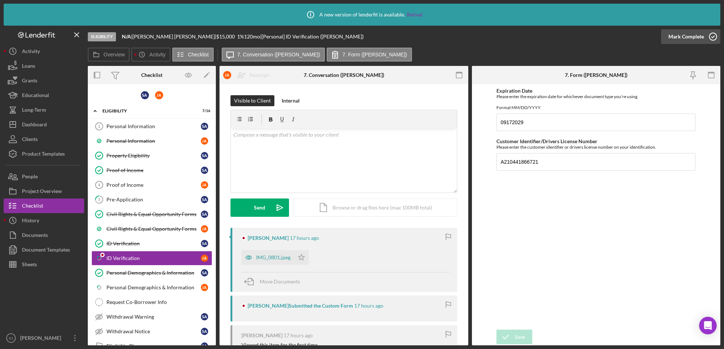
click at [714, 33] on icon "button" at bounding box center [713, 36] width 18 height 18
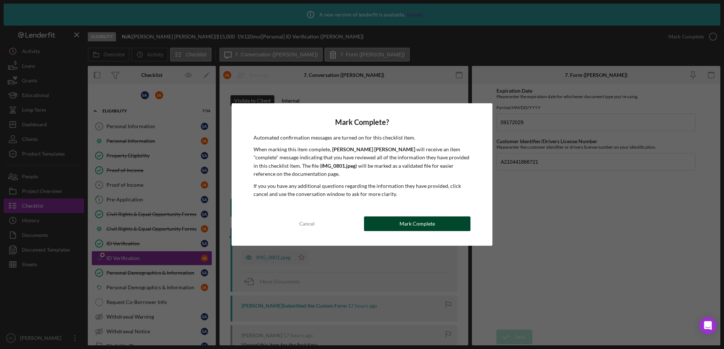
click at [391, 228] on button "Mark Complete" at bounding box center [417, 223] width 107 height 15
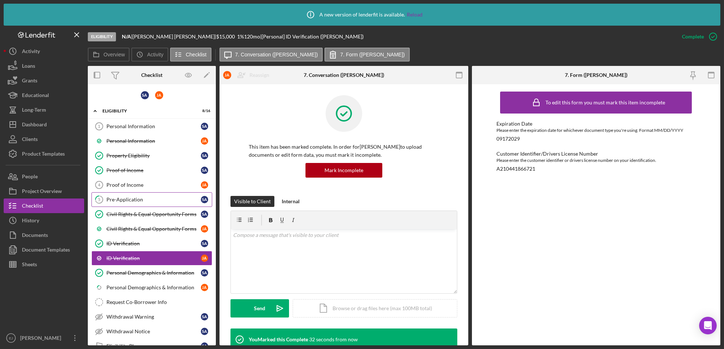
click at [135, 196] on div "Pre-Application" at bounding box center [153, 199] width 94 height 6
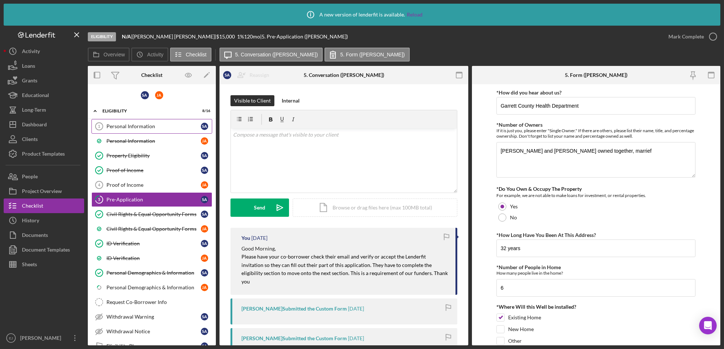
click at [132, 125] on div "Personal Information" at bounding box center [153, 126] width 94 height 6
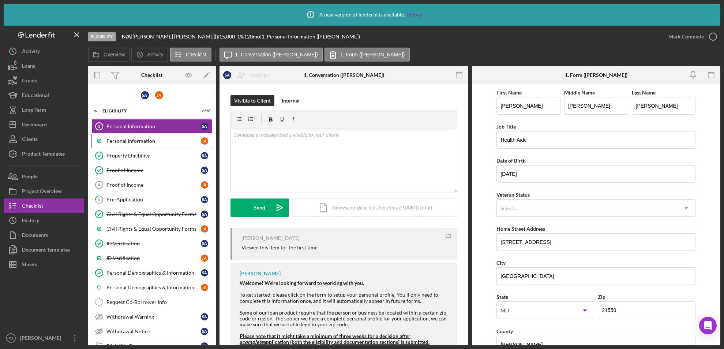
click at [127, 135] on link "Personal Information [PERSON_NAME]" at bounding box center [151, 140] width 121 height 15
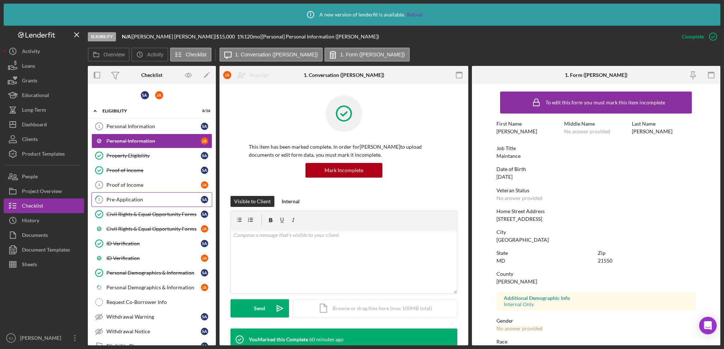
click at [150, 192] on link "5 Pre-Application S A" at bounding box center [151, 199] width 121 height 15
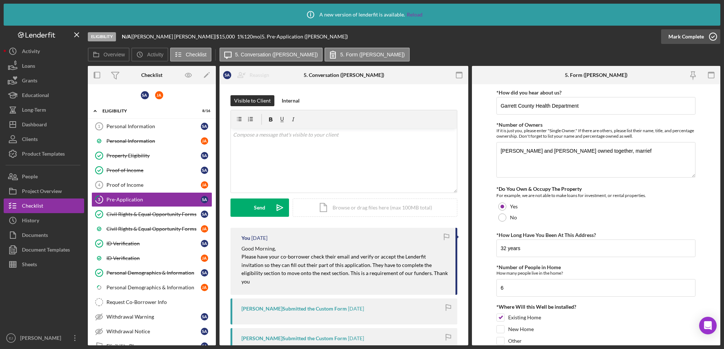
click at [712, 35] on icon "button" at bounding box center [713, 36] width 18 height 18
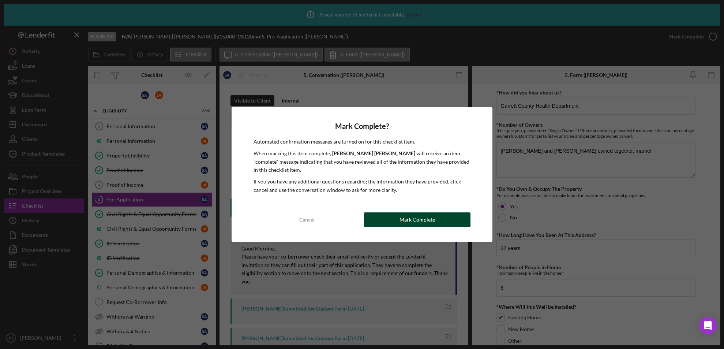
click at [399, 212] on button "Mark Complete" at bounding box center [417, 219] width 107 height 15
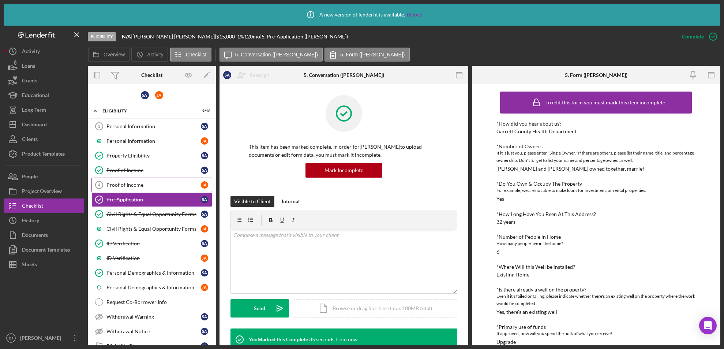
click at [129, 184] on div "Proof of Income" at bounding box center [153, 185] width 94 height 6
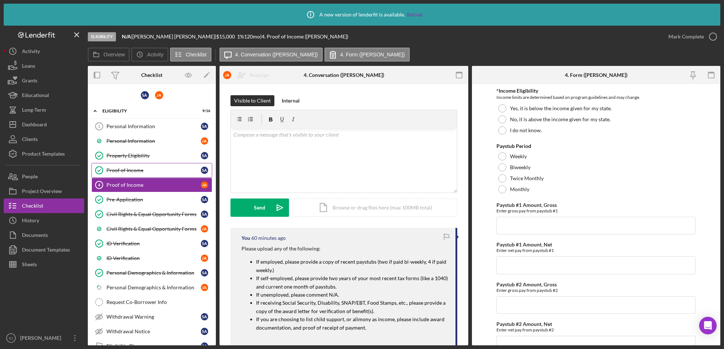
click at [136, 168] on div "Proof of Income" at bounding box center [153, 170] width 94 height 6
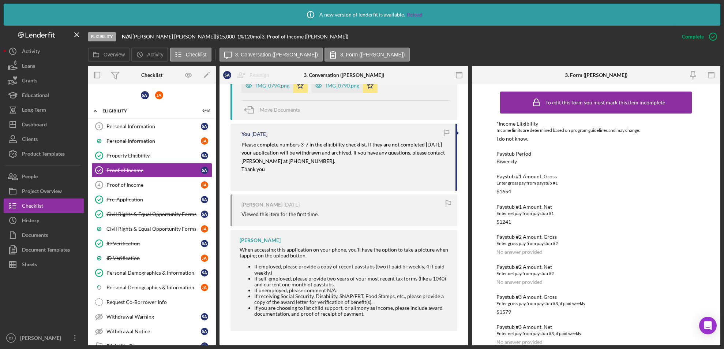
scroll to position [163, 0]
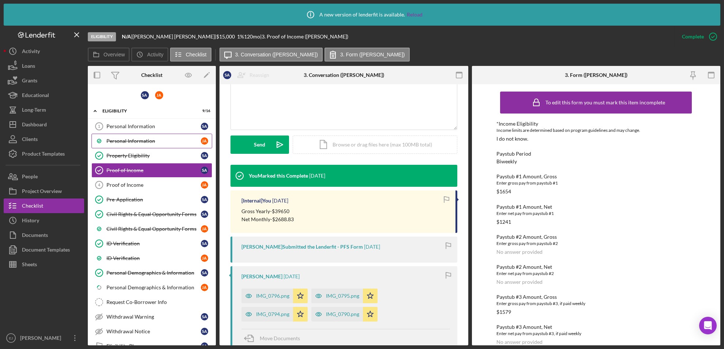
click at [148, 141] on div "Personal Information" at bounding box center [153, 141] width 94 height 6
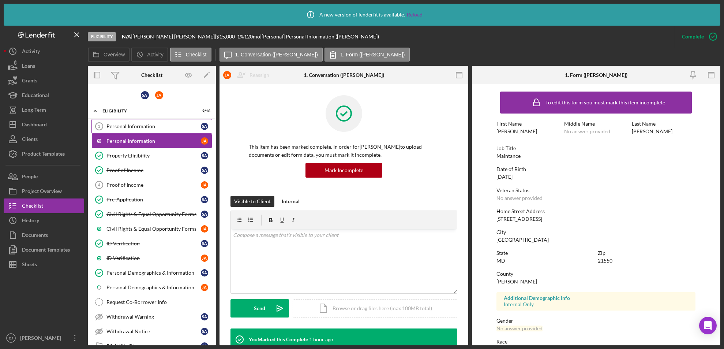
click at [143, 128] on div "Personal Information" at bounding box center [153, 126] width 94 height 6
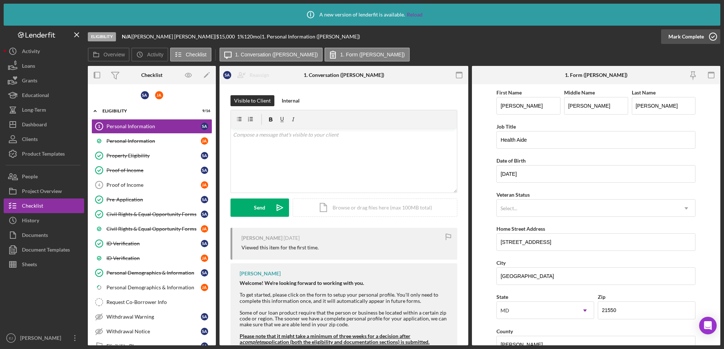
click at [715, 35] on icon "button" at bounding box center [713, 36] width 18 height 18
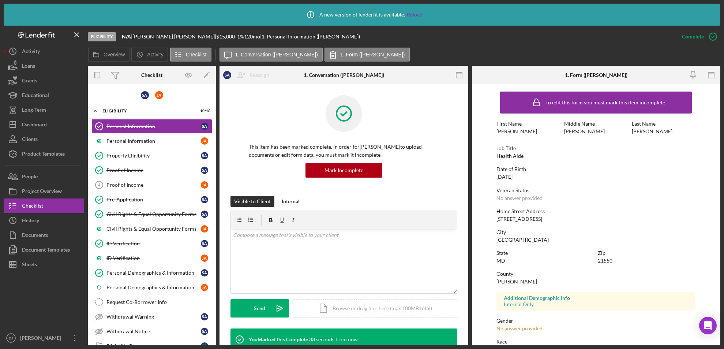
click at [213, 307] on div "Personal Information Personal Information S A Personal Information [PERSON_NAME…" at bounding box center [152, 238] width 128 height 238
click at [181, 288] on div "Personal Demographics & Information" at bounding box center [153, 287] width 94 height 6
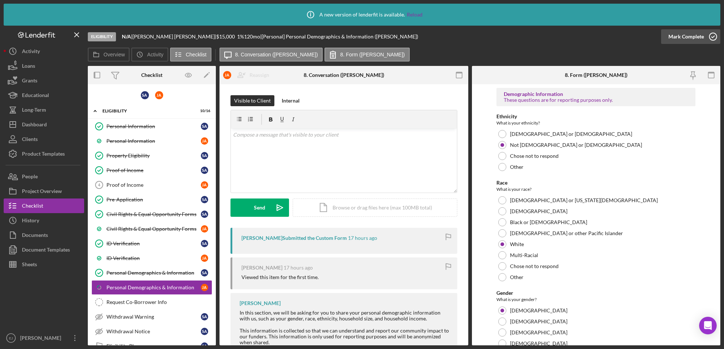
click at [713, 33] on icon "button" at bounding box center [713, 36] width 18 height 18
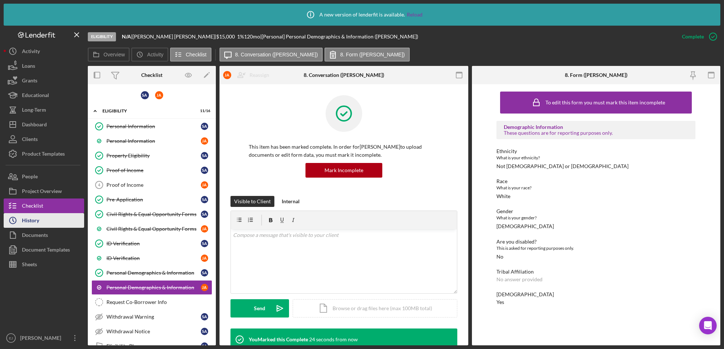
click at [47, 220] on button "Icon/History History" at bounding box center [44, 220] width 80 height 15
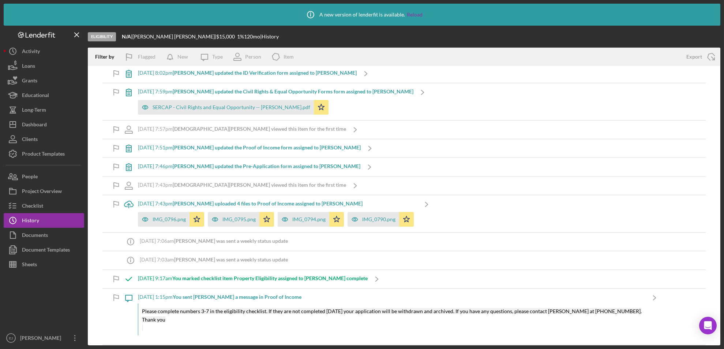
scroll to position [834, 0]
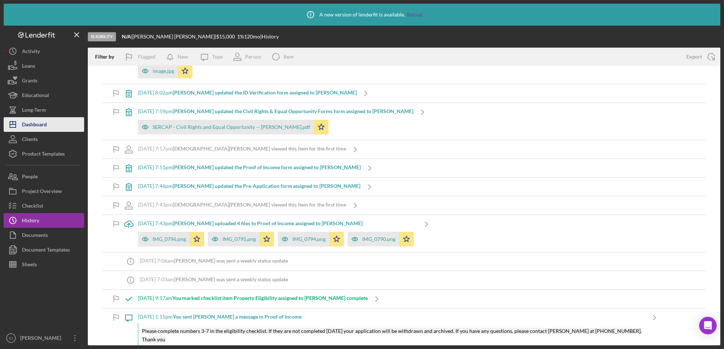
click at [41, 126] on div "Dashboard" at bounding box center [34, 125] width 25 height 16
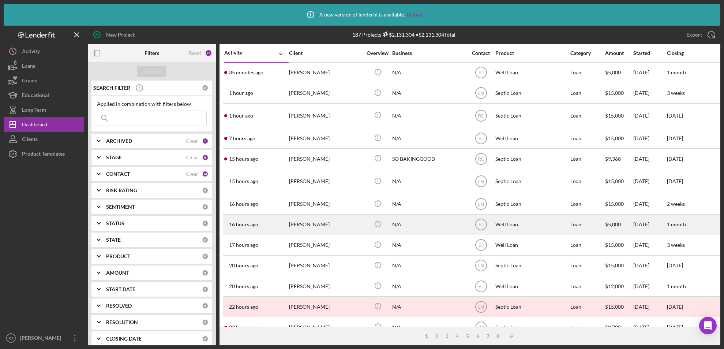
click at [311, 226] on div "[PERSON_NAME]" at bounding box center [325, 224] width 73 height 19
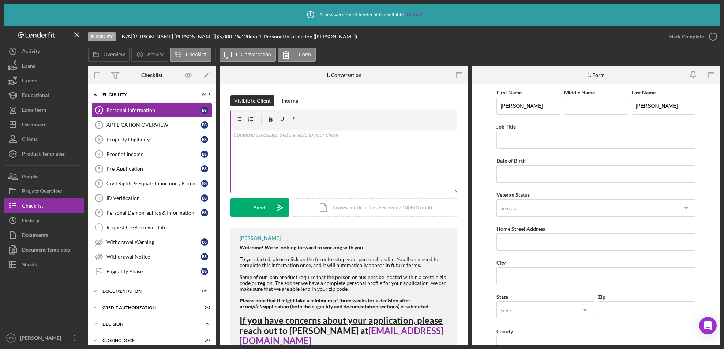
click at [272, 140] on div "v Color teal Color pink Remove color Add row above Add row below Add column bef…" at bounding box center [344, 160] width 226 height 64
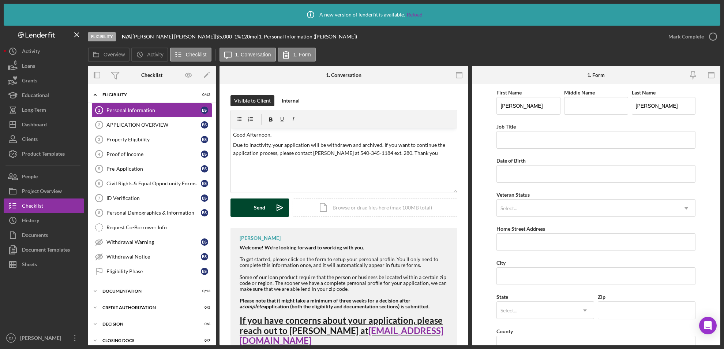
click at [267, 200] on button "Send Icon/icon-invite-send" at bounding box center [259, 207] width 59 height 18
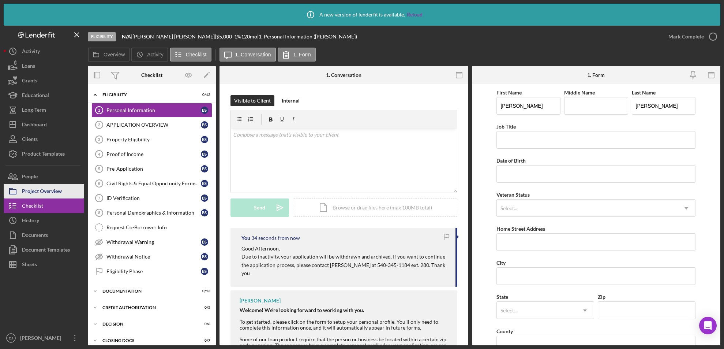
click at [54, 190] on div "Project Overview" at bounding box center [42, 192] width 40 height 16
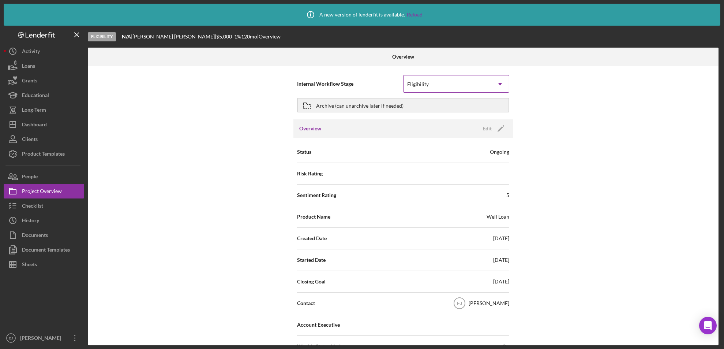
click at [501, 78] on icon "Icon/Dropdown Arrow" at bounding box center [500, 84] width 18 height 18
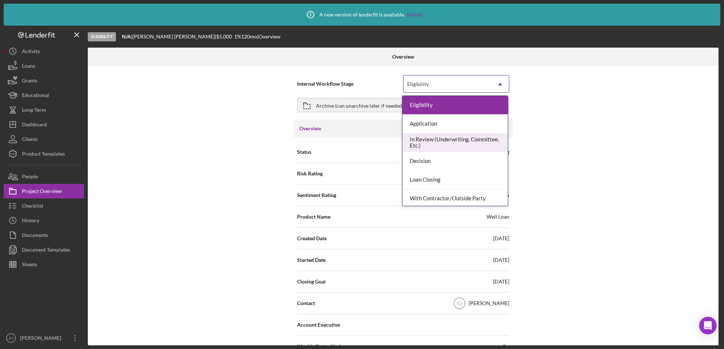
scroll to position [58, 0]
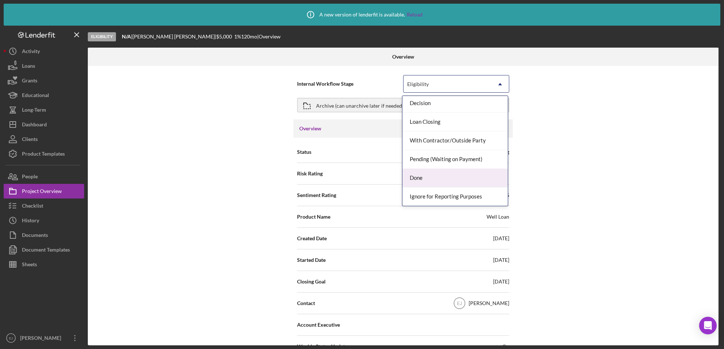
click at [469, 180] on div "Done" at bounding box center [454, 178] width 105 height 19
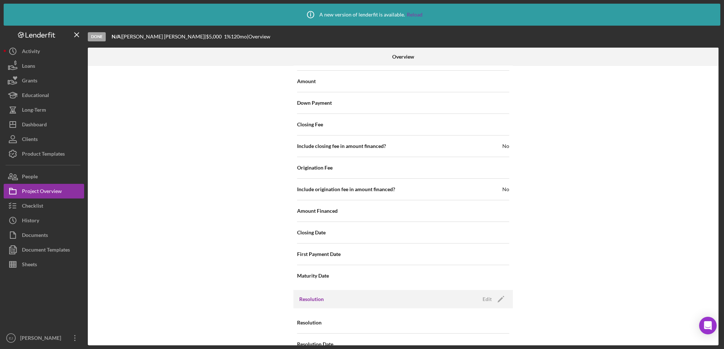
scroll to position [807, 0]
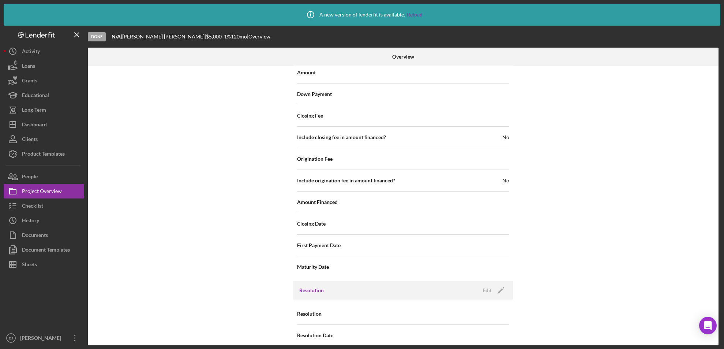
click at [320, 286] on h3 "Resolution" at bounding box center [311, 289] width 25 height 7
click at [479, 285] on button "Edit Icon/Edit" at bounding box center [492, 290] width 29 height 11
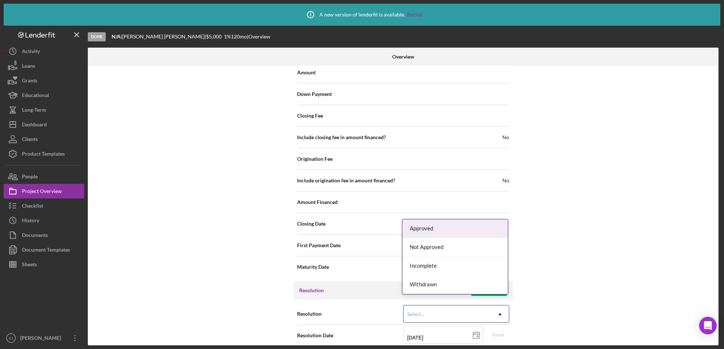
click at [496, 305] on icon "Icon/Dropdown Arrow" at bounding box center [500, 314] width 18 height 18
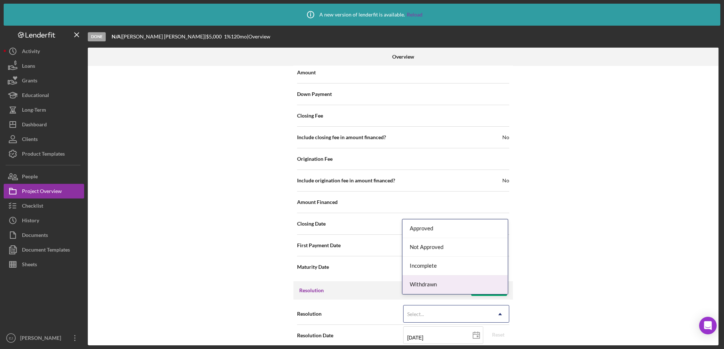
click at [479, 281] on div "Withdrawn" at bounding box center [454, 284] width 105 height 19
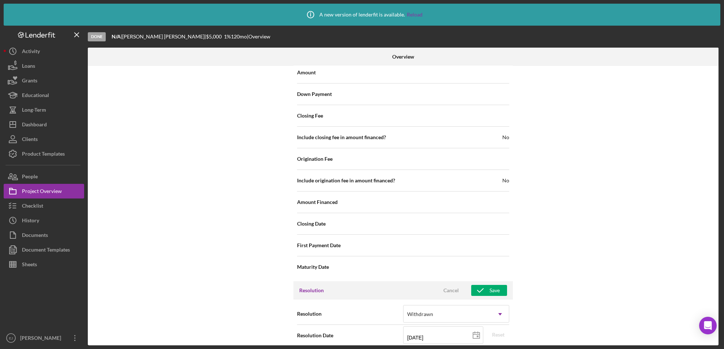
scroll to position [854, 0]
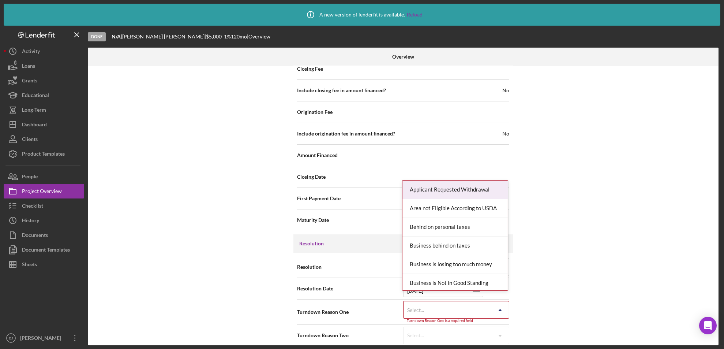
click at [497, 340] on div "Resolution Withdrawn Icon/Dropdown Arrow Resolution Date [DATE] [DATE] Reset Tu…" at bounding box center [402, 300] width 219 height 97
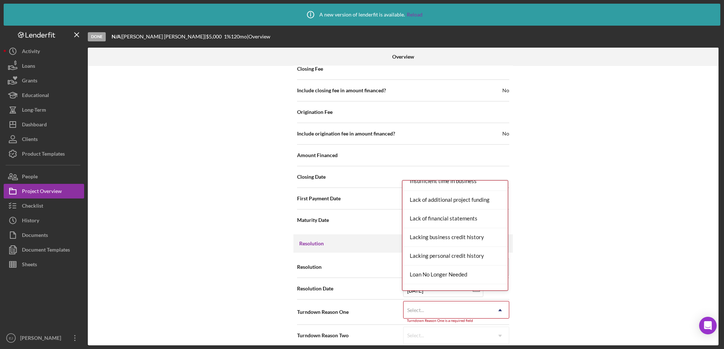
scroll to position [477, 0]
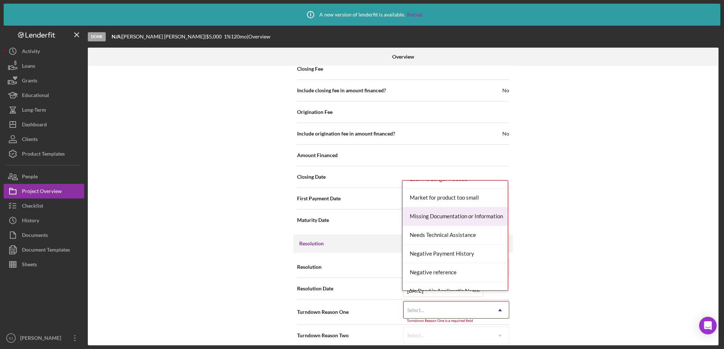
click at [467, 217] on div "Missing Documentation or Information" at bounding box center [454, 216] width 105 height 19
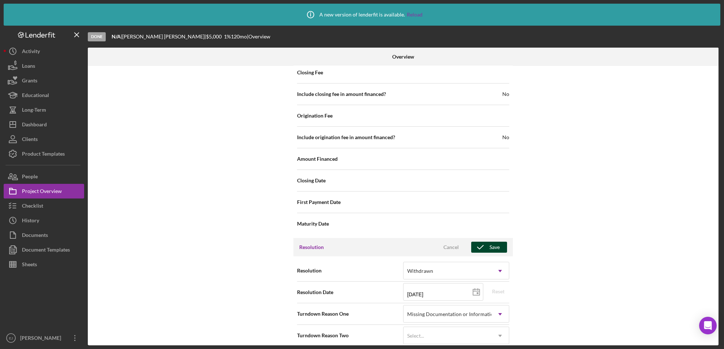
click at [489, 243] on div "Save" at bounding box center [494, 246] width 10 height 11
click at [718, 81] on div "Overview Internal Workflow Stage Done Icon/Dropdown Arrow Archive (can unarchiv…" at bounding box center [404, 196] width 632 height 297
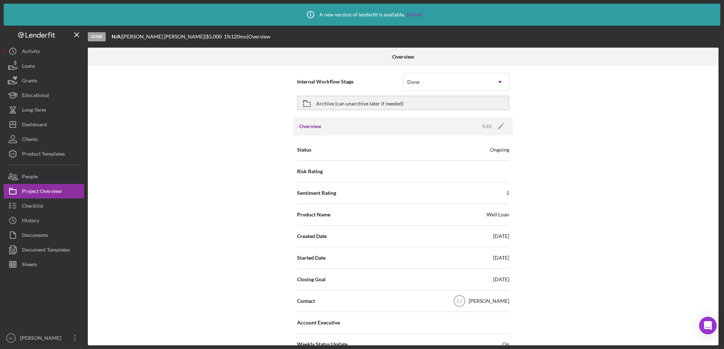
scroll to position [0, 0]
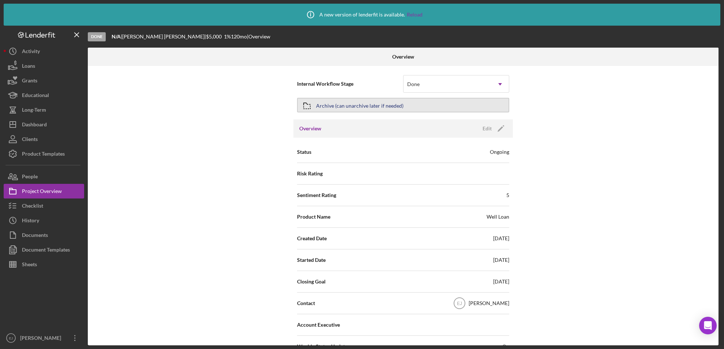
click at [320, 102] on div "Archive (can unarchive later if needed)" at bounding box center [359, 104] width 87 height 13
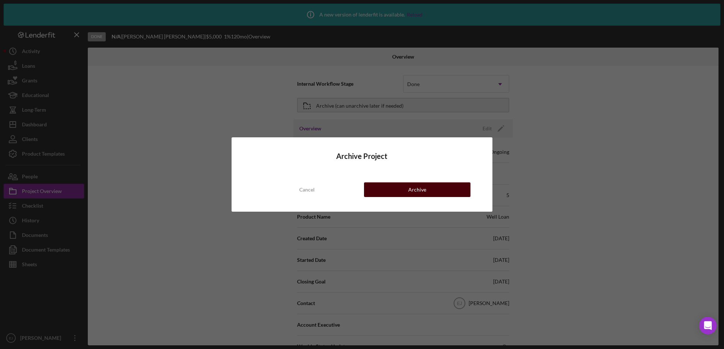
click at [389, 193] on button "Archive" at bounding box center [417, 189] width 107 height 15
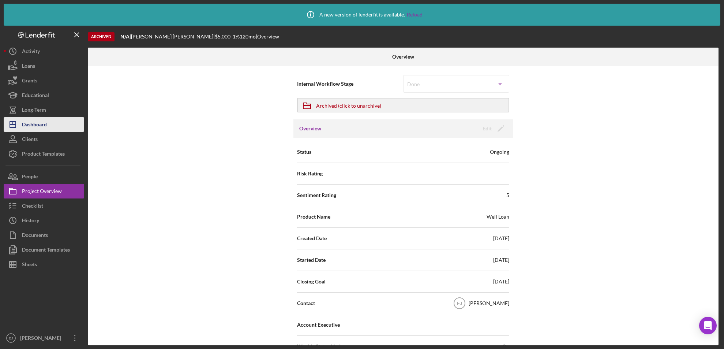
click at [47, 122] on button "Icon/Dashboard Dashboard" at bounding box center [44, 124] width 80 height 15
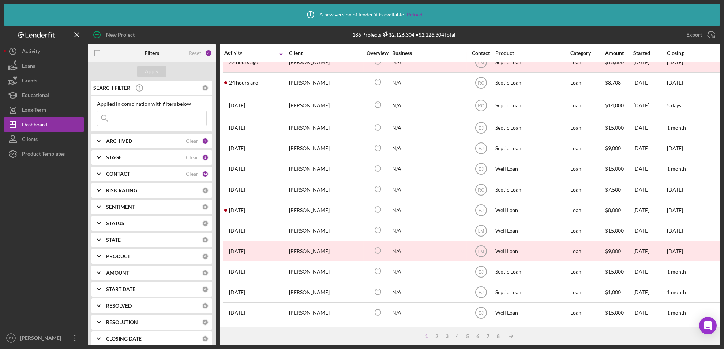
scroll to position [276, 0]
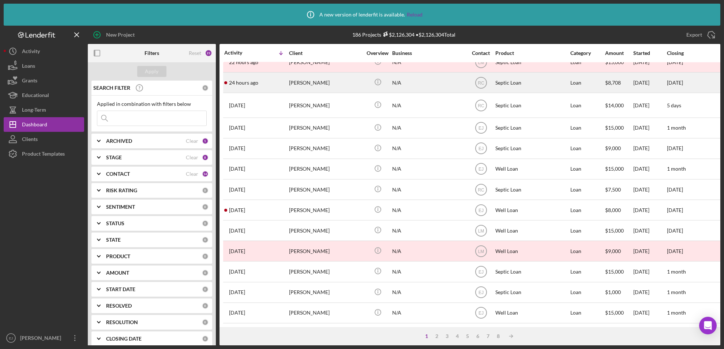
click at [306, 79] on div "[PERSON_NAME]" at bounding box center [325, 82] width 73 height 19
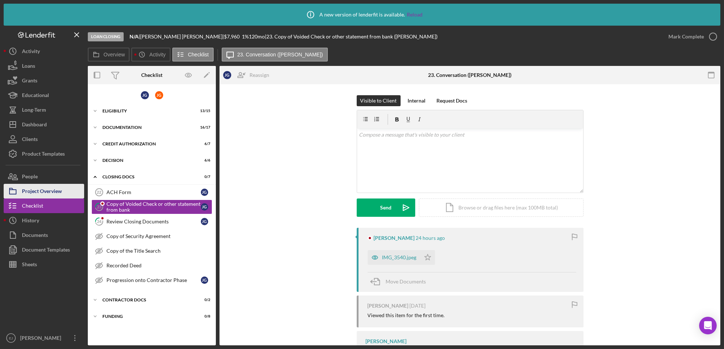
click at [49, 189] on div "Project Overview" at bounding box center [42, 192] width 40 height 16
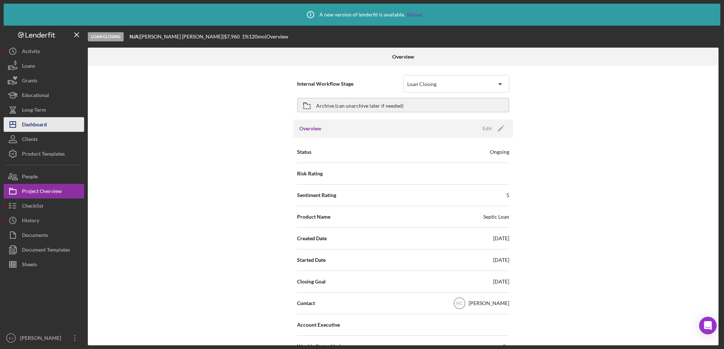
click at [57, 117] on button "Icon/Dashboard Dashboard" at bounding box center [44, 124] width 80 height 15
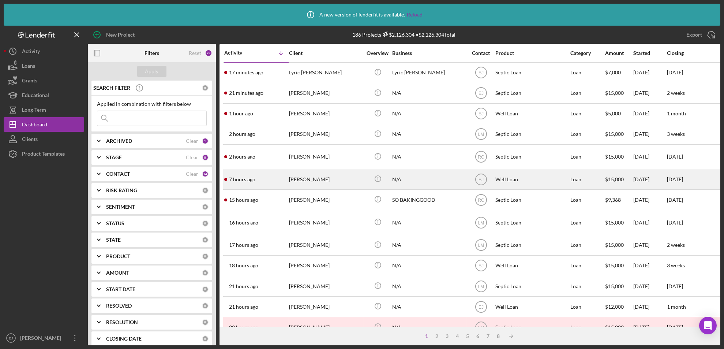
click at [318, 181] on div "[PERSON_NAME]" at bounding box center [325, 178] width 73 height 19
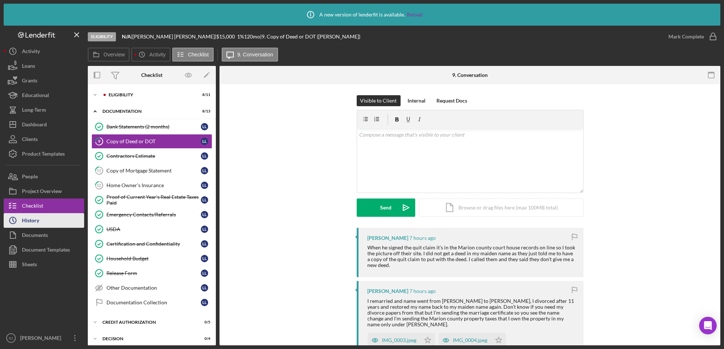
click at [39, 221] on button "Icon/History History" at bounding box center [44, 220] width 80 height 15
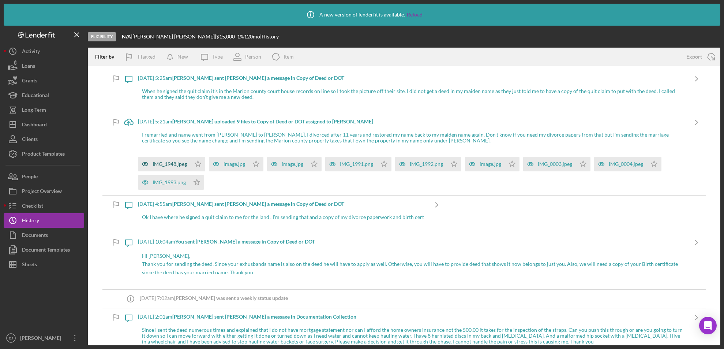
click at [177, 163] on div "IMG_1948.jpeg" at bounding box center [170, 164] width 34 height 6
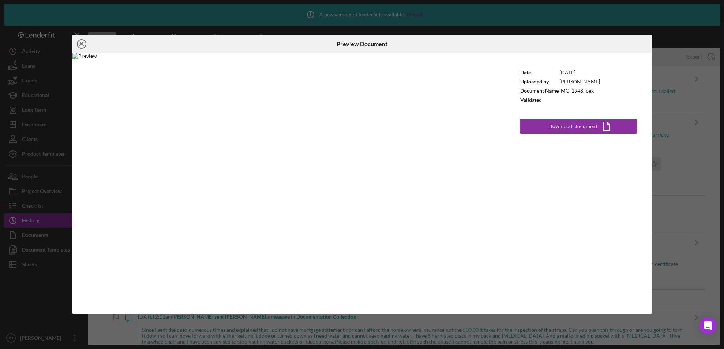
click at [81, 40] on icon "Icon/Close" at bounding box center [81, 44] width 18 height 18
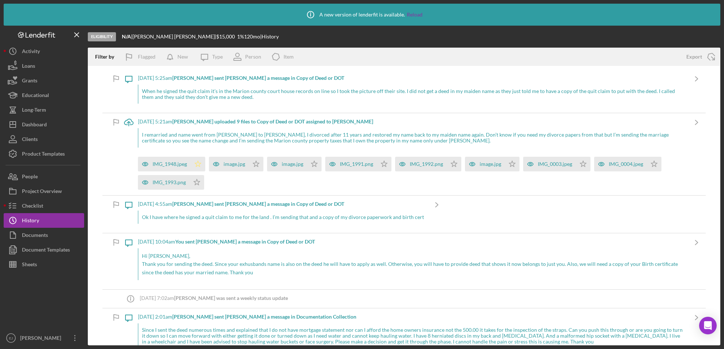
click at [196, 161] on icon "Icon/Star" at bounding box center [198, 164] width 15 height 15
click at [240, 165] on div "image.jpg" at bounding box center [234, 164] width 22 height 6
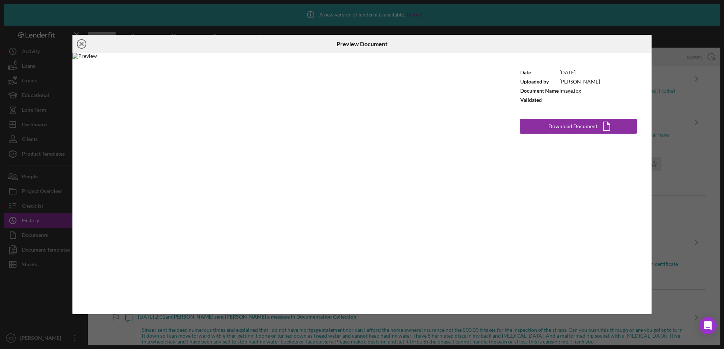
click at [80, 42] on line at bounding box center [82, 44] width 4 height 4
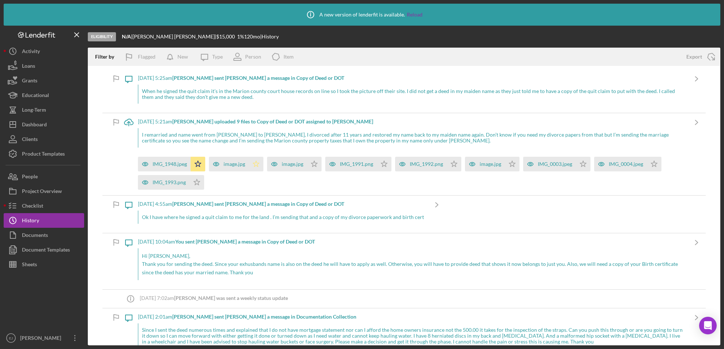
click at [256, 162] on polygon "button" at bounding box center [256, 164] width 6 height 6
click at [57, 204] on button "Checklist" at bounding box center [44, 205] width 80 height 15
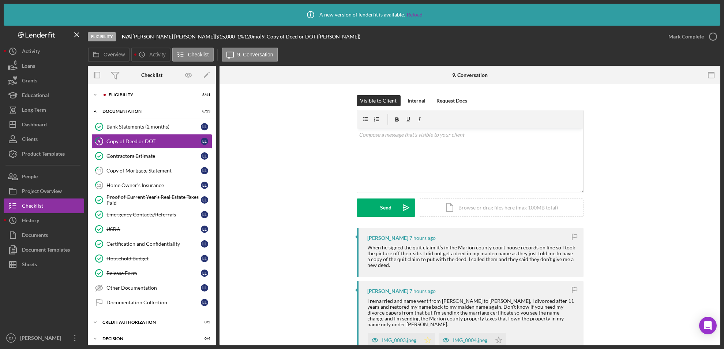
click at [426, 336] on polygon "button" at bounding box center [427, 339] width 6 height 6
click at [498, 335] on icon "Icon/Star" at bounding box center [498, 339] width 15 height 15
click at [720, 302] on div "9 Copy of Deed or DOT Visible to Client Internal Request Docs v Color teal Colo…" at bounding box center [469, 214] width 501 height 261
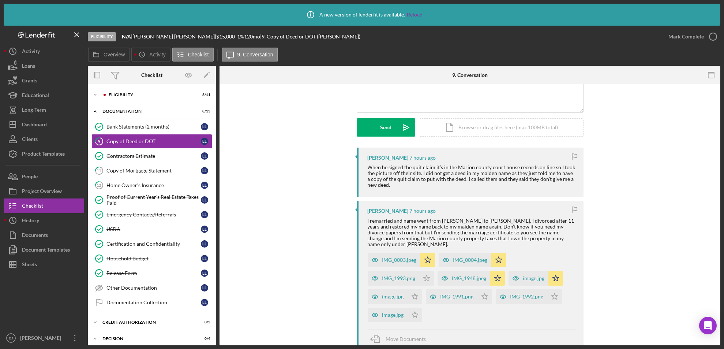
scroll to position [97, 0]
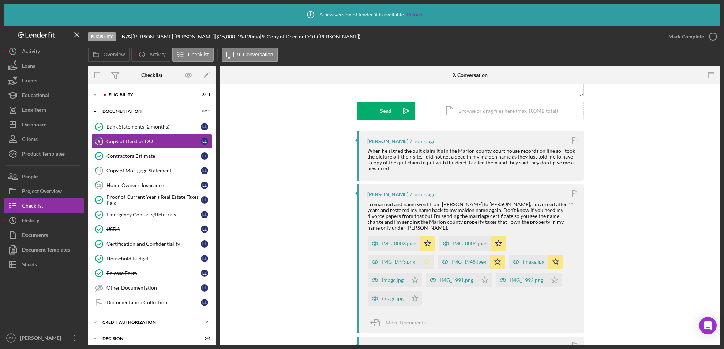
click at [425, 254] on icon "Icon/Star" at bounding box center [426, 261] width 15 height 15
click at [410, 273] on icon "Icon/Star" at bounding box center [414, 279] width 15 height 15
click at [477, 274] on icon "Icon/Star" at bounding box center [484, 279] width 15 height 15
click at [549, 275] on icon "Icon/Star" at bounding box center [554, 279] width 15 height 15
click at [414, 295] on polygon "button" at bounding box center [414, 298] width 6 height 6
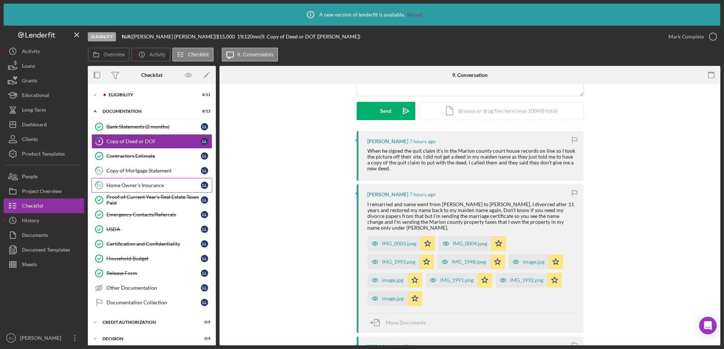
click at [158, 184] on div "Home Owner's Insurance" at bounding box center [153, 185] width 94 height 6
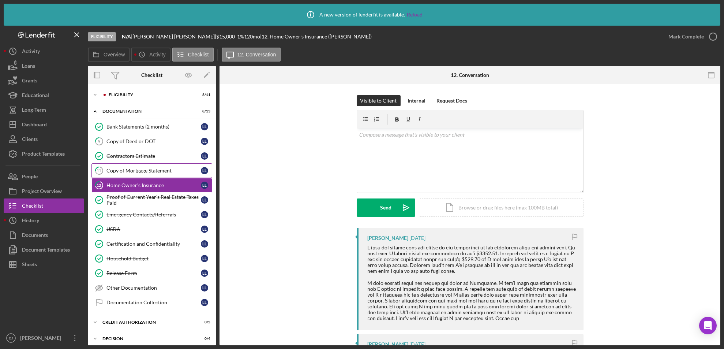
click at [150, 172] on div "Copy of Mortgage Statement" at bounding box center [153, 170] width 94 height 6
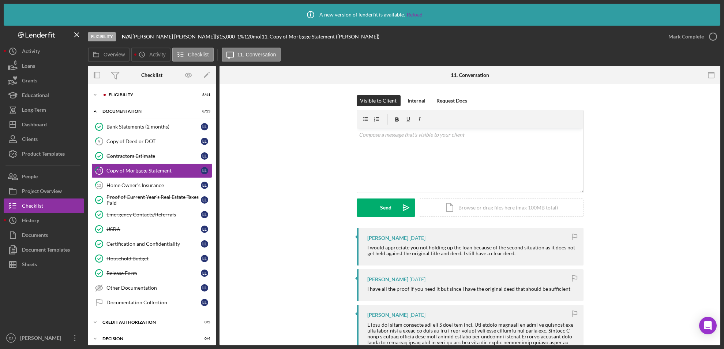
scroll to position [211, 0]
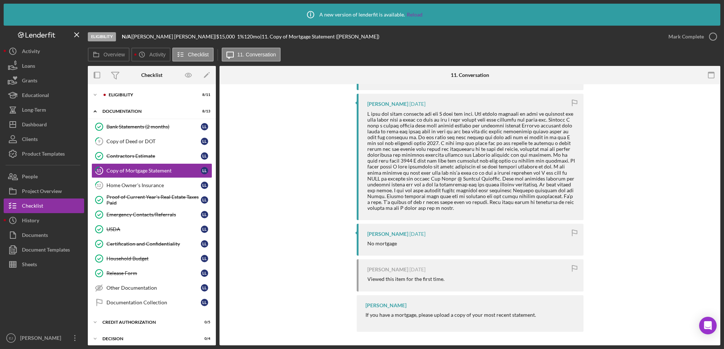
click at [717, 95] on div "Visible to Client Internal Request Docs v Color teal Color pink Remove color Ad…" at bounding box center [469, 109] width 501 height 473
click at [709, 34] on icon "button" at bounding box center [713, 36] width 18 height 18
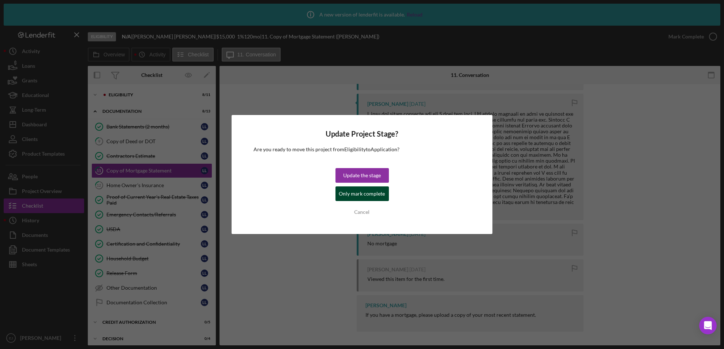
click at [351, 196] on div "Only mark complete" at bounding box center [362, 193] width 46 height 15
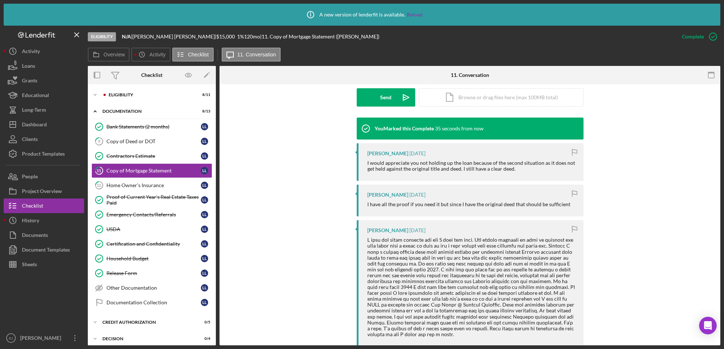
scroll to position [337, 0]
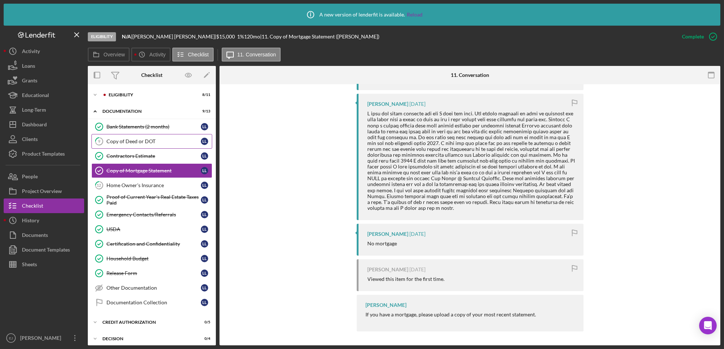
click at [133, 143] on div "Copy of Deed or DOT" at bounding box center [153, 141] width 94 height 6
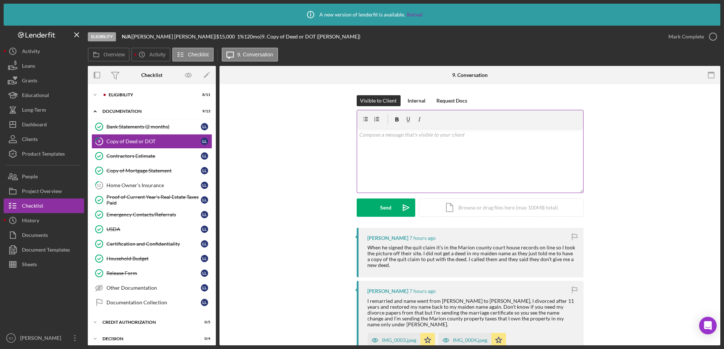
click at [385, 153] on div "v Color teal Color pink Remove color Add row above Add row below Add column bef…" at bounding box center [470, 160] width 226 height 64
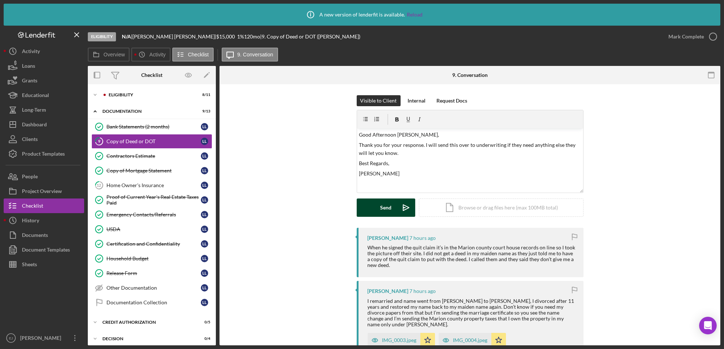
click at [387, 207] on div "Send" at bounding box center [385, 207] width 11 height 18
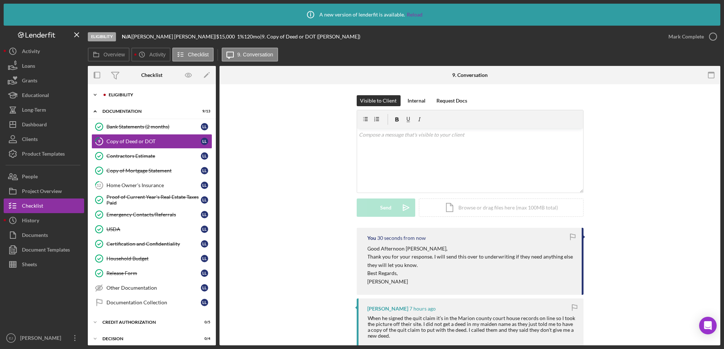
click at [96, 91] on icon "Icon/Expander" at bounding box center [95, 94] width 15 height 15
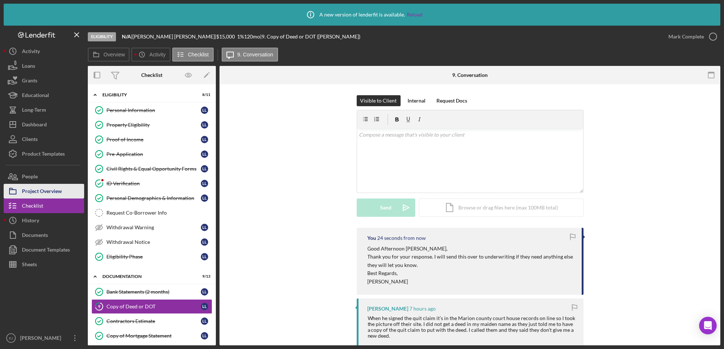
click at [57, 193] on div "Project Overview" at bounding box center [42, 192] width 40 height 16
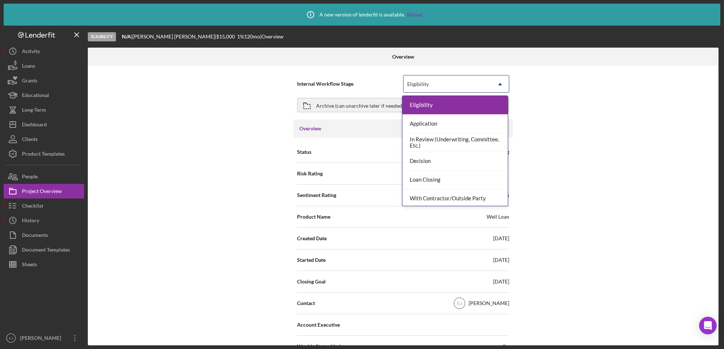
click at [498, 81] on icon "Icon/Dropdown Arrow" at bounding box center [500, 84] width 18 height 18
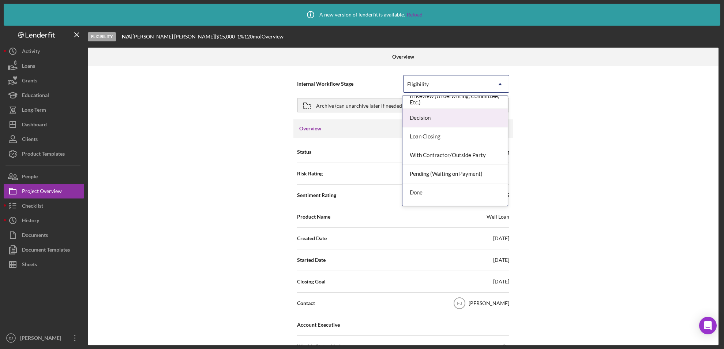
scroll to position [58, 0]
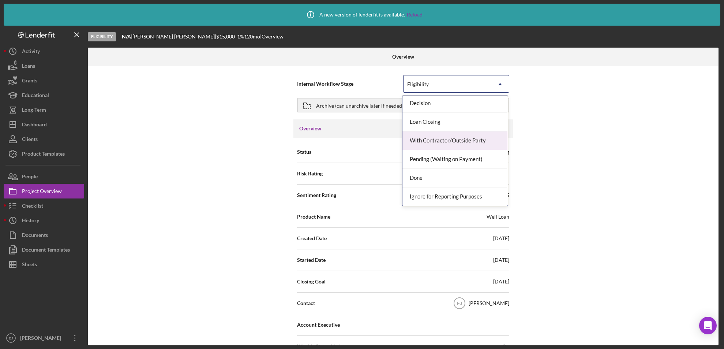
click at [568, 129] on div "Internal Workflow Stage 9 results available. Use Up and Down to choose options,…" at bounding box center [403, 205] width 630 height 279
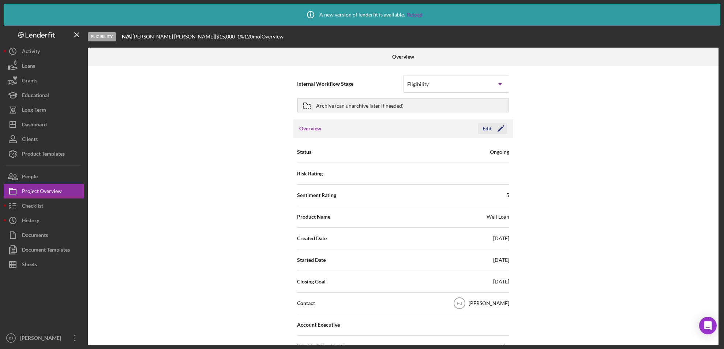
click at [485, 130] on div "Edit" at bounding box center [486, 128] width 9 height 11
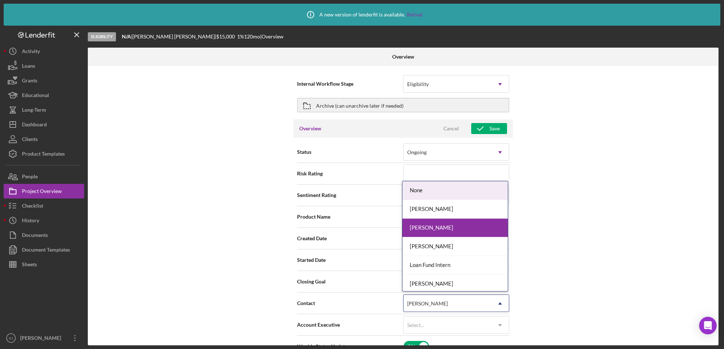
click at [500, 303] on icon "Icon/Dropdown Arrow" at bounding box center [500, 303] width 18 height 18
click at [489, 282] on div "[PERSON_NAME]" at bounding box center [454, 283] width 105 height 19
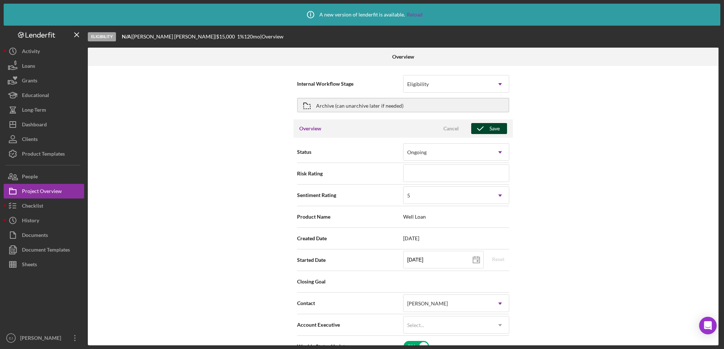
click at [493, 125] on div "Save" at bounding box center [494, 128] width 10 height 11
